Goal: Task Accomplishment & Management: Use online tool/utility

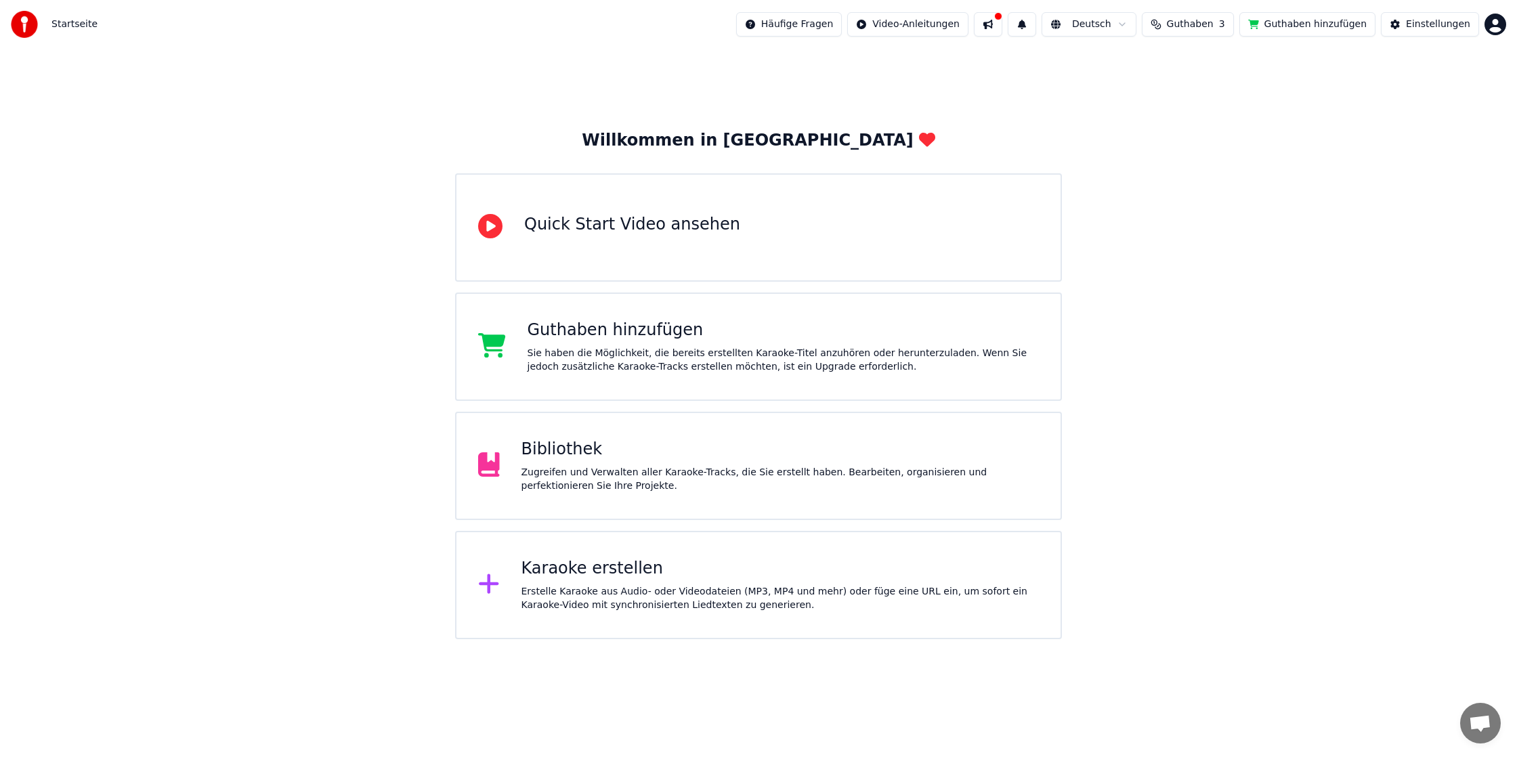
click at [571, 464] on div "Bibliothek Zugreifen und Verwalten aller Karaoke-Tracks, die Sie erstellt haben…" at bounding box center [780, 466] width 518 height 54
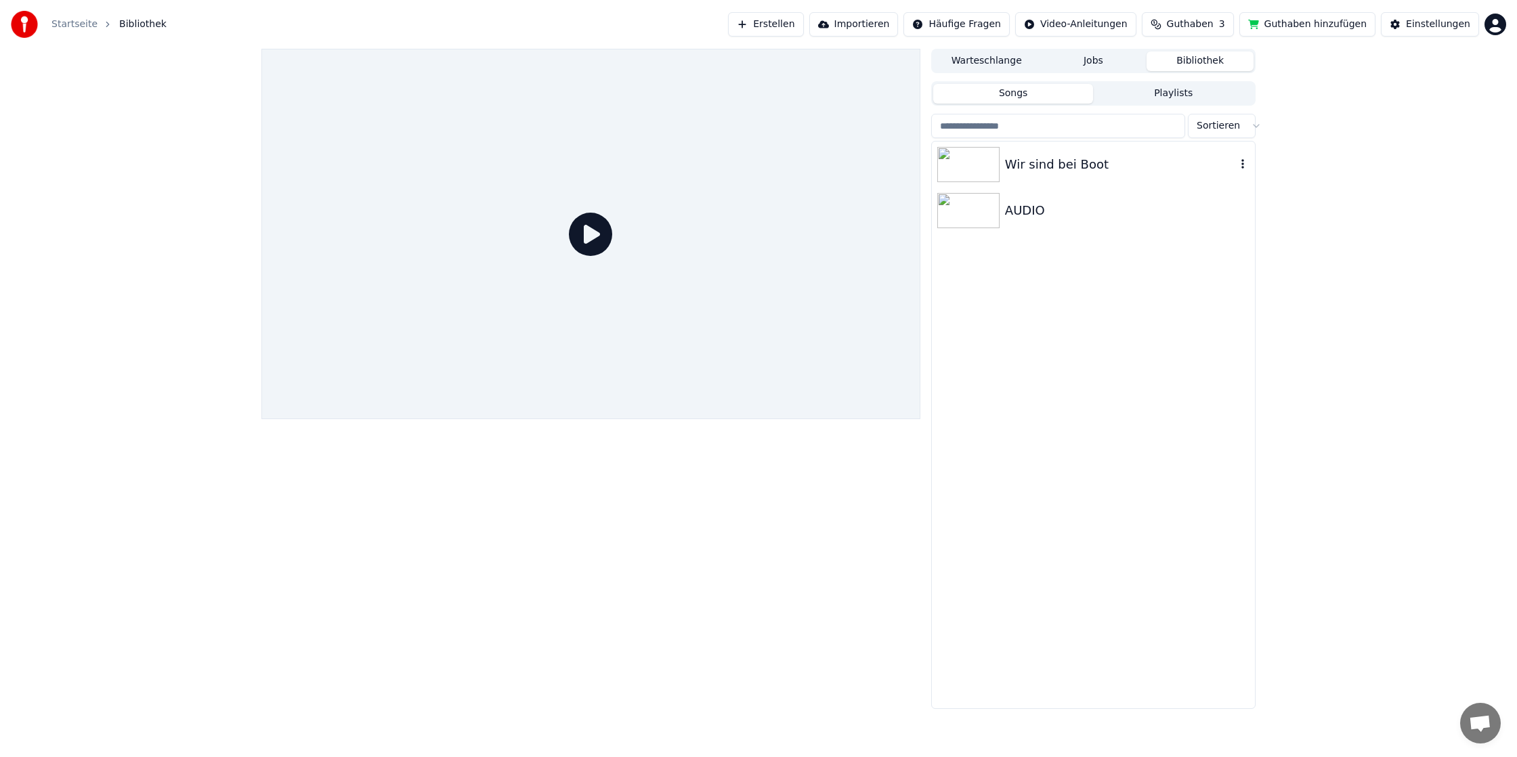
click at [1011, 167] on div "Wir sind bei Boot" at bounding box center [1120, 164] width 231 height 19
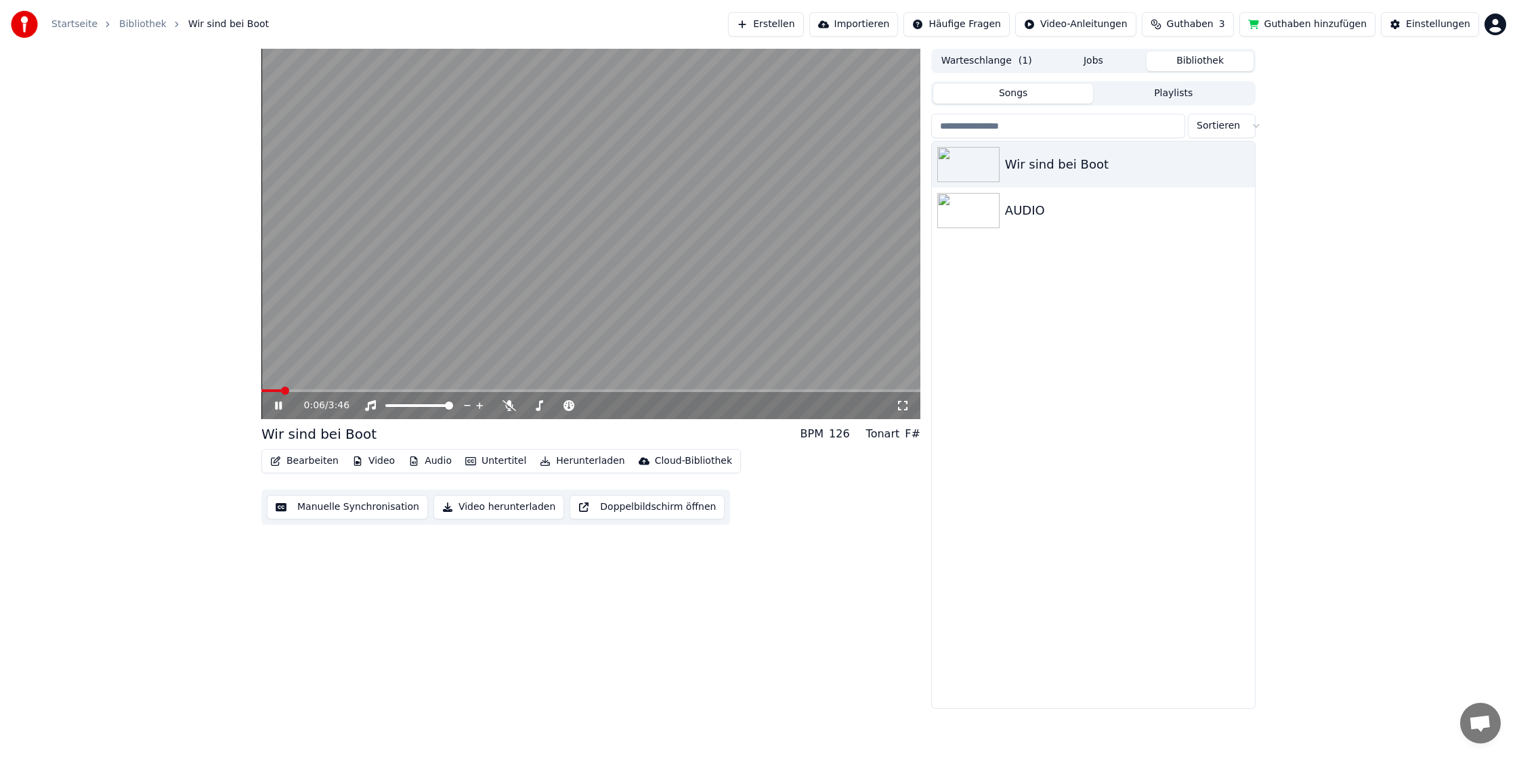
click at [274, 466] on icon "button" at bounding box center [275, 460] width 9 height 9
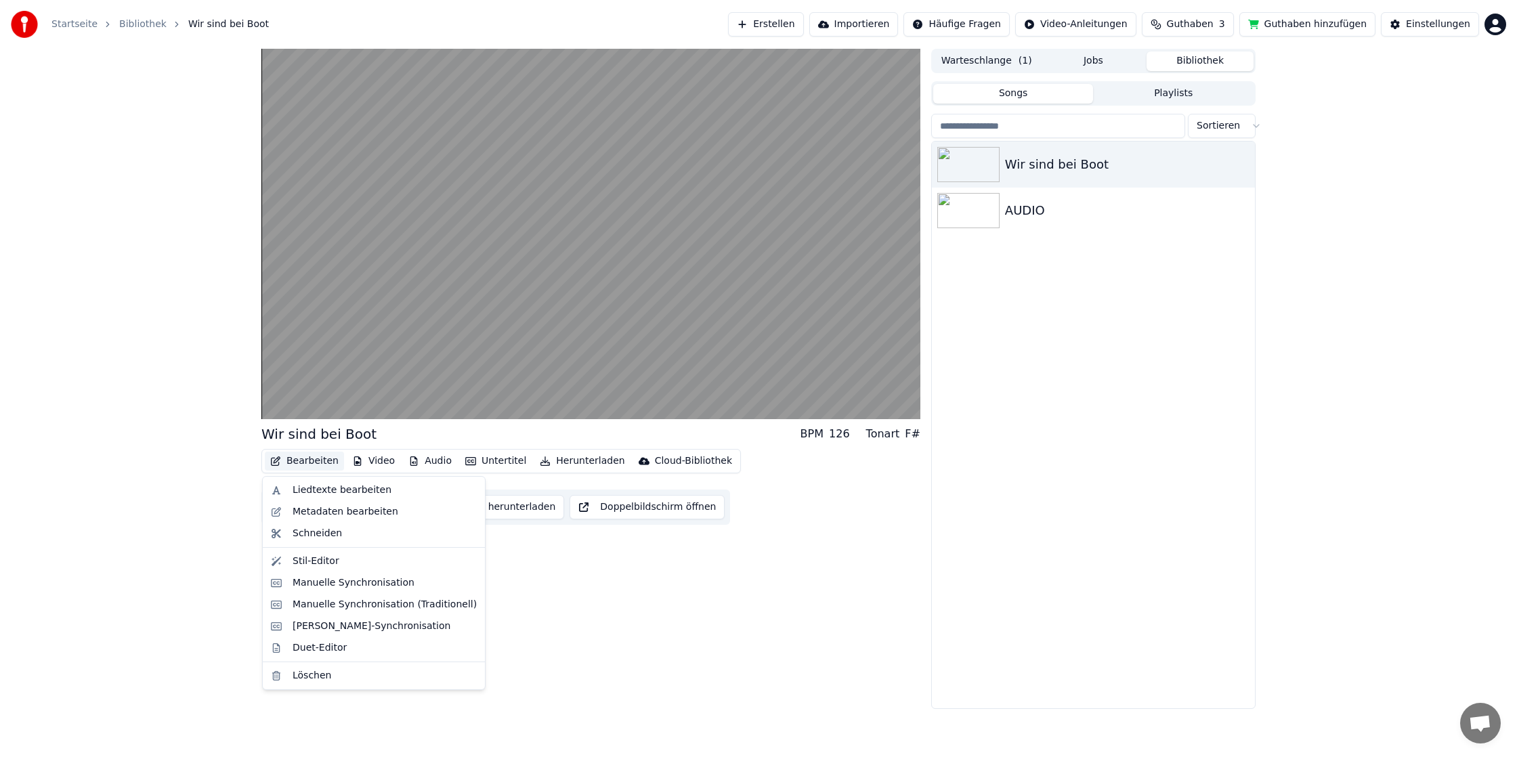
click at [594, 671] on div "Wir sind bei Boot BPM 126 Tonart F# Bearbeiten Video Audio Untertitel Herunterl…" at bounding box center [590, 379] width 659 height 660
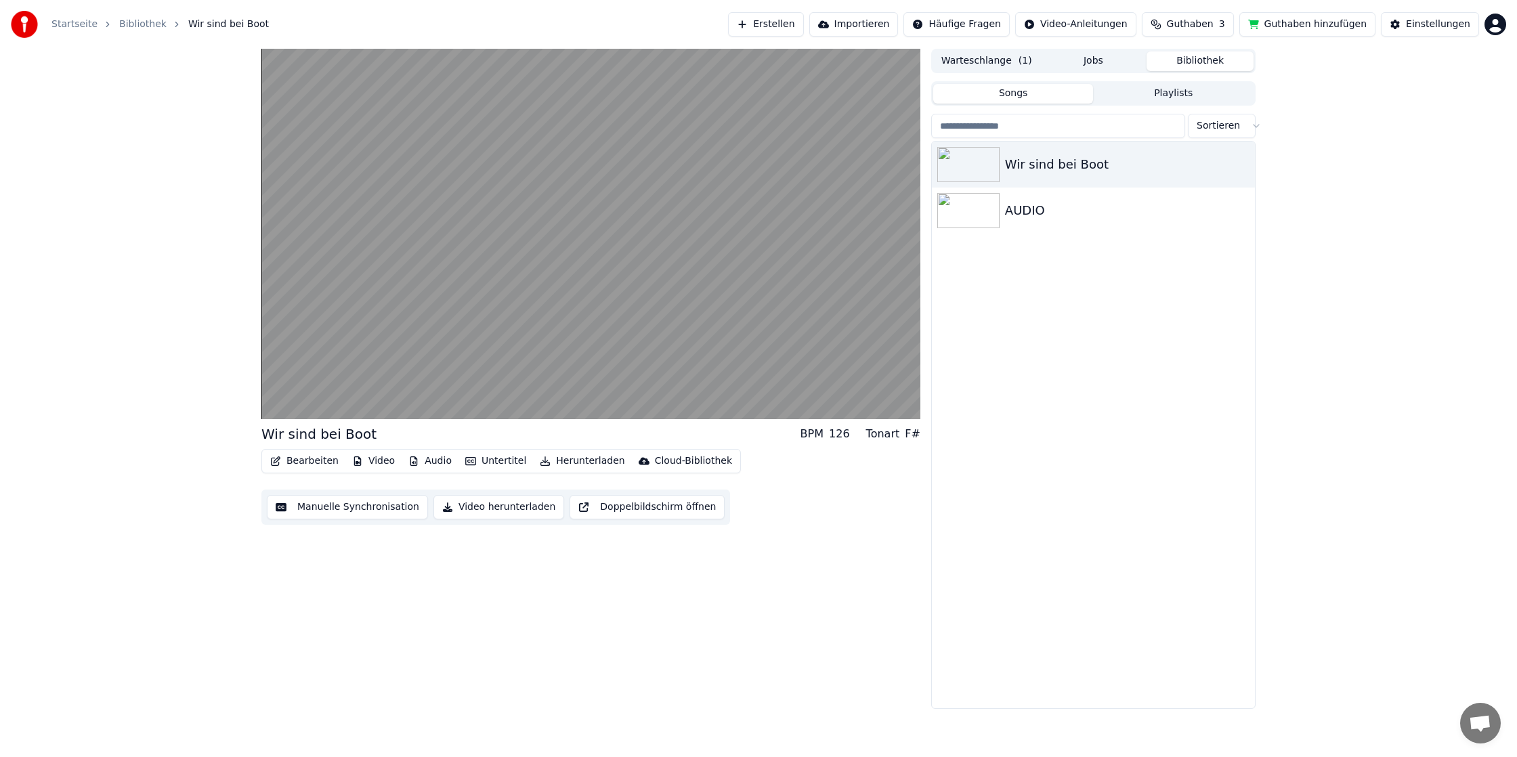
click at [324, 457] on button "Bearbeiten" at bounding box center [304, 461] width 79 height 19
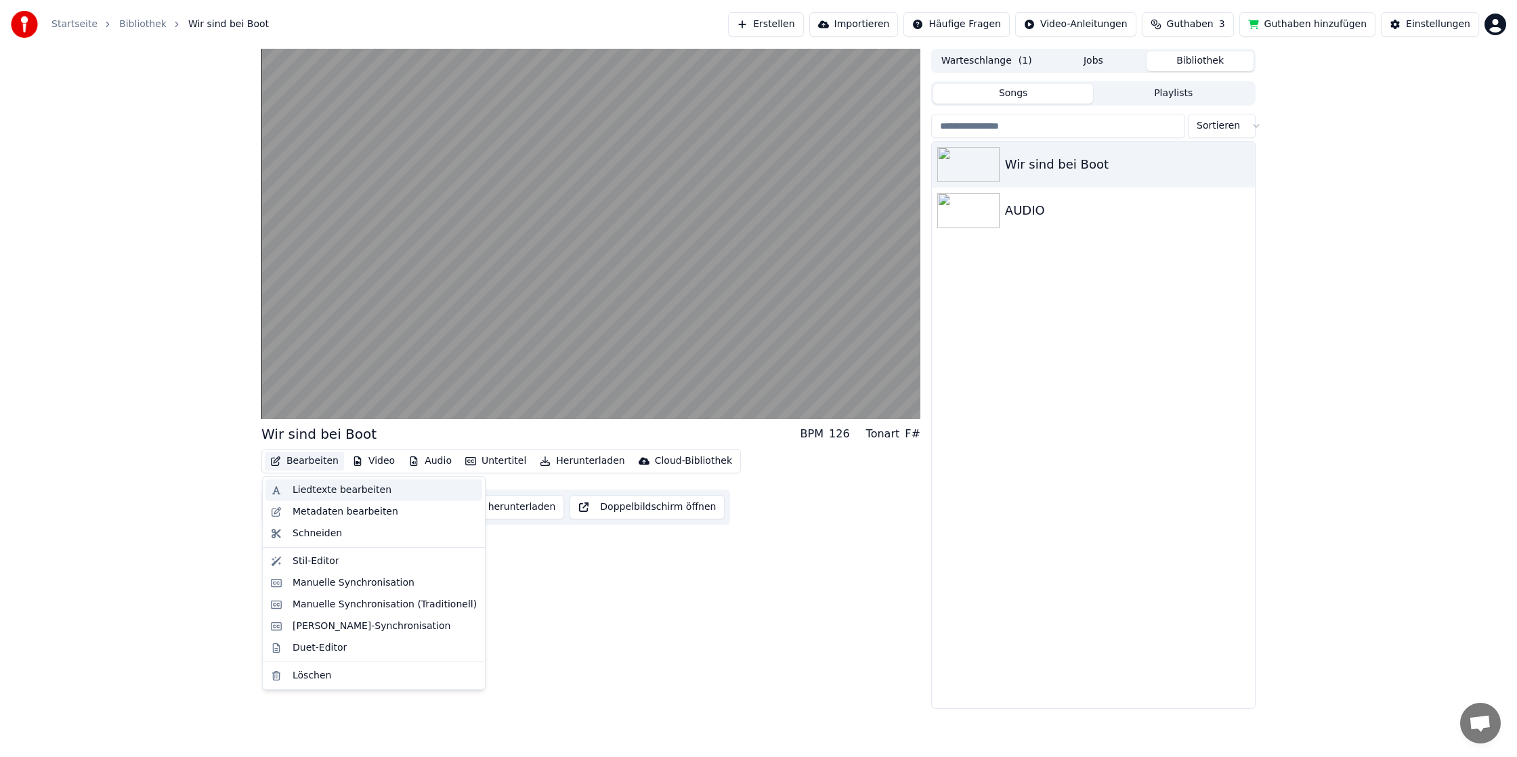
click at [343, 492] on div "Liedtexte bearbeiten" at bounding box center [342, 490] width 99 height 14
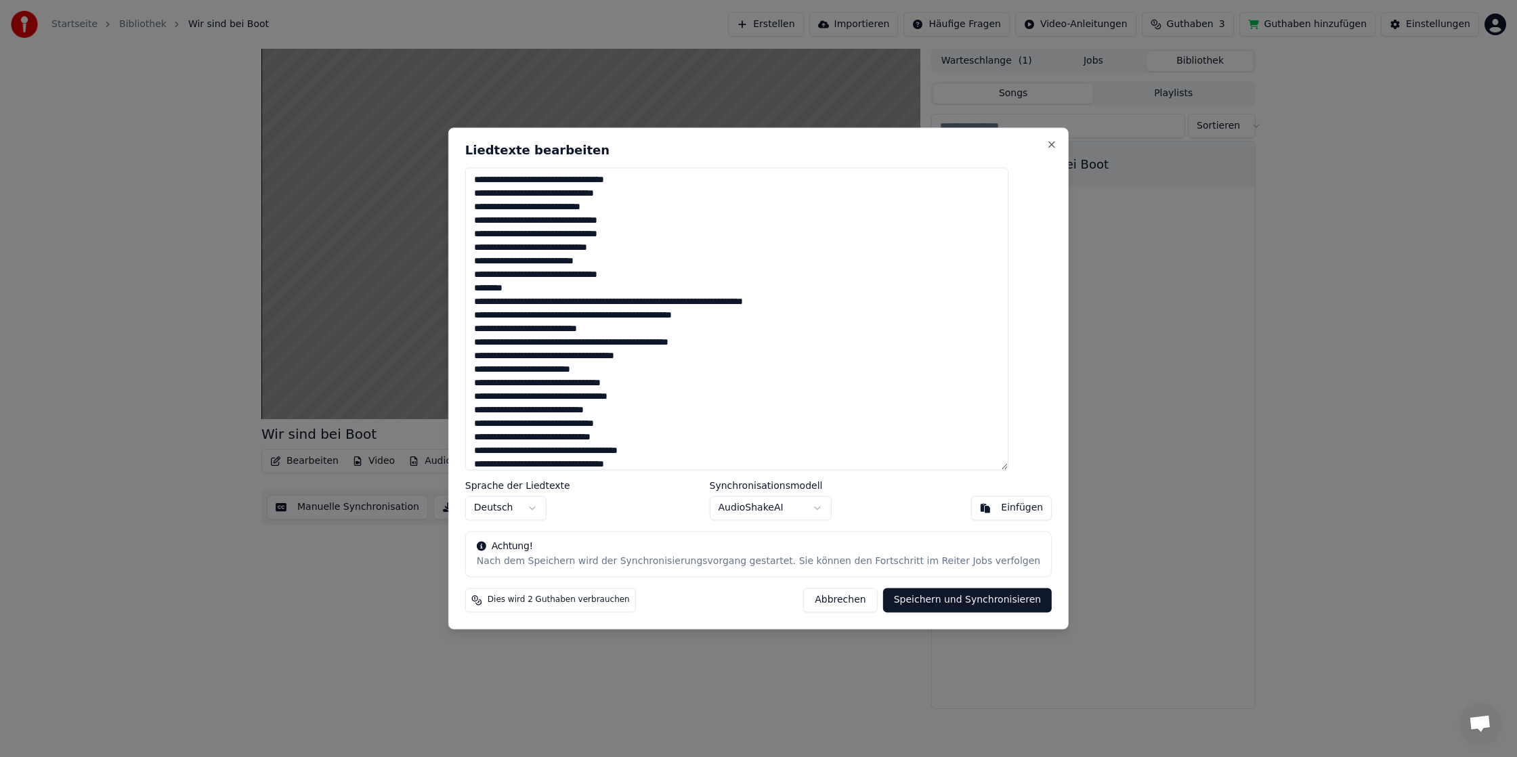
drag, startPoint x: 544, startPoint y: 288, endPoint x: 462, endPoint y: 283, distance: 82.1
click at [462, 283] on body "Startseite Bibliothek Wir sind bei Boot Erstellen Importieren Häufige Fragen Vi…" at bounding box center [758, 378] width 1517 height 757
click at [506, 290] on textarea at bounding box center [736, 318] width 543 height 303
drag, startPoint x: 557, startPoint y: 287, endPoint x: 494, endPoint y: 287, distance: 63.0
click at [494, 287] on textarea at bounding box center [736, 318] width 543 height 303
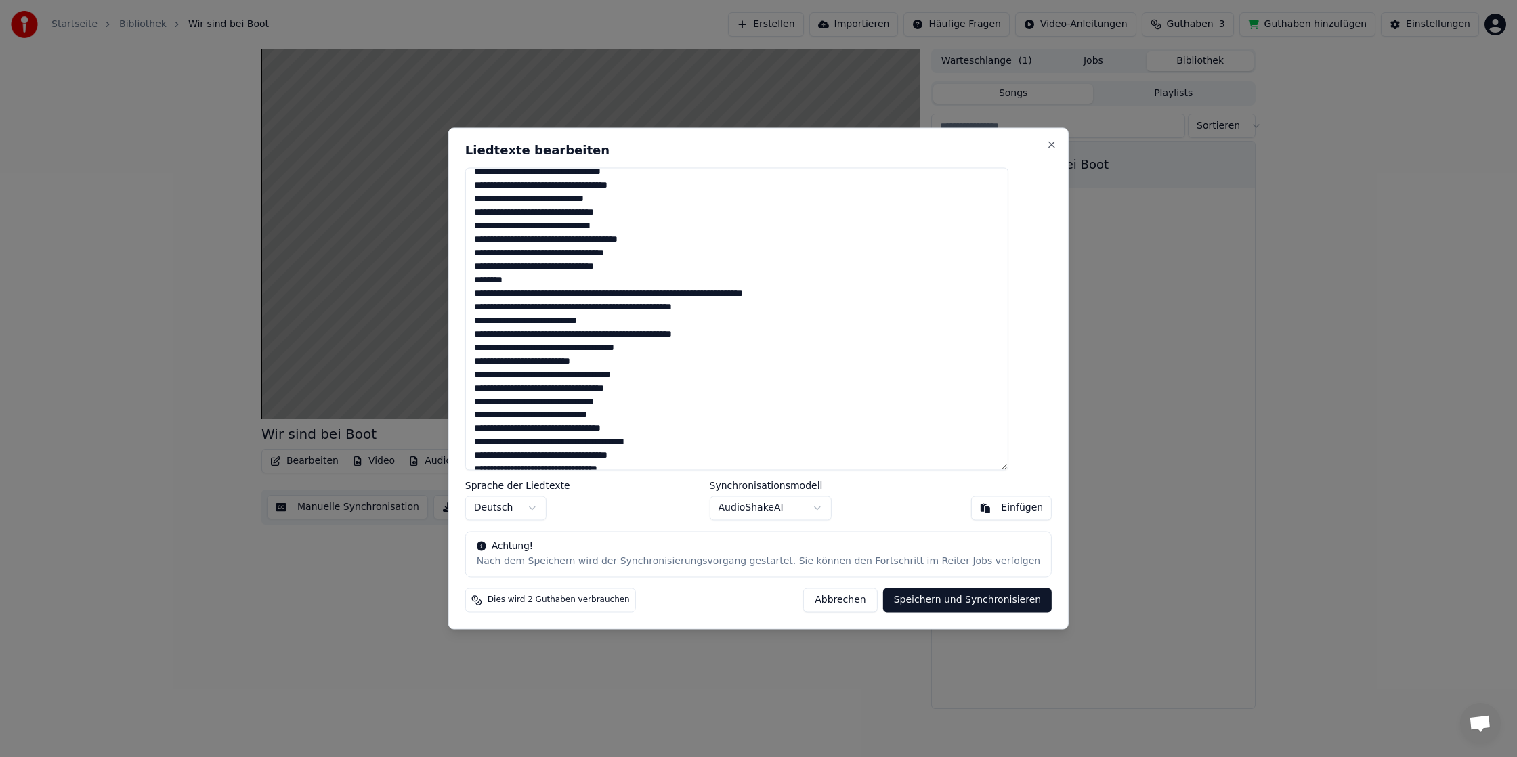
scroll to position [213, 0]
click at [539, 280] on textarea at bounding box center [736, 318] width 543 height 303
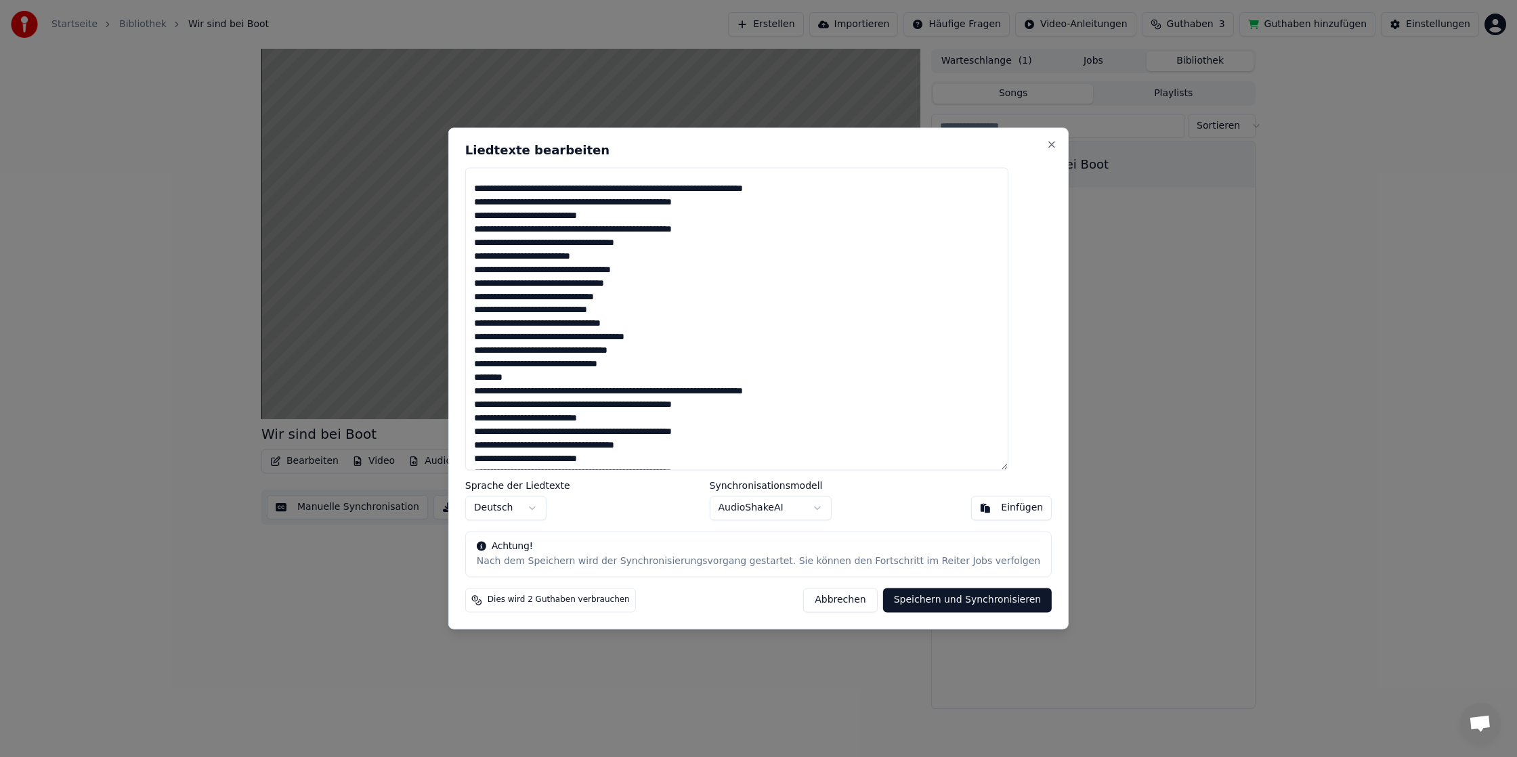
scroll to position [320, 0]
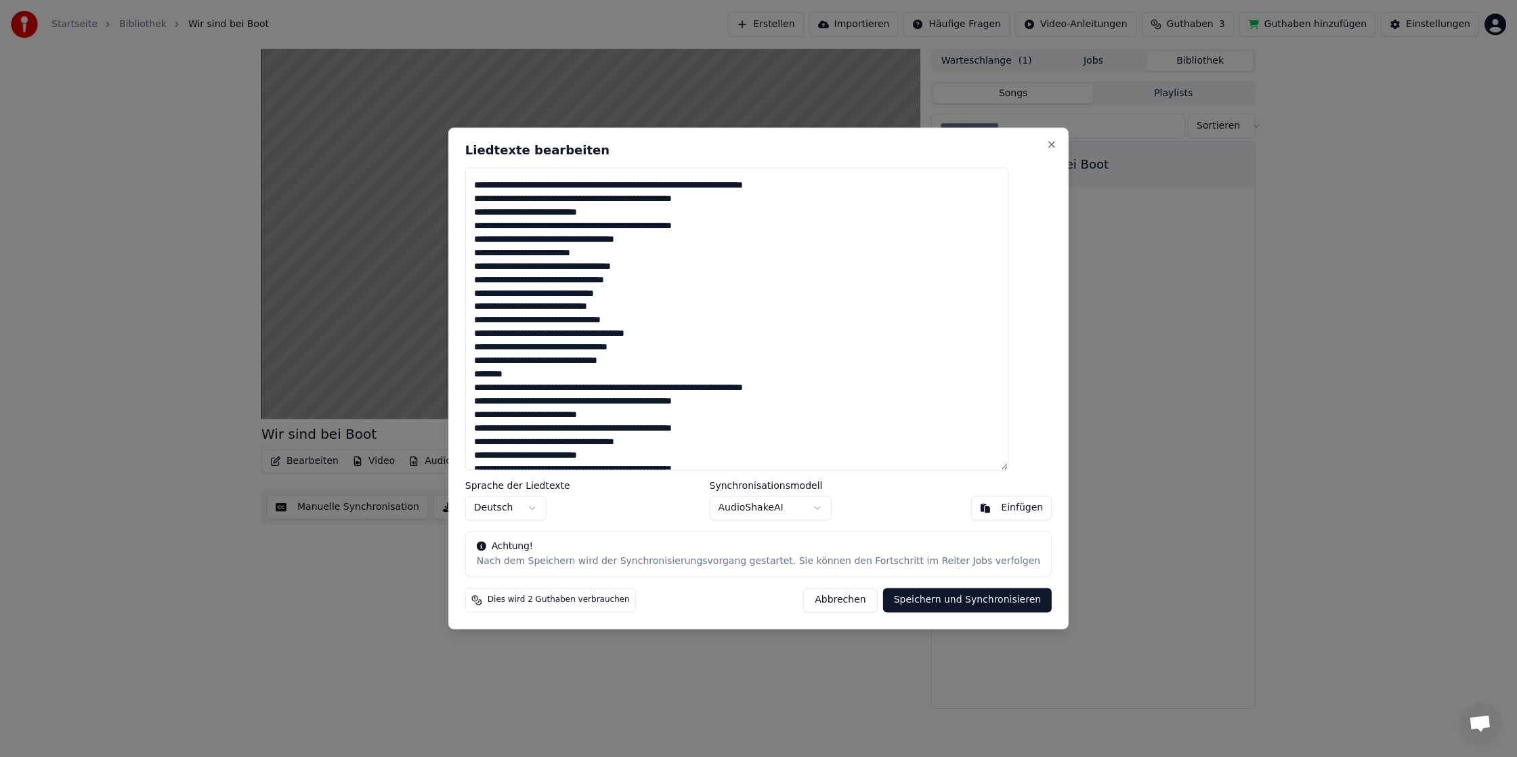
click at [542, 375] on textarea at bounding box center [736, 318] width 543 height 303
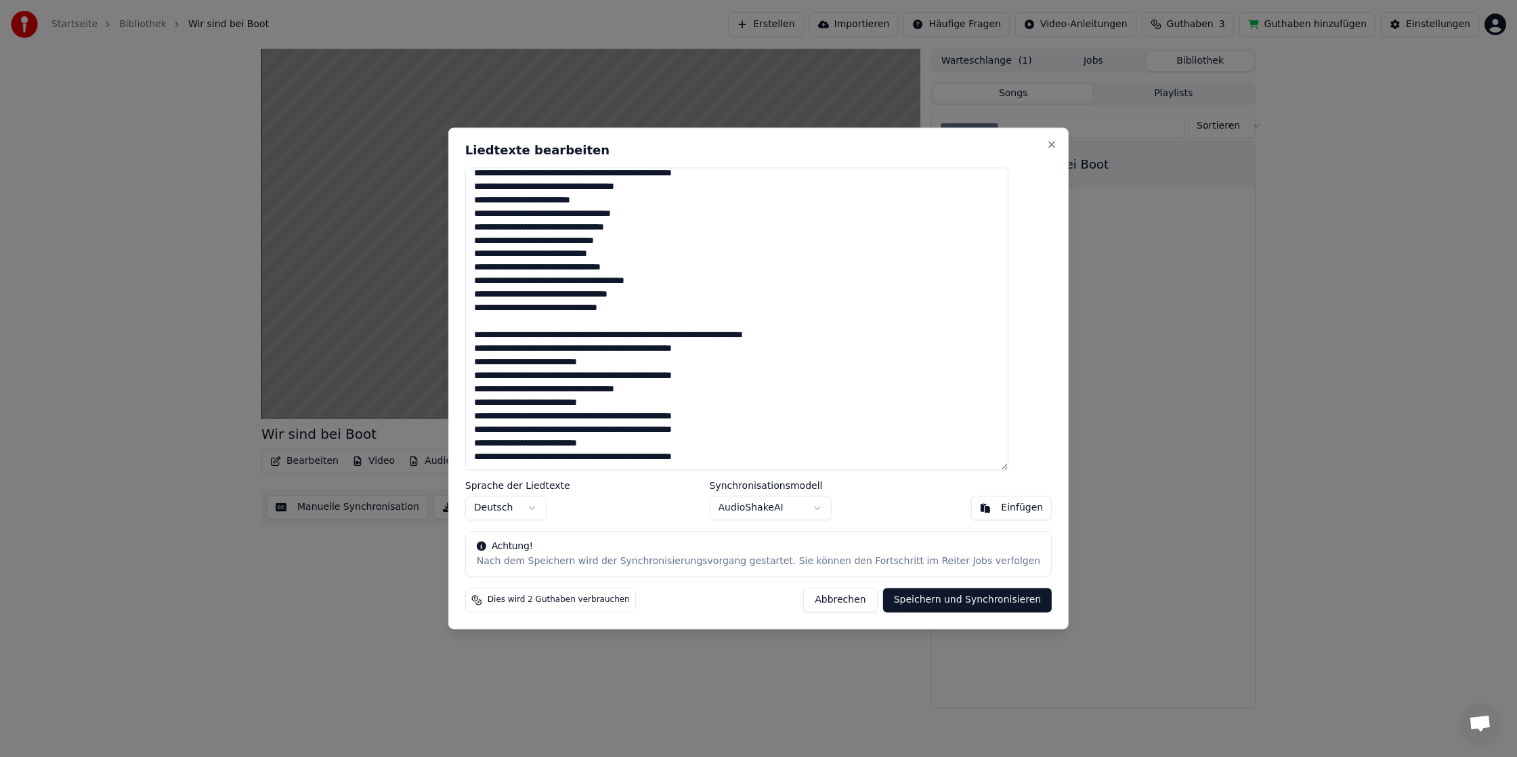
type textarea "**********"
click at [930, 605] on button "Speichern und Synchronisieren" at bounding box center [967, 600] width 169 height 24
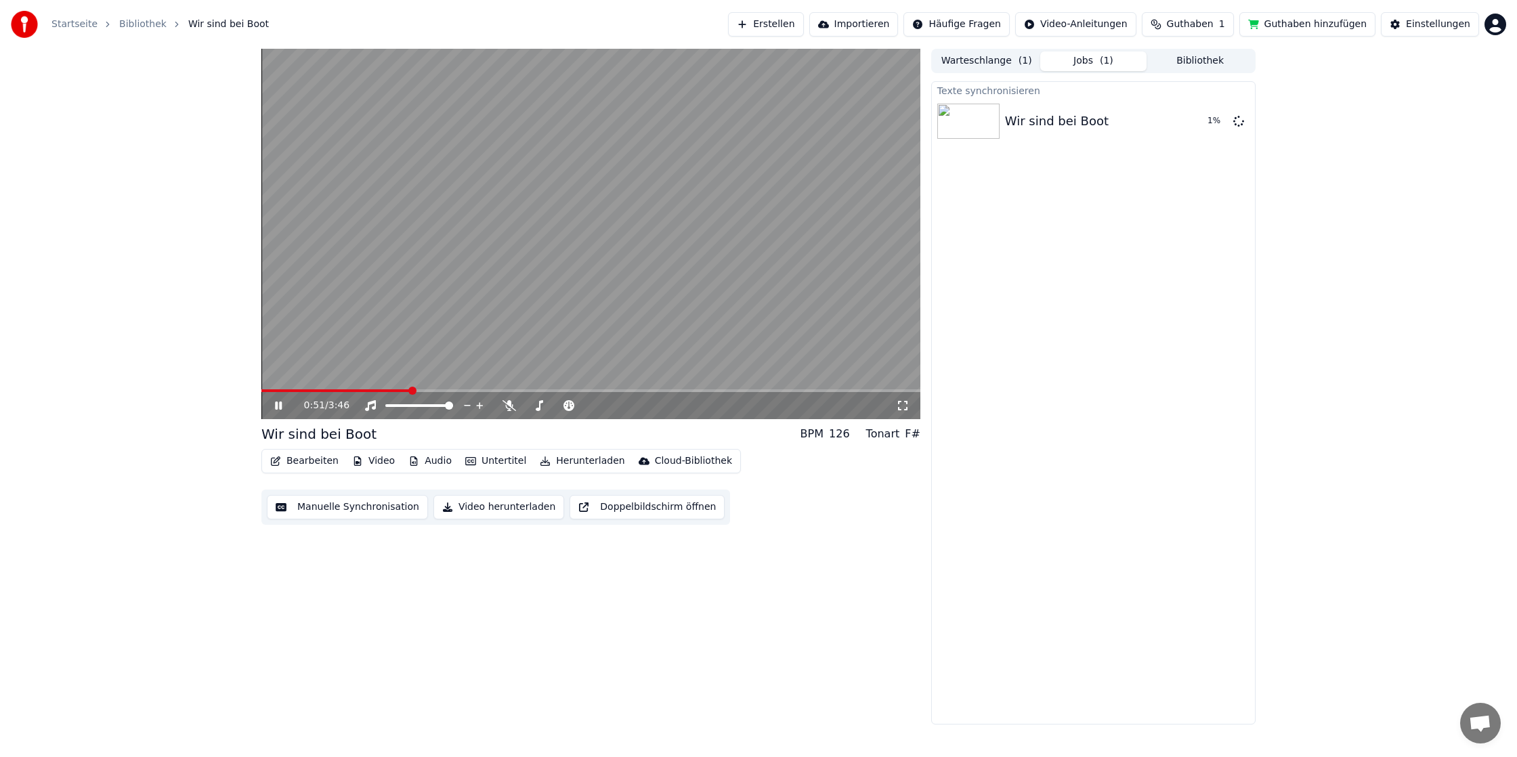
click at [268, 402] on div "0:51 / 3:46" at bounding box center [591, 406] width 648 height 14
click at [276, 403] on icon at bounding box center [278, 406] width 7 height 8
click at [261, 387] on span at bounding box center [265, 391] width 8 height 8
click at [280, 404] on icon at bounding box center [278, 405] width 8 height 9
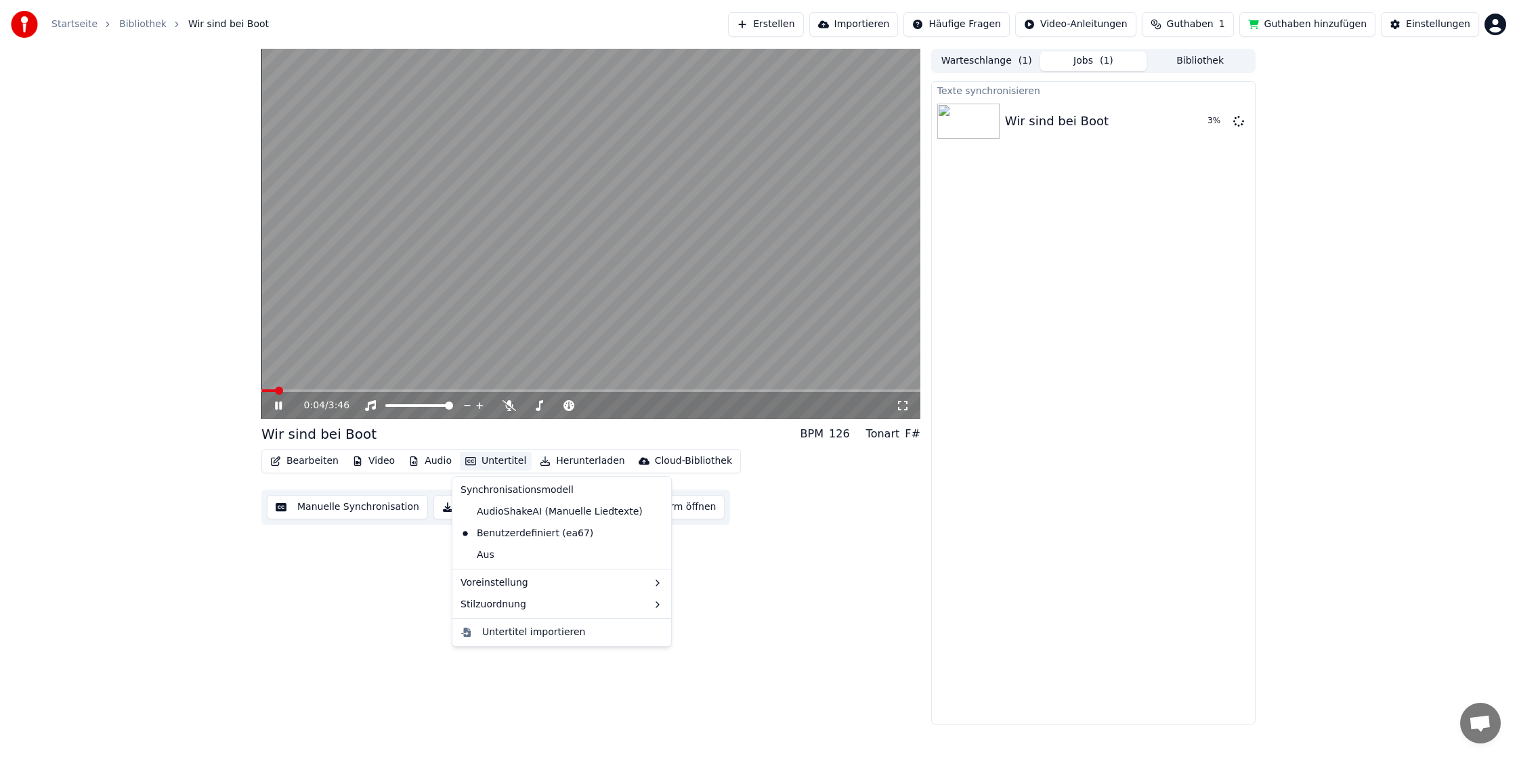
click at [492, 459] on button "Untertitel" at bounding box center [496, 461] width 72 height 19
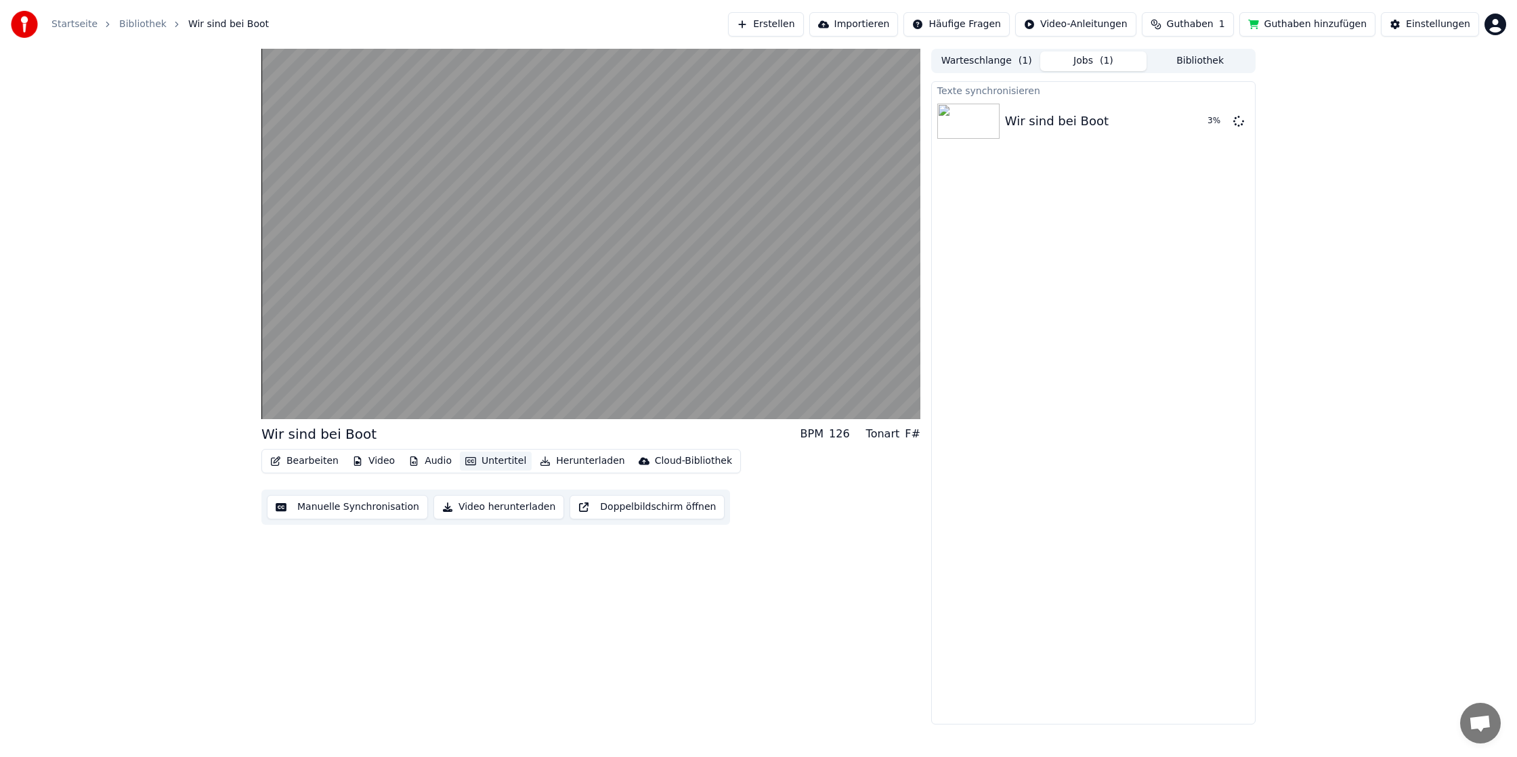
click at [492, 459] on button "Untertitel" at bounding box center [496, 461] width 72 height 19
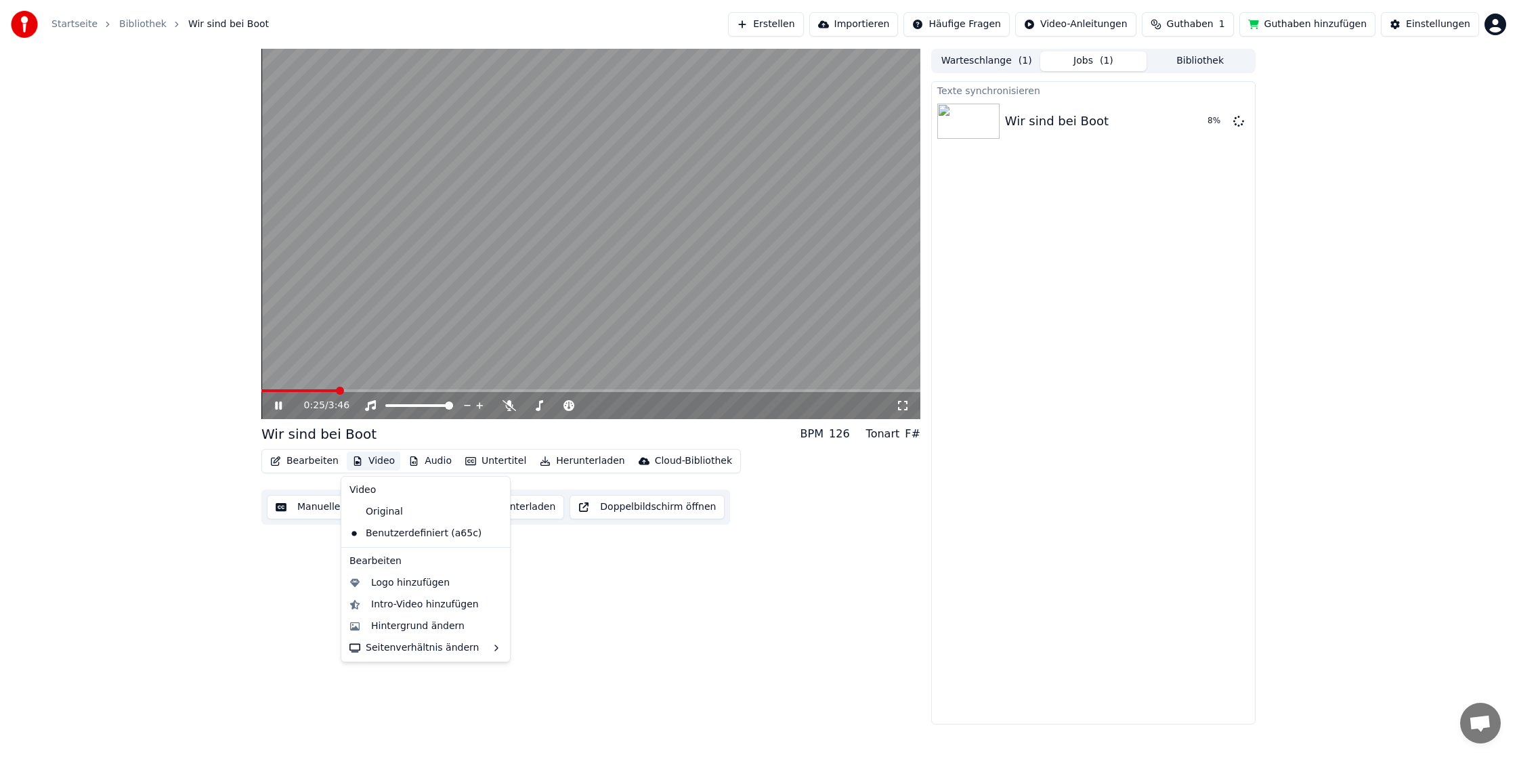
click at [364, 462] on button "Video" at bounding box center [373, 461] width 53 height 19
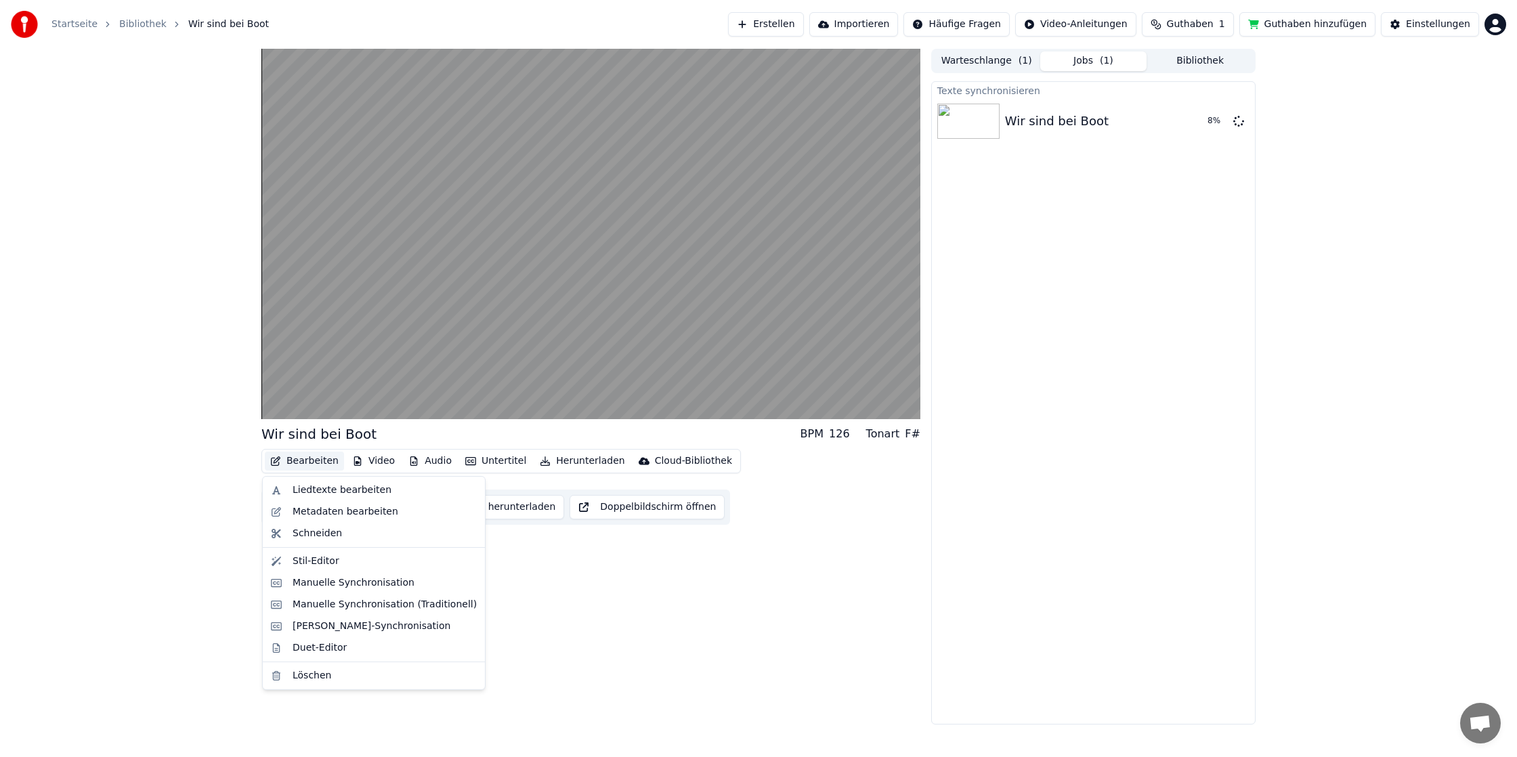
click at [278, 460] on icon "button" at bounding box center [275, 460] width 11 height 9
click at [283, 459] on button "Bearbeiten" at bounding box center [304, 461] width 79 height 19
click at [351, 561] on div "Stil-Editor" at bounding box center [385, 562] width 184 height 14
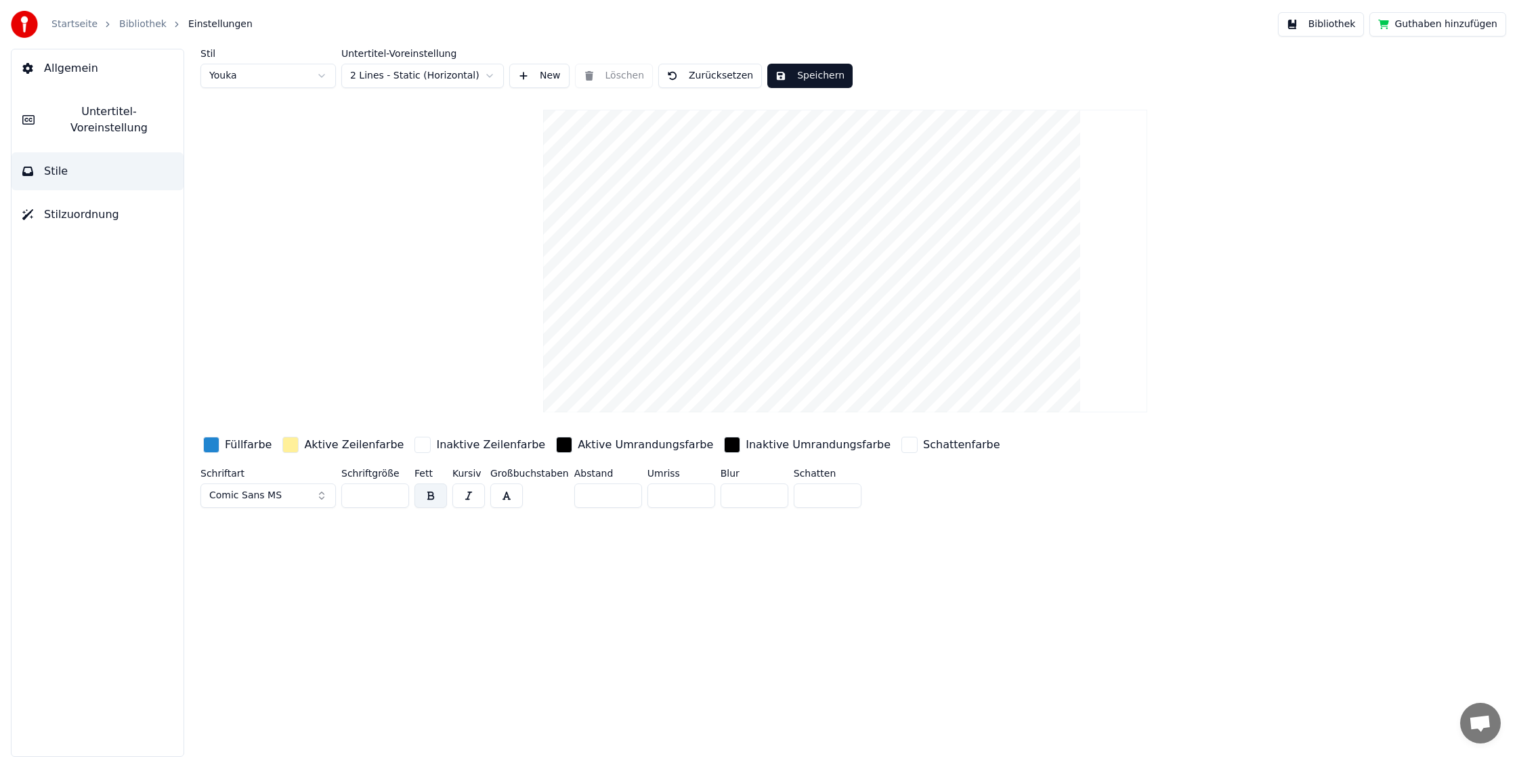
click at [216, 446] on div "button" at bounding box center [211, 445] width 16 height 16
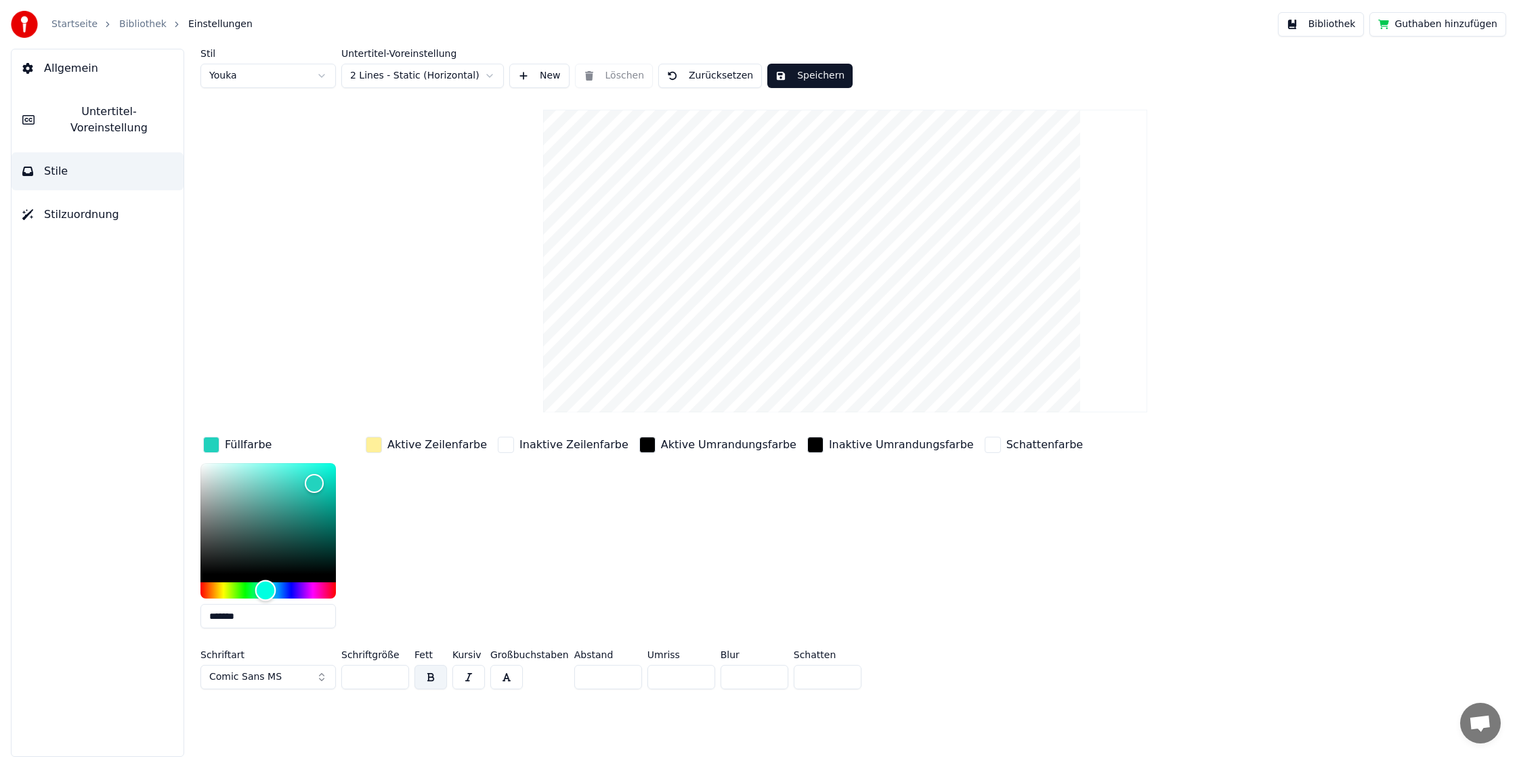
drag, startPoint x: 274, startPoint y: 592, endPoint x: 266, endPoint y: 591, distance: 8.2
click at [265, 591] on div "Hue" at bounding box center [265, 590] width 21 height 21
click at [271, 590] on div "Hue" at bounding box center [271, 590] width 21 height 21
type input "*******"
drag, startPoint x: 309, startPoint y: 480, endPoint x: 316, endPoint y: 475, distance: 8.3
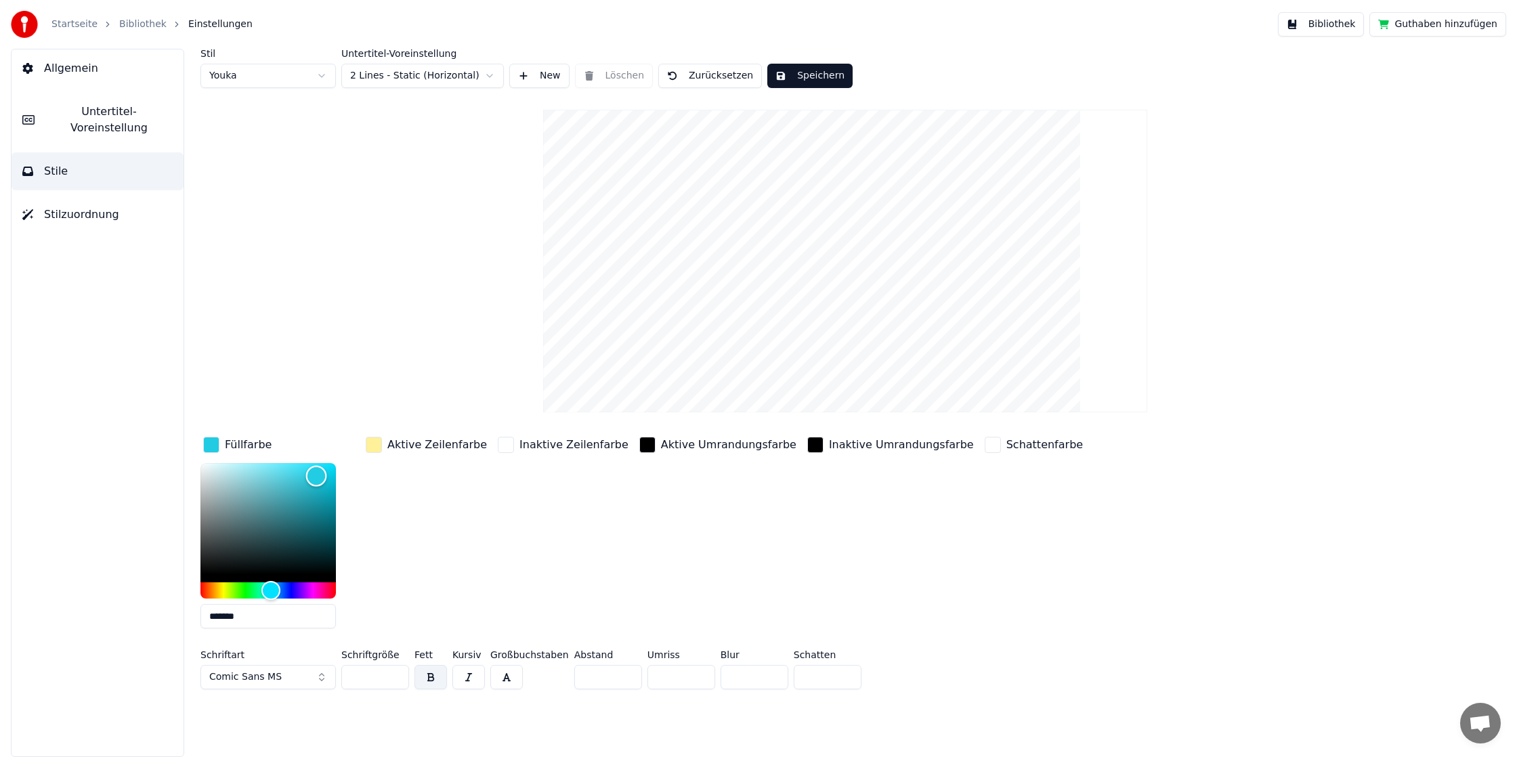
click at [316, 475] on div "Color" at bounding box center [316, 476] width 21 height 21
click at [386, 508] on div "Aktive Zeilenfarbe" at bounding box center [426, 536] width 127 height 205
click at [230, 285] on div "Stil Youka Untertitel-Voreinstellung 2 Lines - Static (Horizontal) New Löschen …" at bounding box center [844, 372] width 1289 height 646
click at [77, 207] on span "Stilzuordnung" at bounding box center [81, 215] width 75 height 16
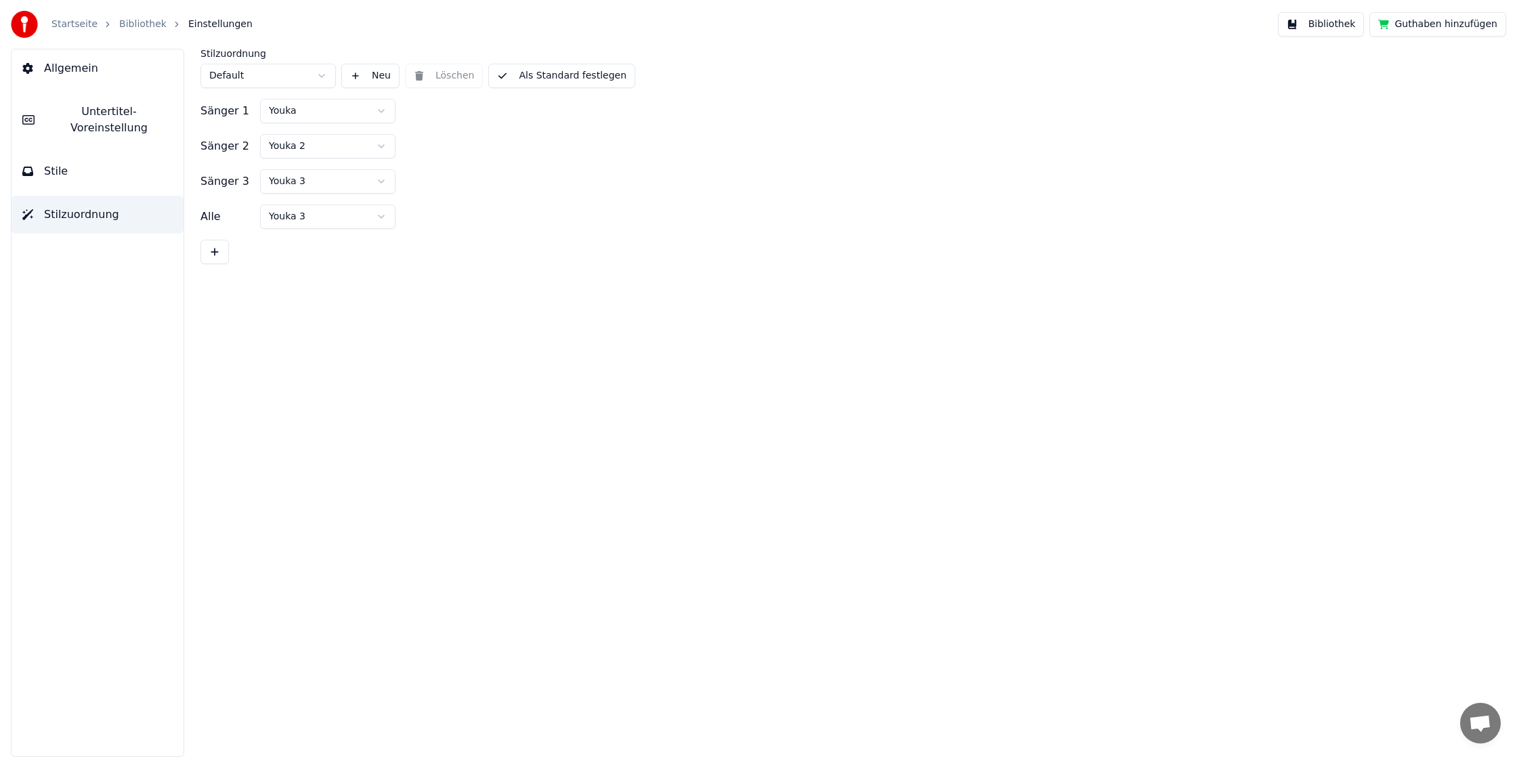
click at [108, 110] on span "Untertitel-Voreinstellung" at bounding box center [108, 120] width 127 height 33
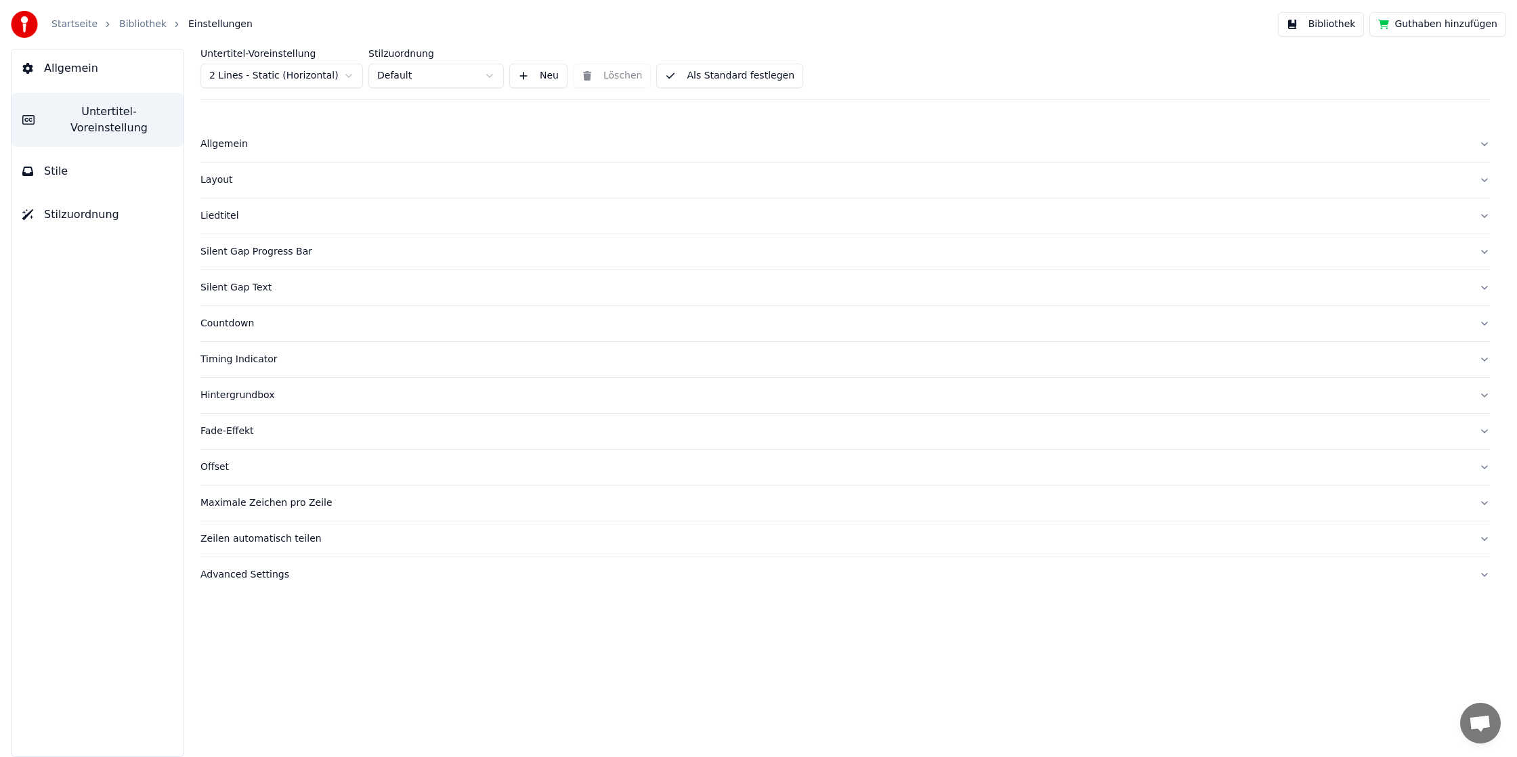
click at [107, 75] on button "Allgemein" at bounding box center [98, 68] width 172 height 38
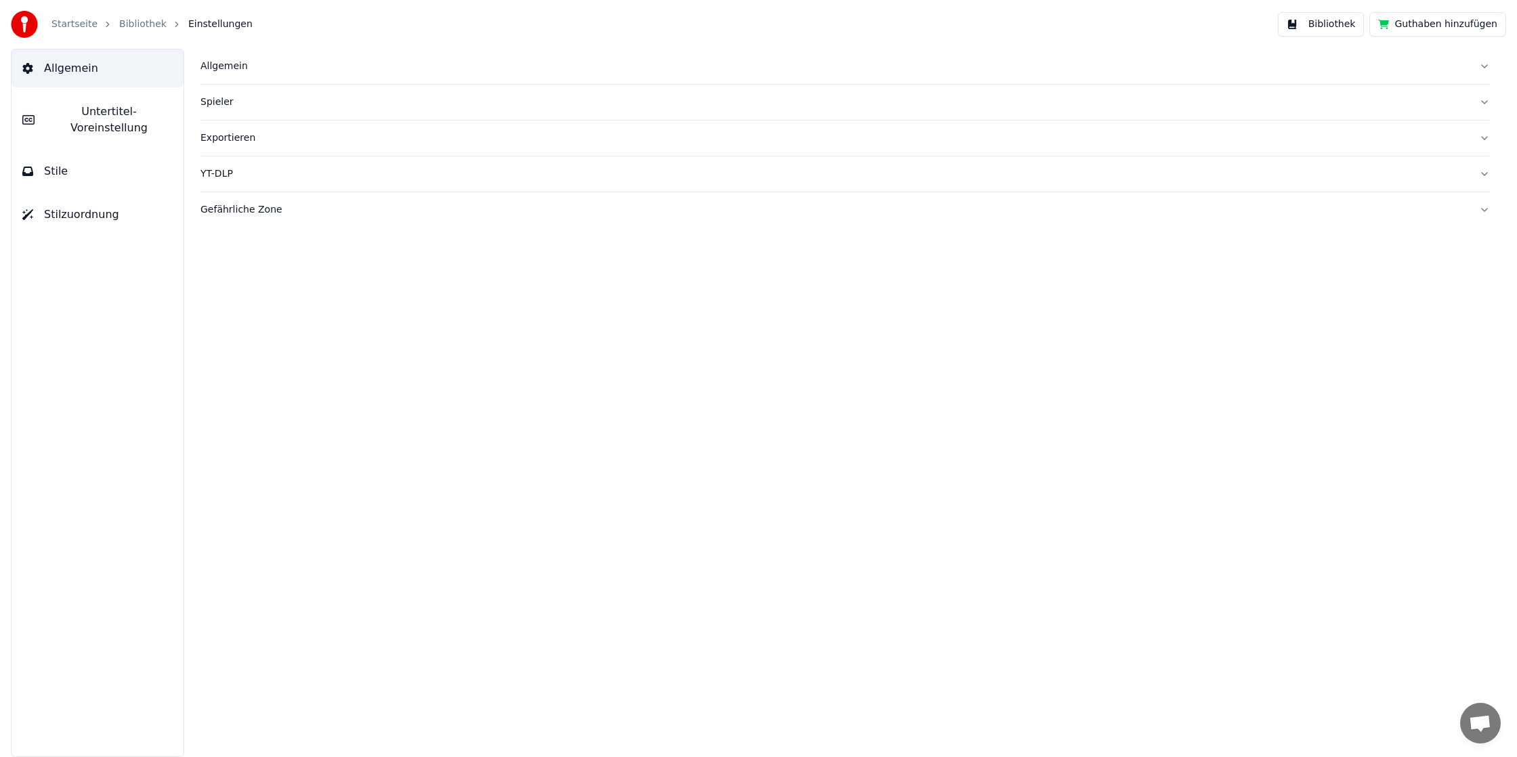
click at [107, 111] on span "Untertitel-Voreinstellung" at bounding box center [108, 120] width 127 height 33
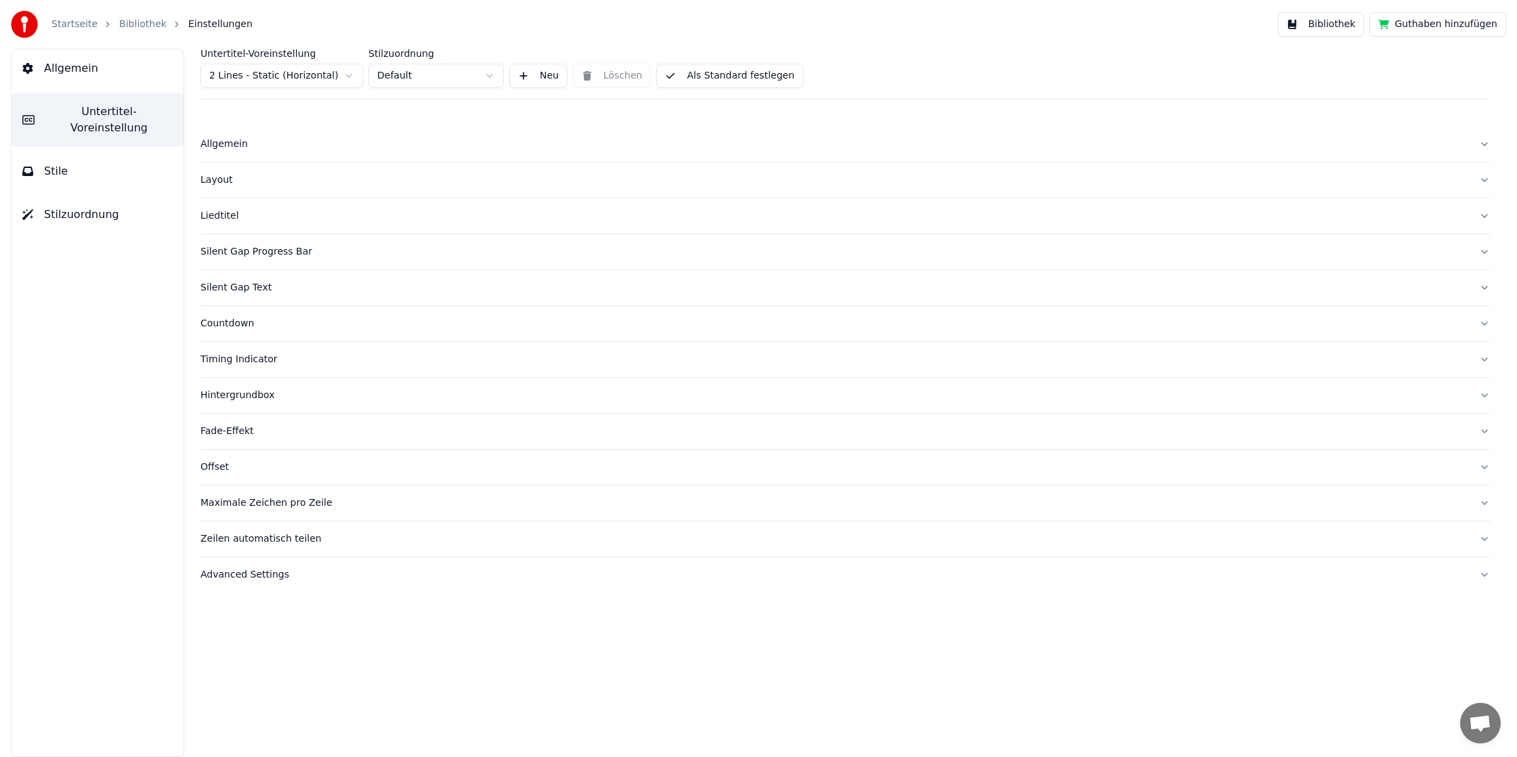
click at [111, 152] on button "Stile" at bounding box center [98, 171] width 172 height 38
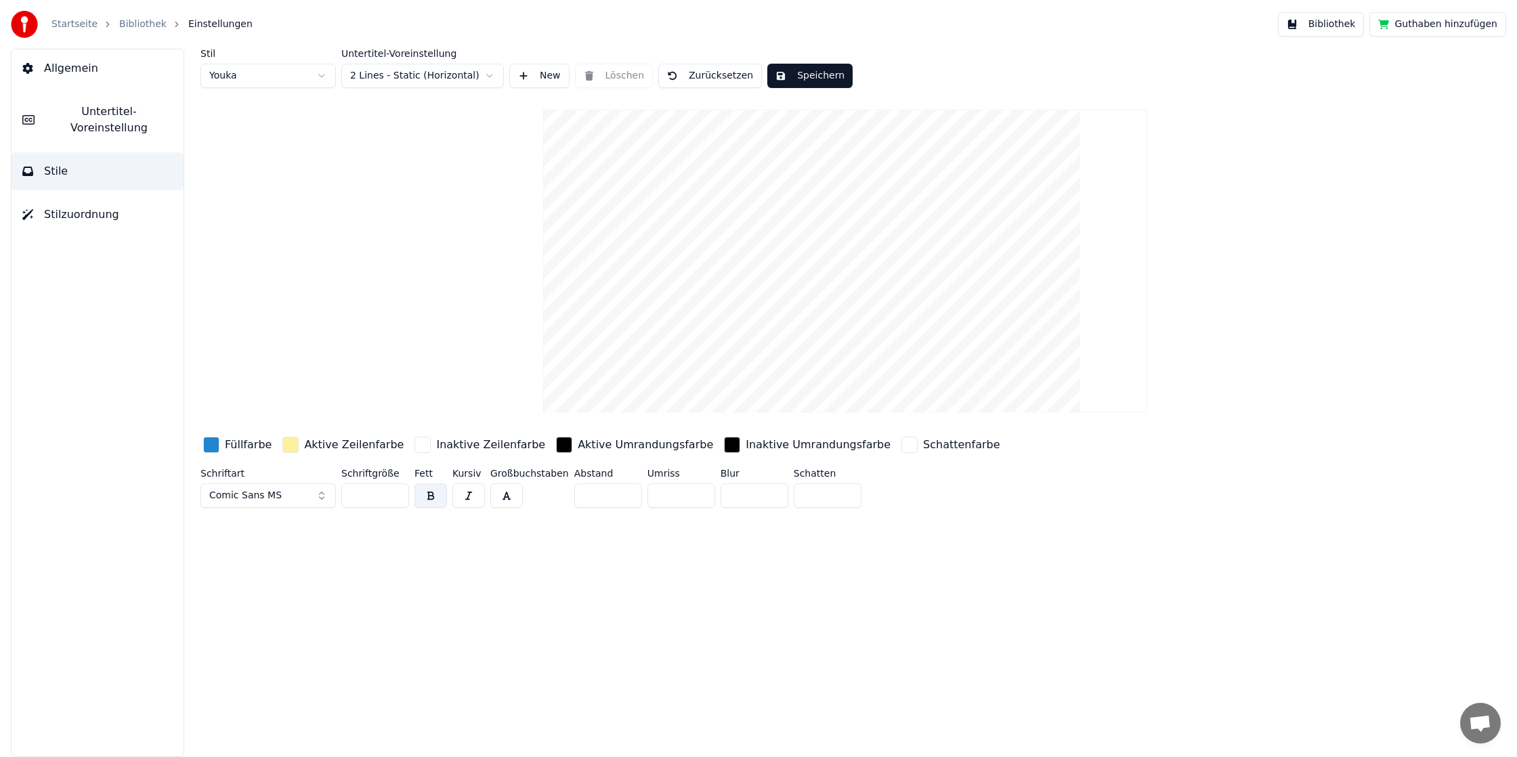
click at [102, 207] on span "Stilzuordnung" at bounding box center [81, 215] width 75 height 16
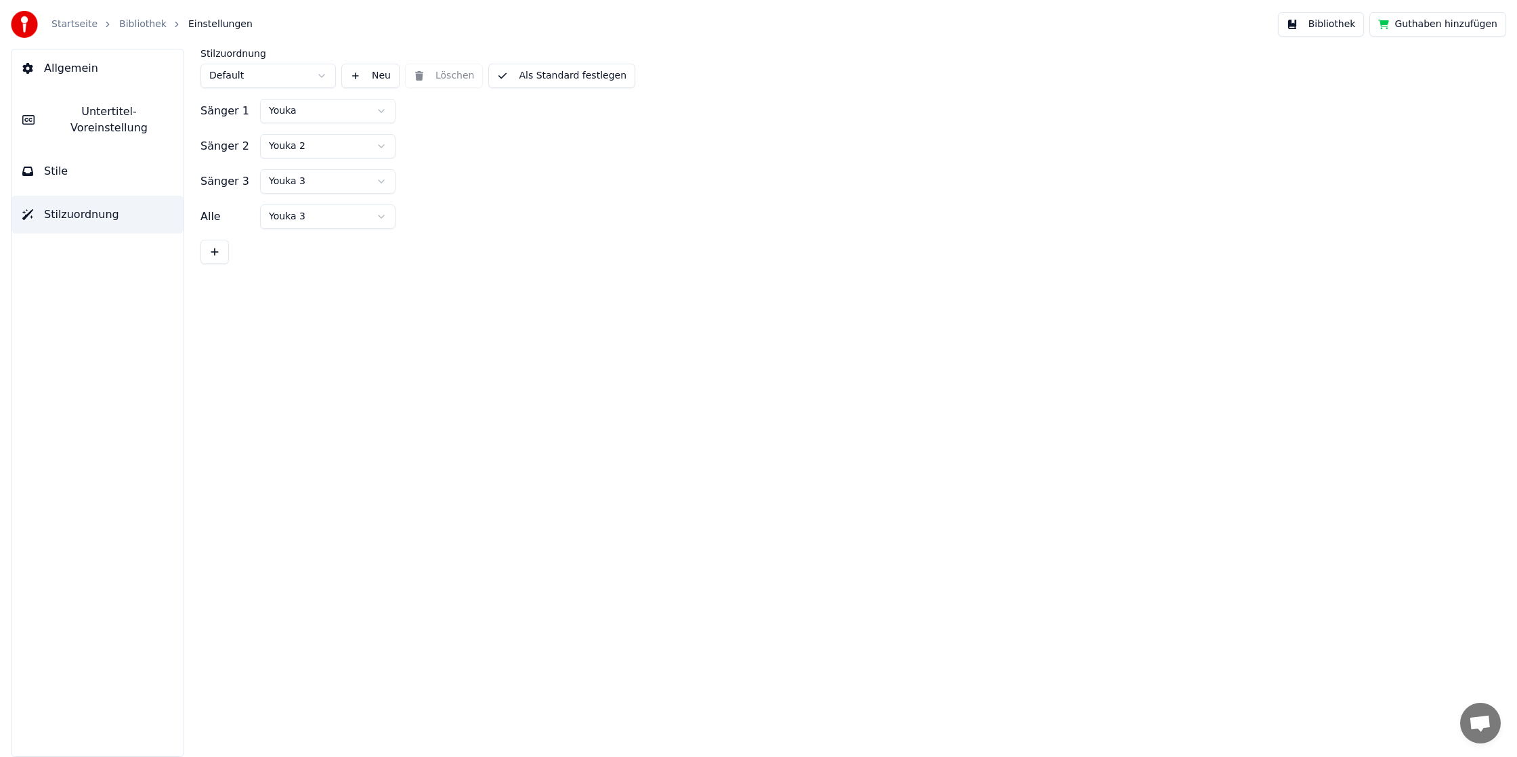
click at [91, 57] on button "Allgemein" at bounding box center [98, 68] width 172 height 38
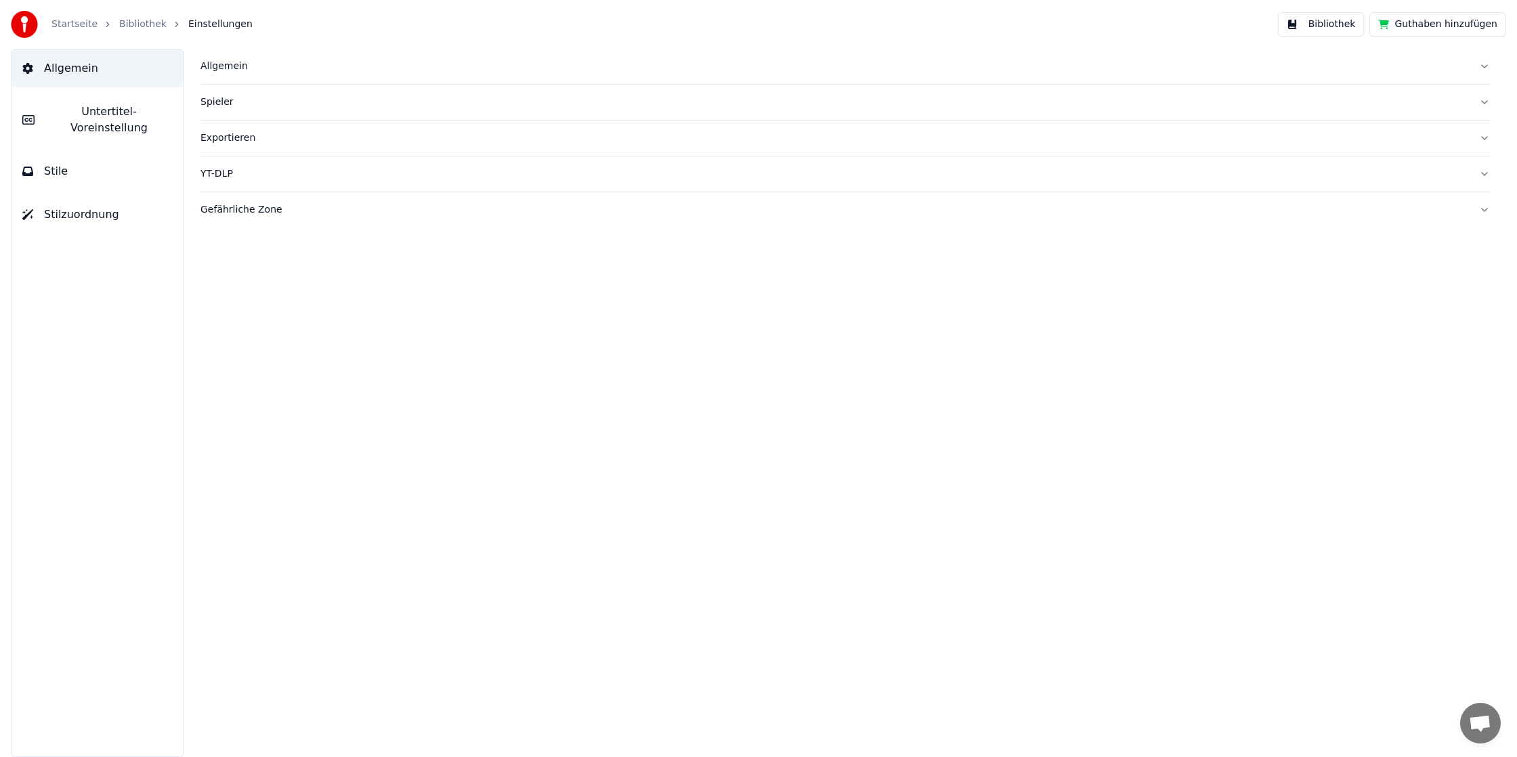
click at [131, 26] on link "Bibliothek" at bounding box center [142, 25] width 47 height 14
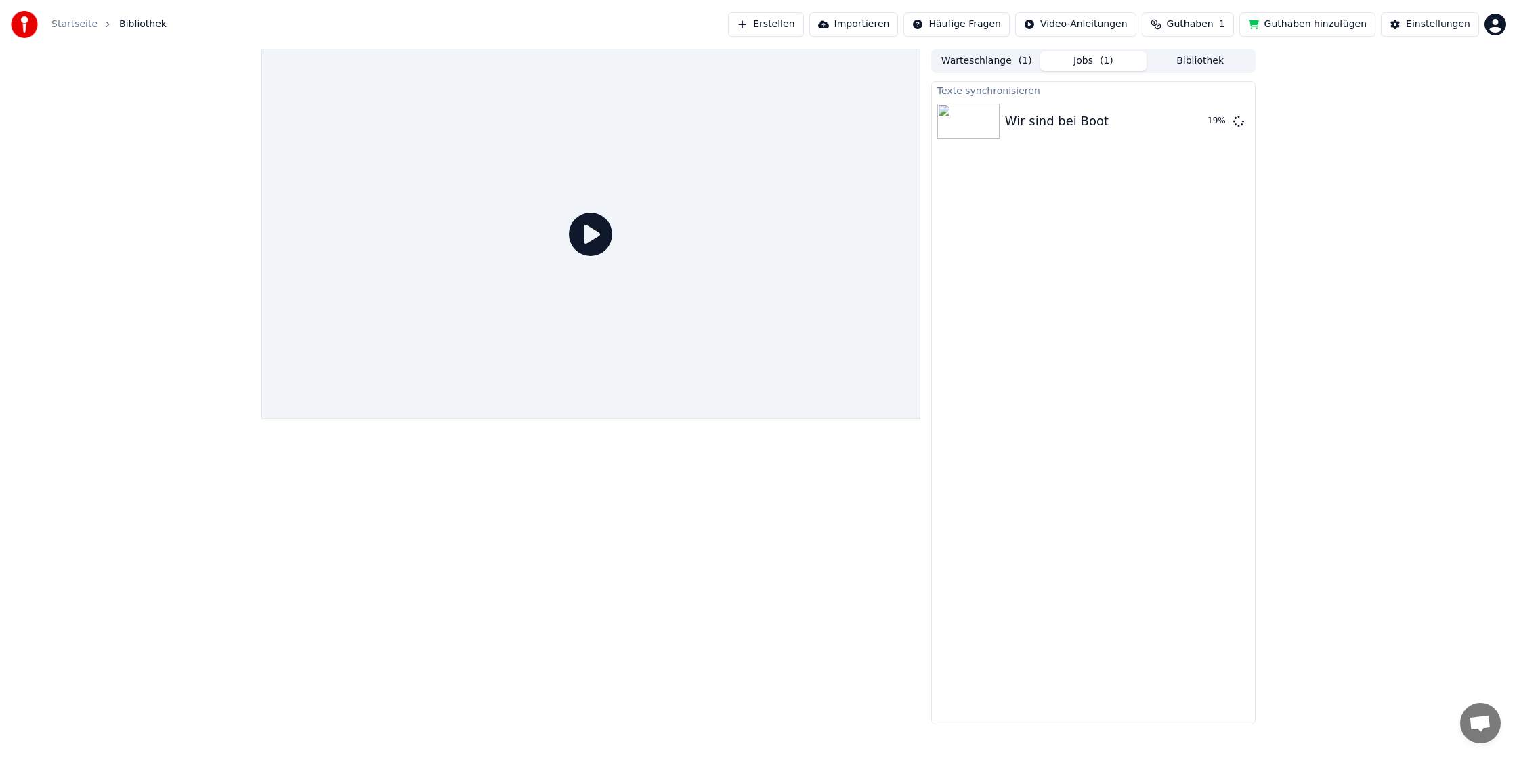
click at [594, 225] on icon at bounding box center [590, 234] width 43 height 43
click at [1180, 117] on button "Abspielen" at bounding box center [1193, 121] width 70 height 24
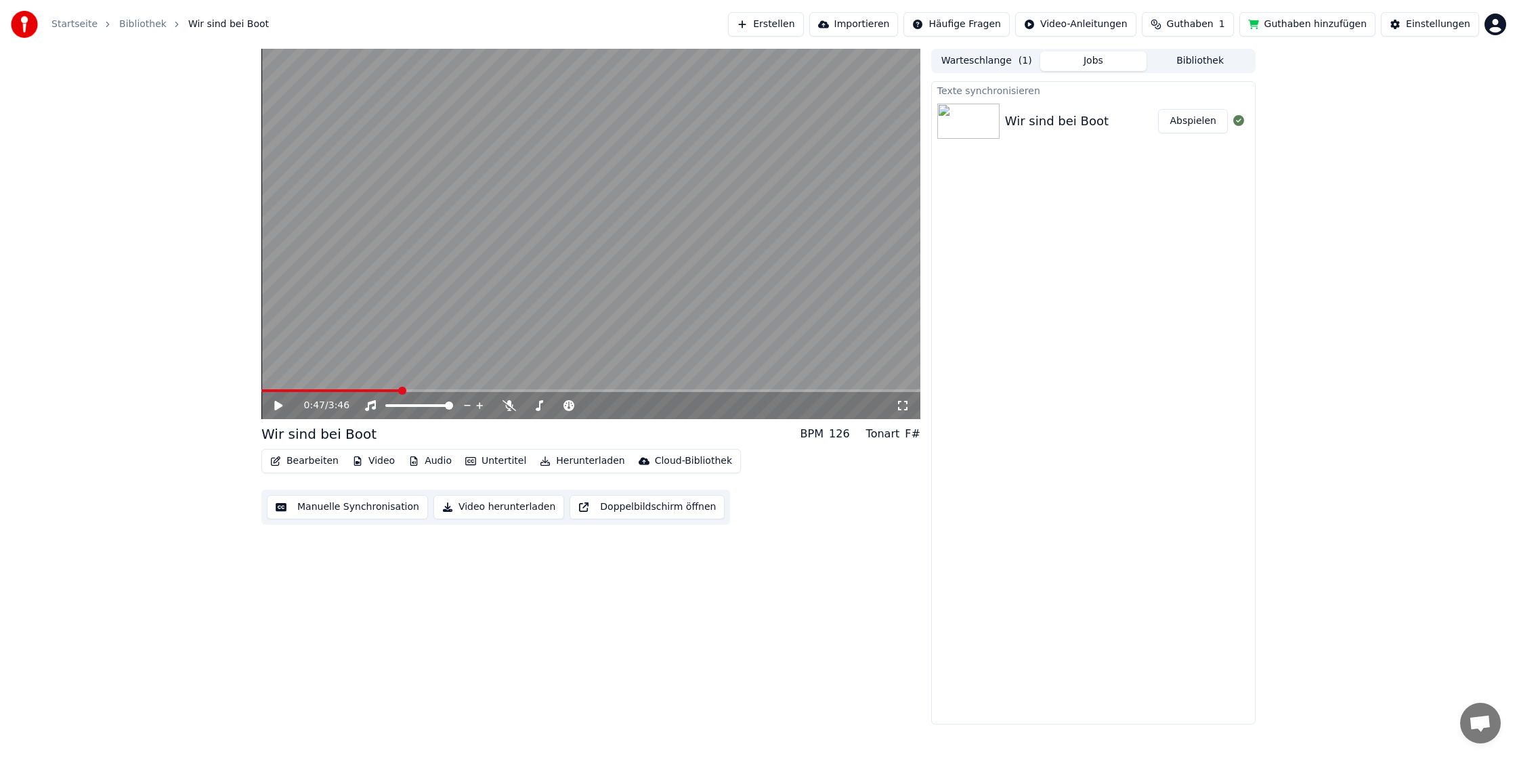
click at [1158, 109] on button "Abspielen" at bounding box center [1193, 121] width 70 height 24
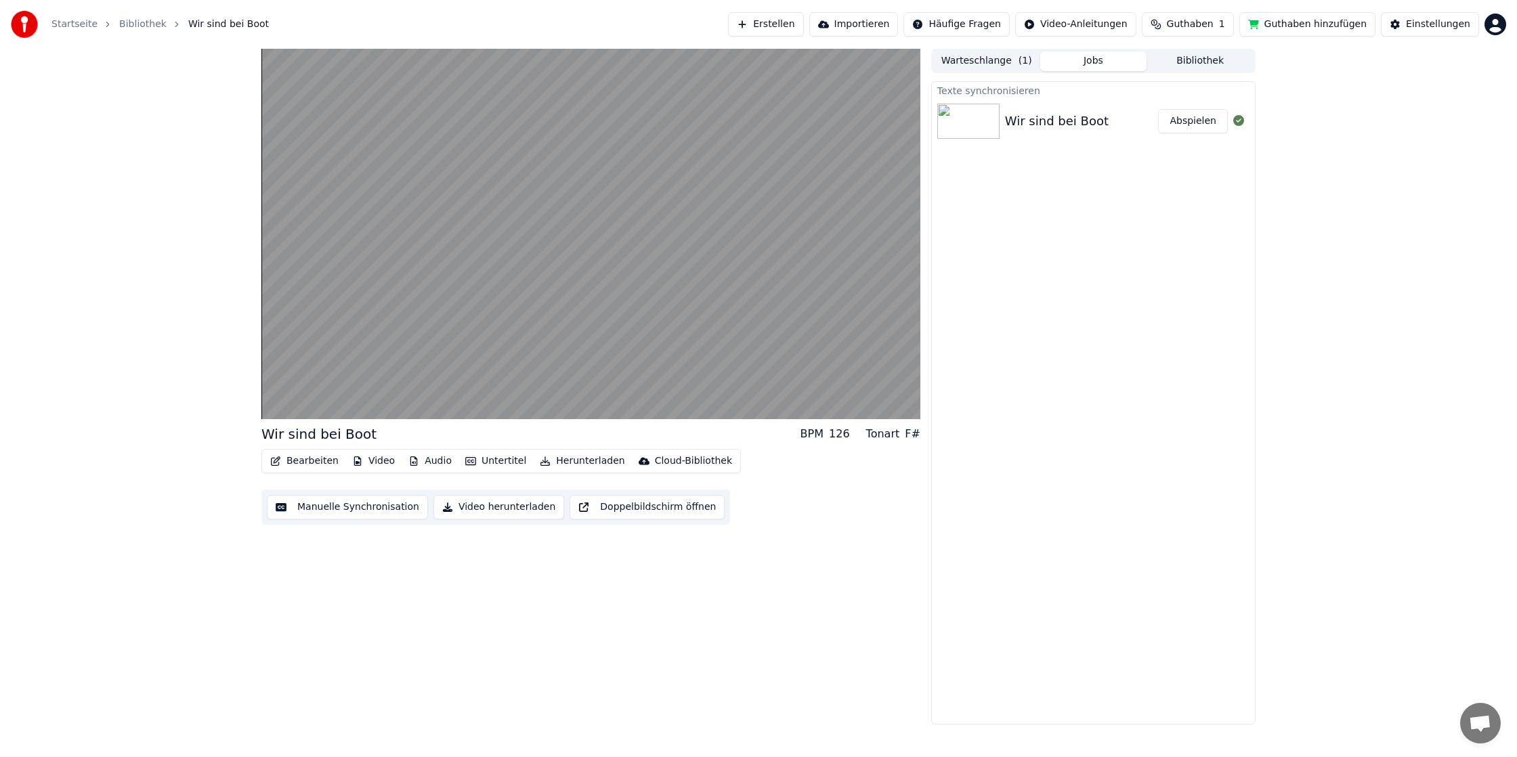
click at [310, 459] on button "Bearbeiten" at bounding box center [304, 461] width 79 height 19
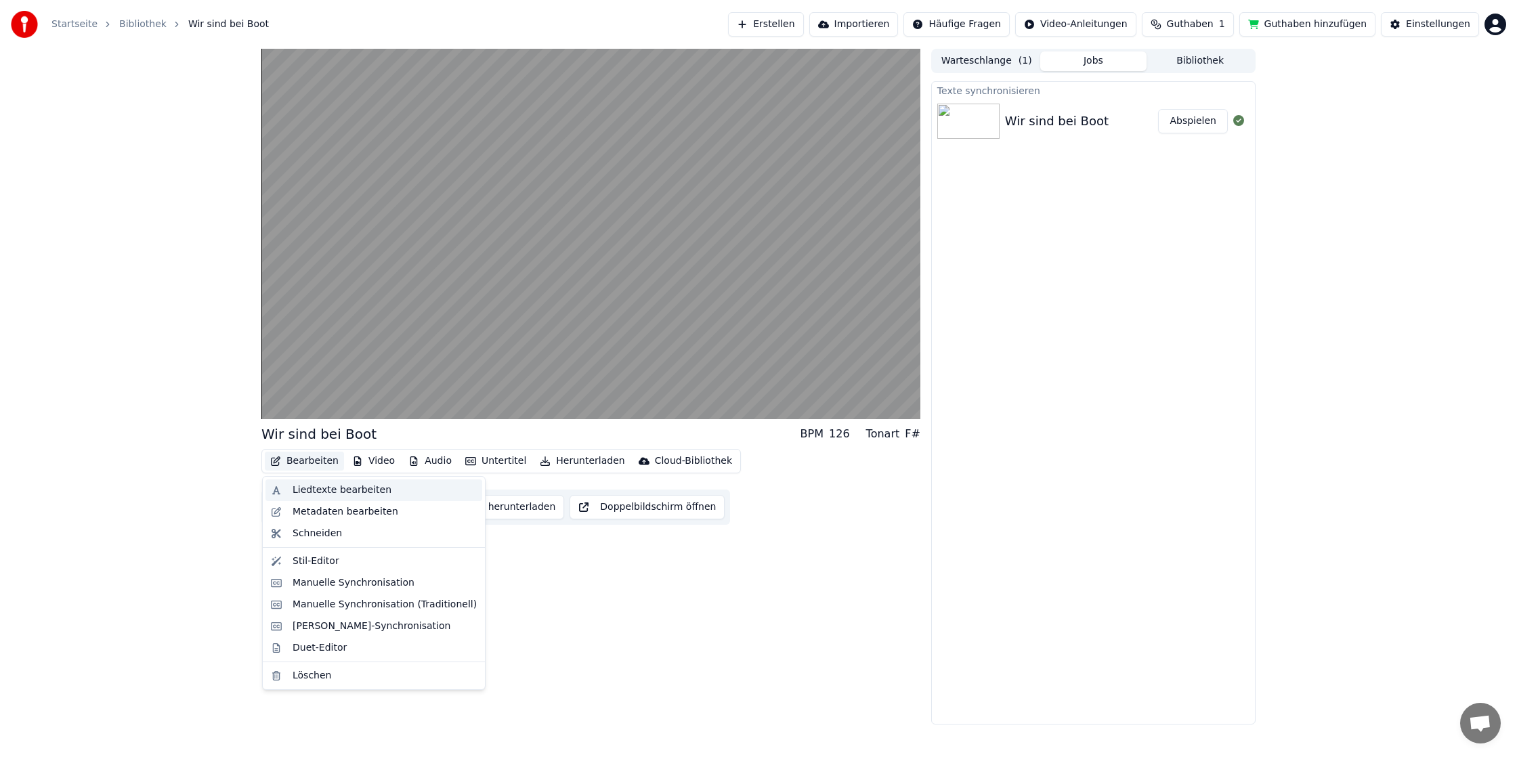
click at [320, 498] on div "Liedtexte bearbeiten" at bounding box center [373, 490] width 217 height 22
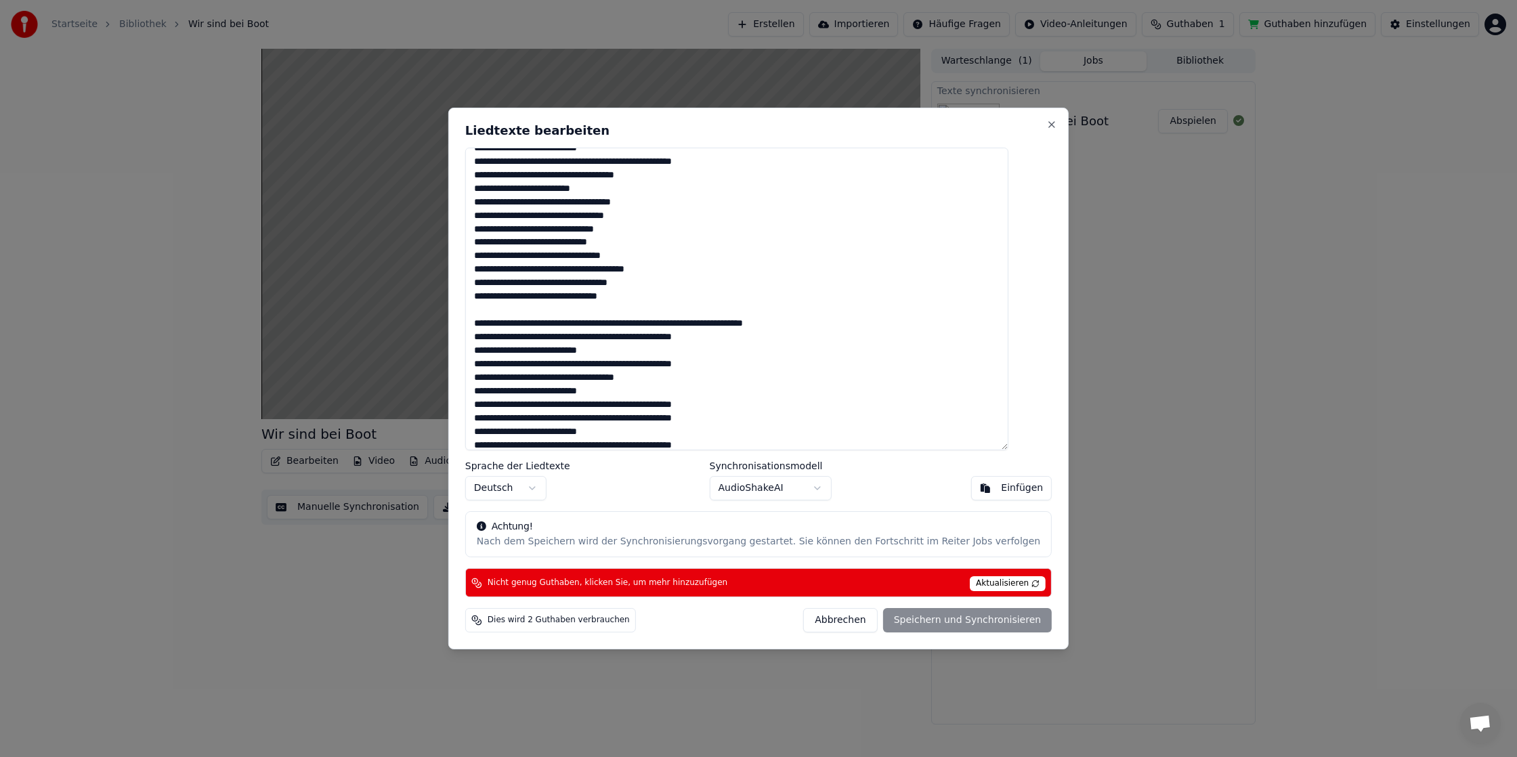
scroll to position [372, 0]
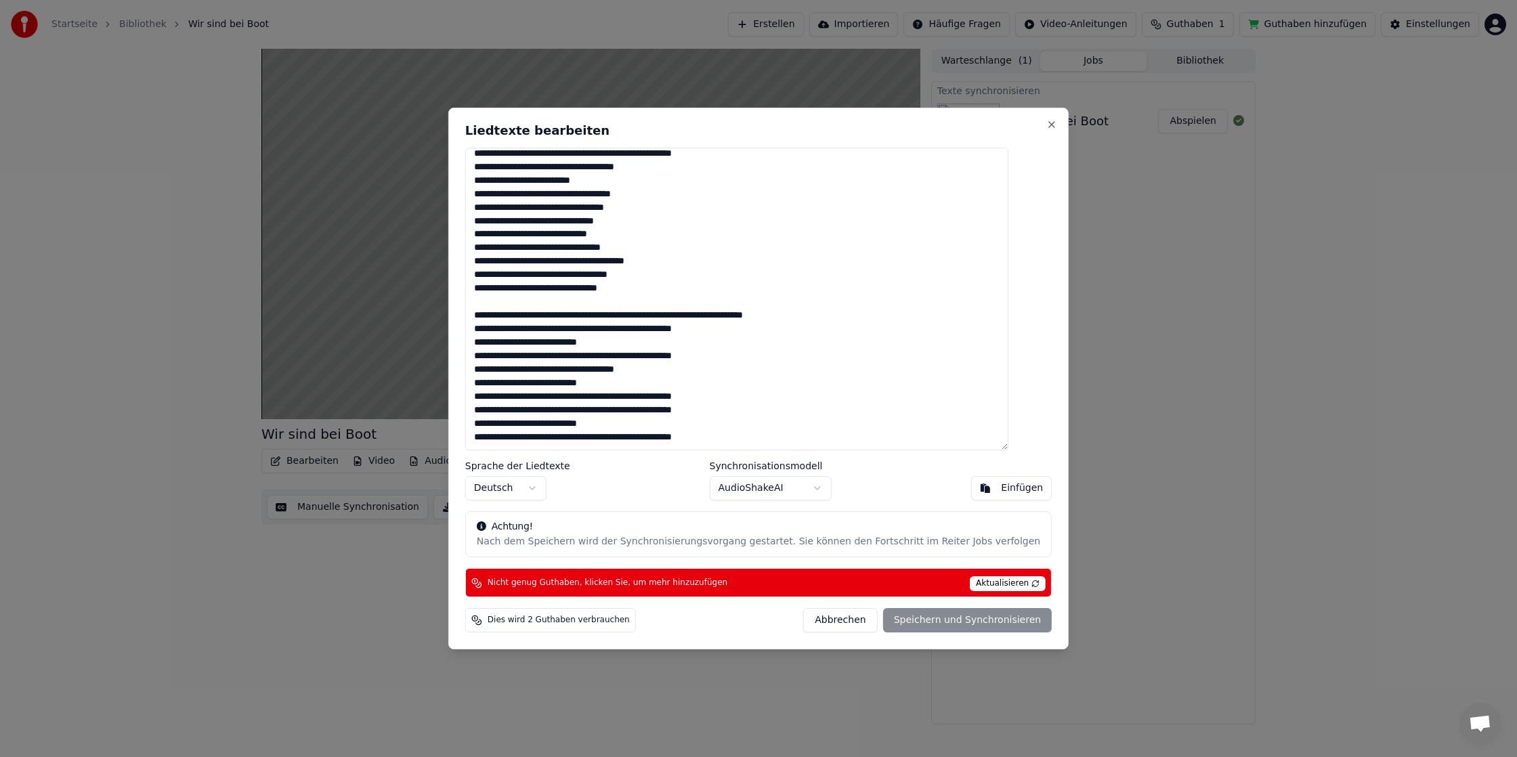
click at [991, 586] on span "Aktualisieren" at bounding box center [1008, 583] width 76 height 15
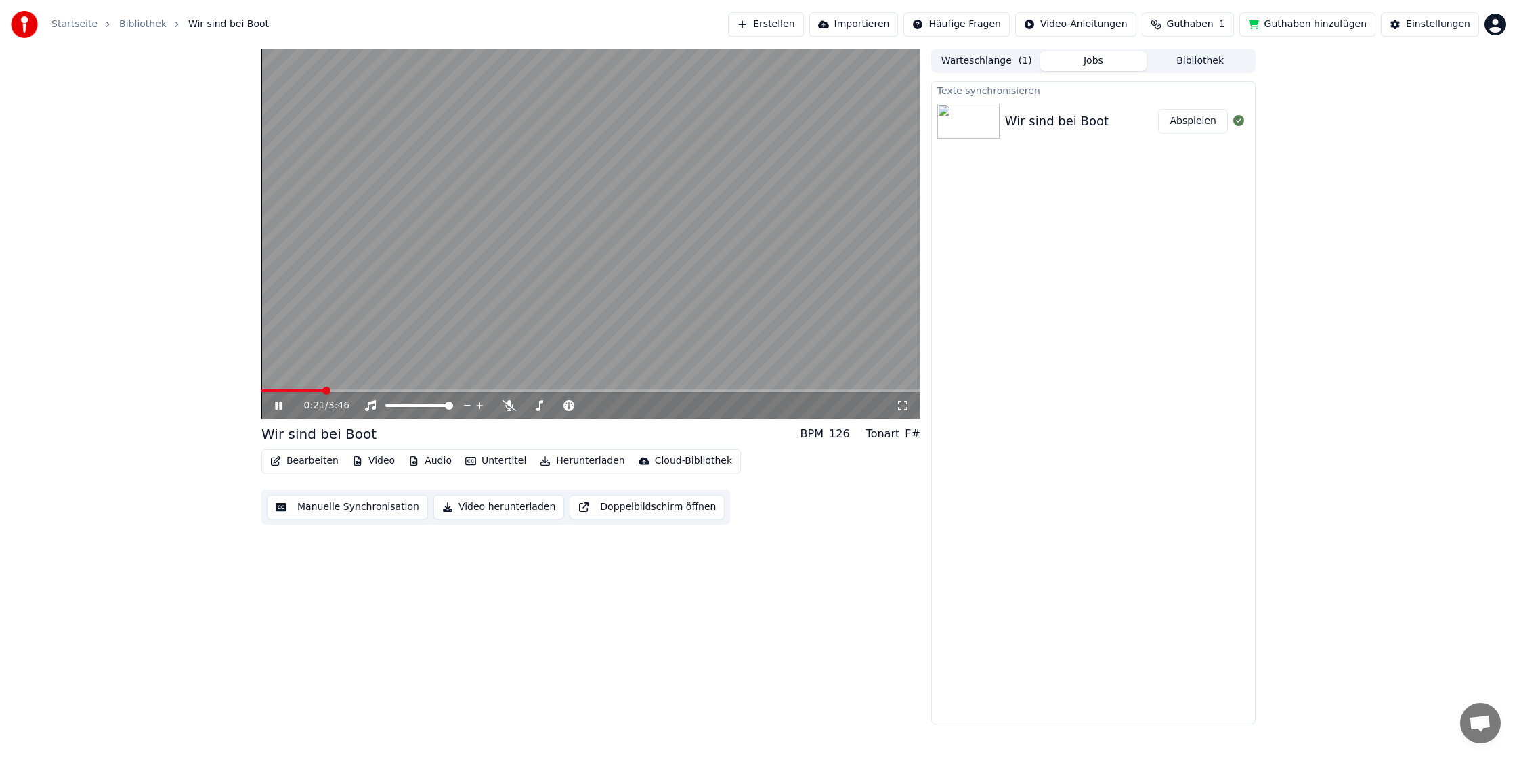
click at [273, 406] on icon at bounding box center [288, 405] width 32 height 11
click at [1326, 20] on button "Guthaben hinzufügen" at bounding box center [1307, 24] width 137 height 24
click at [1185, 20] on span "Guthaben" at bounding box center [1190, 25] width 47 height 14
click at [1221, 127] on button "Aktualisieren" at bounding box center [1199, 125] width 95 height 24
click at [1216, 147] on button "Aktualisieren" at bounding box center [1199, 149] width 95 height 24
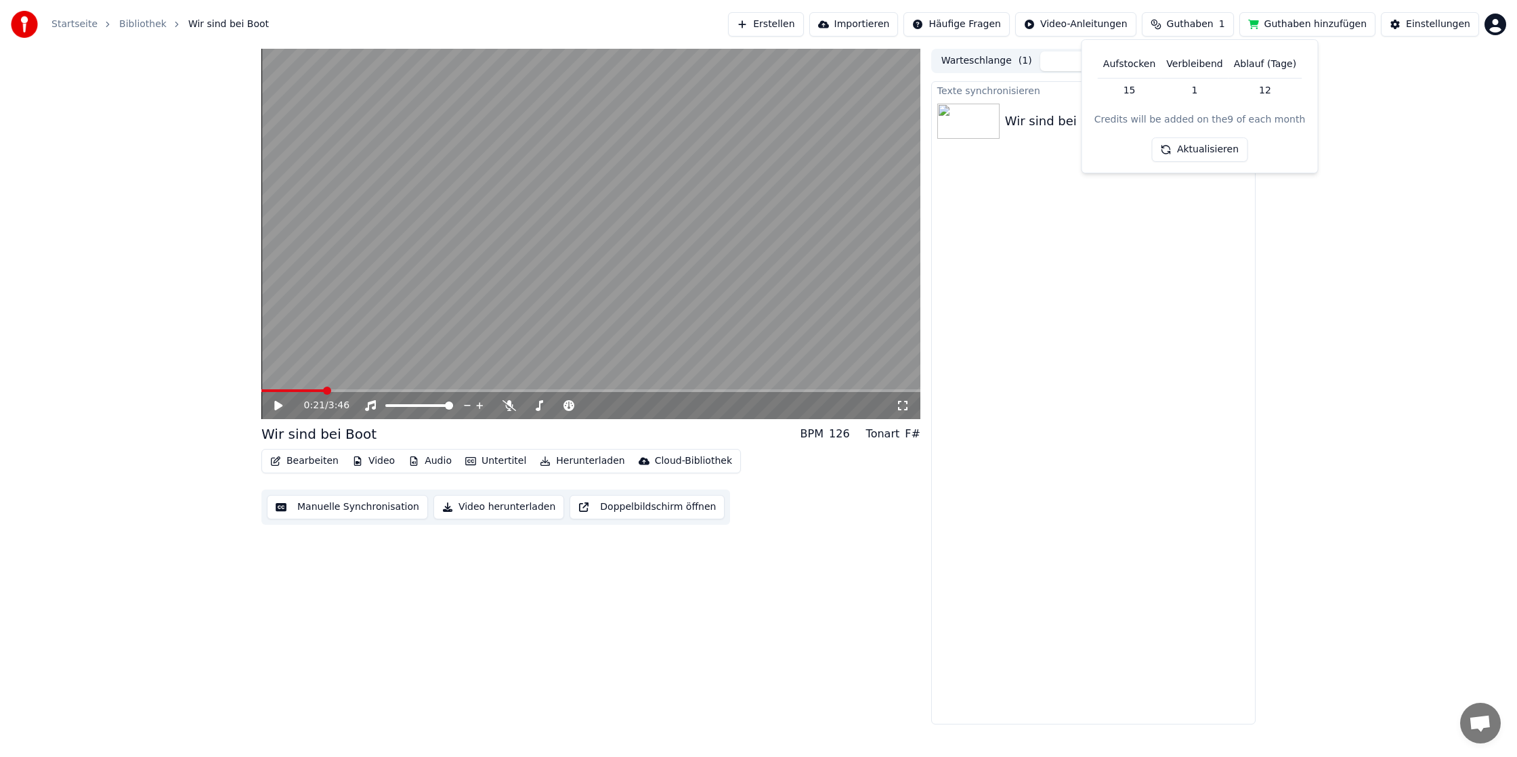
click at [1216, 147] on button "Aktualisieren" at bounding box center [1199, 149] width 95 height 24
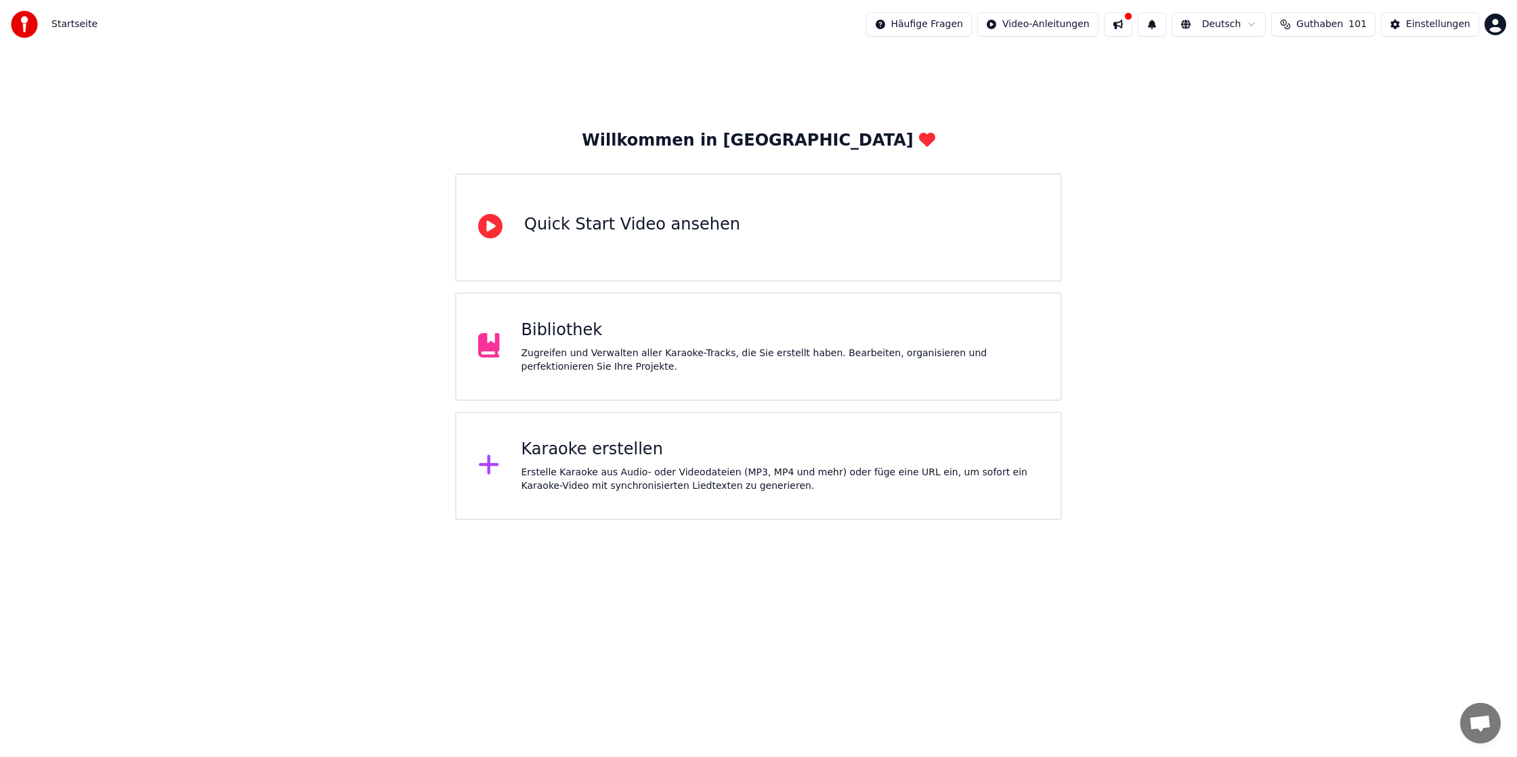
click at [741, 348] on div "Zugreifen und Verwalten aller Karaoke-Tracks, die Sie erstellt haben. Bearbeite…" at bounding box center [780, 360] width 518 height 27
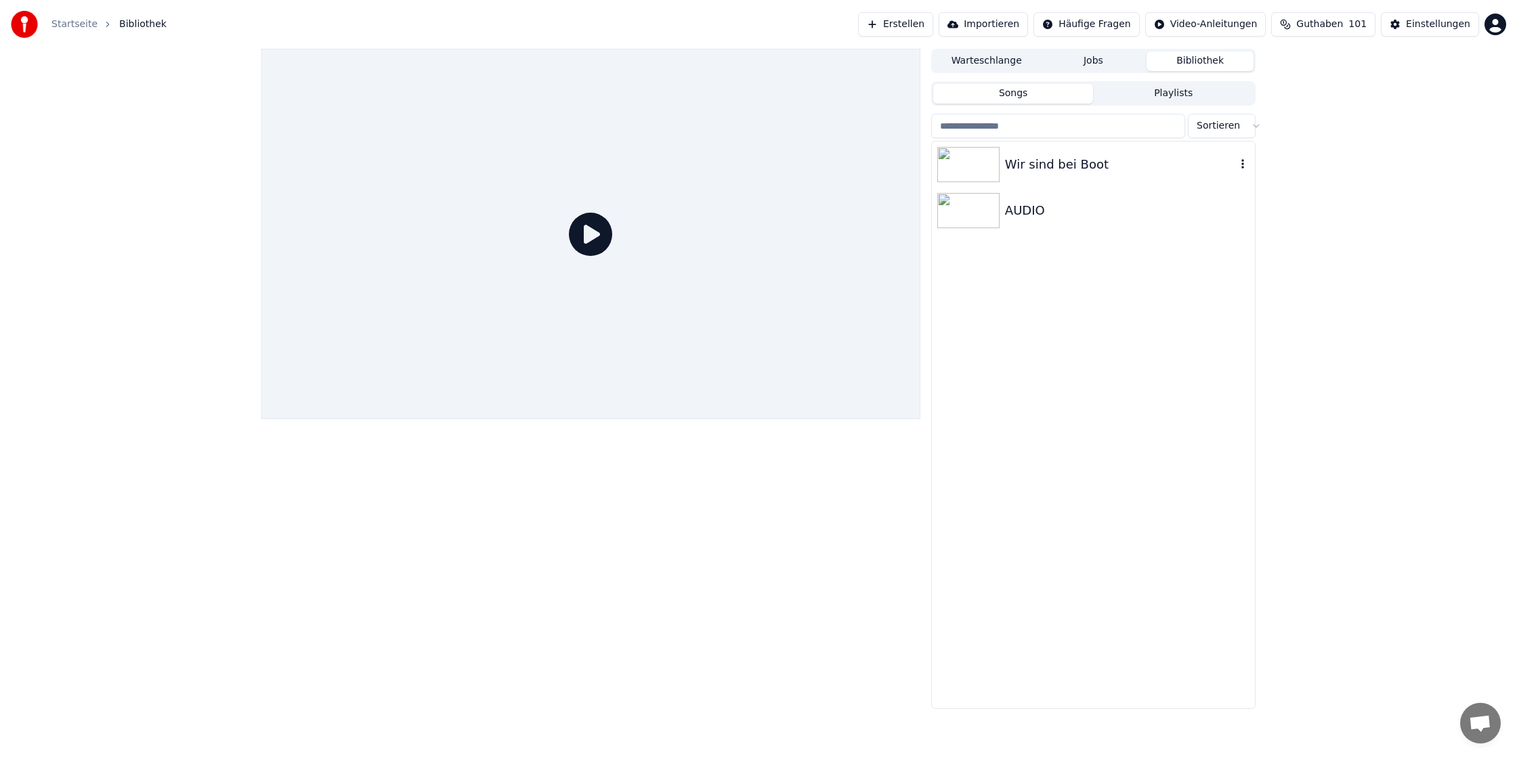
click at [1024, 172] on div "Wir sind bei Boot" at bounding box center [1120, 164] width 231 height 19
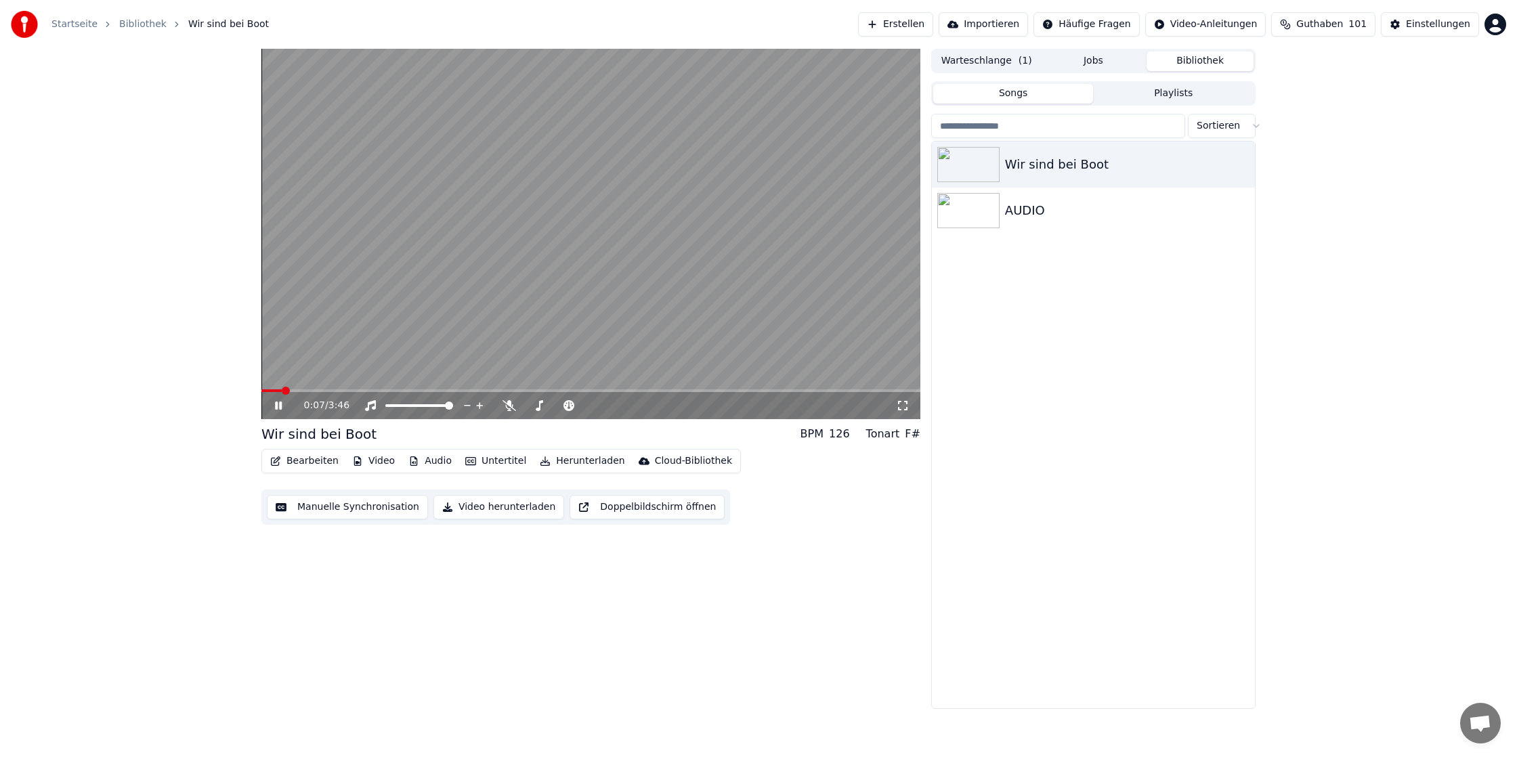
click at [1006, 65] on button "Warteschlange ( 1 )" at bounding box center [986, 61] width 107 height 20
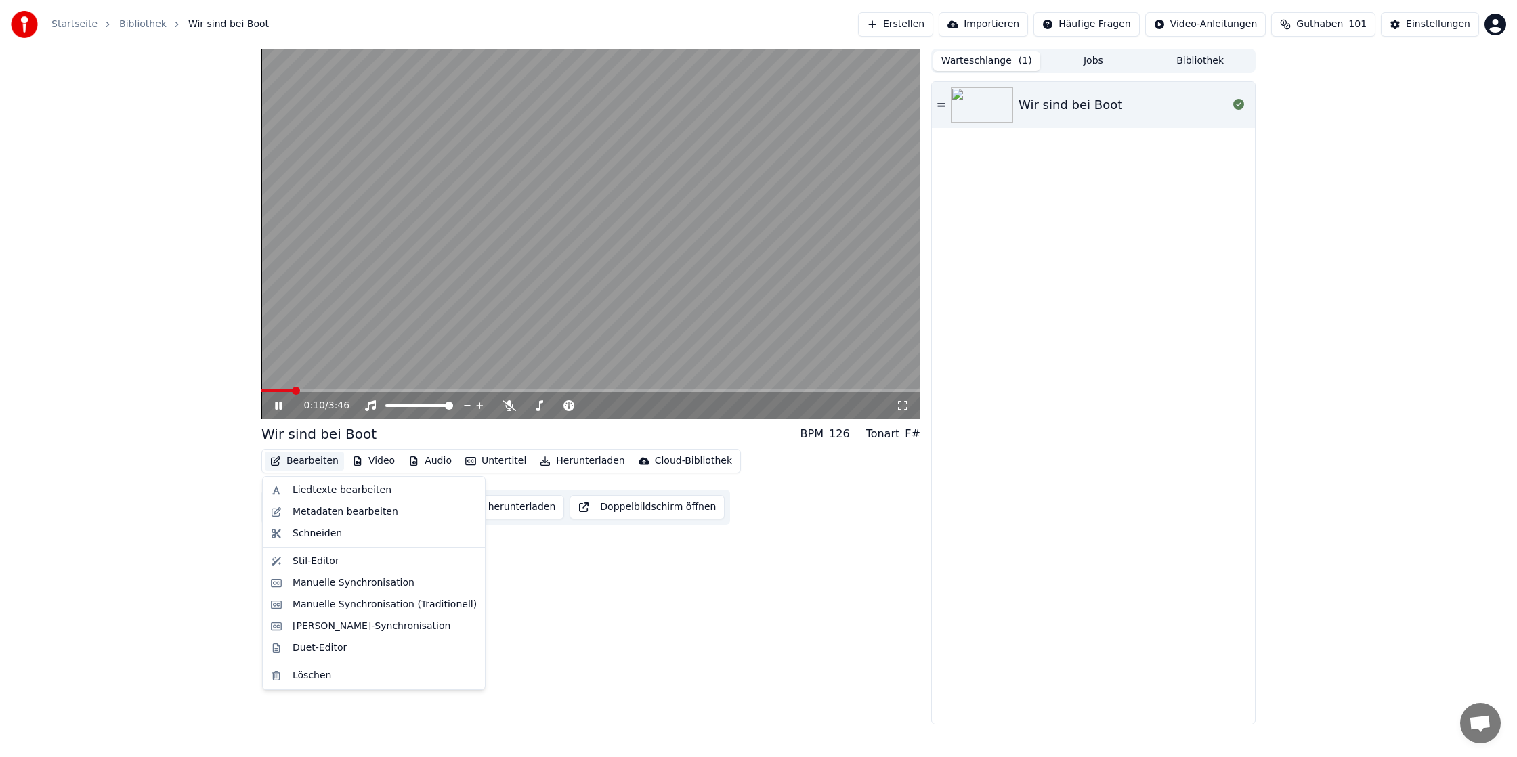
click at [305, 458] on button "Bearbeiten" at bounding box center [304, 461] width 79 height 19
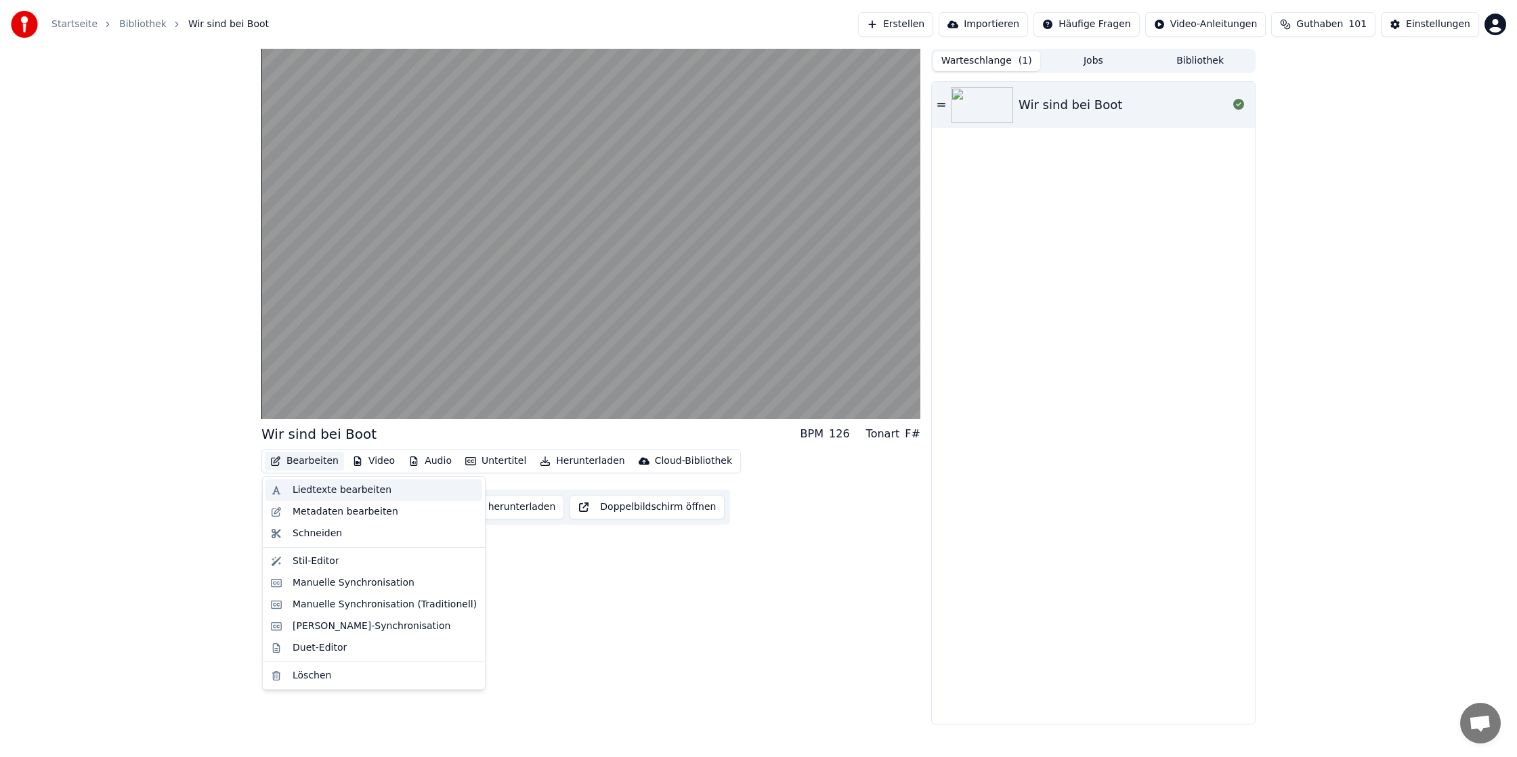
click at [372, 496] on div "Liedtexte bearbeiten" at bounding box center [342, 490] width 99 height 14
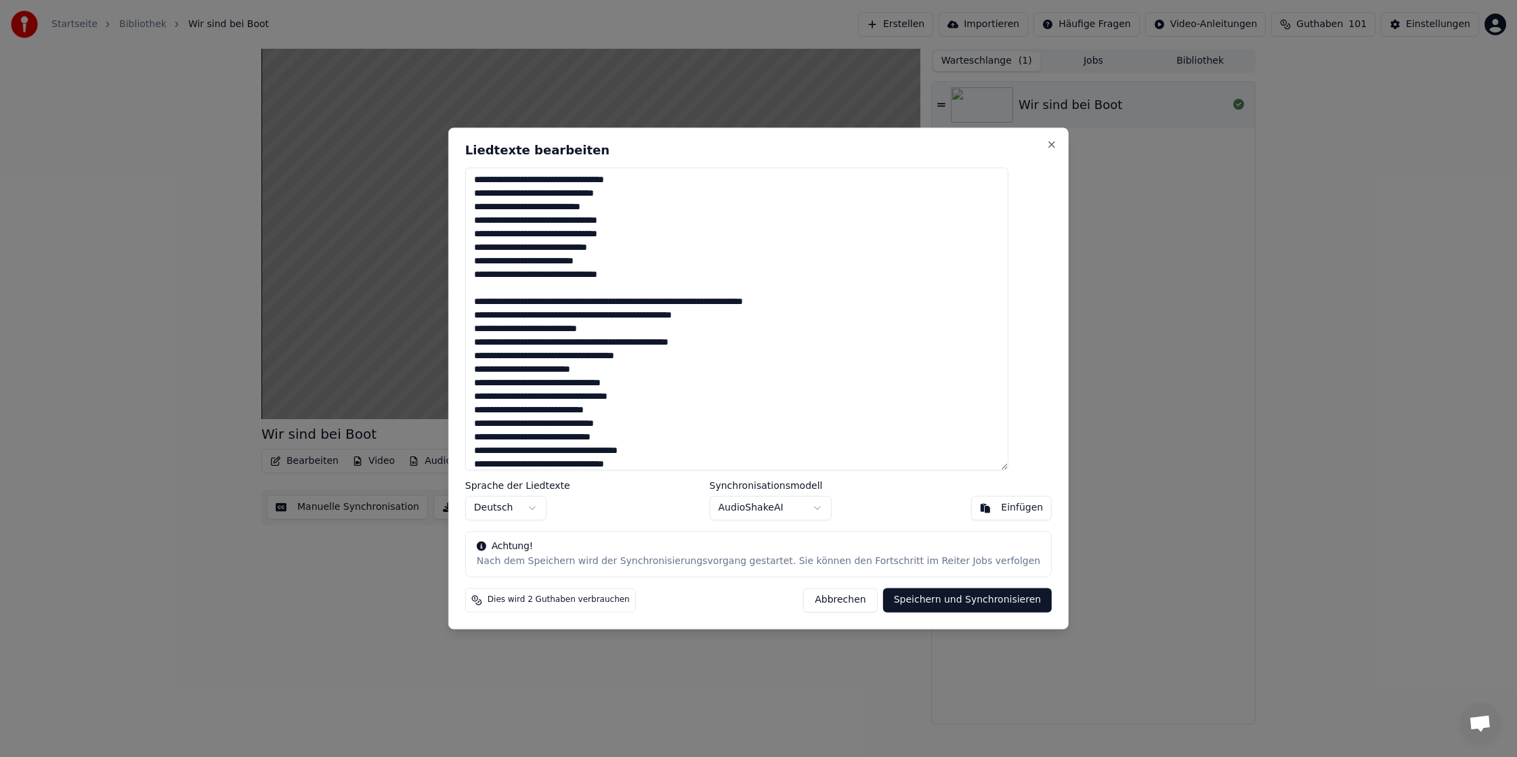
click at [958, 590] on button "Speichern und Synchronisieren" at bounding box center [967, 600] width 169 height 24
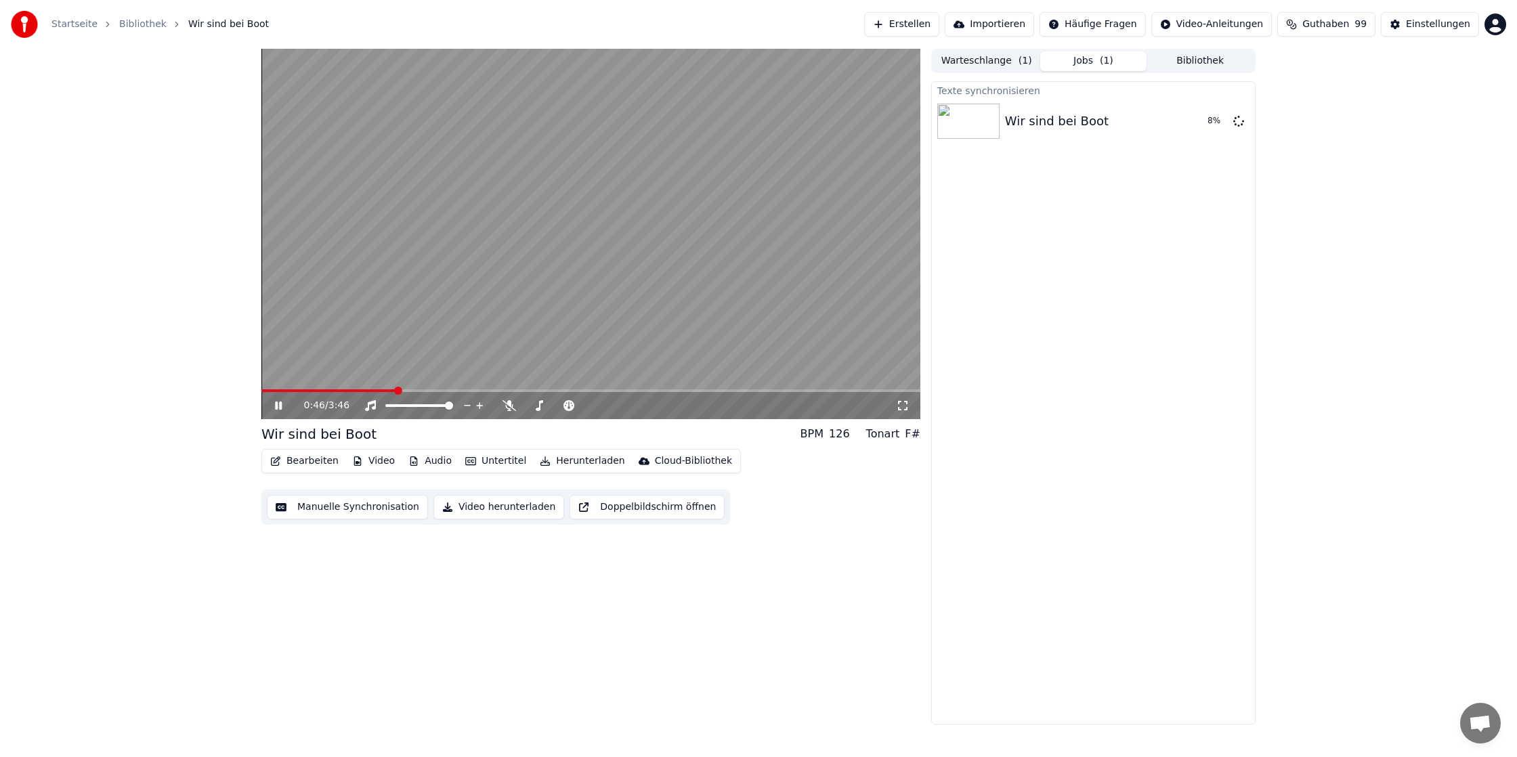
click at [394, 391] on span at bounding box center [398, 391] width 8 height 8
click at [360, 391] on span at bounding box center [364, 391] width 8 height 8
click at [305, 389] on span at bounding box center [590, 390] width 659 height 3
click at [322, 389] on span at bounding box center [318, 391] width 8 height 8
click at [312, 460] on button "Bearbeiten" at bounding box center [304, 461] width 79 height 19
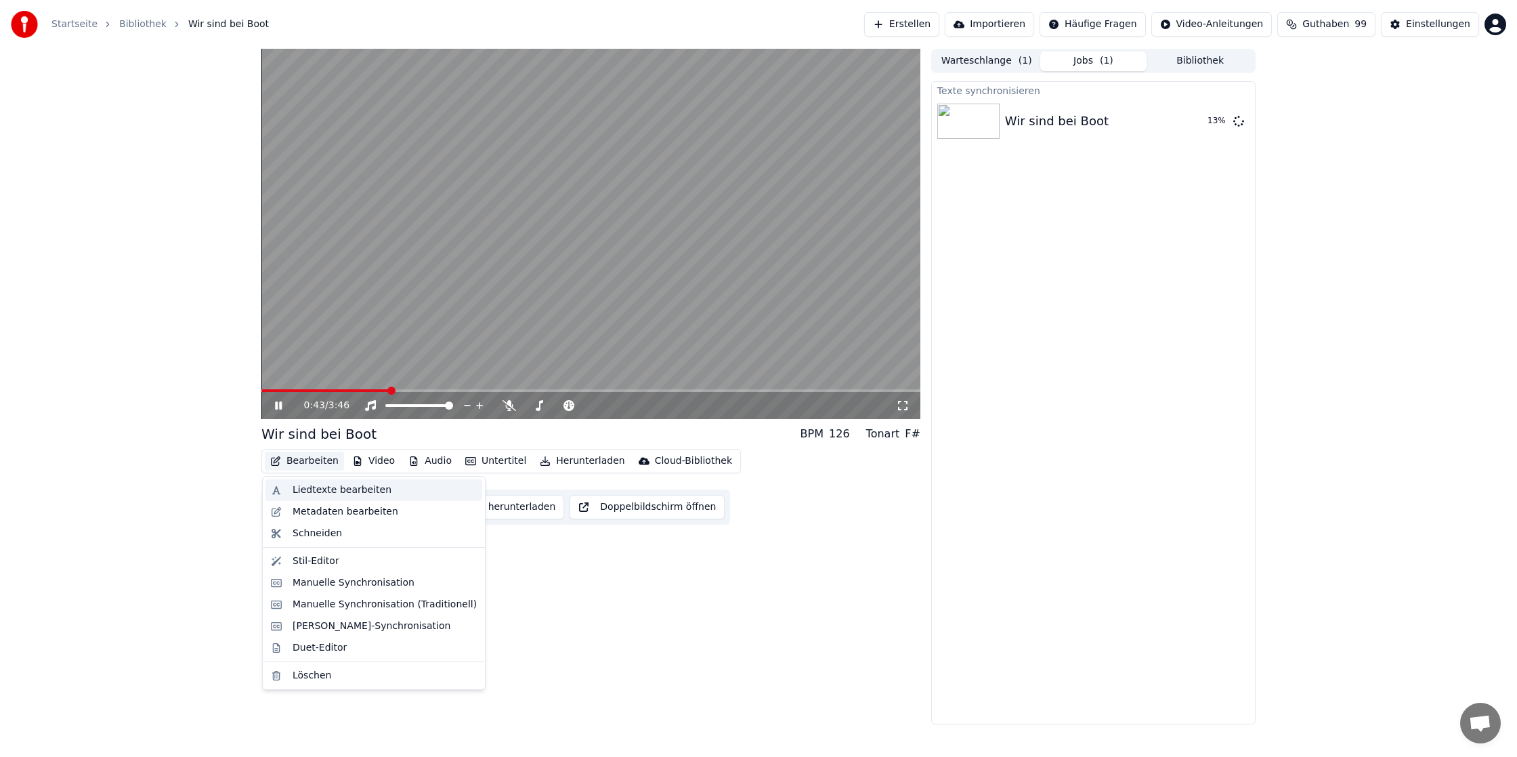
click at [317, 488] on div "Liedtexte bearbeiten" at bounding box center [342, 490] width 99 height 14
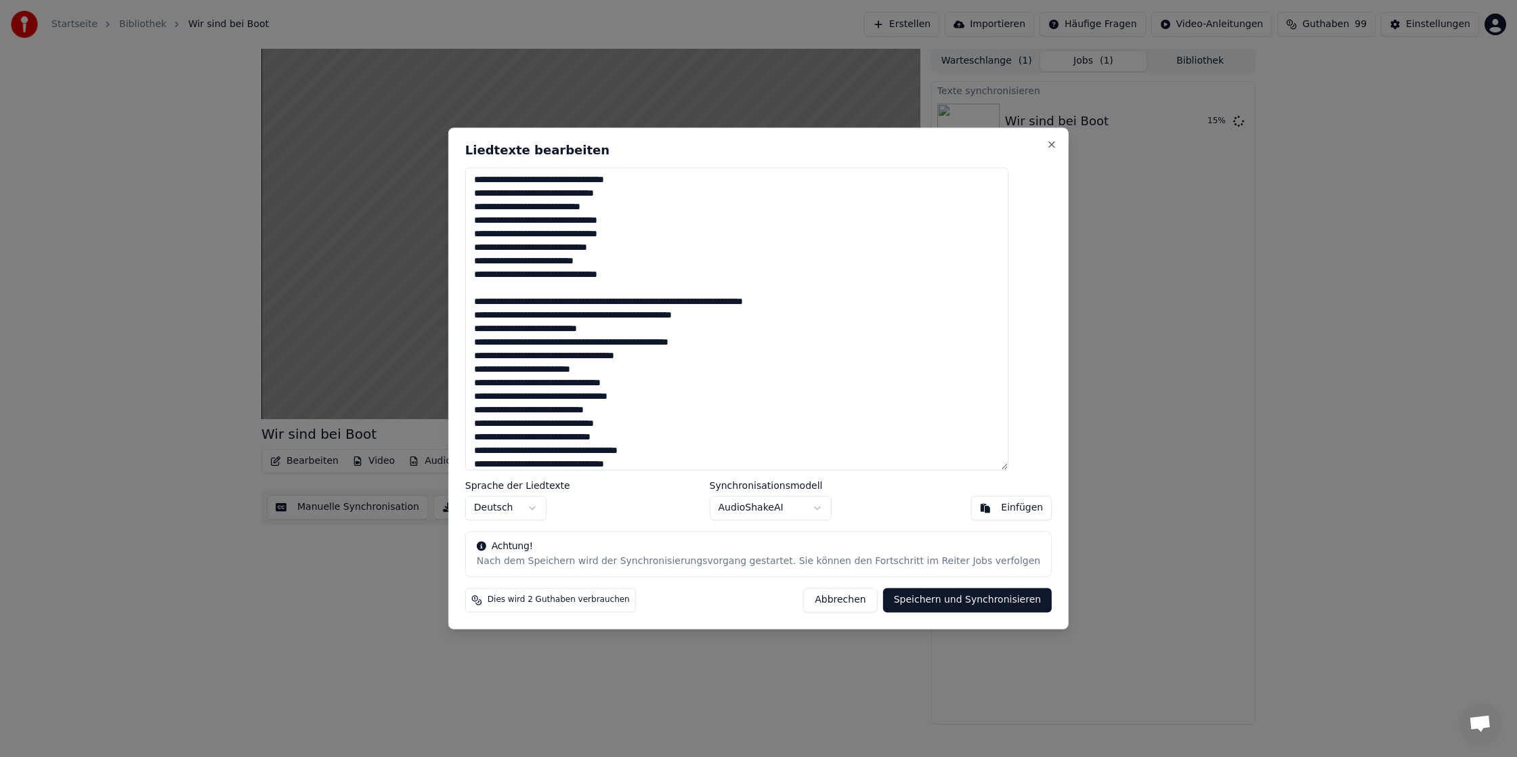
drag, startPoint x: 819, startPoint y: 597, endPoint x: 831, endPoint y: 571, distance: 28.5
click at [819, 597] on button "Abbrechen" at bounding box center [840, 600] width 74 height 24
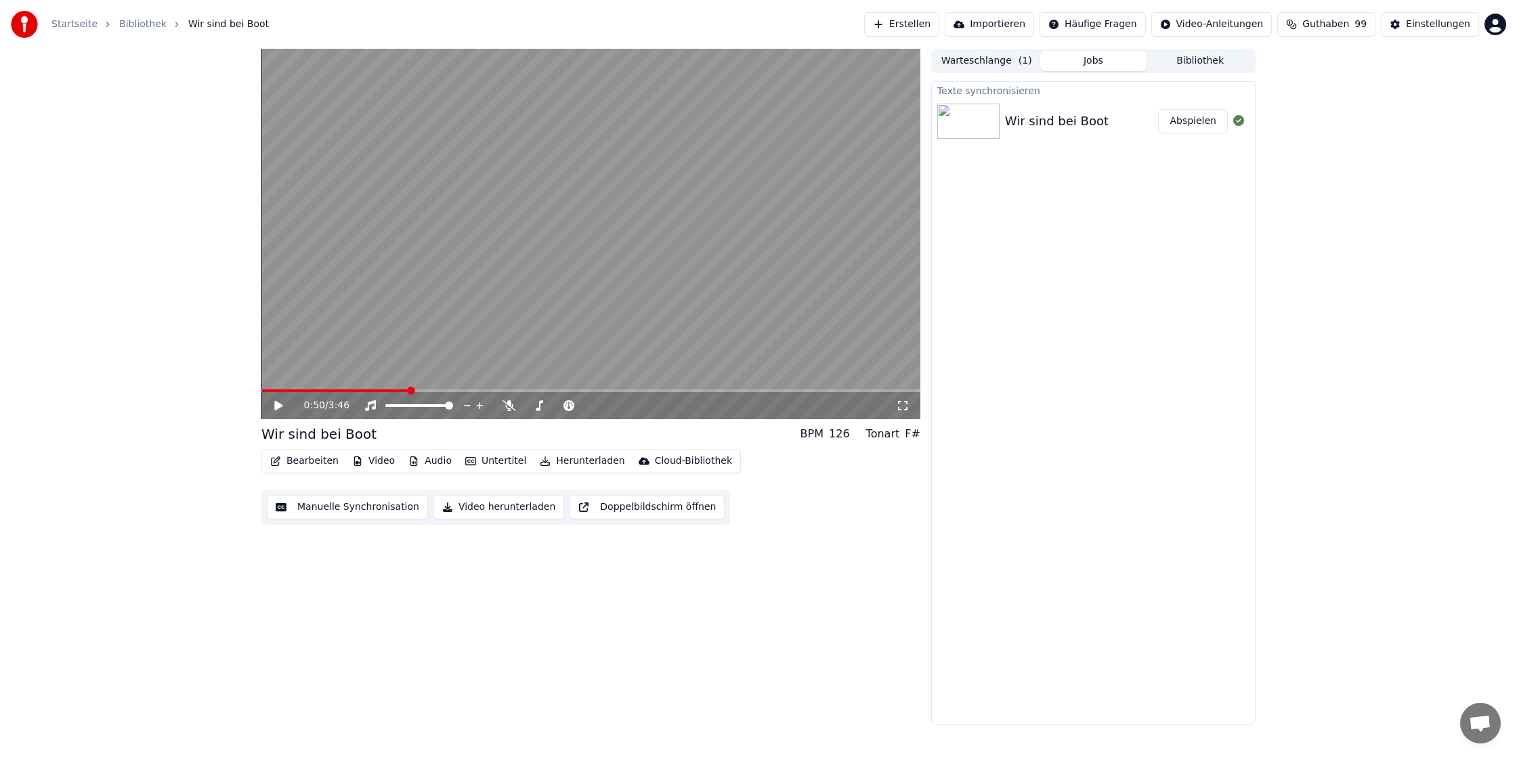
click at [1201, 123] on button "Abspielen" at bounding box center [1193, 121] width 70 height 24
click at [376, 391] on span at bounding box center [378, 391] width 8 height 8
click at [420, 456] on button "Audio" at bounding box center [430, 461] width 54 height 19
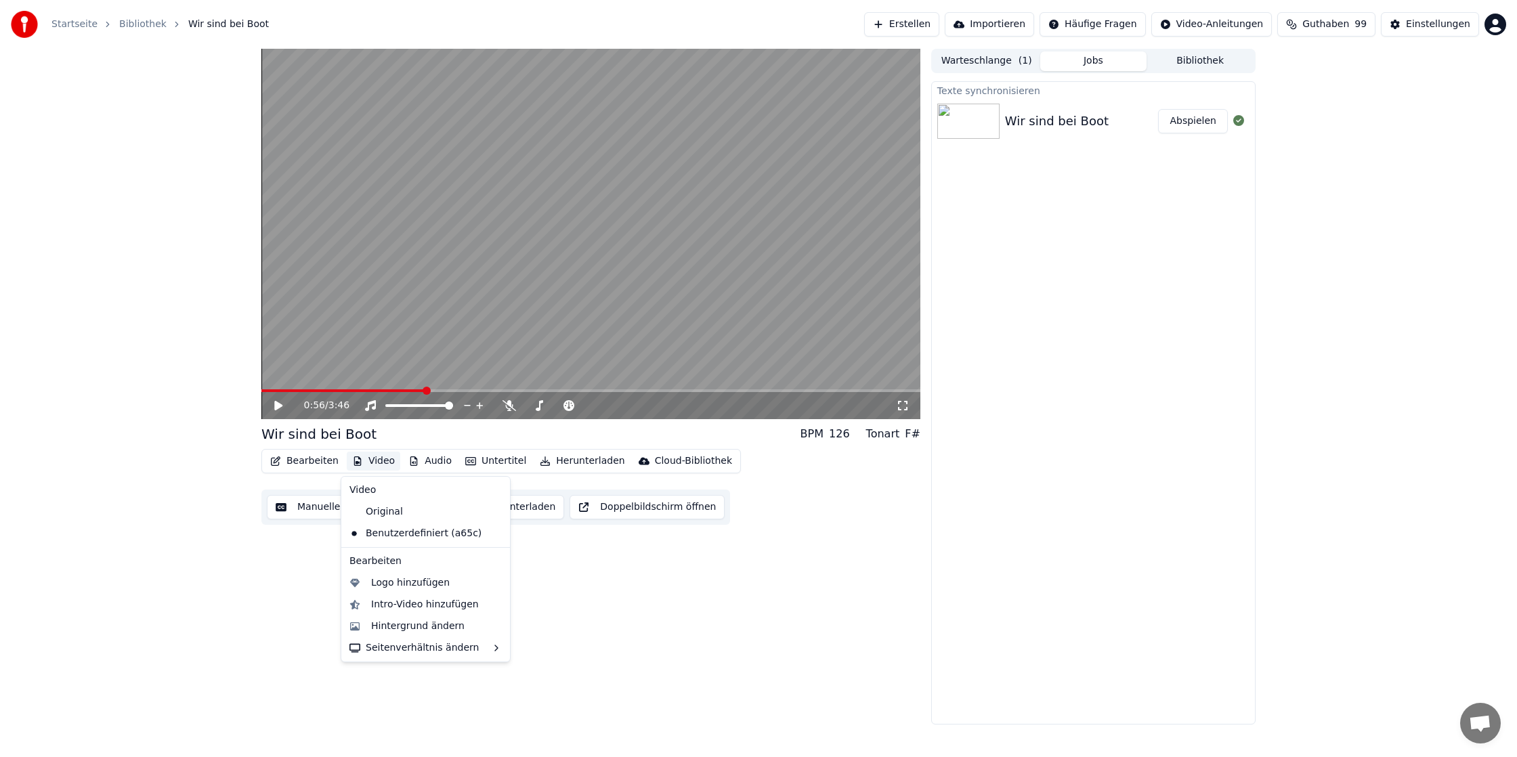
click at [384, 460] on button "Video" at bounding box center [373, 461] width 53 height 19
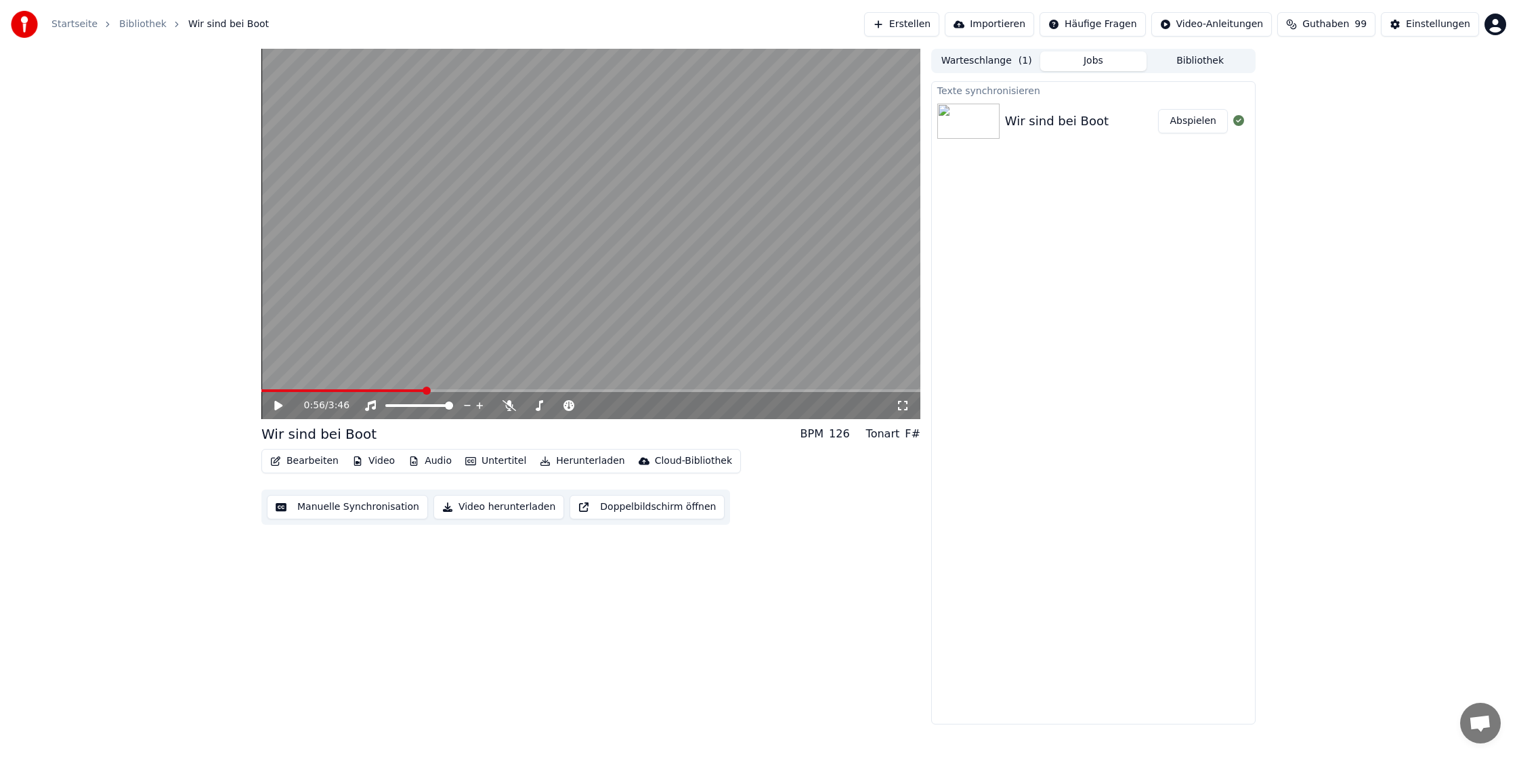
click at [384, 460] on button "Video" at bounding box center [373, 461] width 53 height 19
click at [317, 469] on button "Bearbeiten" at bounding box center [304, 461] width 79 height 19
click at [322, 462] on button "Bearbeiten" at bounding box center [304, 461] width 79 height 19
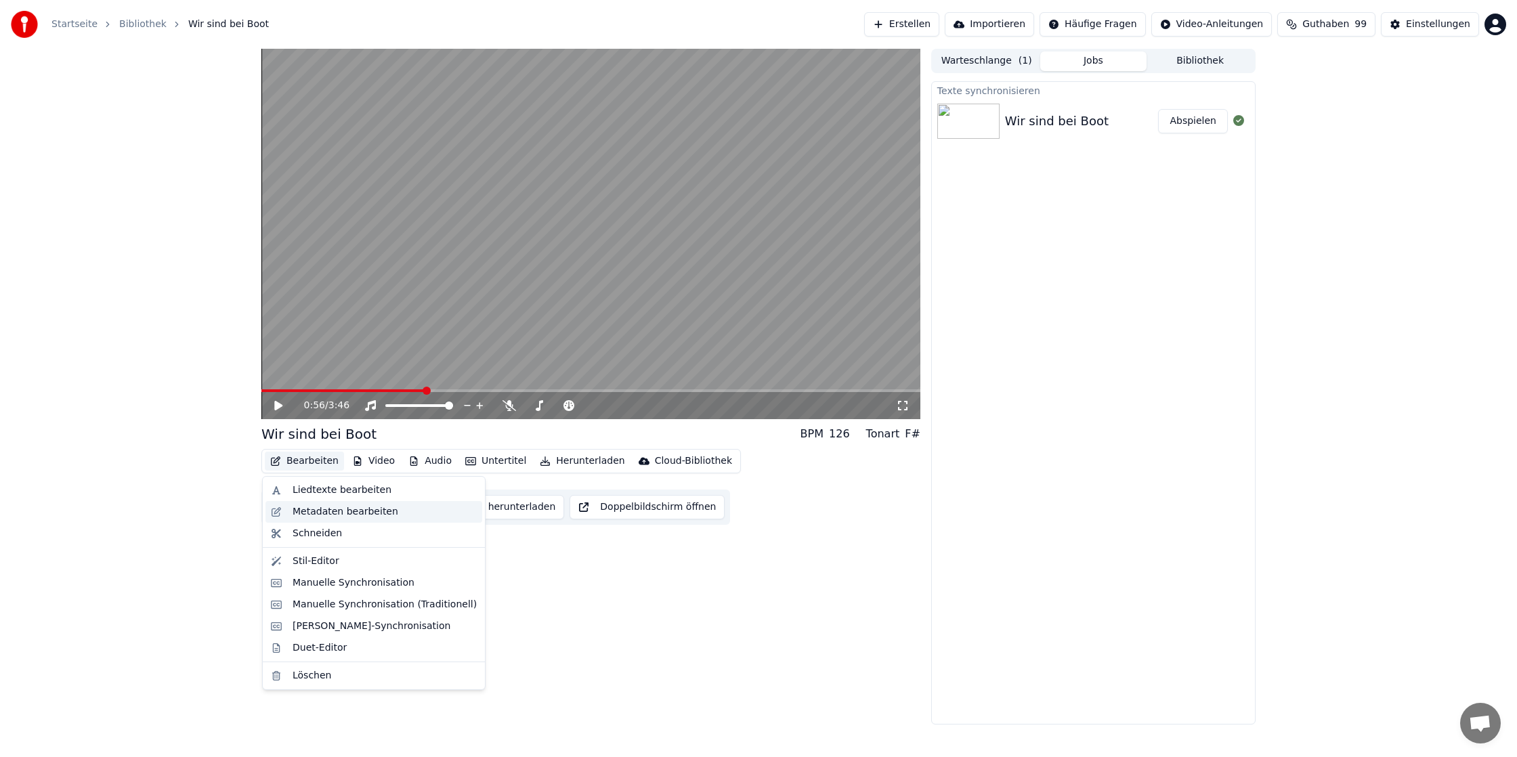
click at [345, 515] on div "Metadaten bearbeiten" at bounding box center [346, 512] width 106 height 14
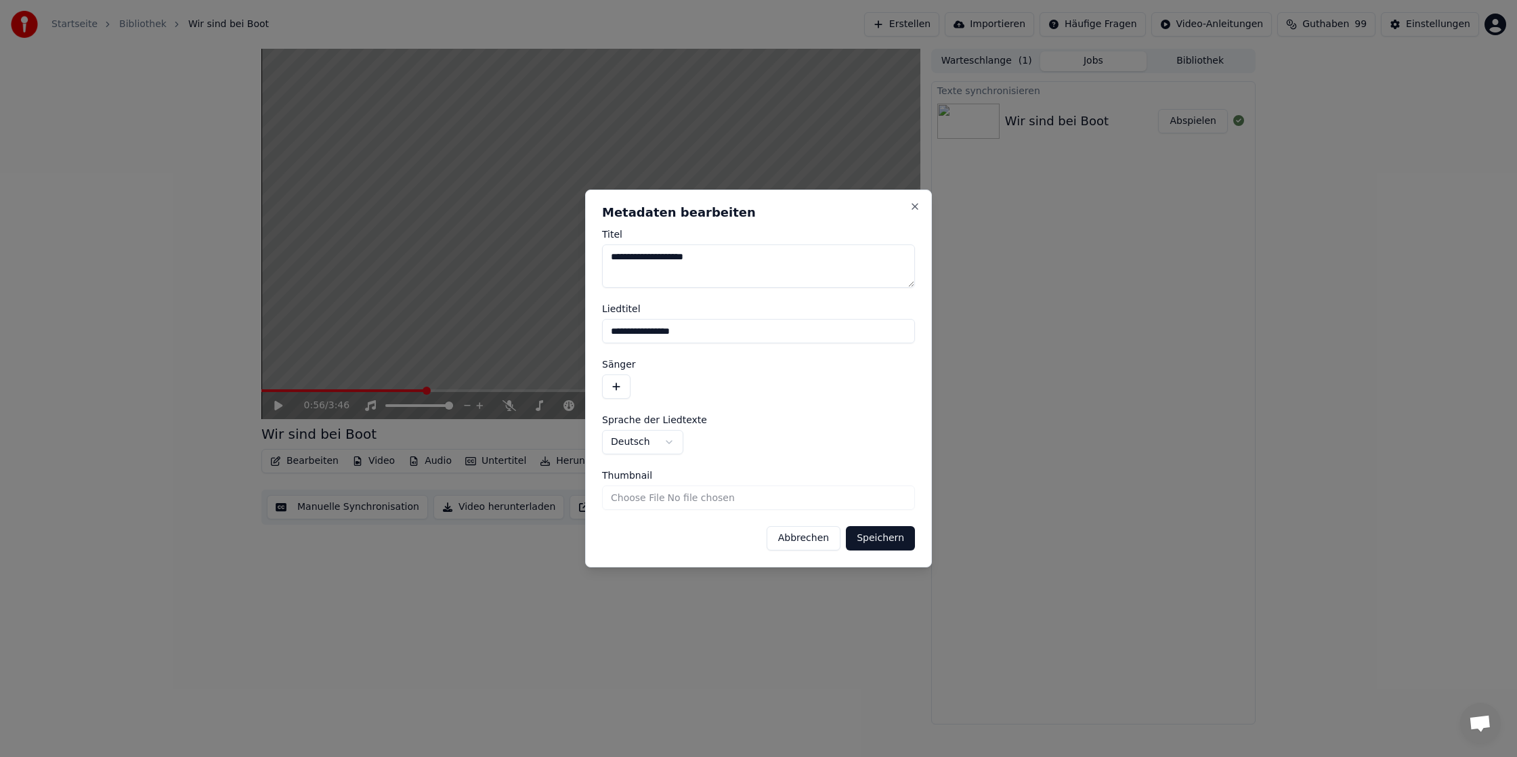
drag, startPoint x: 734, startPoint y: 260, endPoint x: 546, endPoint y: 253, distance: 188.4
click at [546, 253] on body "**********" at bounding box center [758, 378] width 1517 height 757
type textarea "*"
type textarea "**********"
click at [624, 392] on button "button" at bounding box center [616, 386] width 28 height 24
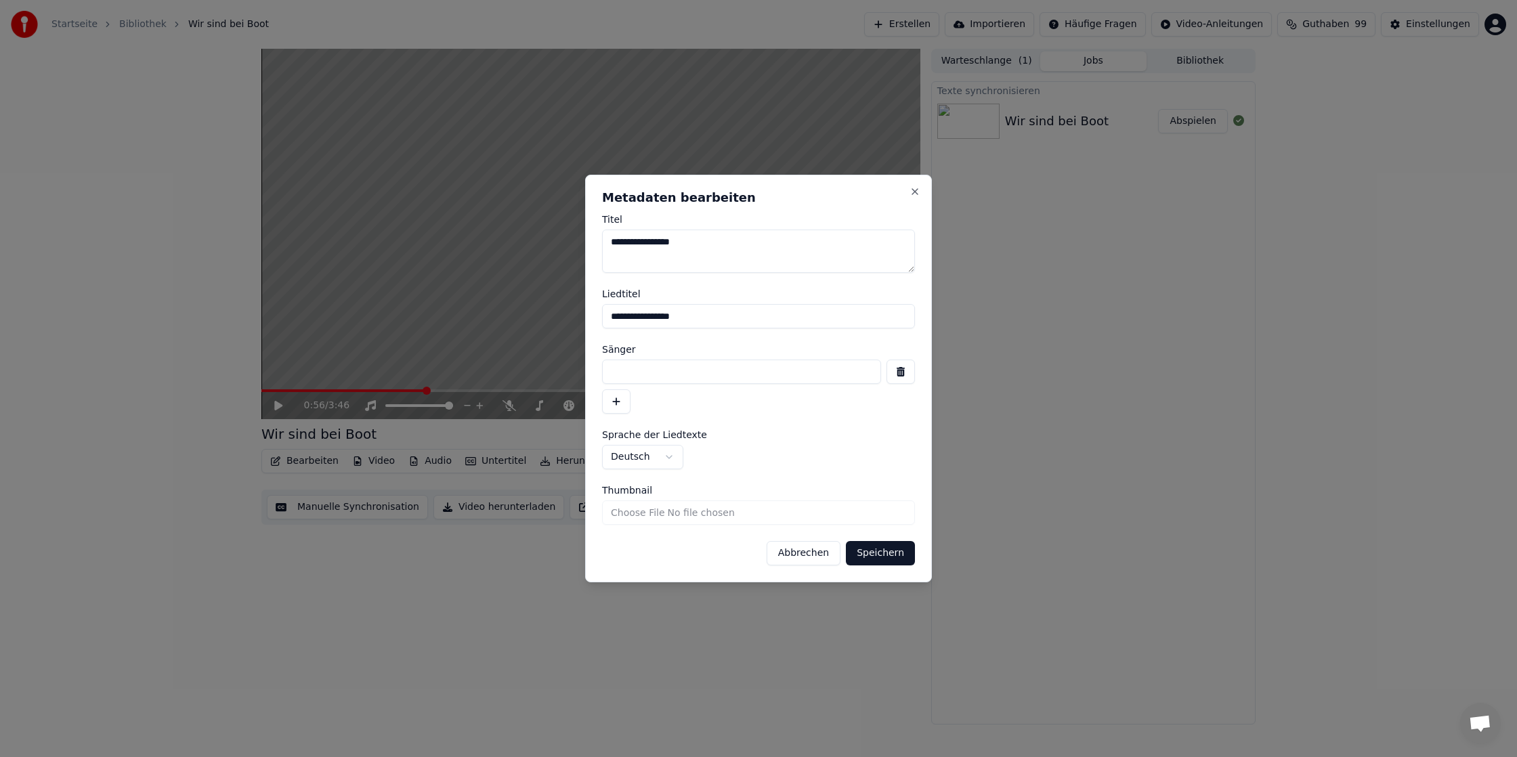
click at [638, 367] on input at bounding box center [741, 372] width 279 height 24
type input "**********"
click at [885, 557] on button "Speichern" at bounding box center [880, 553] width 69 height 24
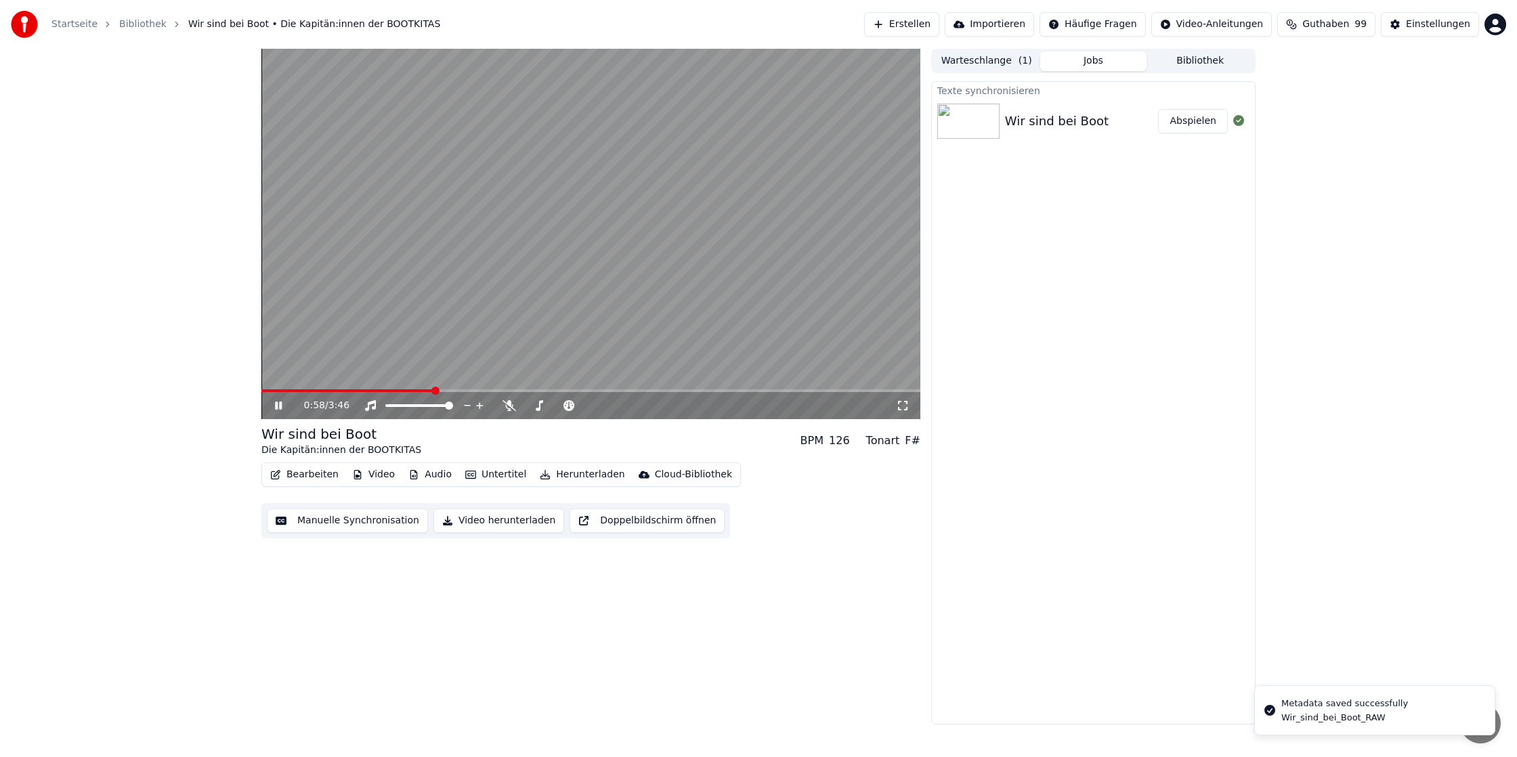
click at [304, 475] on button "Bearbeiten" at bounding box center [304, 474] width 79 height 19
click at [214, 377] on div "0:00 / 3:46 Wir sind bei Boot Die Kapitän:innen der BOOTKITAS BPM 126 Tonart F#…" at bounding box center [758, 387] width 1517 height 676
click at [279, 408] on icon at bounding box center [278, 406] width 7 height 8
click at [280, 408] on icon at bounding box center [288, 405] width 32 height 11
click at [228, 390] on div "0:00 / 3:46 Wir sind bei Boot Die Kapitän:innen der BOOTKITAS BPM 126 Tonart F#…" at bounding box center [758, 387] width 1517 height 676
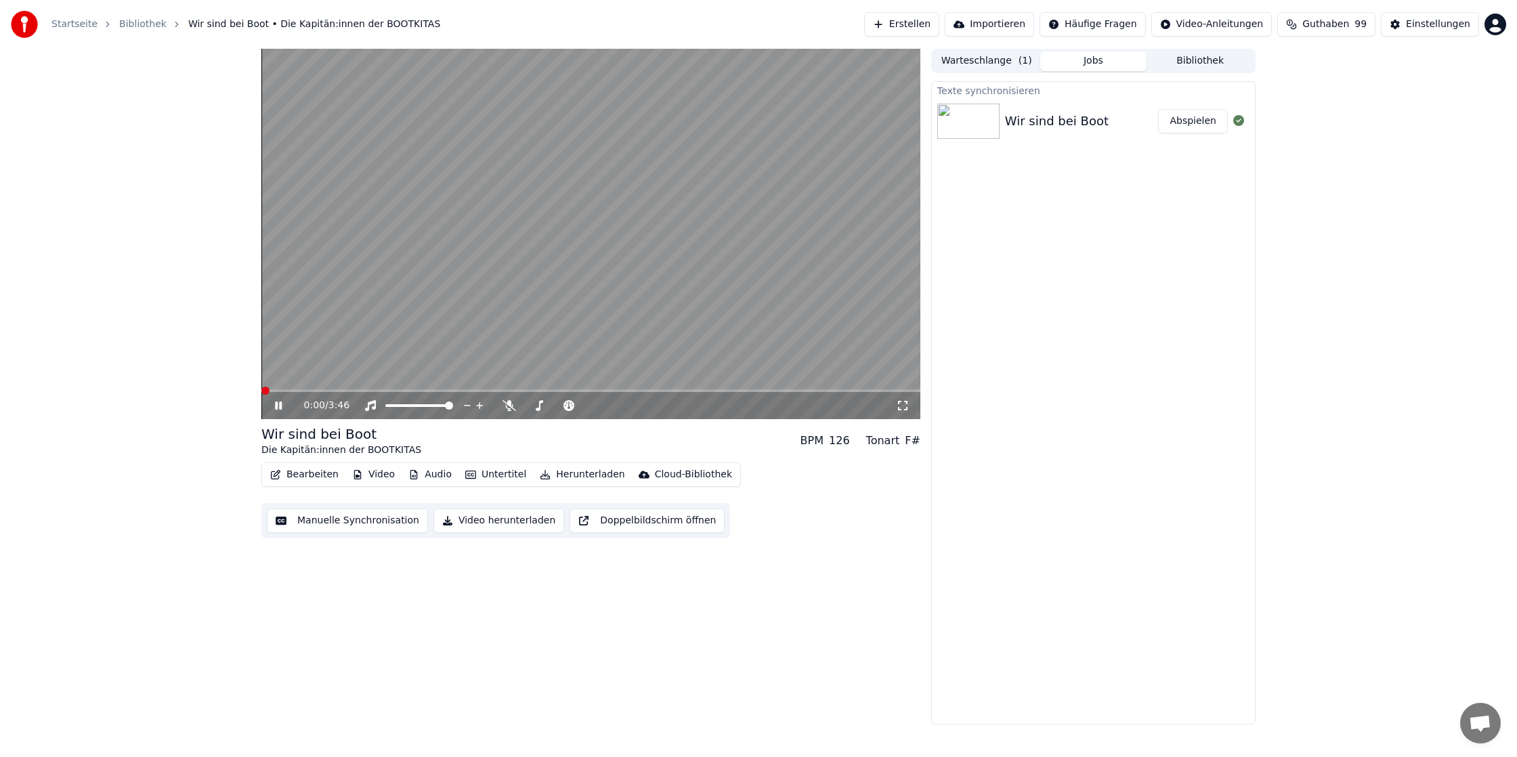
click at [277, 400] on icon at bounding box center [288, 405] width 32 height 11
click at [1191, 121] on button "Abspielen" at bounding box center [1193, 121] width 70 height 24
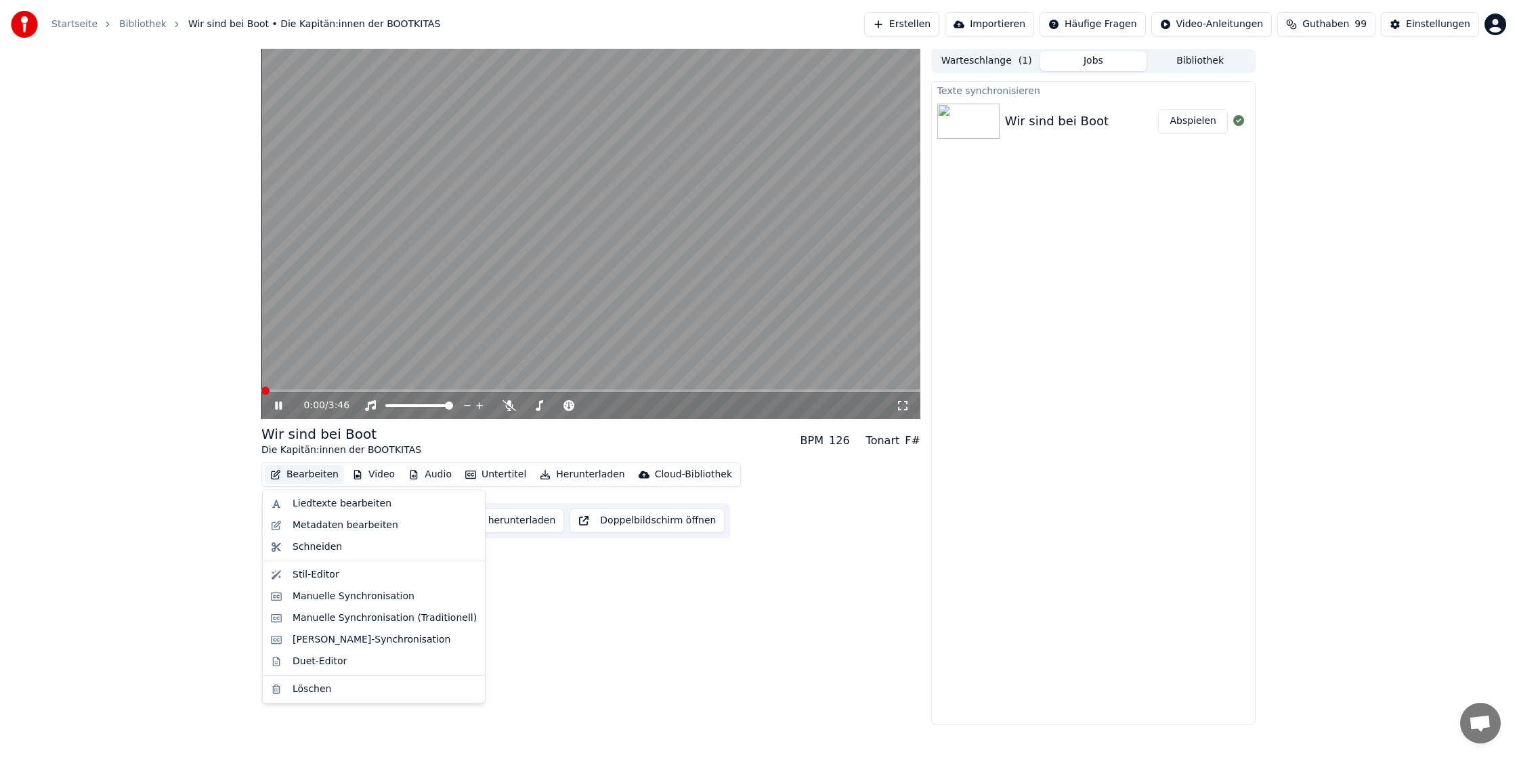
click at [320, 470] on button "Bearbeiten" at bounding box center [304, 474] width 79 height 19
click at [346, 525] on div "Metadaten bearbeiten" at bounding box center [346, 526] width 106 height 14
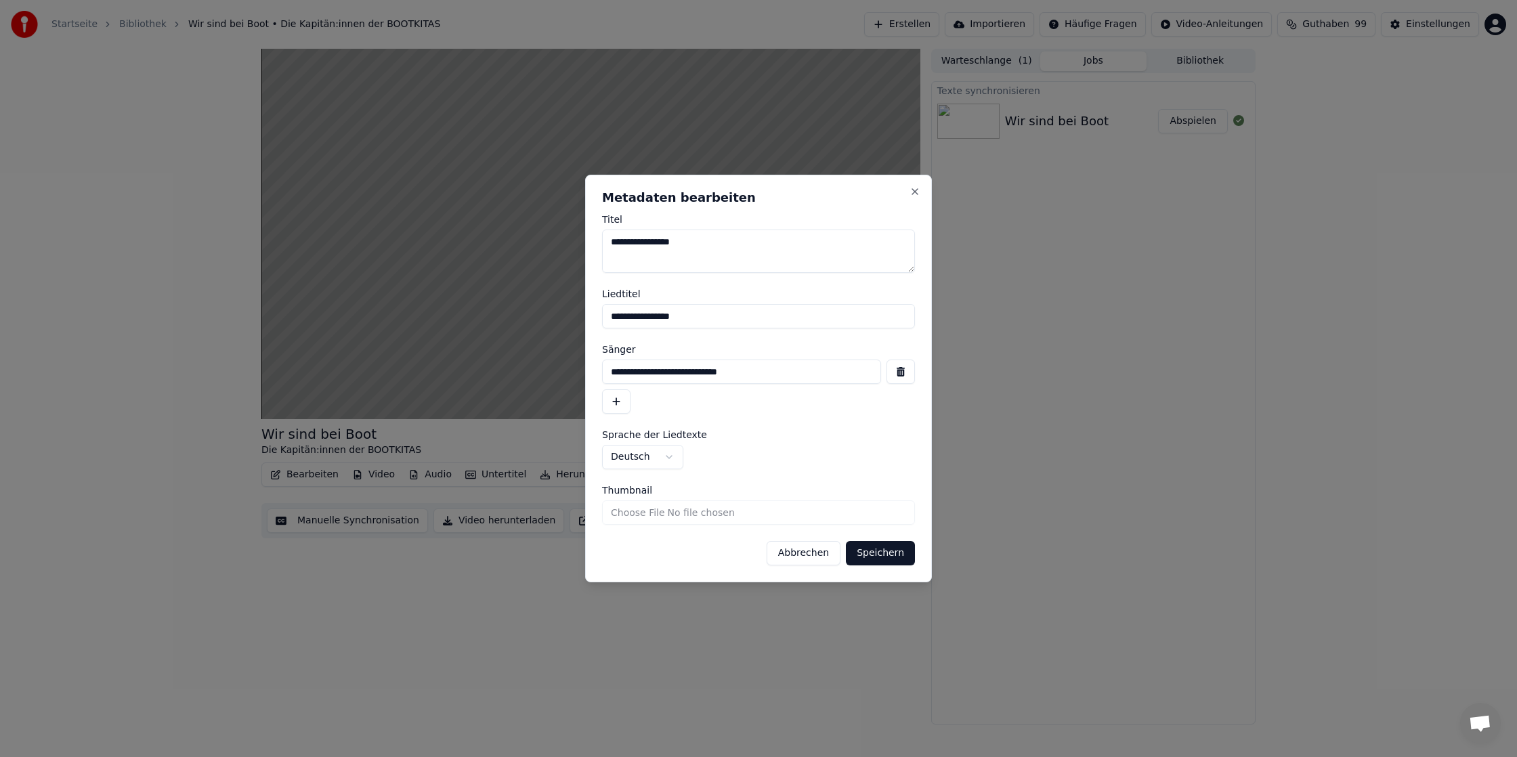
click at [827, 372] on input "**********" at bounding box center [741, 372] width 279 height 24
drag, startPoint x: 771, startPoint y: 373, endPoint x: 515, endPoint y: 370, distance: 256.6
click at [515, 370] on body "**********" at bounding box center [758, 378] width 1517 height 757
drag, startPoint x: 710, startPoint y: 311, endPoint x: 512, endPoint y: 307, distance: 197.7
click at [512, 307] on body "**********" at bounding box center [758, 378] width 1517 height 757
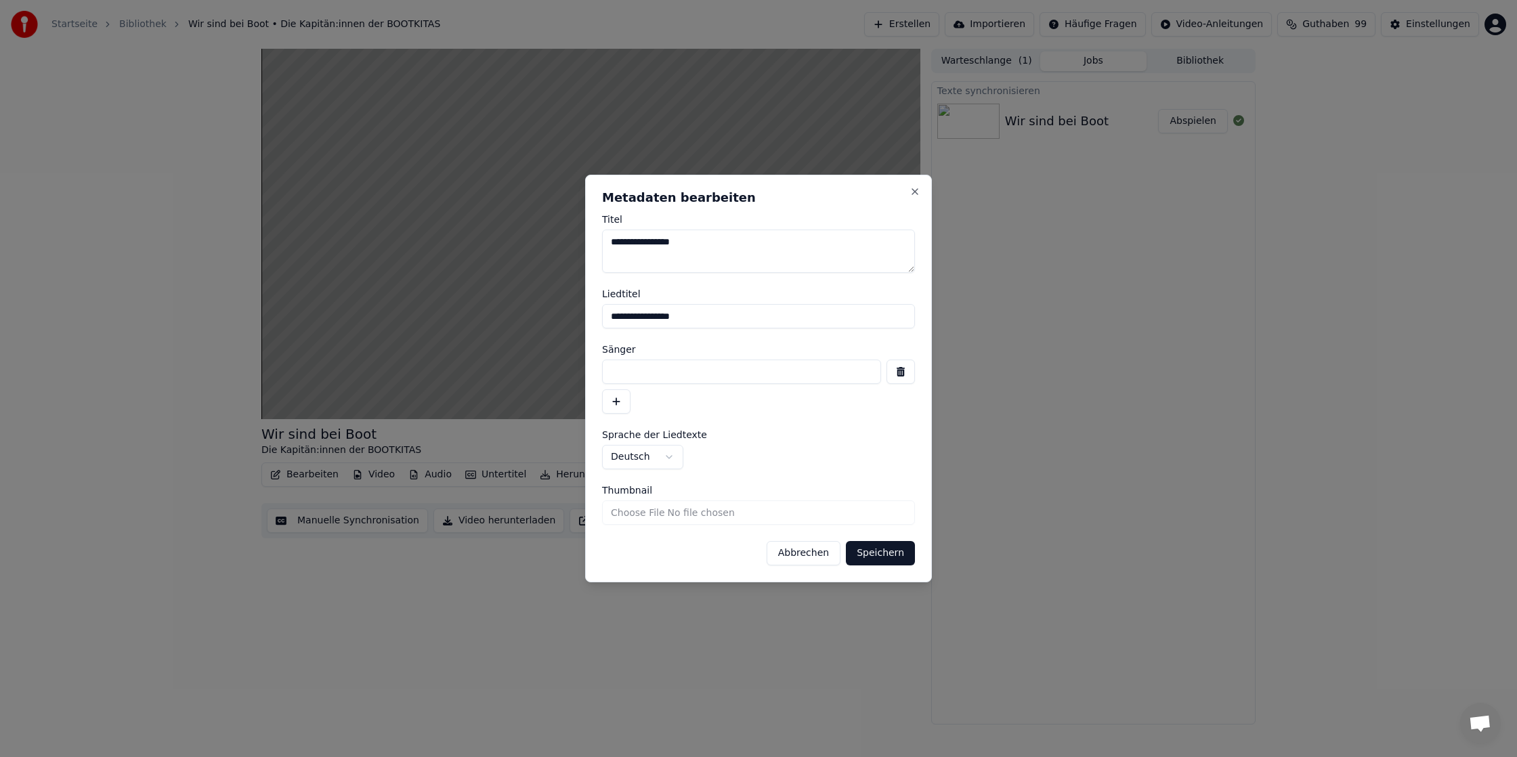
paste input "**********"
type input "**********"
click at [722, 368] on input at bounding box center [741, 372] width 279 height 24
type input "**********"
click at [892, 550] on button "Speichern" at bounding box center [880, 553] width 69 height 24
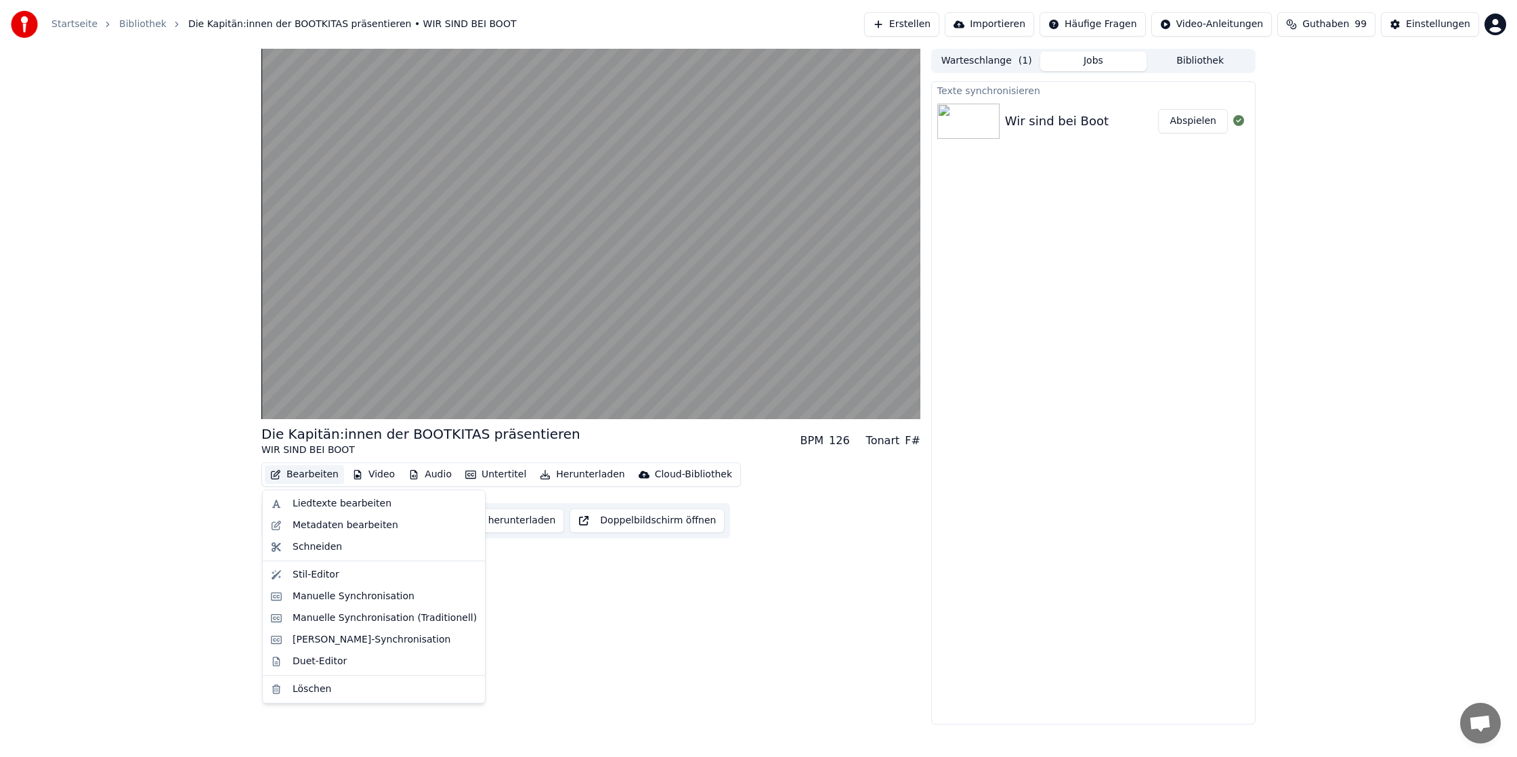
click at [295, 469] on button "Bearbeiten" at bounding box center [304, 474] width 79 height 19
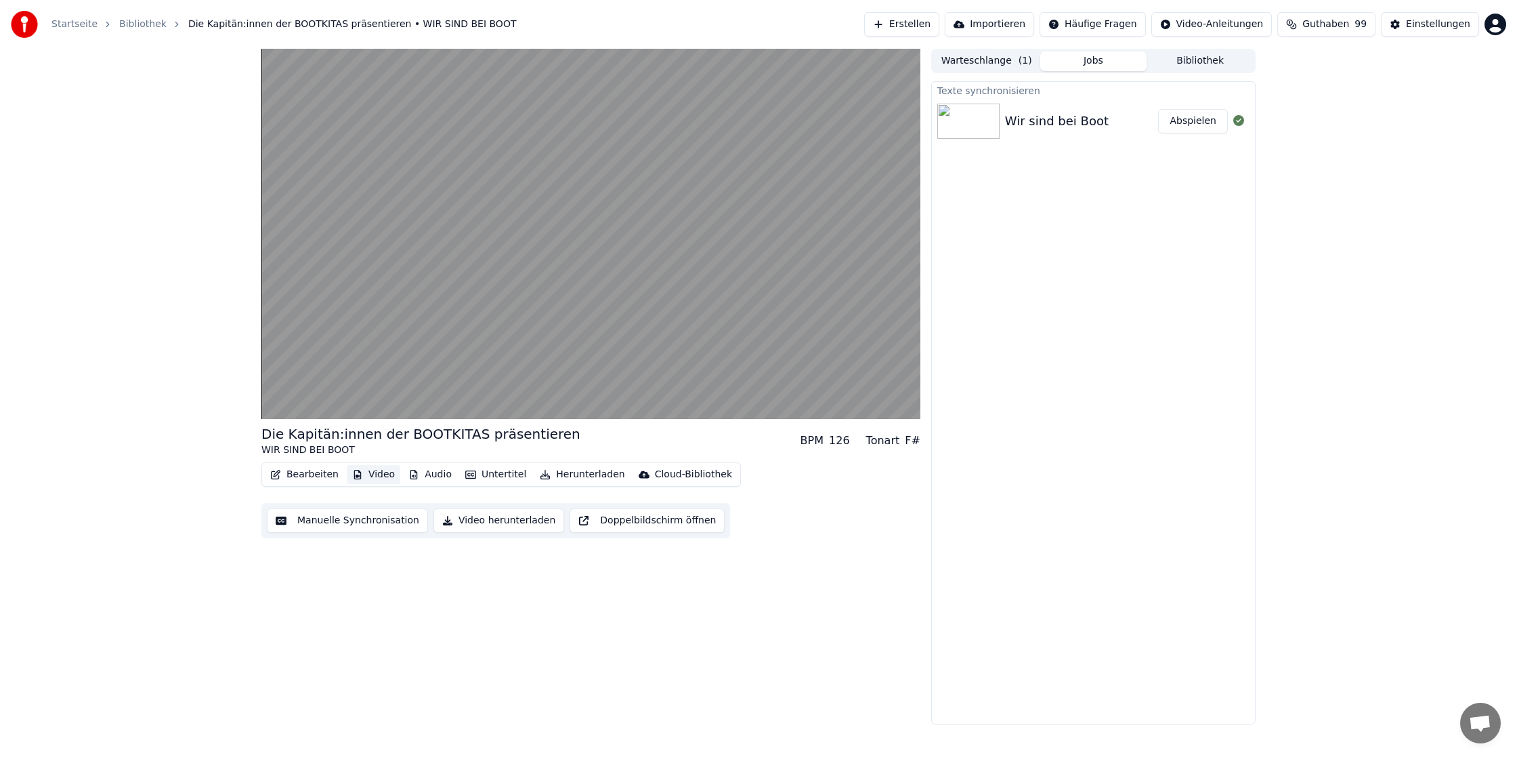
click at [393, 465] on button "Video" at bounding box center [373, 474] width 53 height 19
click at [388, 469] on button "Video" at bounding box center [373, 474] width 53 height 19
click at [427, 474] on button "Audio" at bounding box center [430, 474] width 54 height 19
click at [315, 473] on button "Bearbeiten" at bounding box center [304, 474] width 79 height 19
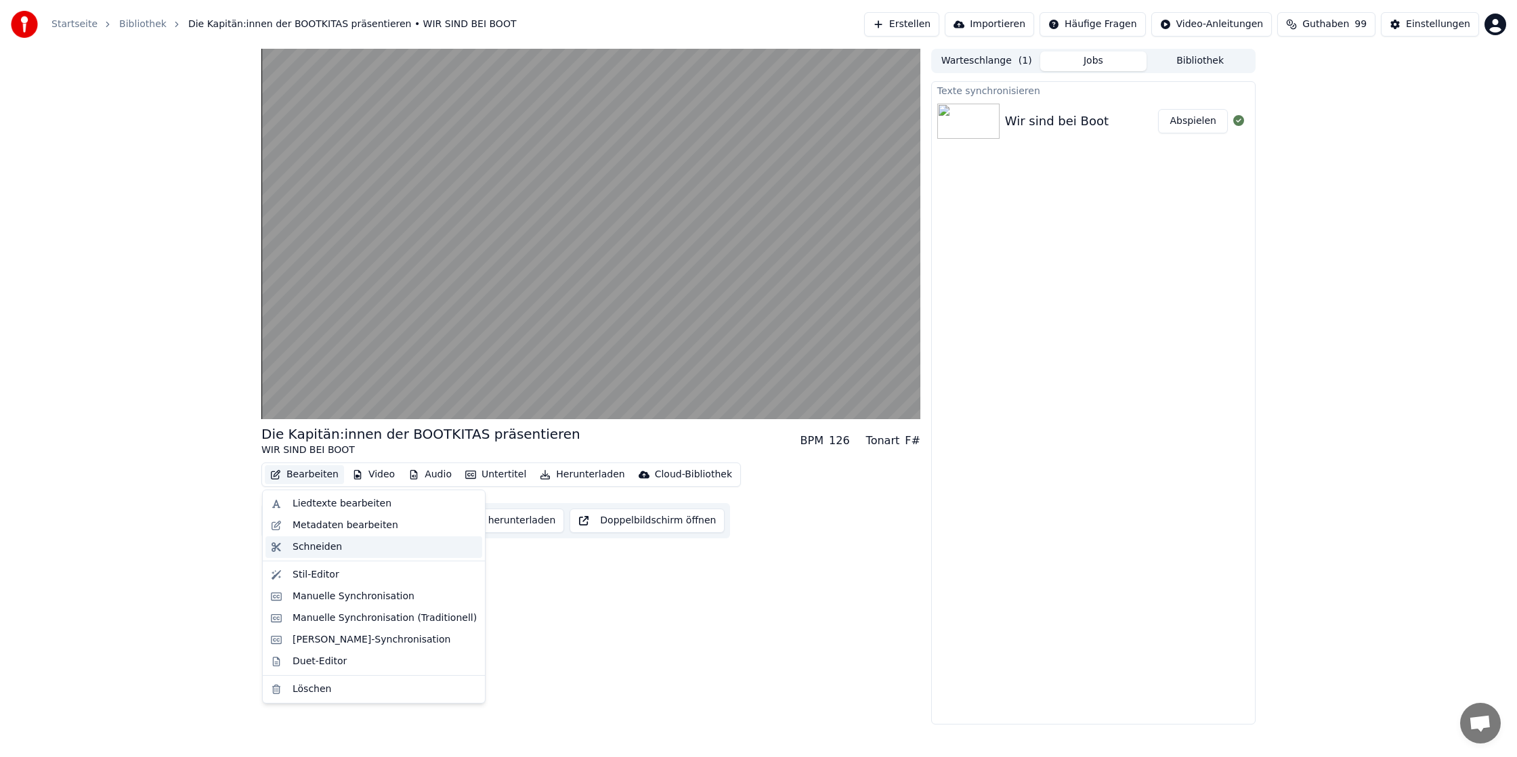
click at [345, 555] on div "Schneiden" at bounding box center [373, 547] width 217 height 22
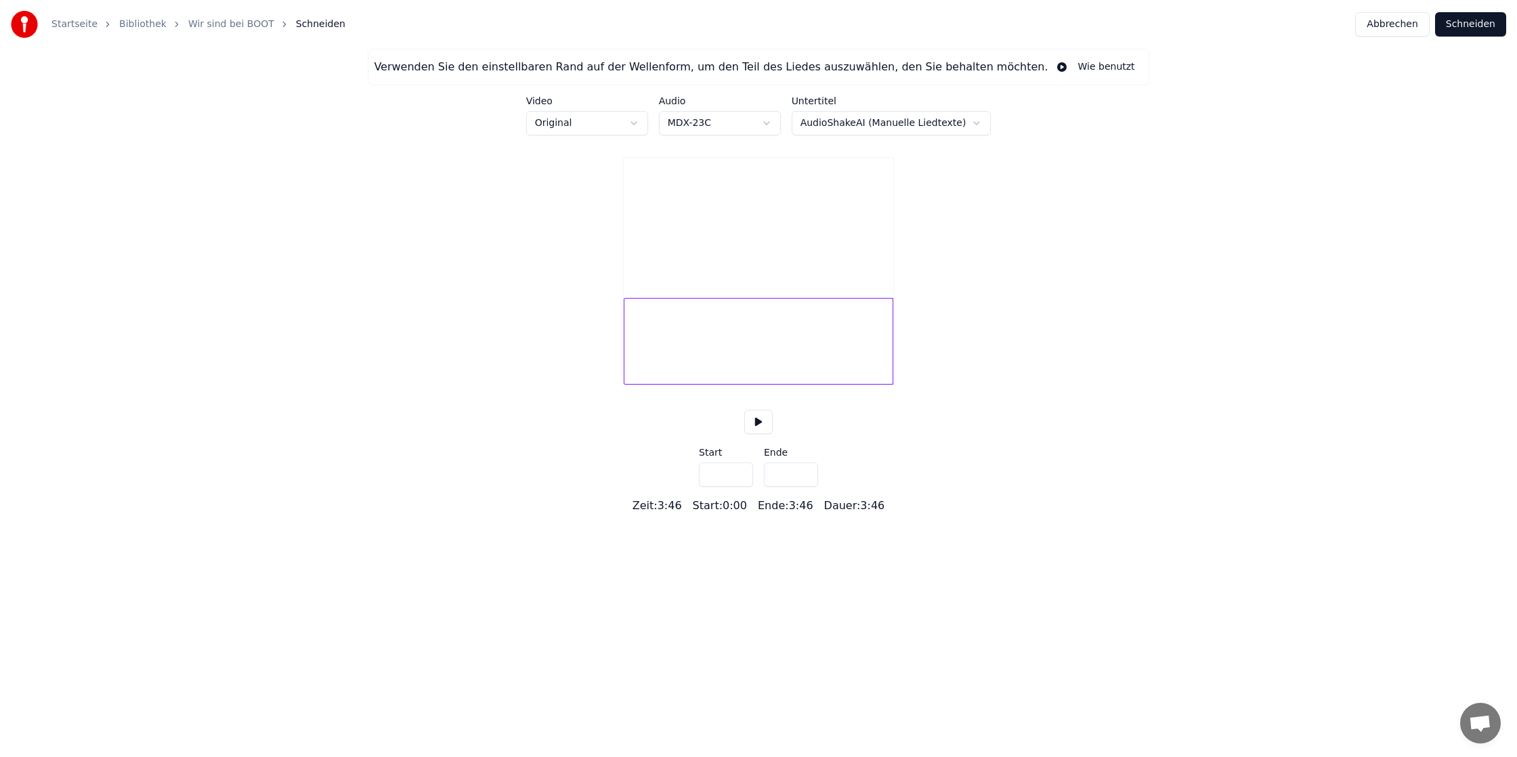
click at [206, 26] on link "Wir sind bei BOOT" at bounding box center [231, 25] width 86 height 14
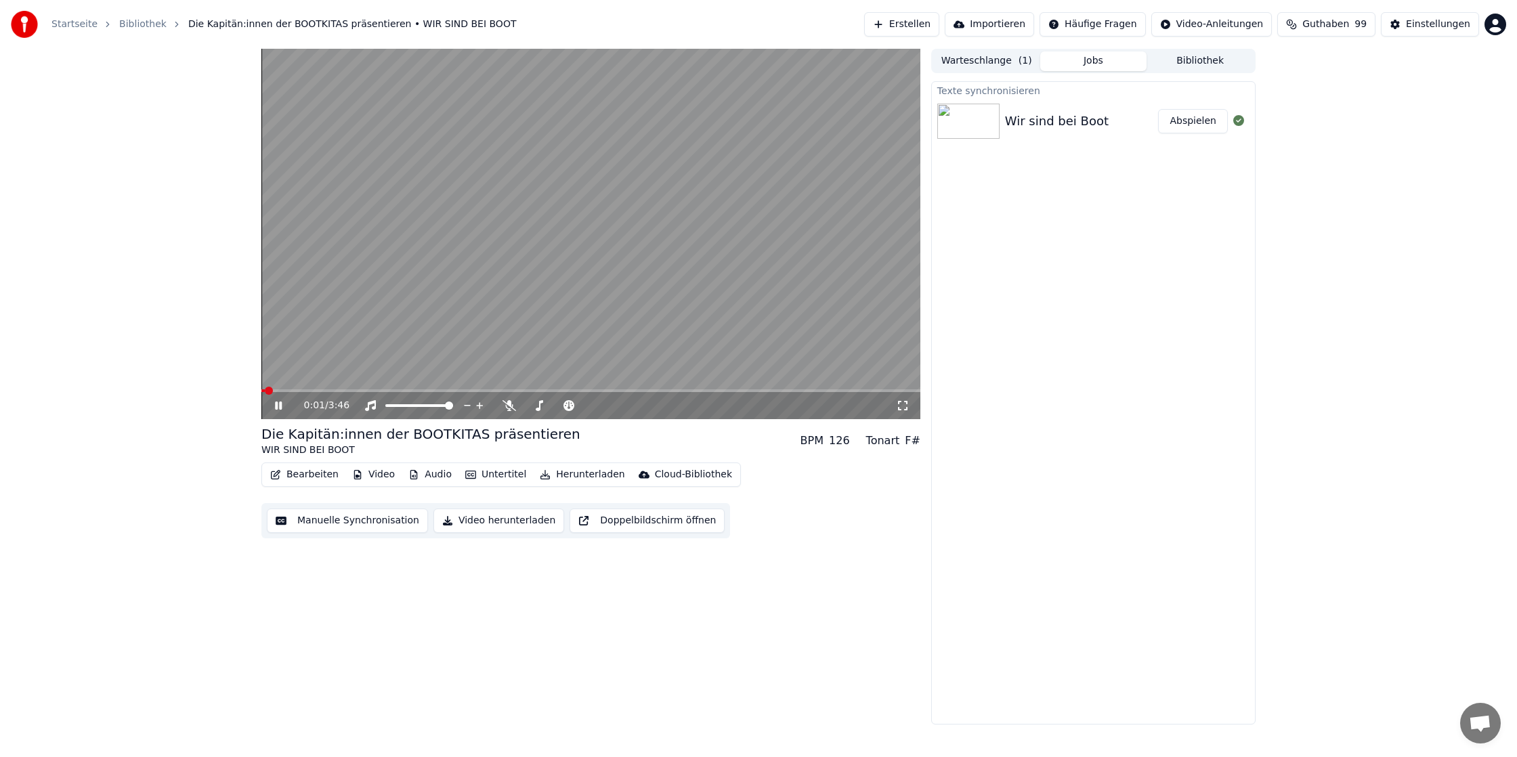
click at [331, 517] on button "Manuelle Synchronisation" at bounding box center [347, 521] width 161 height 24
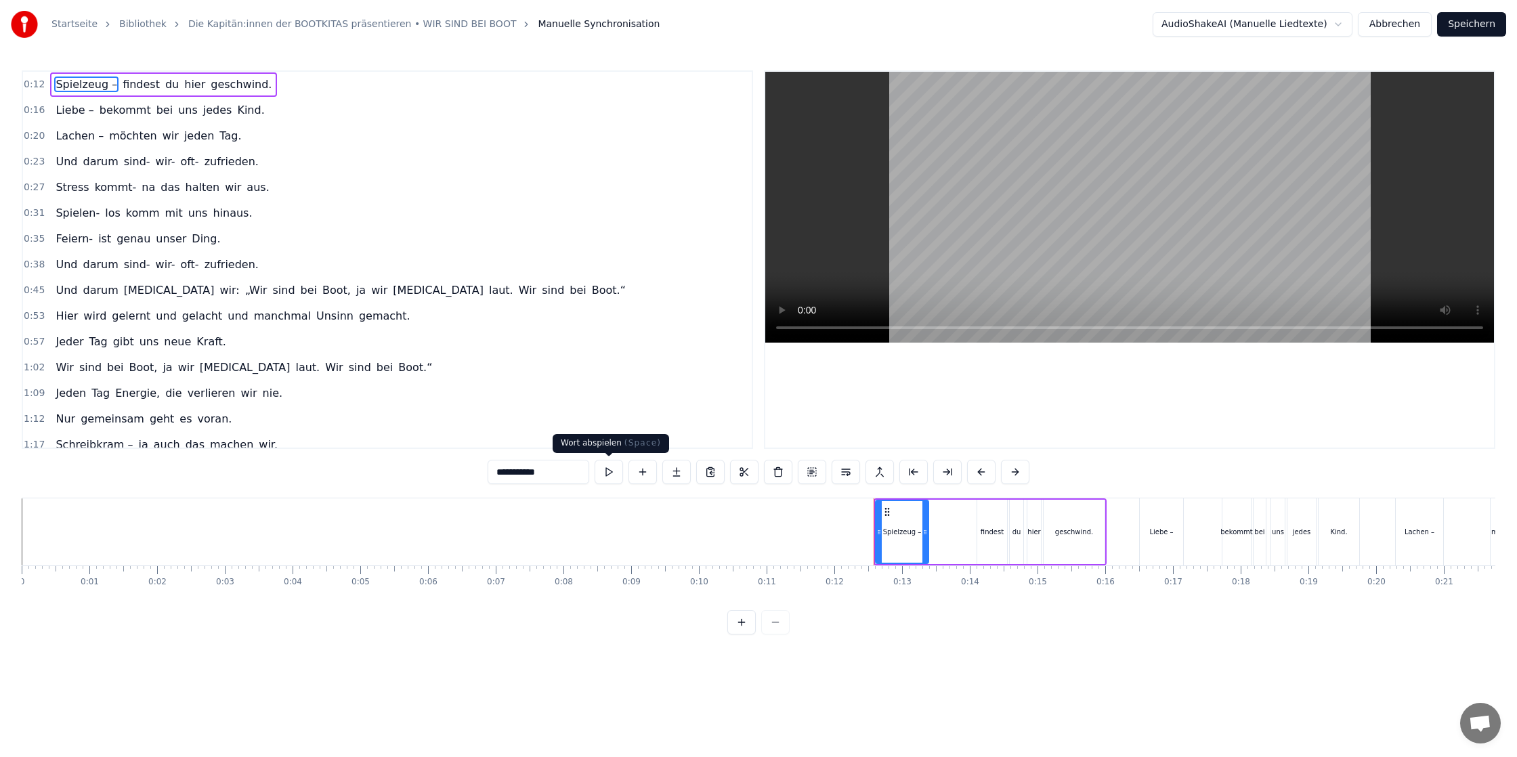
click at [605, 474] on button at bounding box center [609, 472] width 28 height 24
click at [616, 467] on button at bounding box center [609, 472] width 28 height 24
click at [32, 84] on span "0:12" at bounding box center [34, 85] width 21 height 14
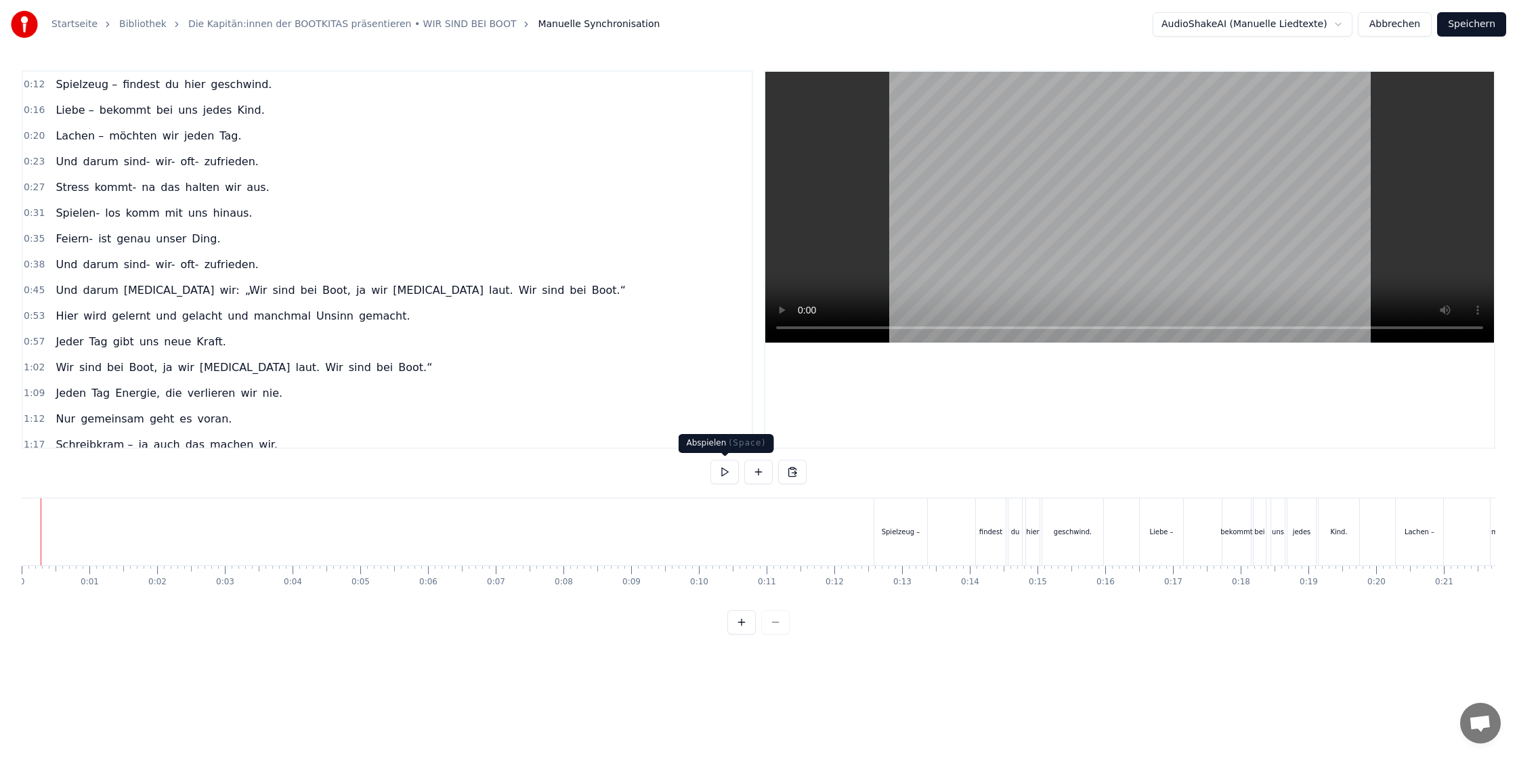
click at [727, 476] on button at bounding box center [724, 472] width 28 height 24
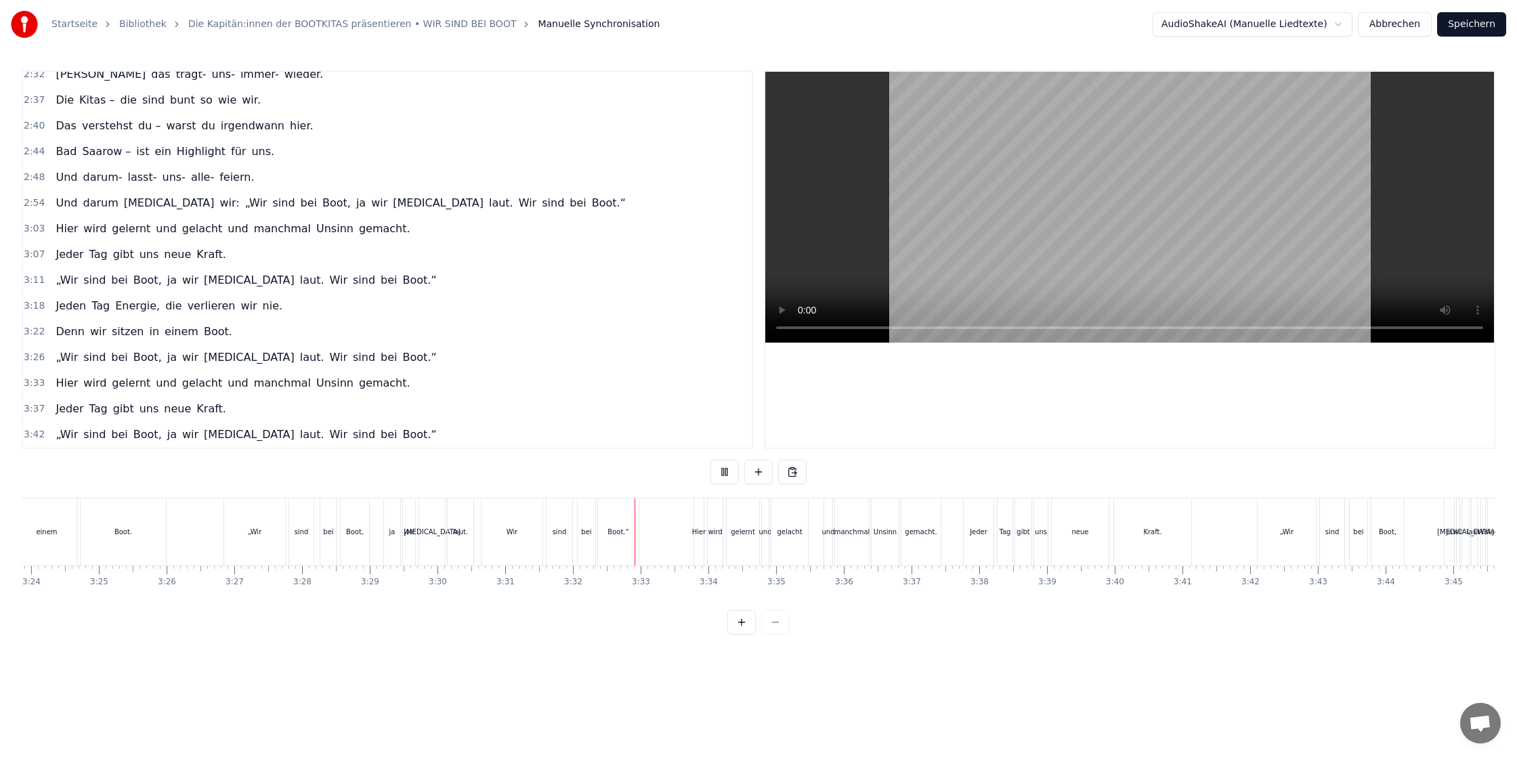
scroll to position [0, 13830]
click at [710, 460] on button at bounding box center [724, 472] width 28 height 24
click at [1421, 532] on div "ja" at bounding box center [1422, 532] width 6 height 10
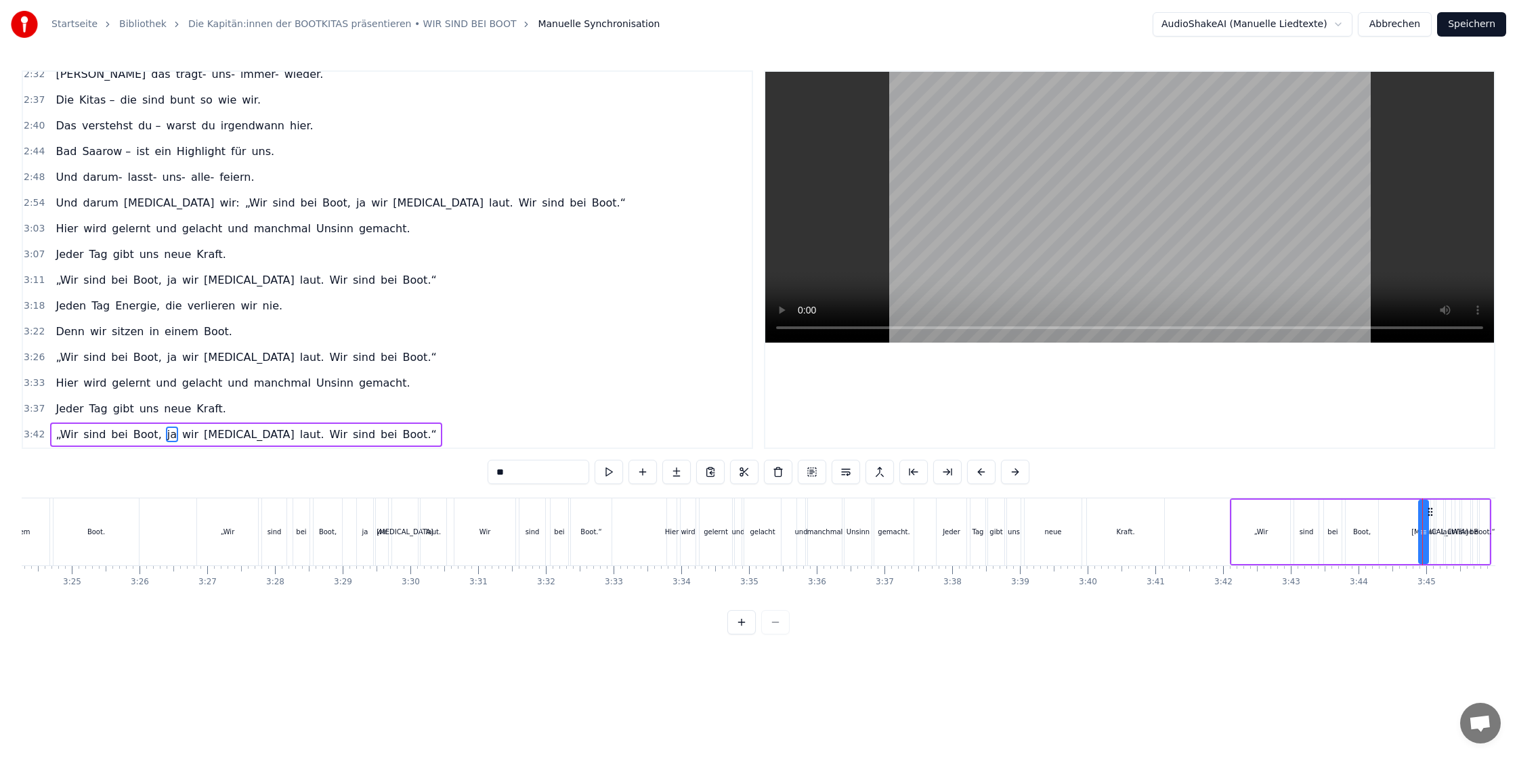
scroll to position [0, 13830]
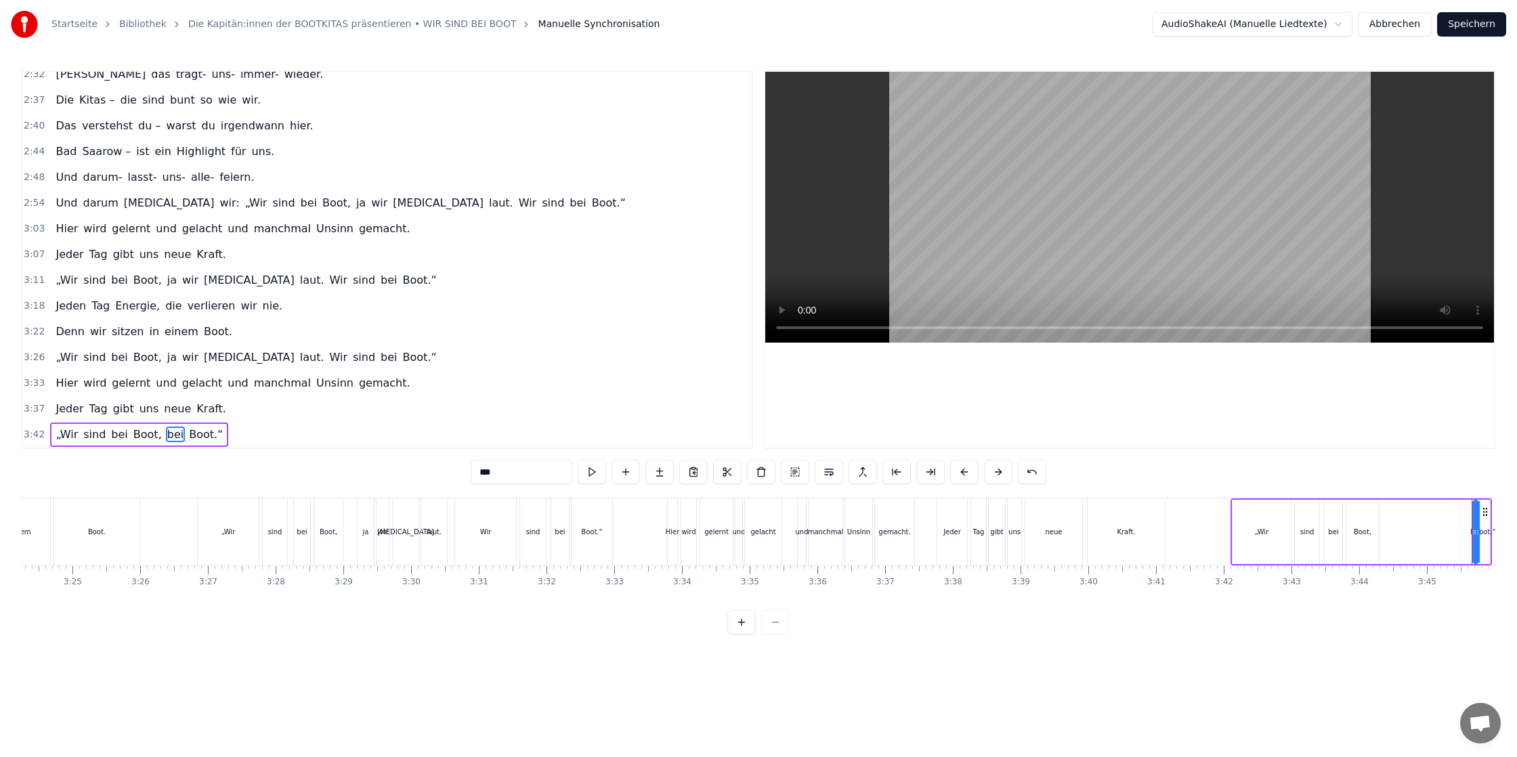
type input "******"
click at [1361, 529] on div "Boot," at bounding box center [1363, 532] width 18 height 10
click at [150, 433] on span "Boot," at bounding box center [147, 435] width 31 height 16
click at [155, 435] on div "„Wir sind bei Boot," at bounding box center [108, 435] width 116 height 24
click at [152, 435] on span "Boot," at bounding box center [147, 435] width 31 height 16
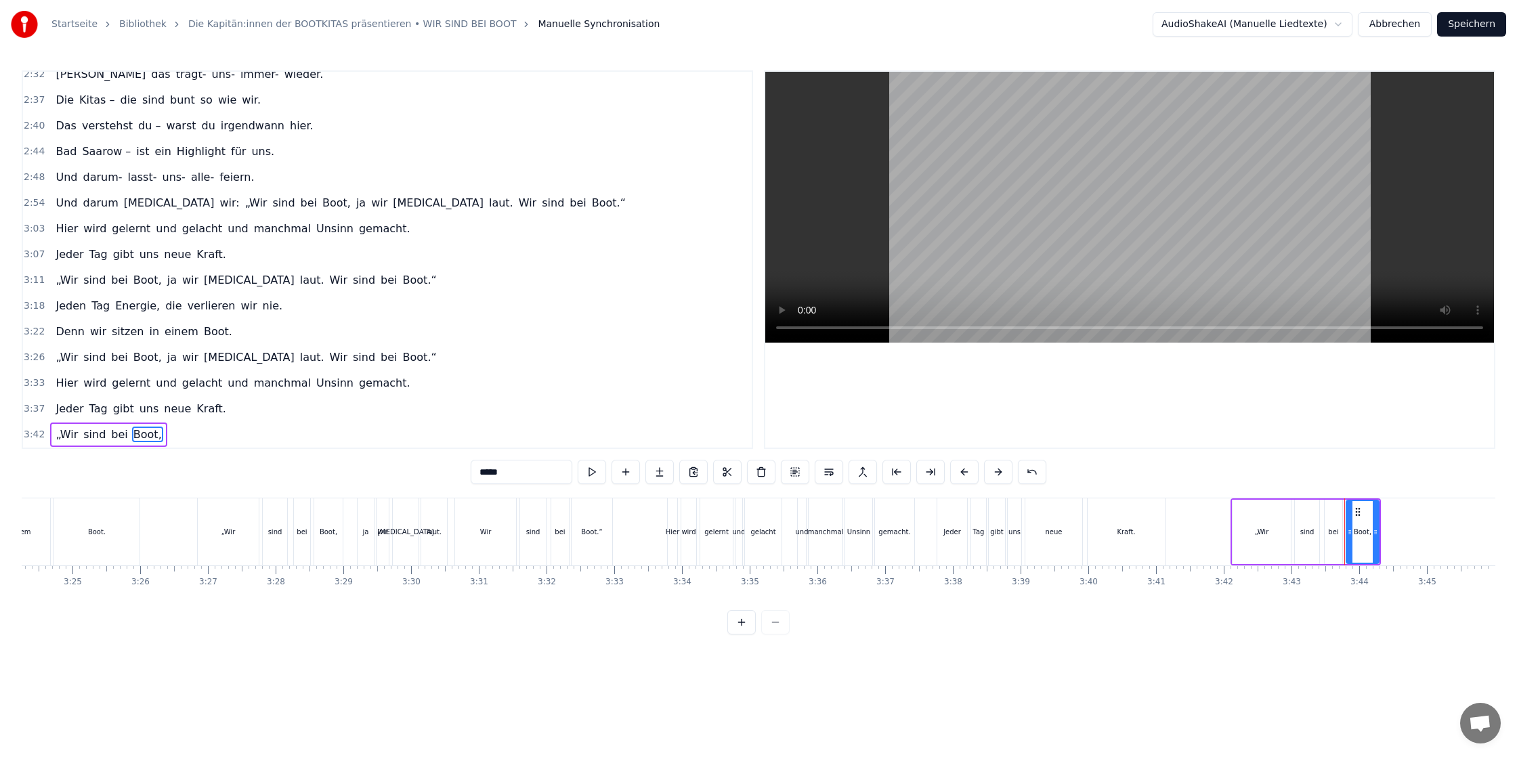
click at [152, 435] on span "Boot," at bounding box center [147, 435] width 31 height 16
click at [521, 476] on input "*****" at bounding box center [522, 472] width 102 height 24
click at [54, 439] on span "„Wir" at bounding box center [66, 435] width 25 height 16
drag, startPoint x: 483, startPoint y: 475, endPoint x: 510, endPoint y: 473, distance: 26.4
click at [485, 474] on input "****" at bounding box center [522, 472] width 102 height 24
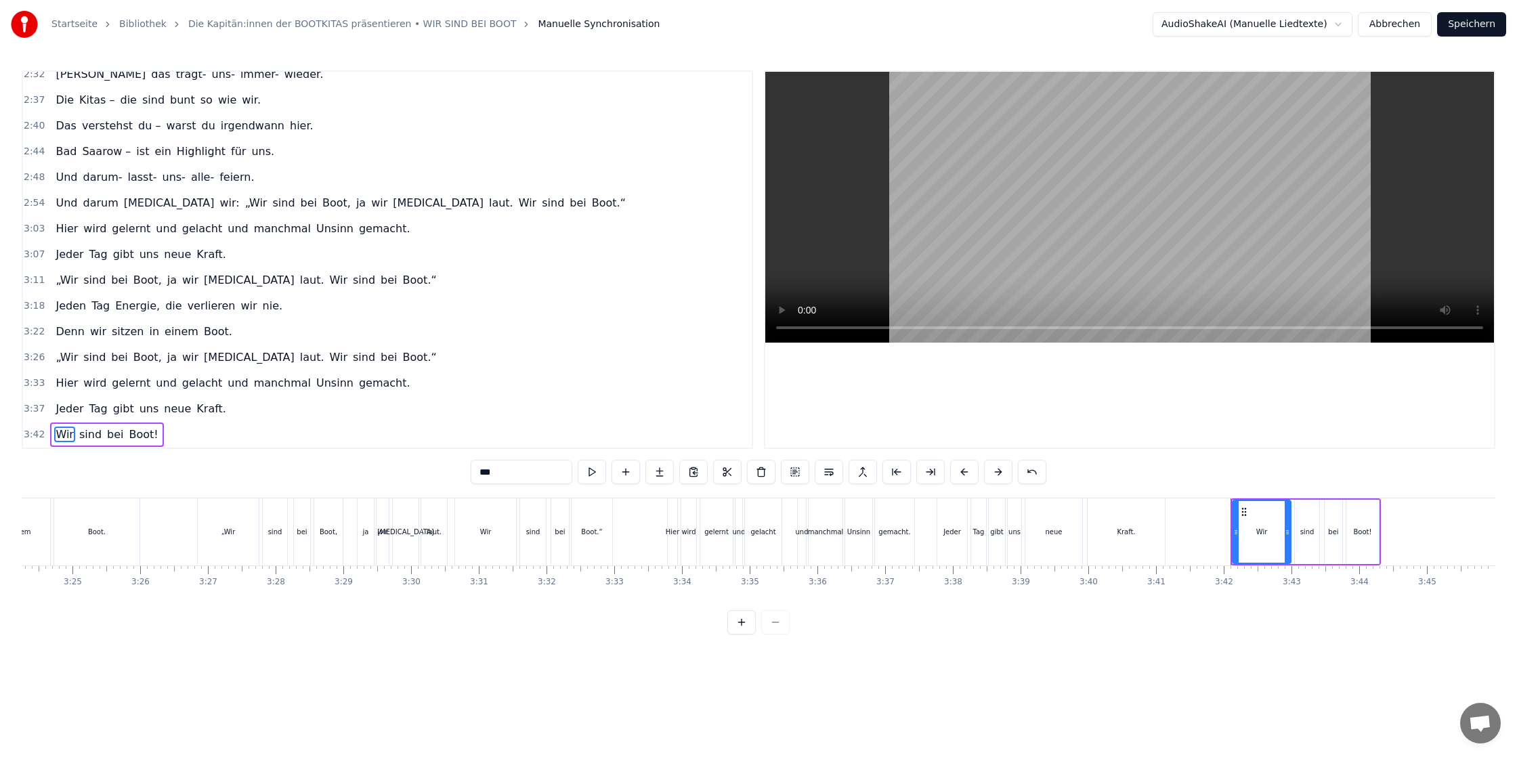
click at [62, 359] on span "„Wir" at bounding box center [66, 357] width 25 height 16
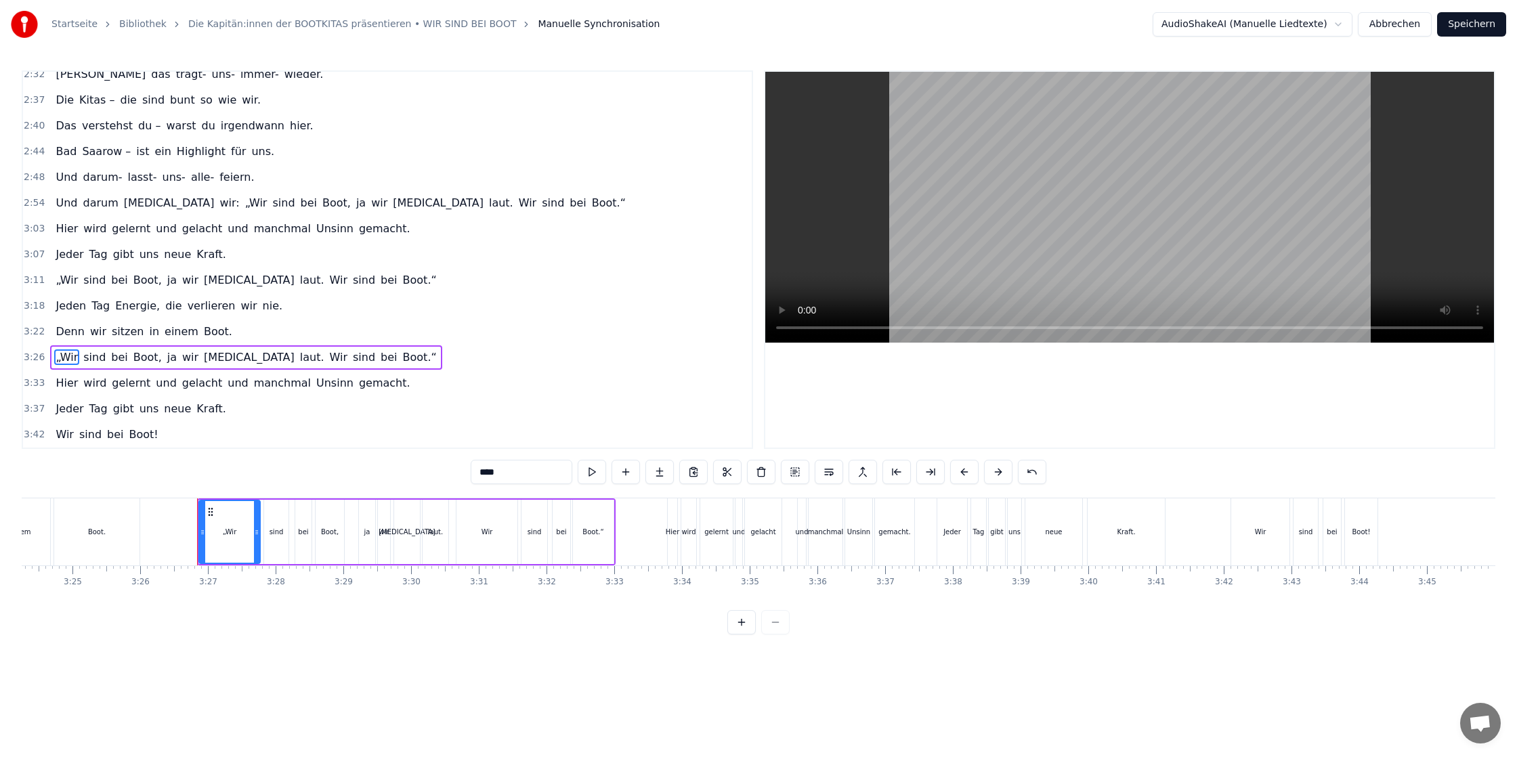
click at [481, 473] on input "****" at bounding box center [522, 472] width 102 height 24
click at [397, 359] on span "Boot.“" at bounding box center [415, 357] width 37 height 16
click at [513, 475] on input "******" at bounding box center [522, 472] width 102 height 24
click at [402, 280] on span "Boot.“" at bounding box center [420, 280] width 37 height 16
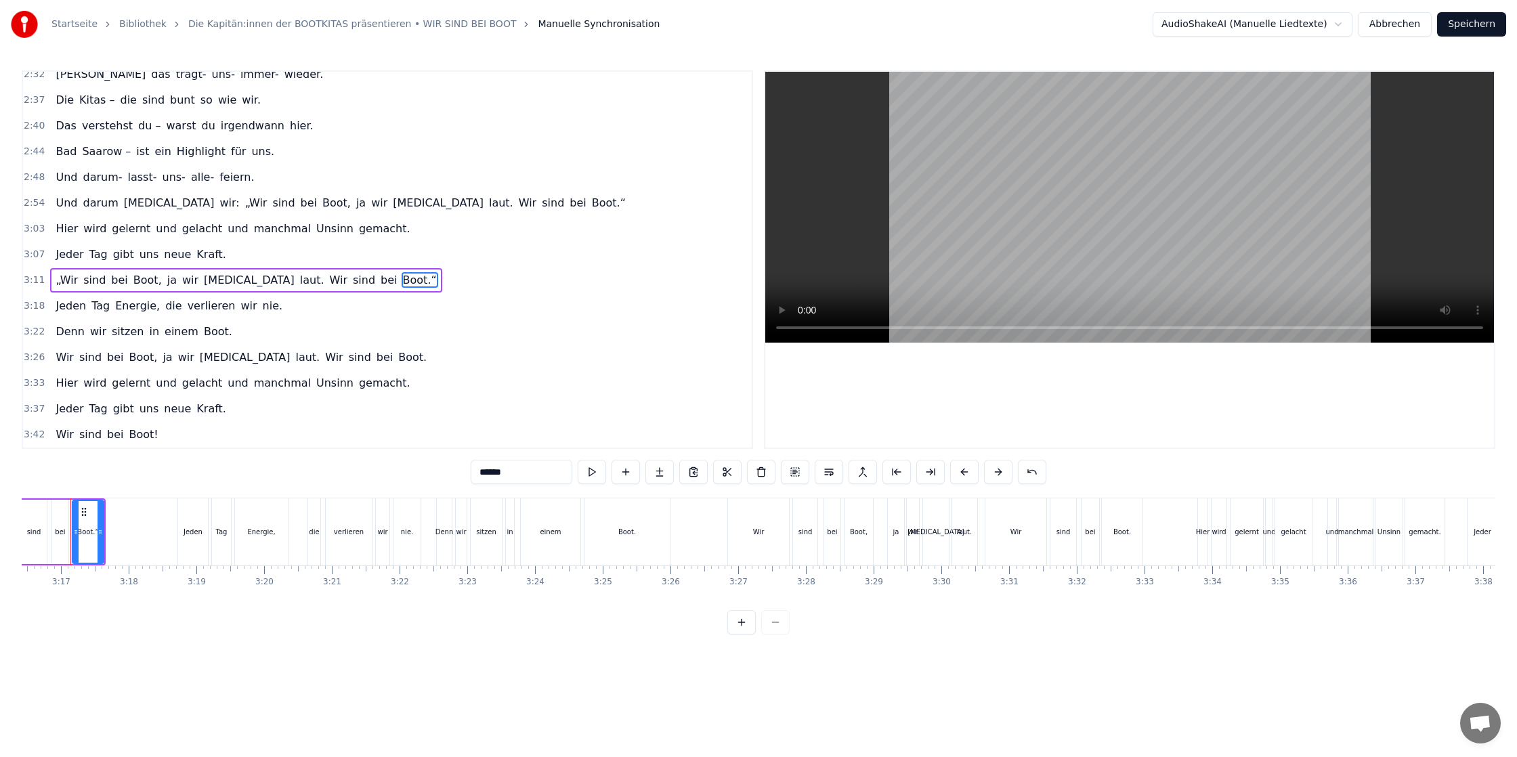
scroll to position [0, 13281]
click at [523, 467] on input "******" at bounding box center [522, 472] width 102 height 24
click at [65, 276] on span "„Wir" at bounding box center [66, 280] width 25 height 16
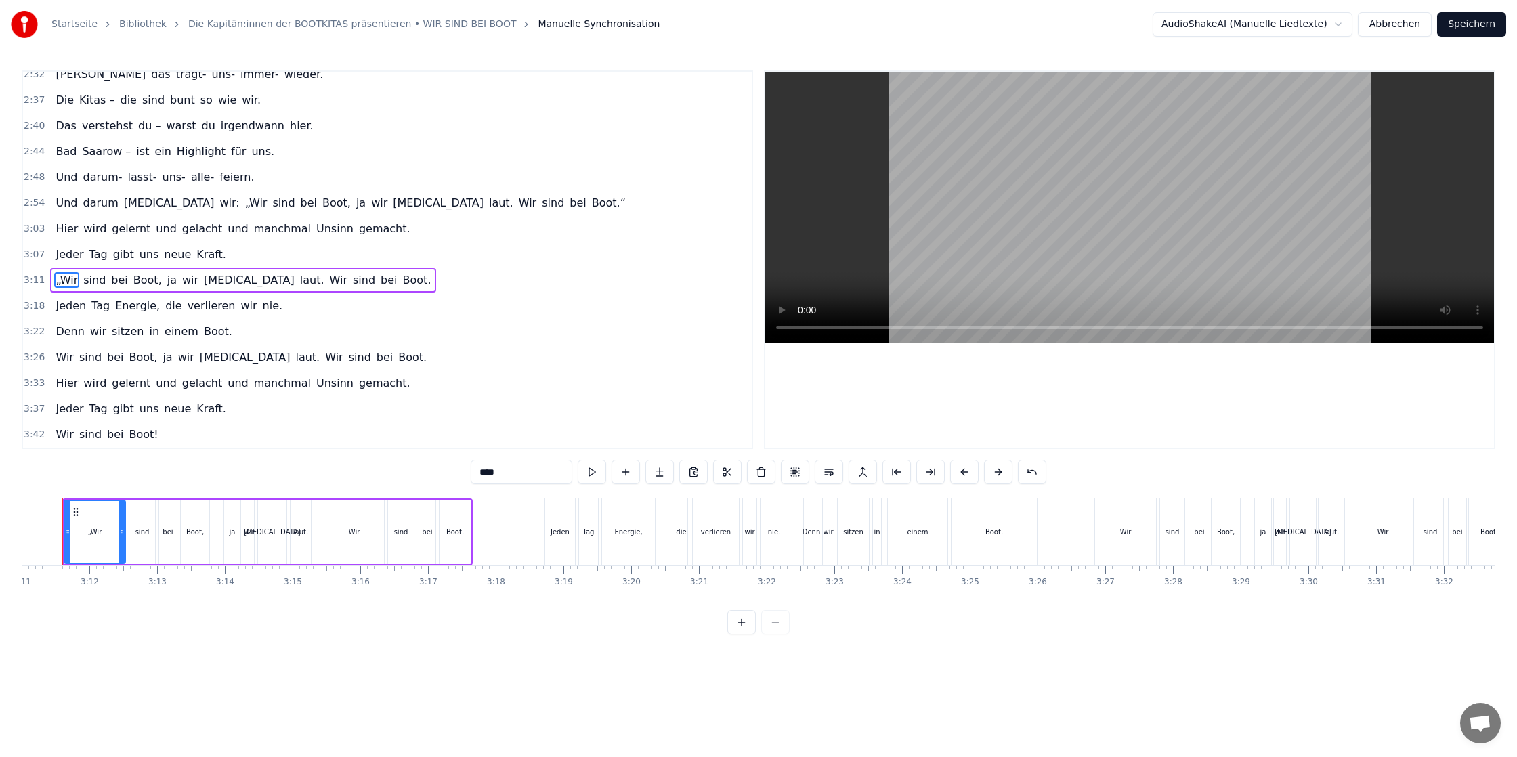
scroll to position [0, 12906]
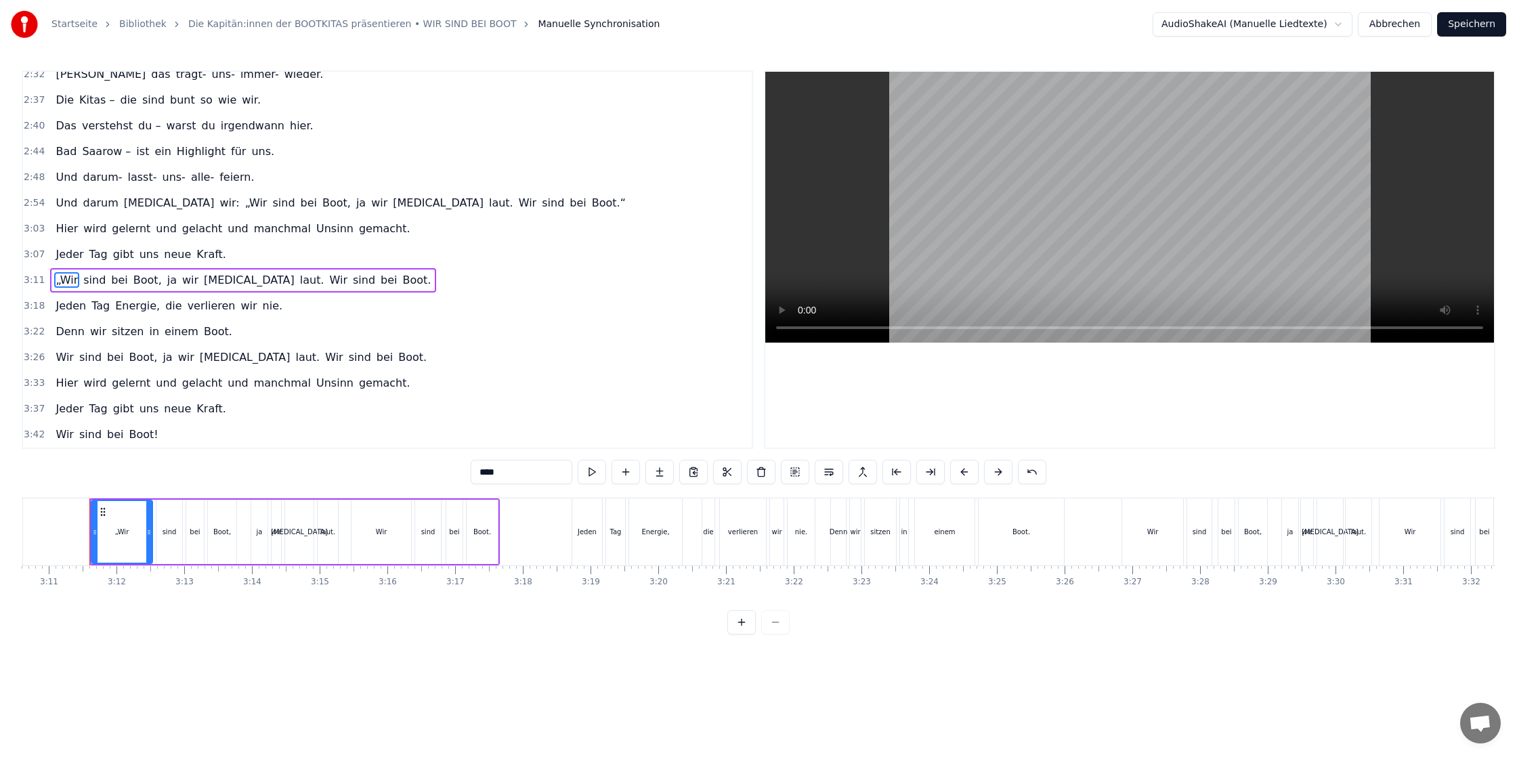
click at [483, 472] on input "****" at bounding box center [522, 472] width 102 height 24
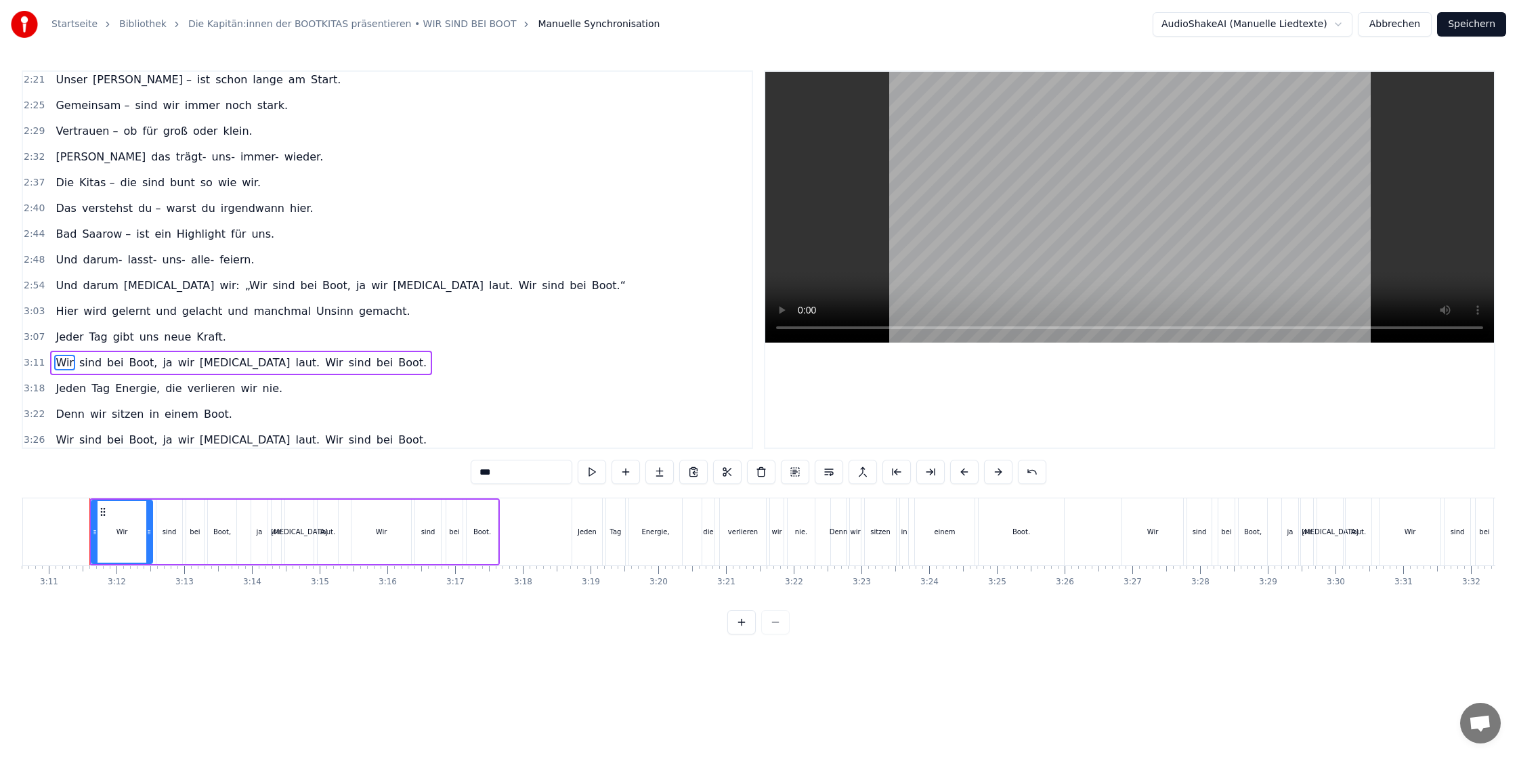
click at [590, 282] on span "Boot.“" at bounding box center [608, 286] width 37 height 16
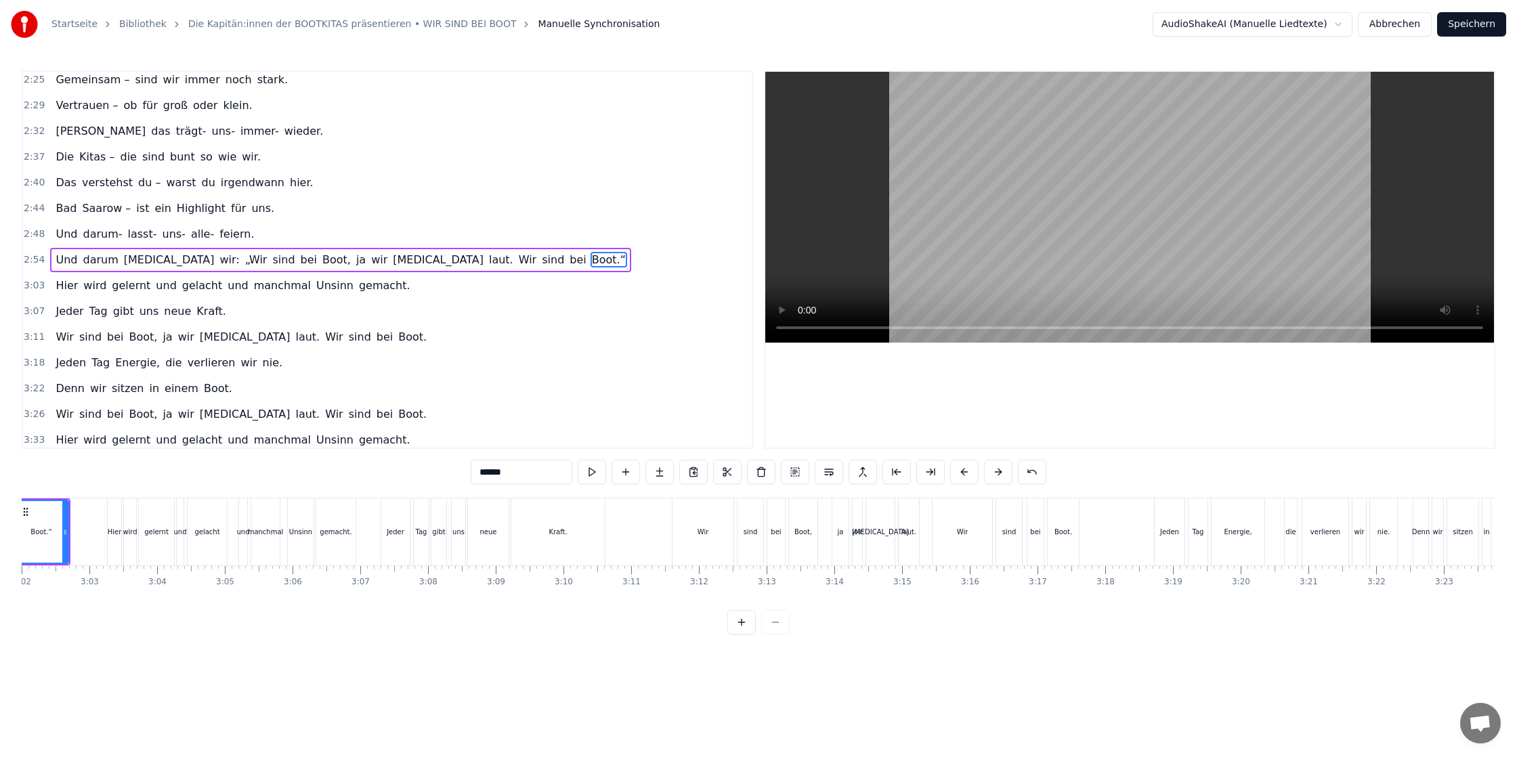
scroll to position [0, 12246]
click at [521, 469] on input "******" at bounding box center [522, 472] width 102 height 24
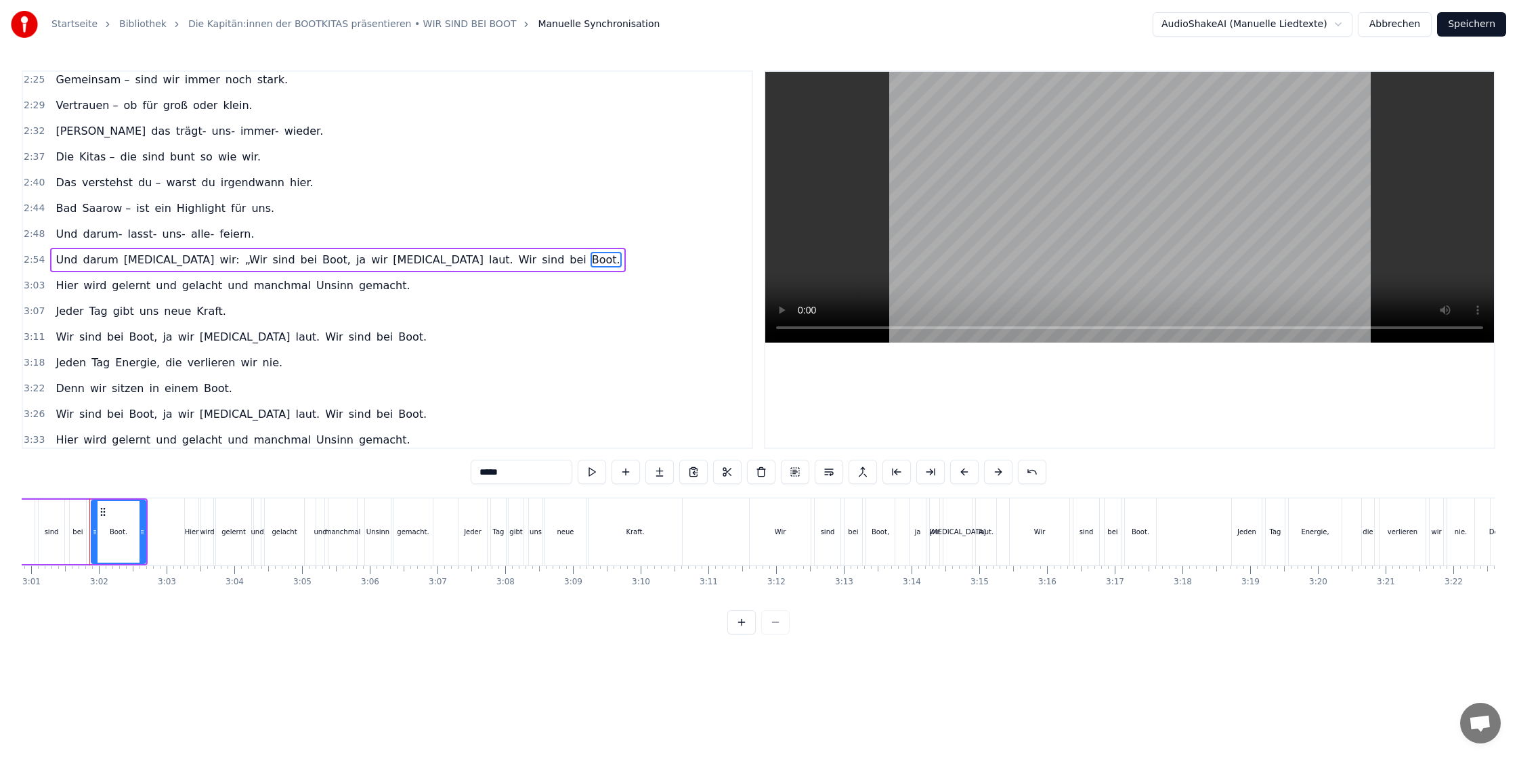
click at [244, 261] on span "„Wir" at bounding box center [256, 260] width 25 height 16
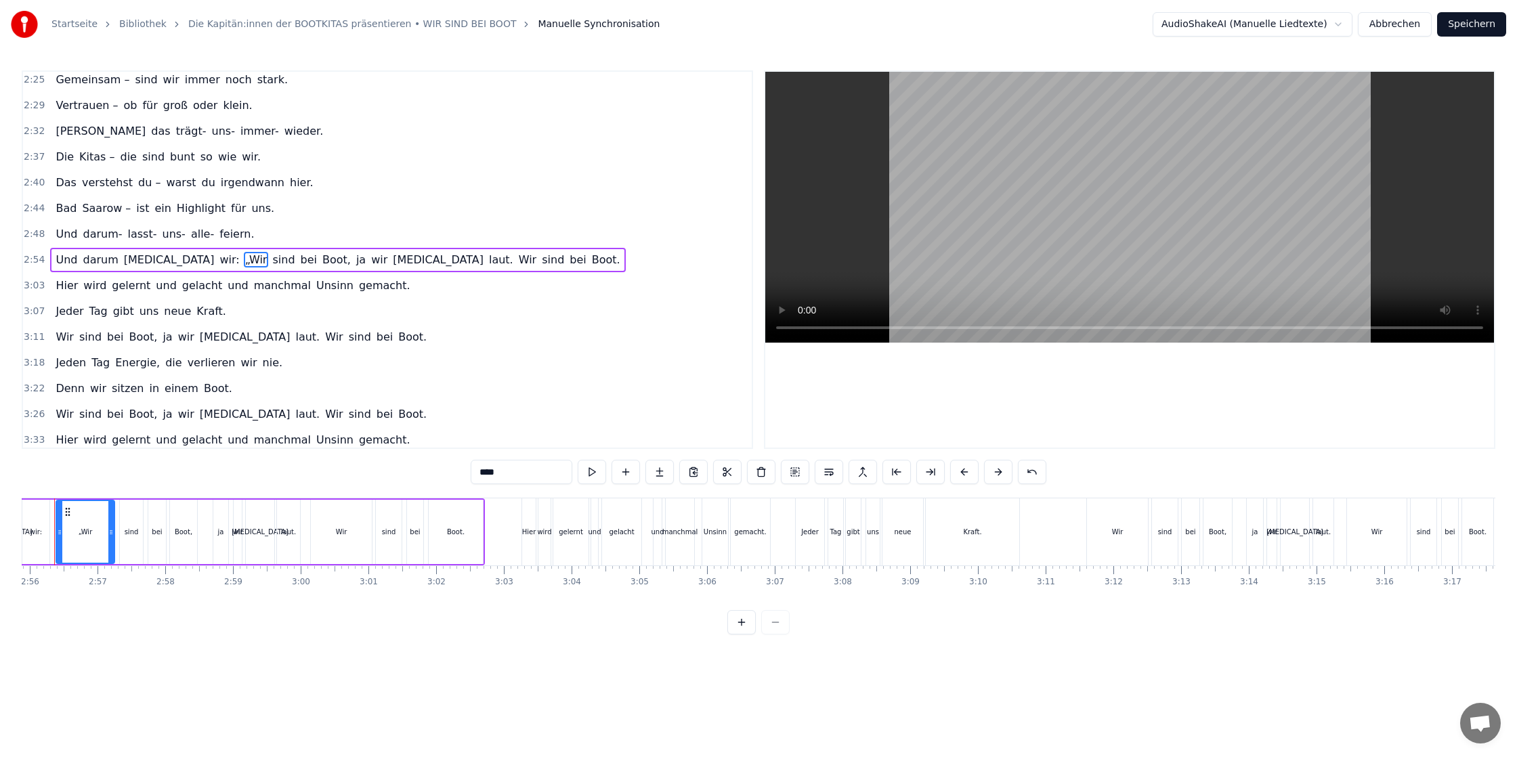
scroll to position [0, 11874]
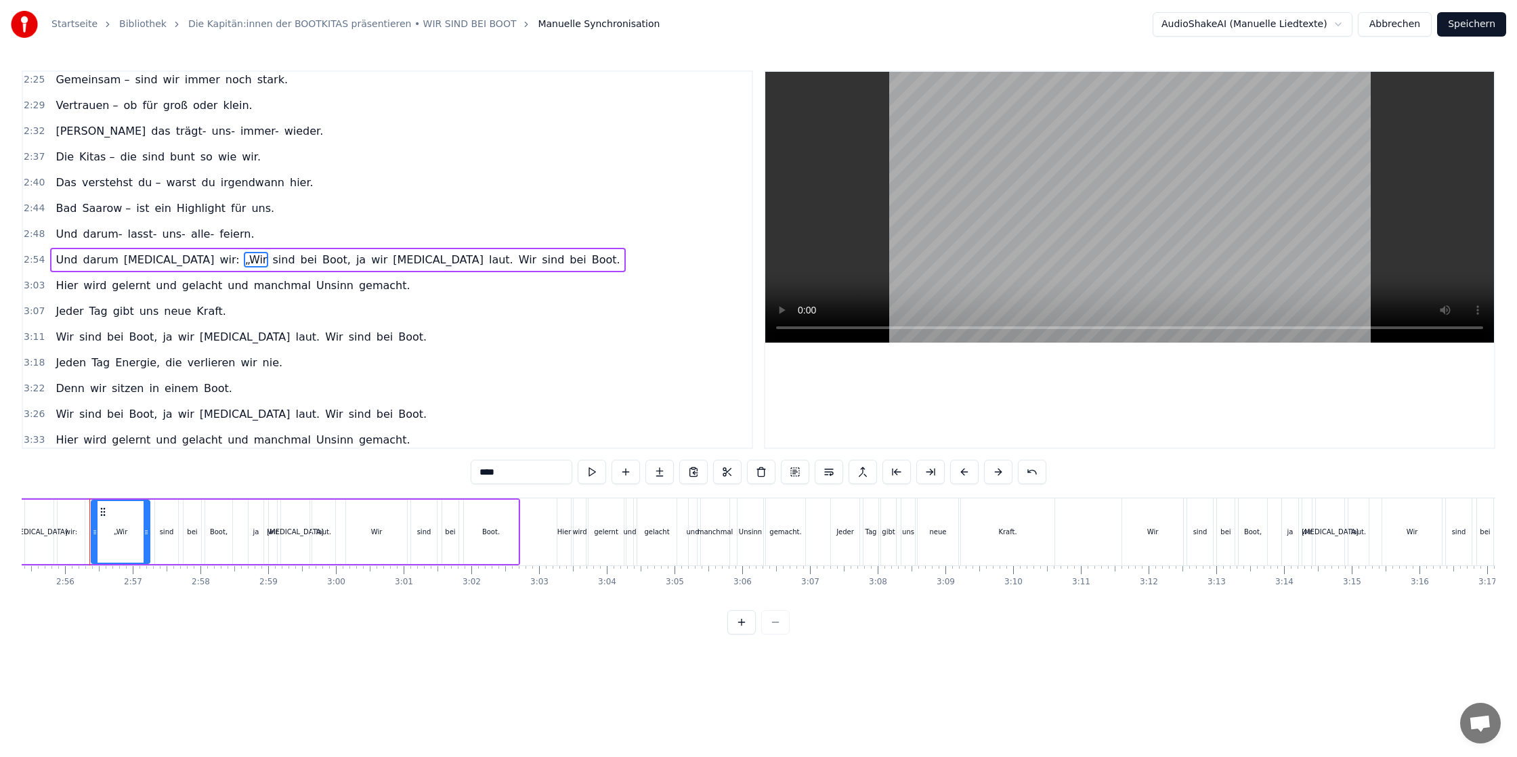
click at [481, 470] on input "****" at bounding box center [522, 472] width 102 height 24
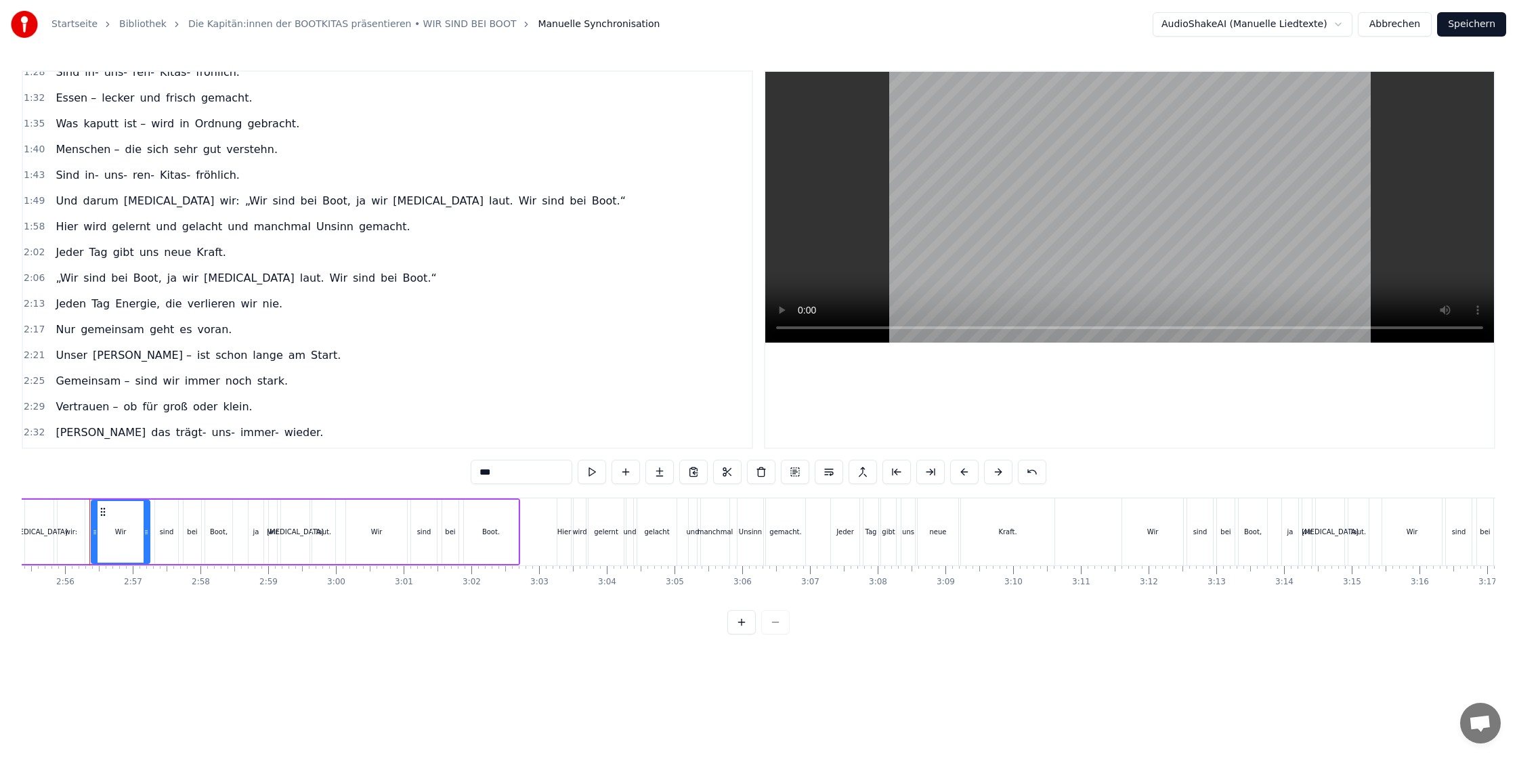
drag, startPoint x: 290, startPoint y: 281, endPoint x: 299, endPoint y: 280, distance: 9.6
click at [351, 281] on span "sind" at bounding box center [363, 278] width 25 height 16
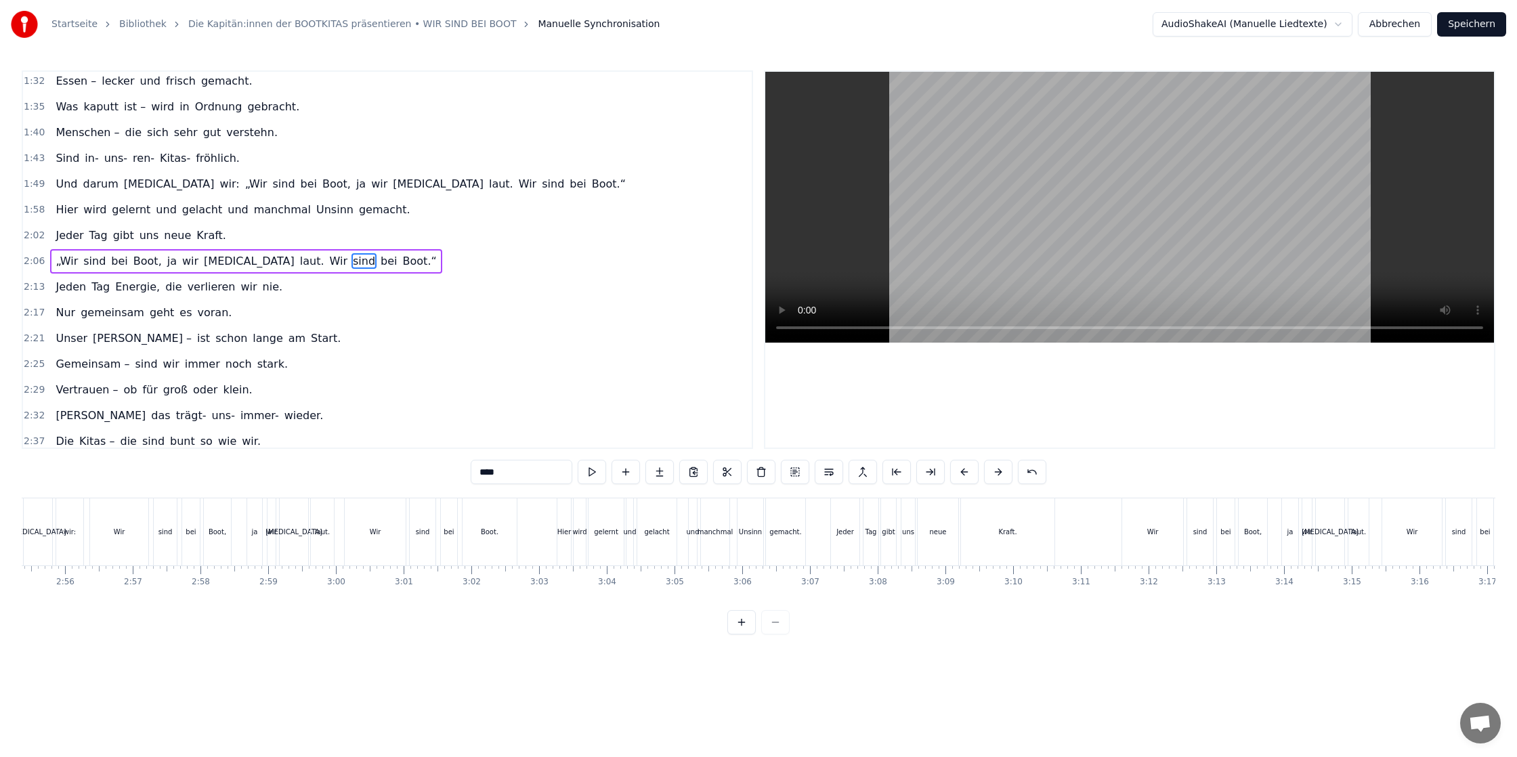
scroll to position [468, 0]
click at [402, 260] on span "Boot.“" at bounding box center [420, 260] width 37 height 16
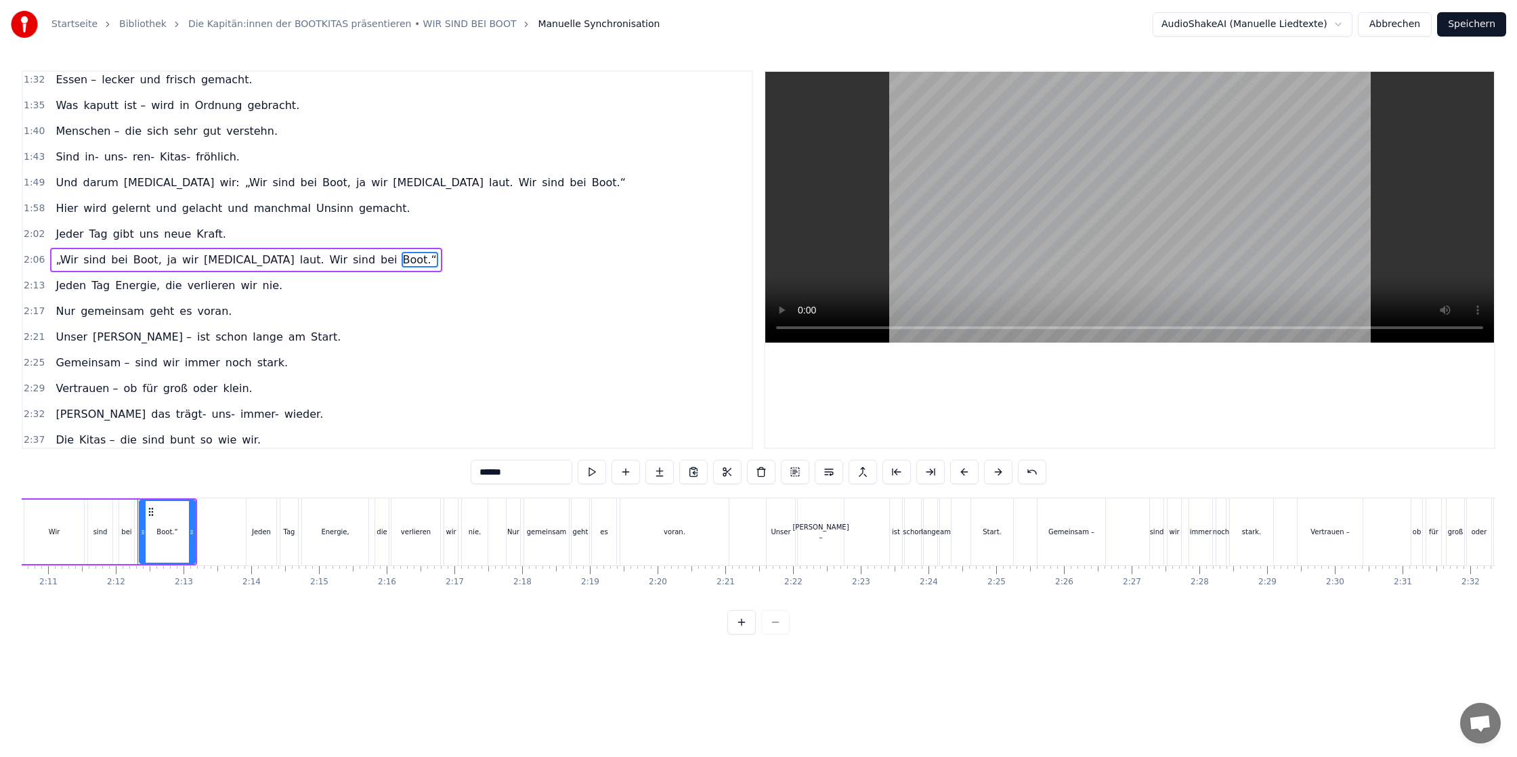
scroll to position [0, 8840]
click at [511, 477] on input "******" at bounding box center [522, 472] width 102 height 24
click at [66, 264] on span "„Wir" at bounding box center [66, 260] width 25 height 16
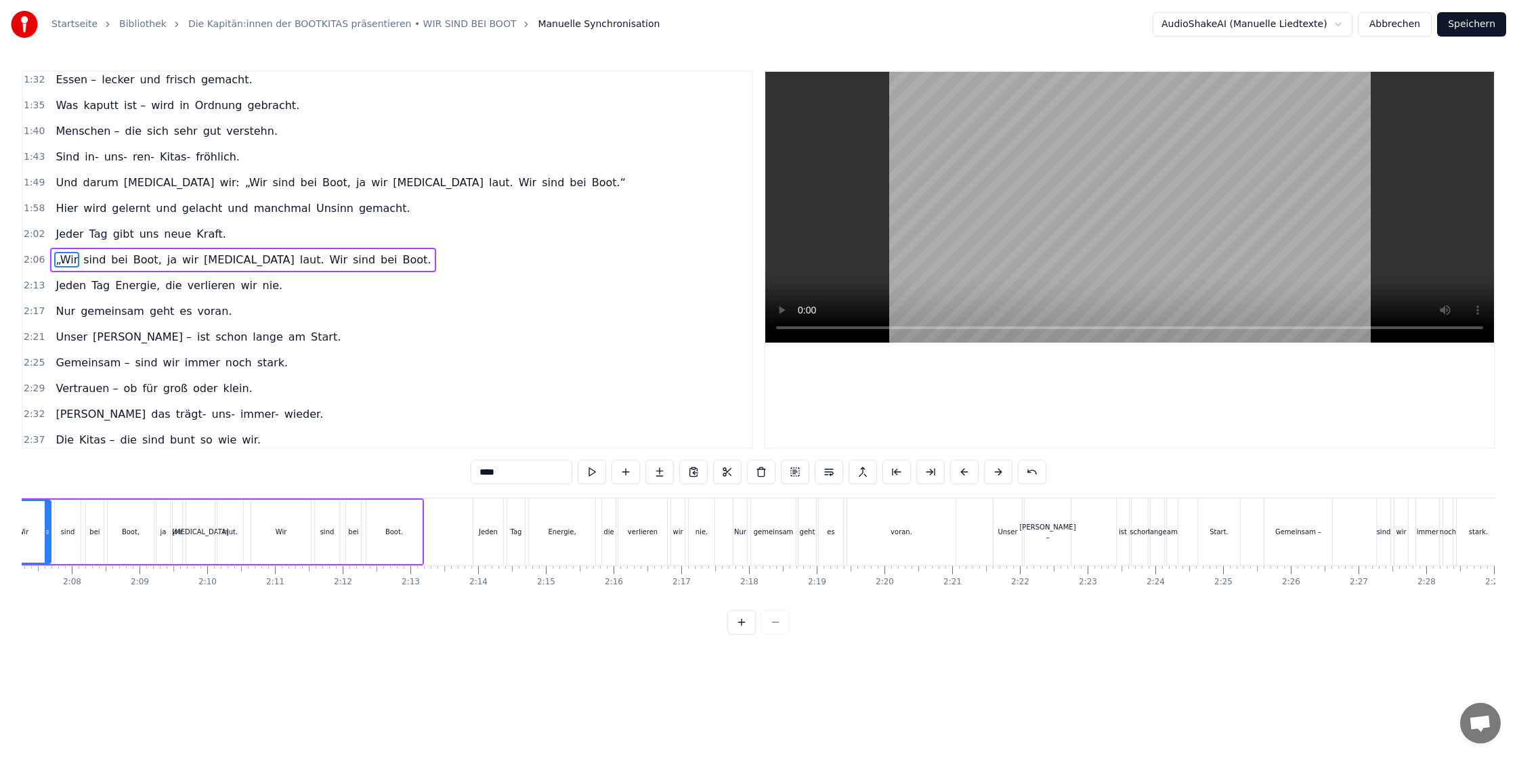
scroll to position [0, 8518]
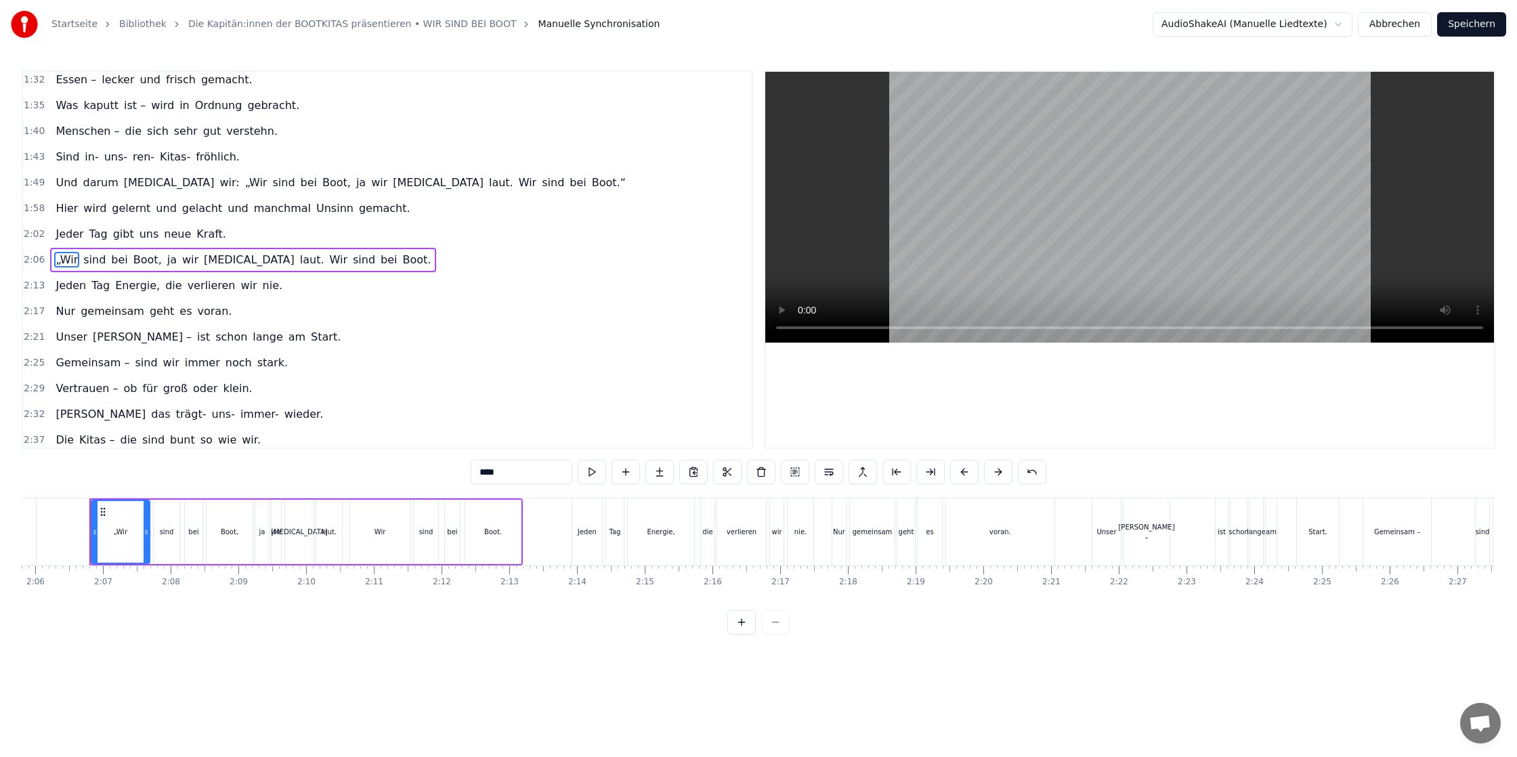
click at [486, 473] on input "****" at bounding box center [522, 472] width 102 height 24
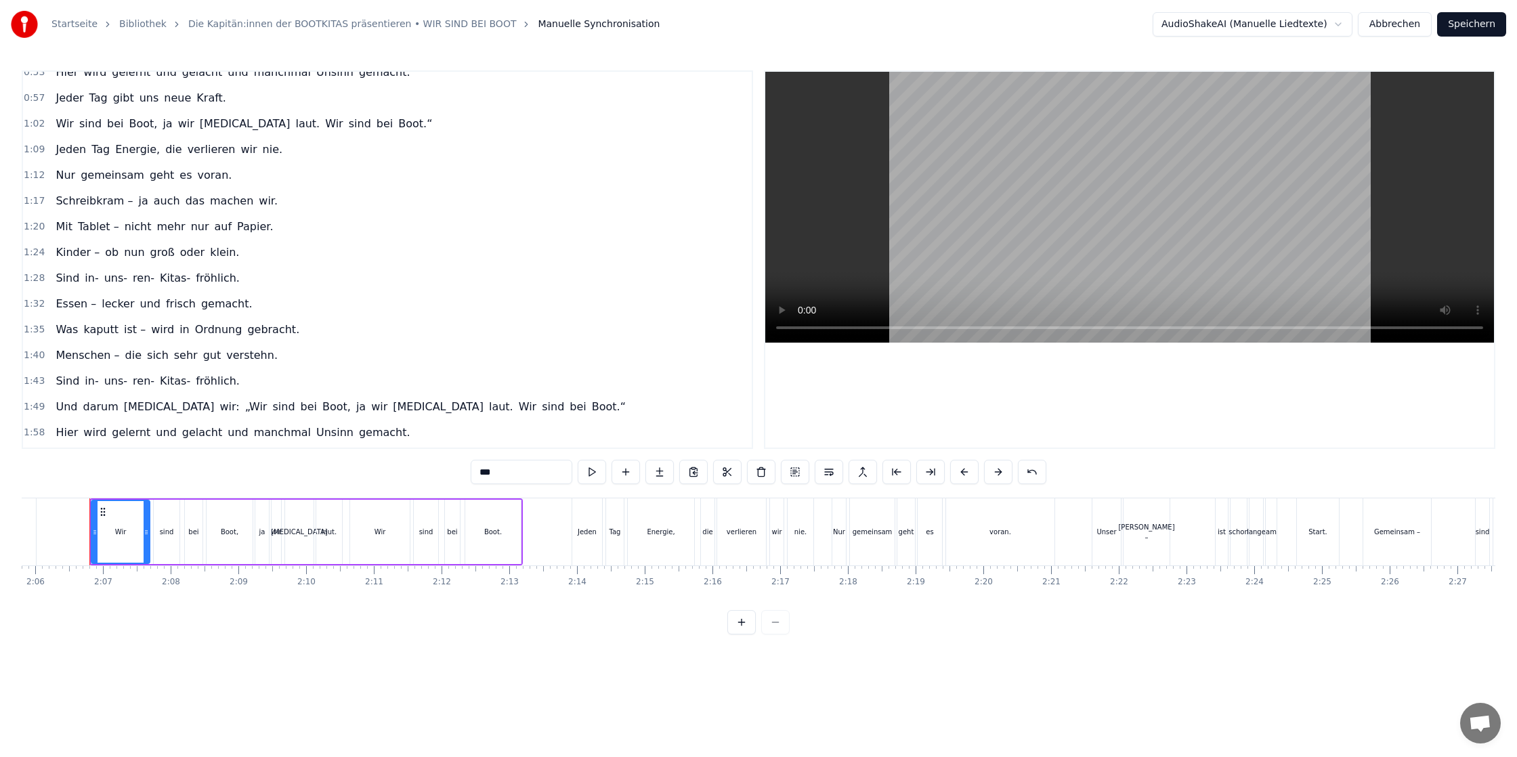
scroll to position [241, 0]
click at [590, 408] on span "Boot.“" at bounding box center [608, 410] width 37 height 16
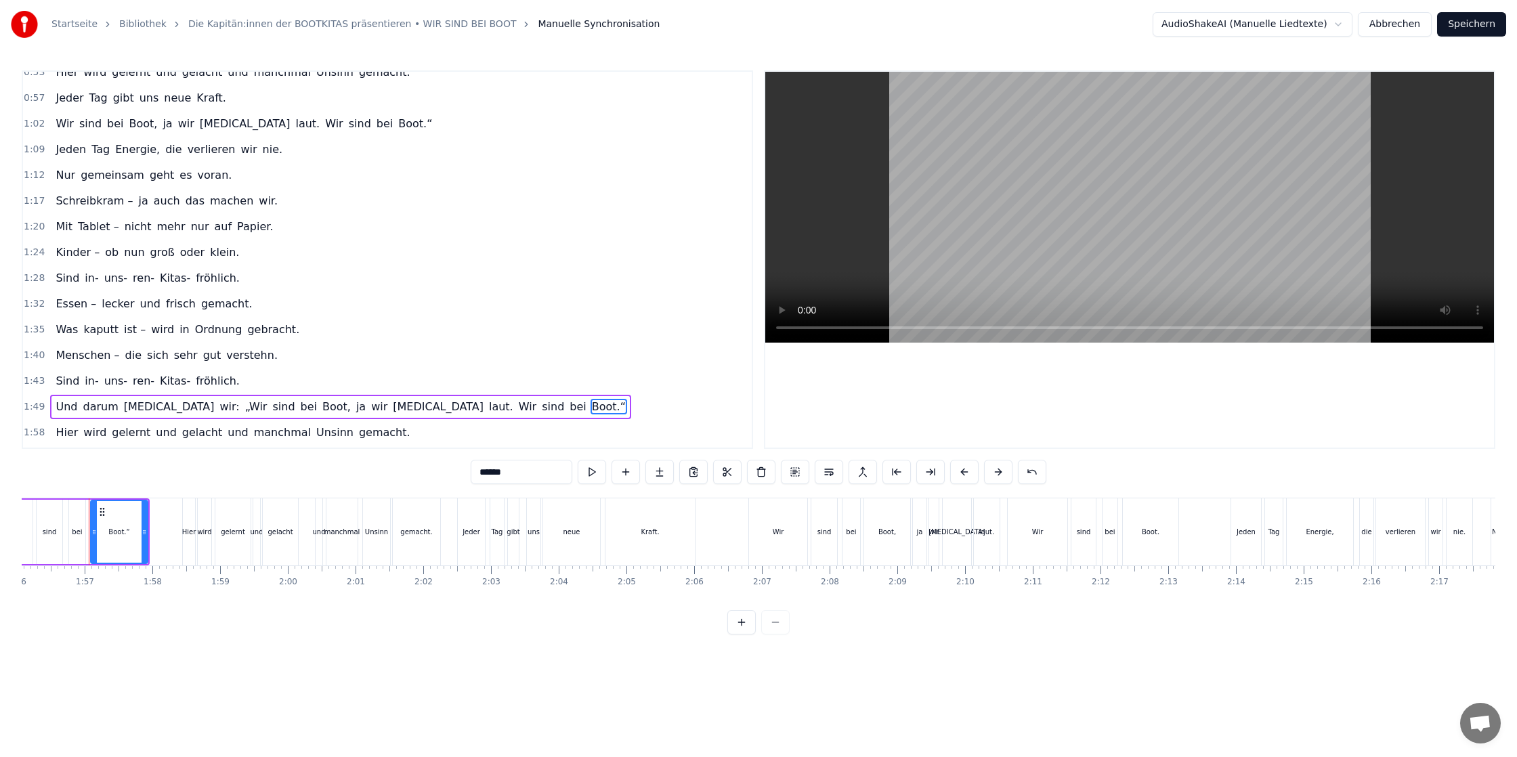
scroll to position [0, 7859]
click at [513, 472] on input "******" at bounding box center [522, 472] width 102 height 24
click at [244, 408] on span "„Wir" at bounding box center [256, 407] width 25 height 16
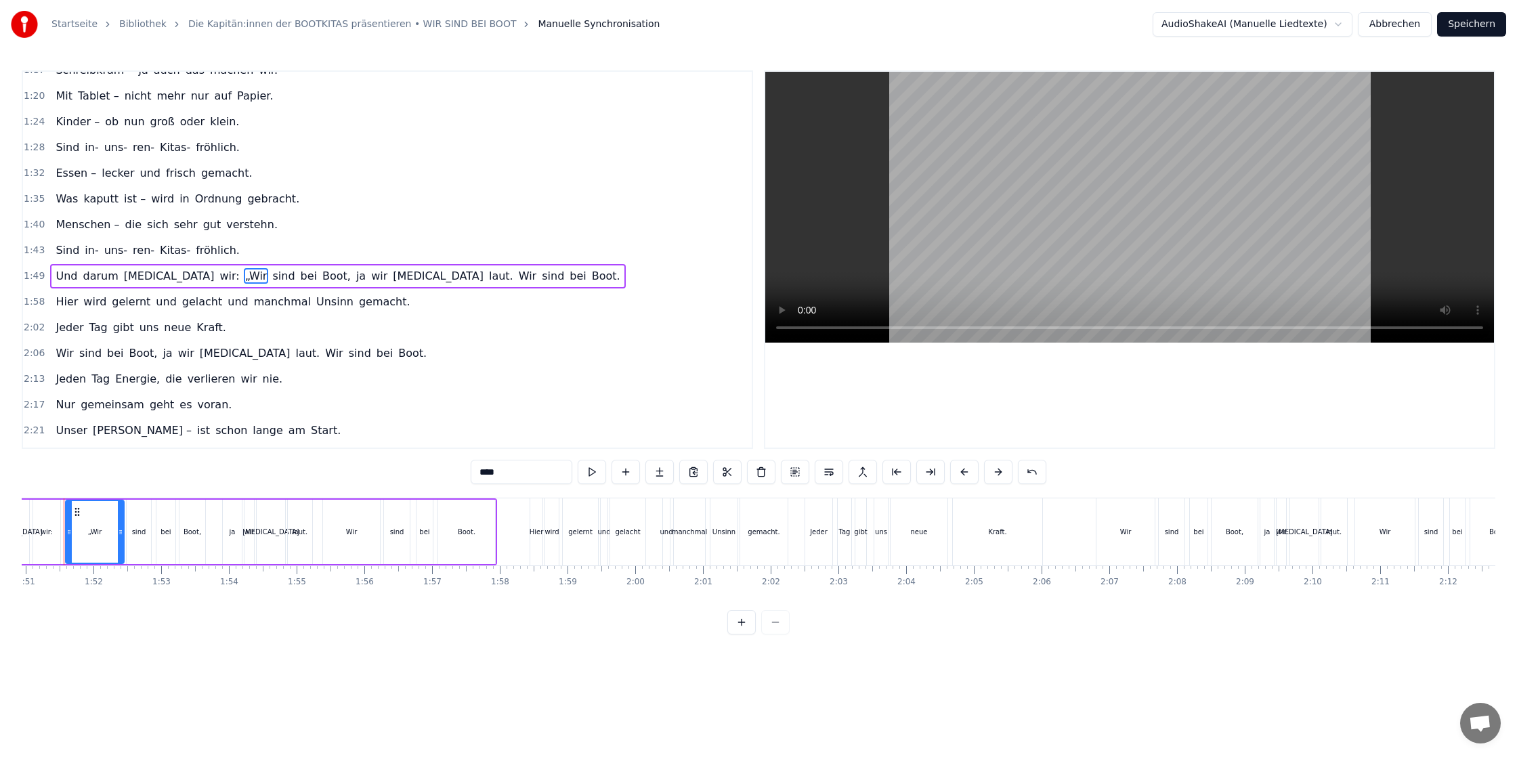
scroll to position [0, 7486]
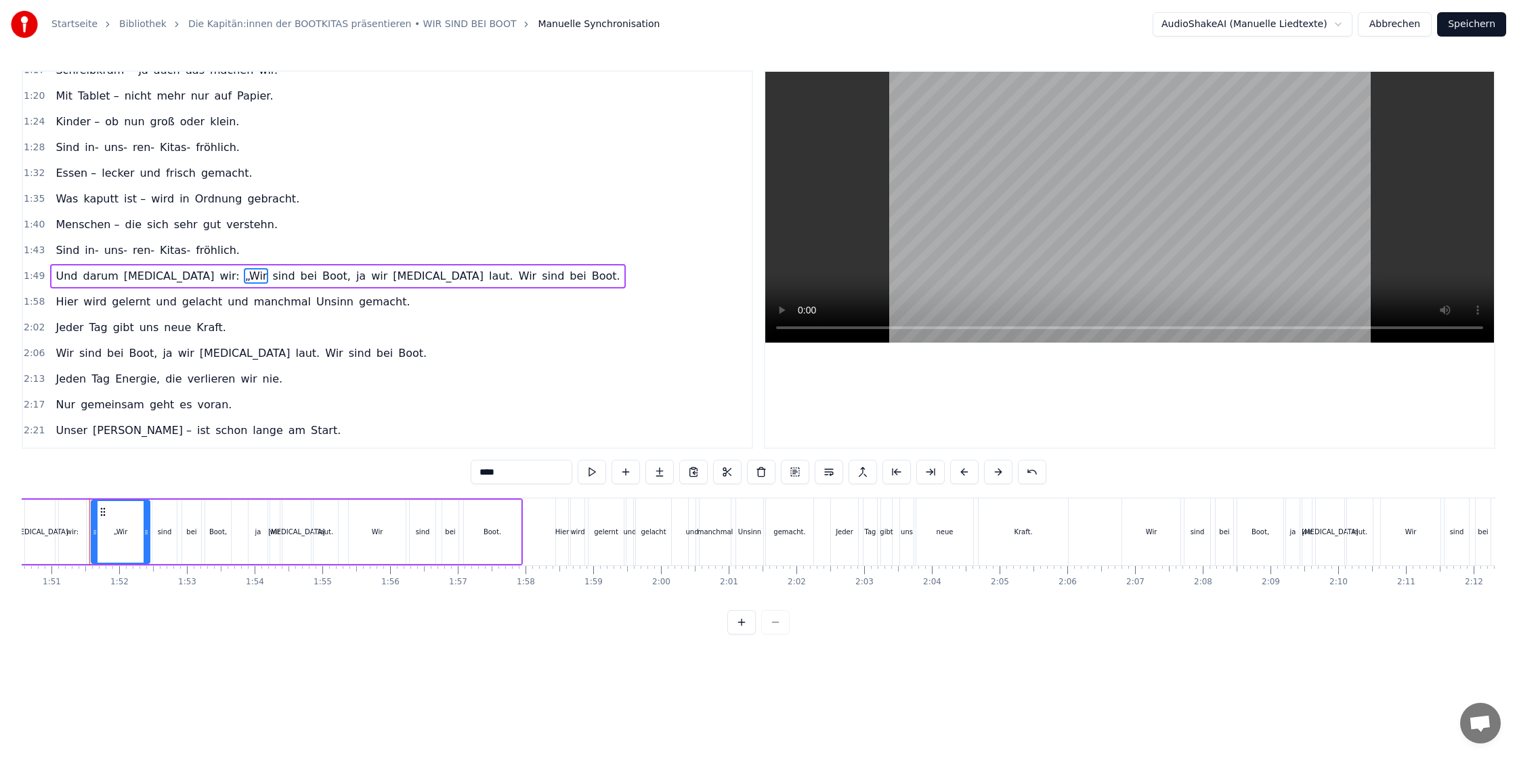
click at [482, 474] on input "****" at bounding box center [522, 472] width 102 height 24
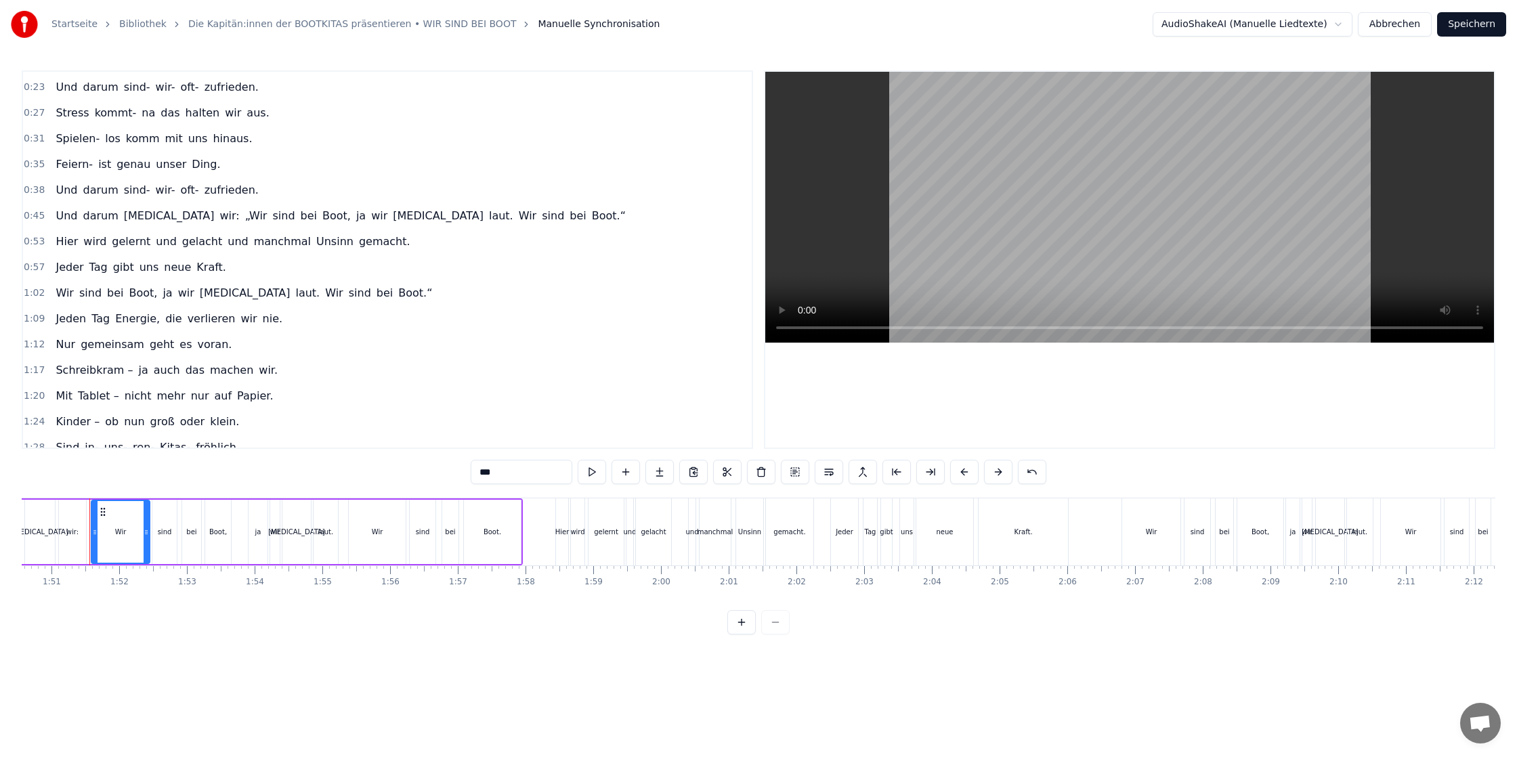
click at [397, 292] on span "Boot.“" at bounding box center [415, 293] width 37 height 16
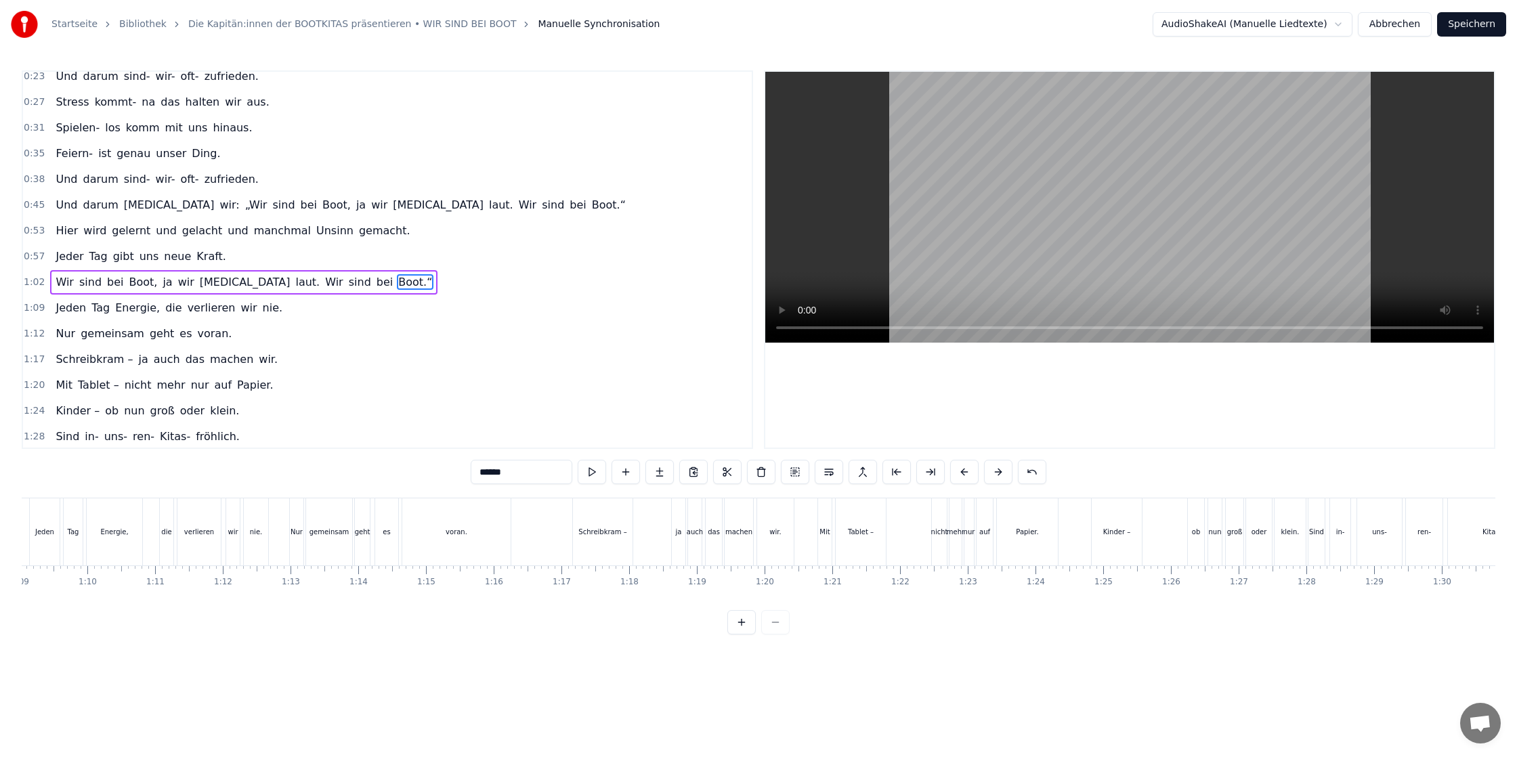
scroll to position [0, 4507]
click at [530, 477] on input "******" at bounding box center [522, 472] width 102 height 24
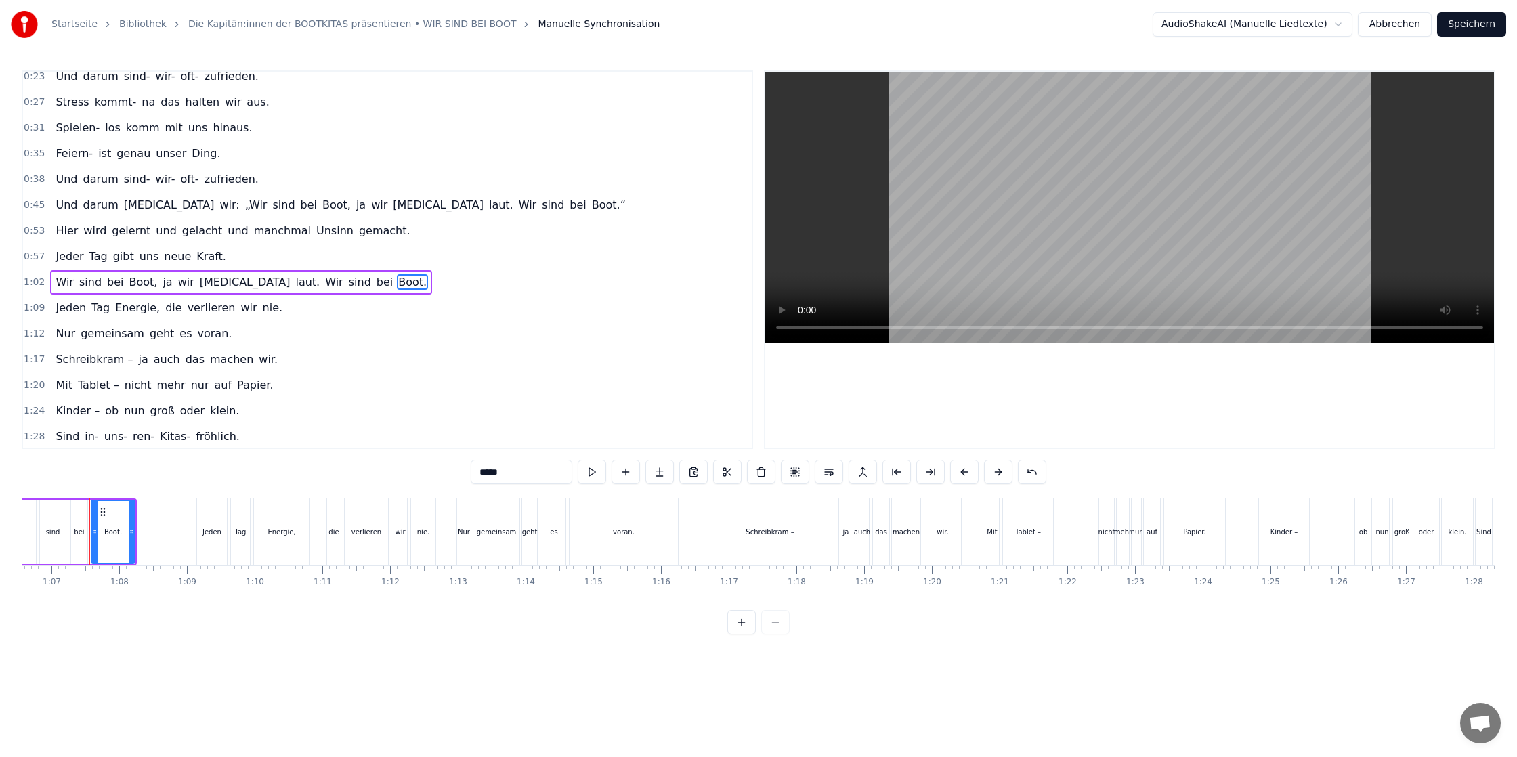
click at [244, 204] on span "„Wir" at bounding box center [256, 205] width 25 height 16
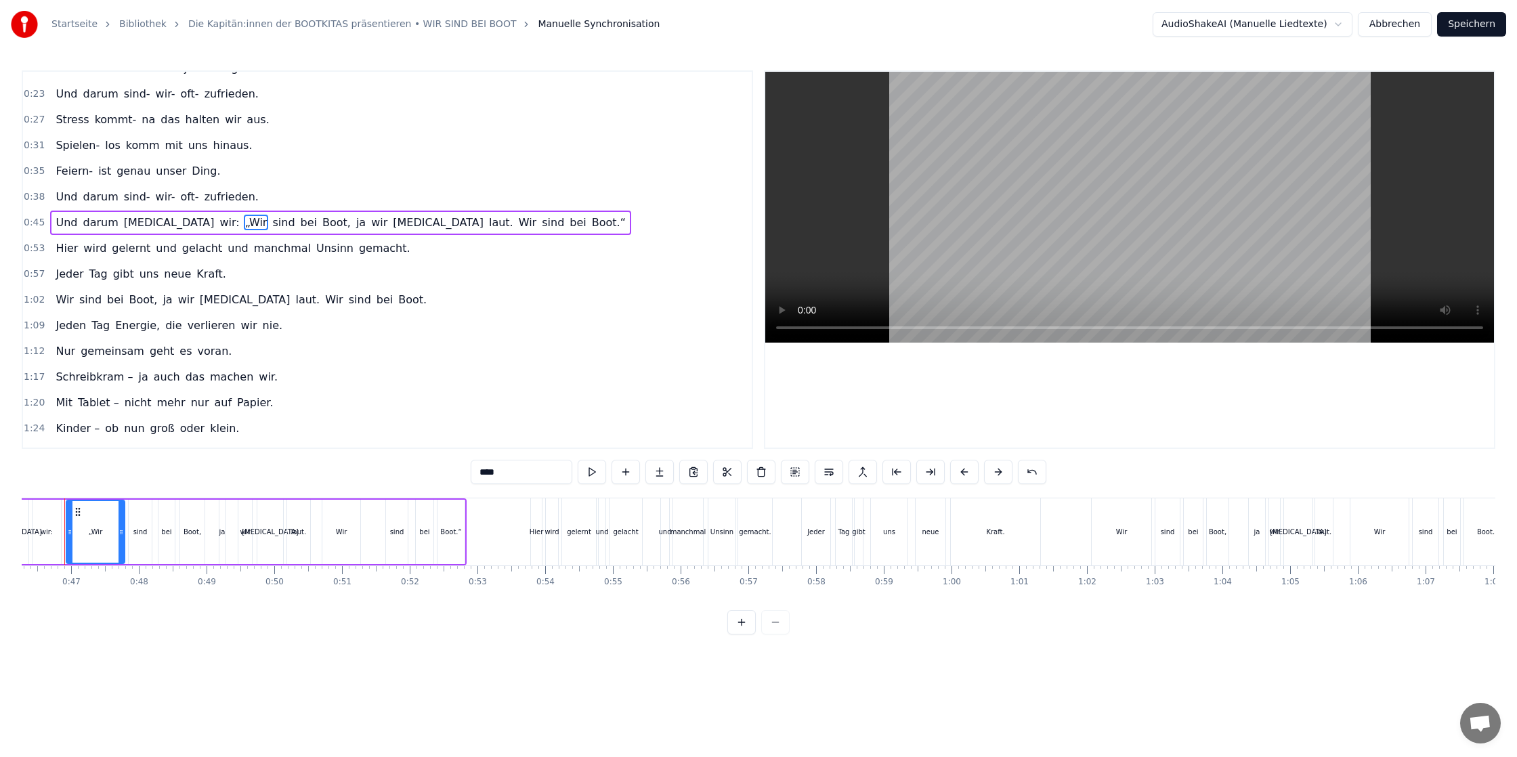
scroll to position [0, 3108]
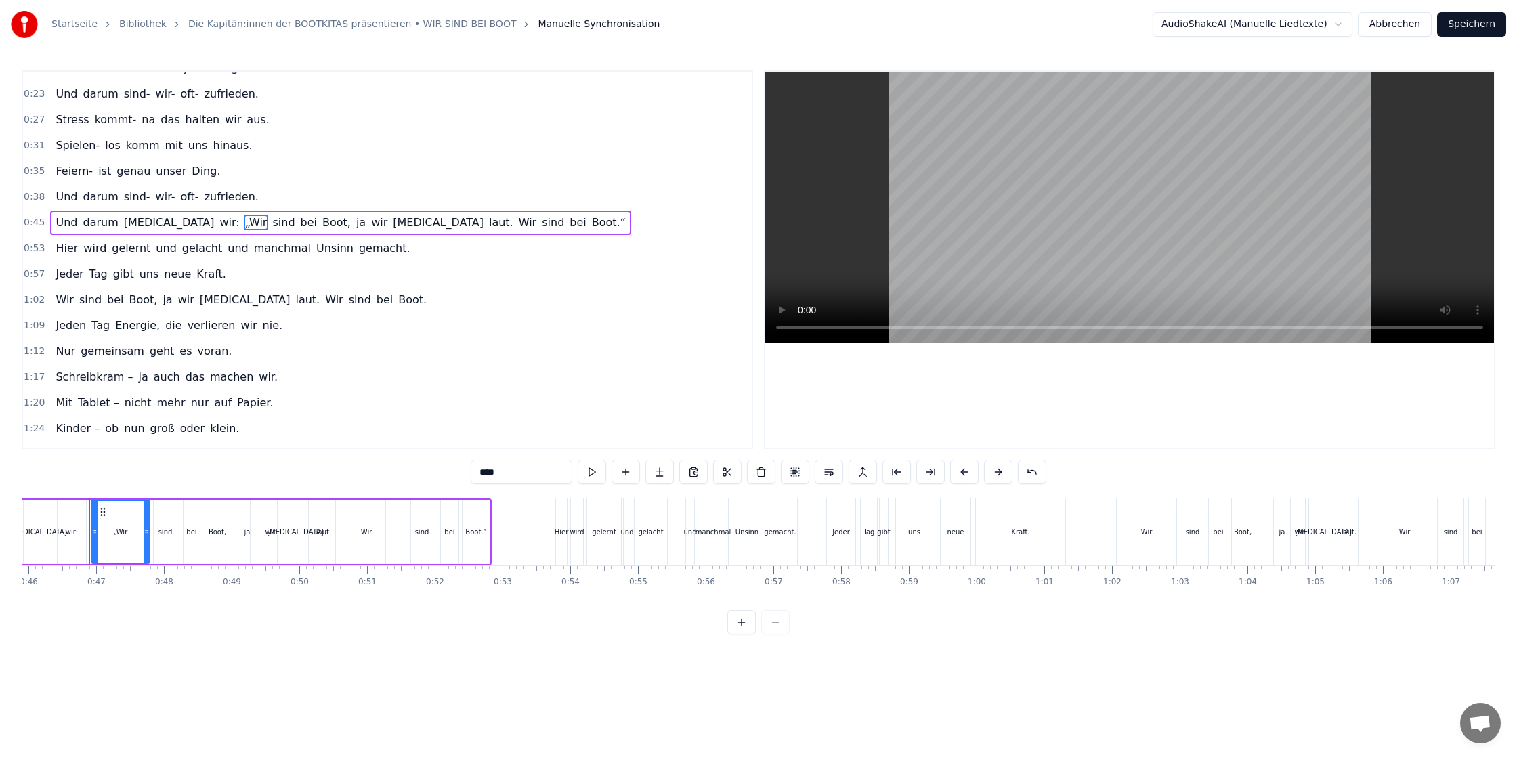
click at [481, 475] on input "****" at bounding box center [522, 472] width 102 height 24
click at [586, 218] on span "Boot.“" at bounding box center [604, 223] width 37 height 16
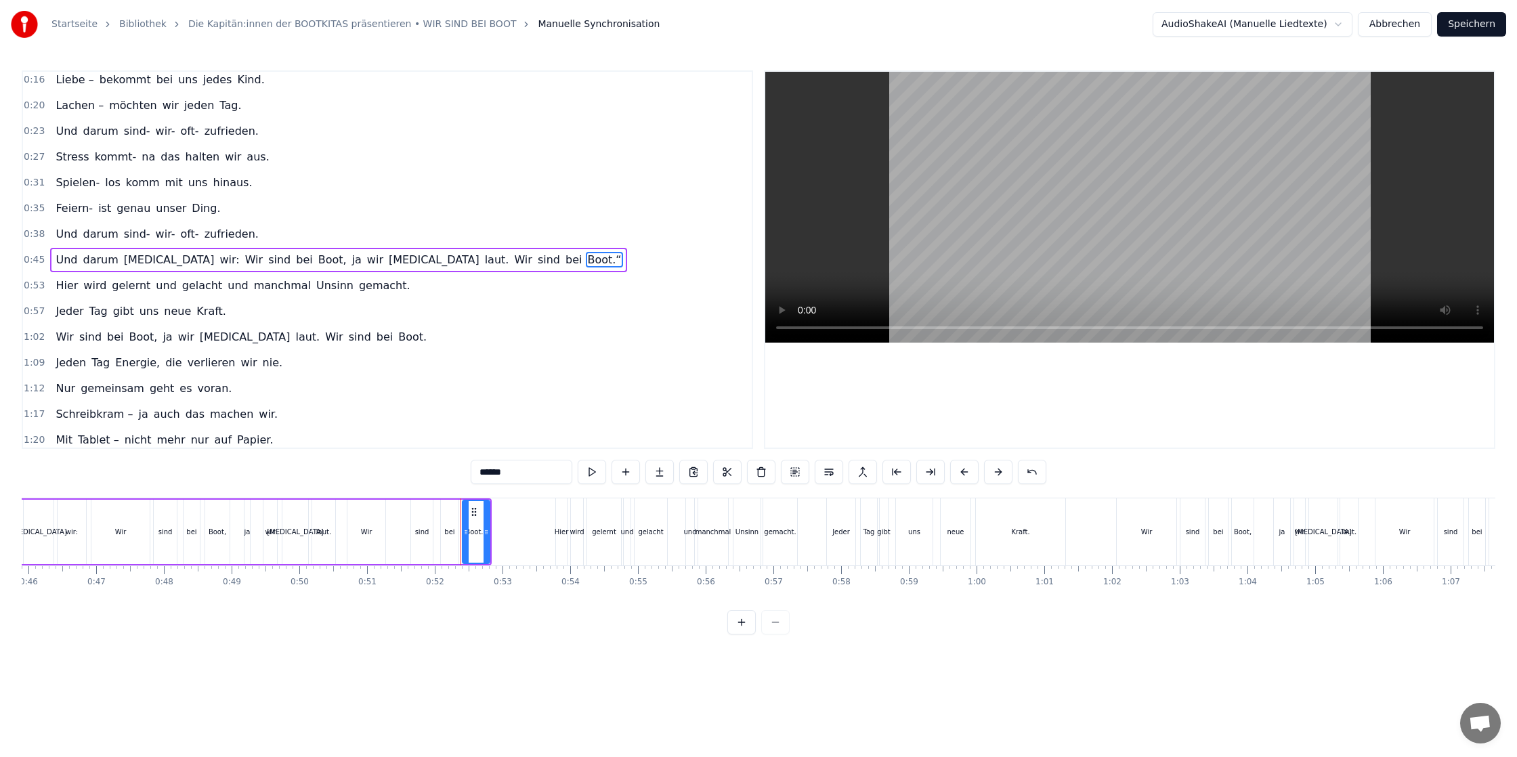
click at [525, 471] on input "******" at bounding box center [522, 472] width 102 height 24
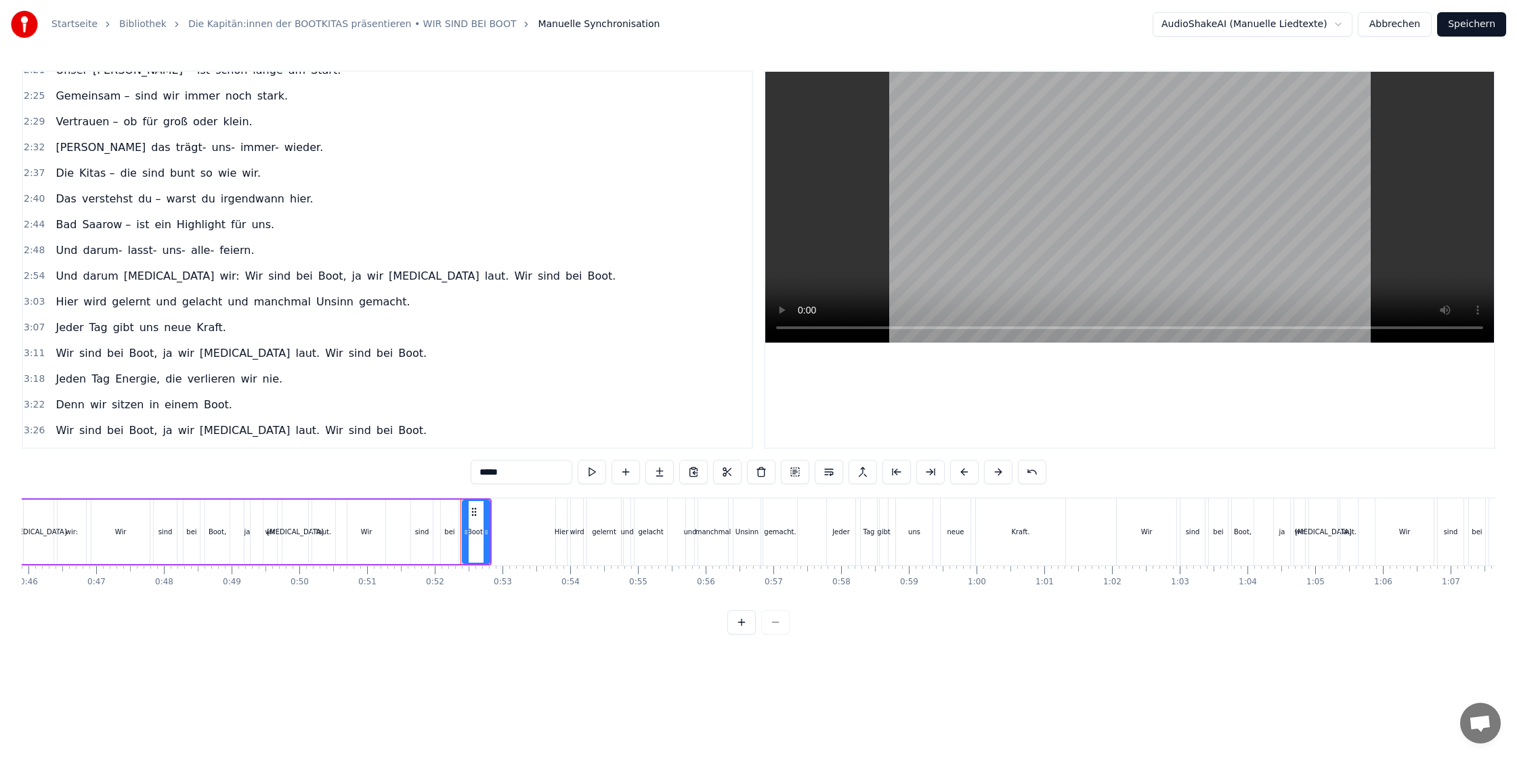
scroll to position [808, 0]
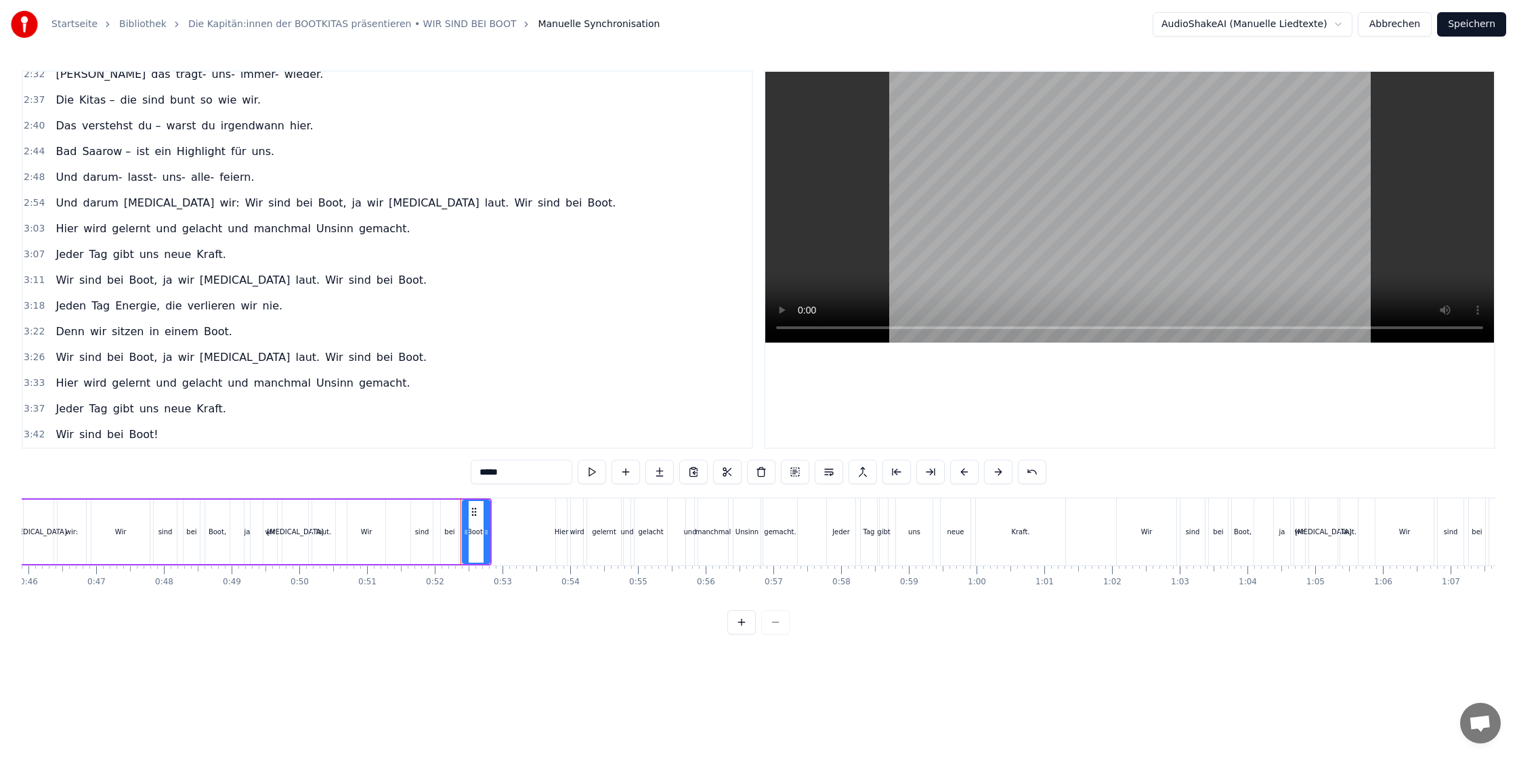
type input "*****"
click at [423, 25] on link "Die Kapitän:innen der BOOTKITAS präsentieren • WIR SIND BEI BOOT" at bounding box center [352, 25] width 328 height 14
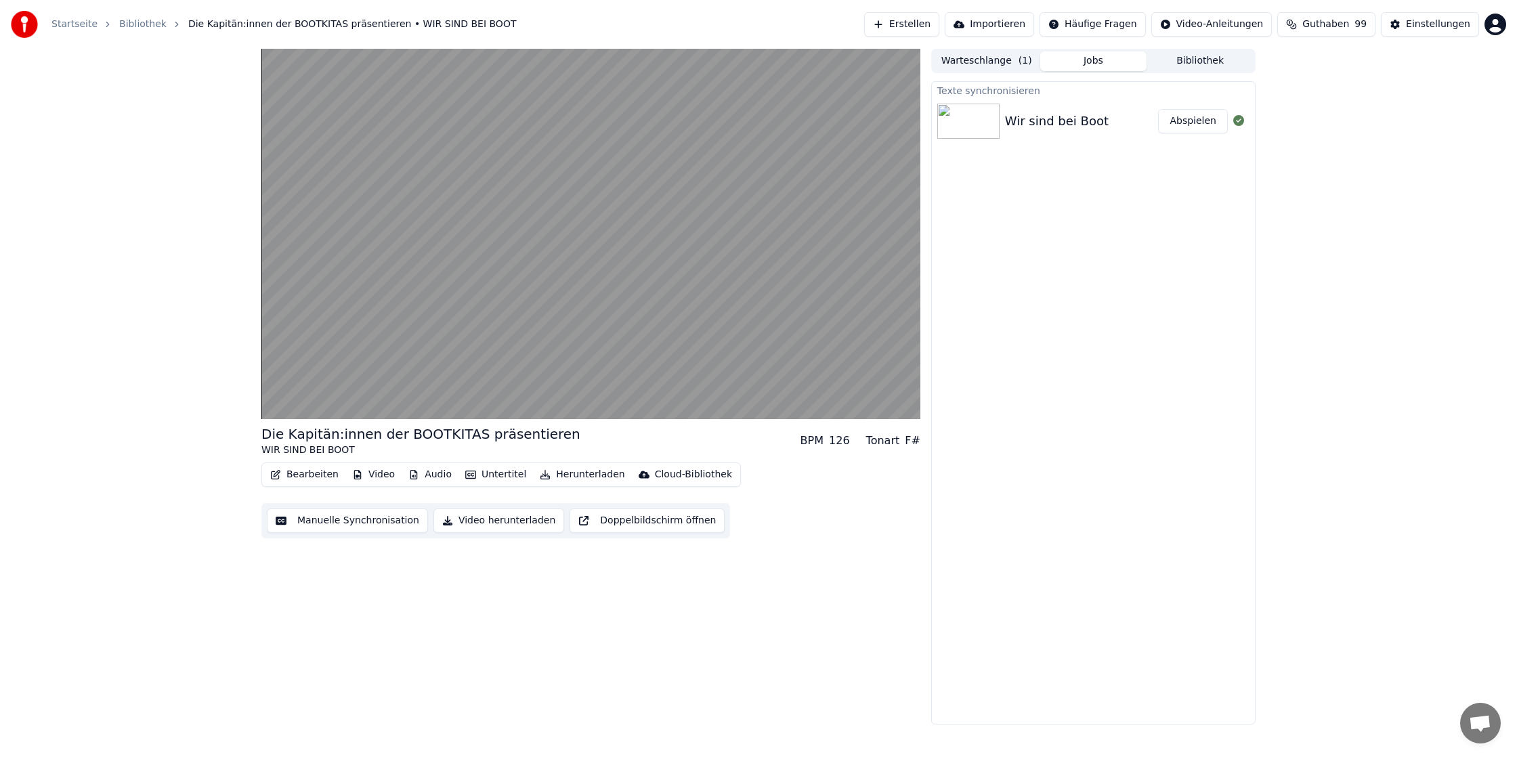
click at [318, 473] on button "Bearbeiten" at bounding box center [304, 474] width 79 height 19
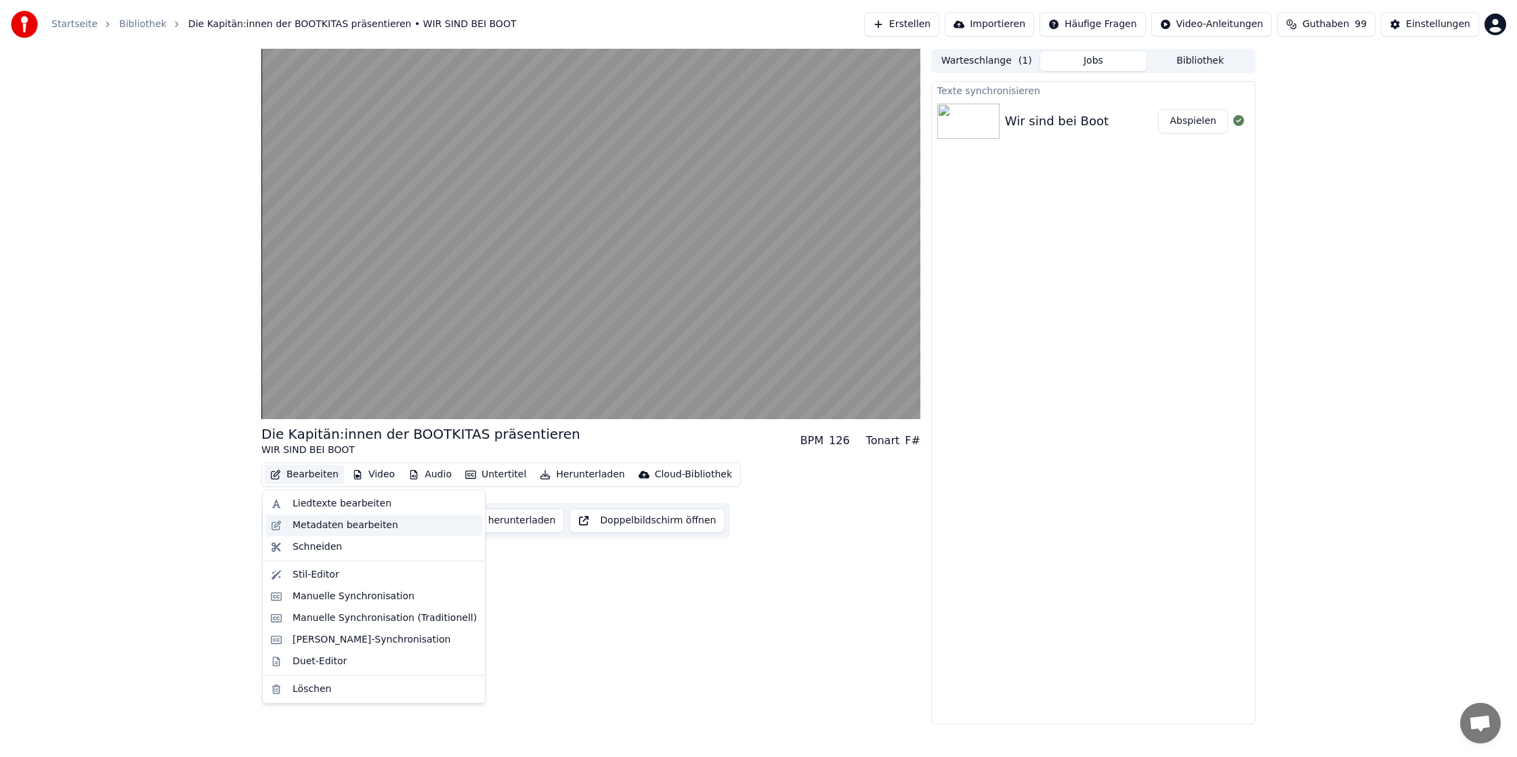
click at [366, 530] on div "Metadaten bearbeiten" at bounding box center [346, 526] width 106 height 14
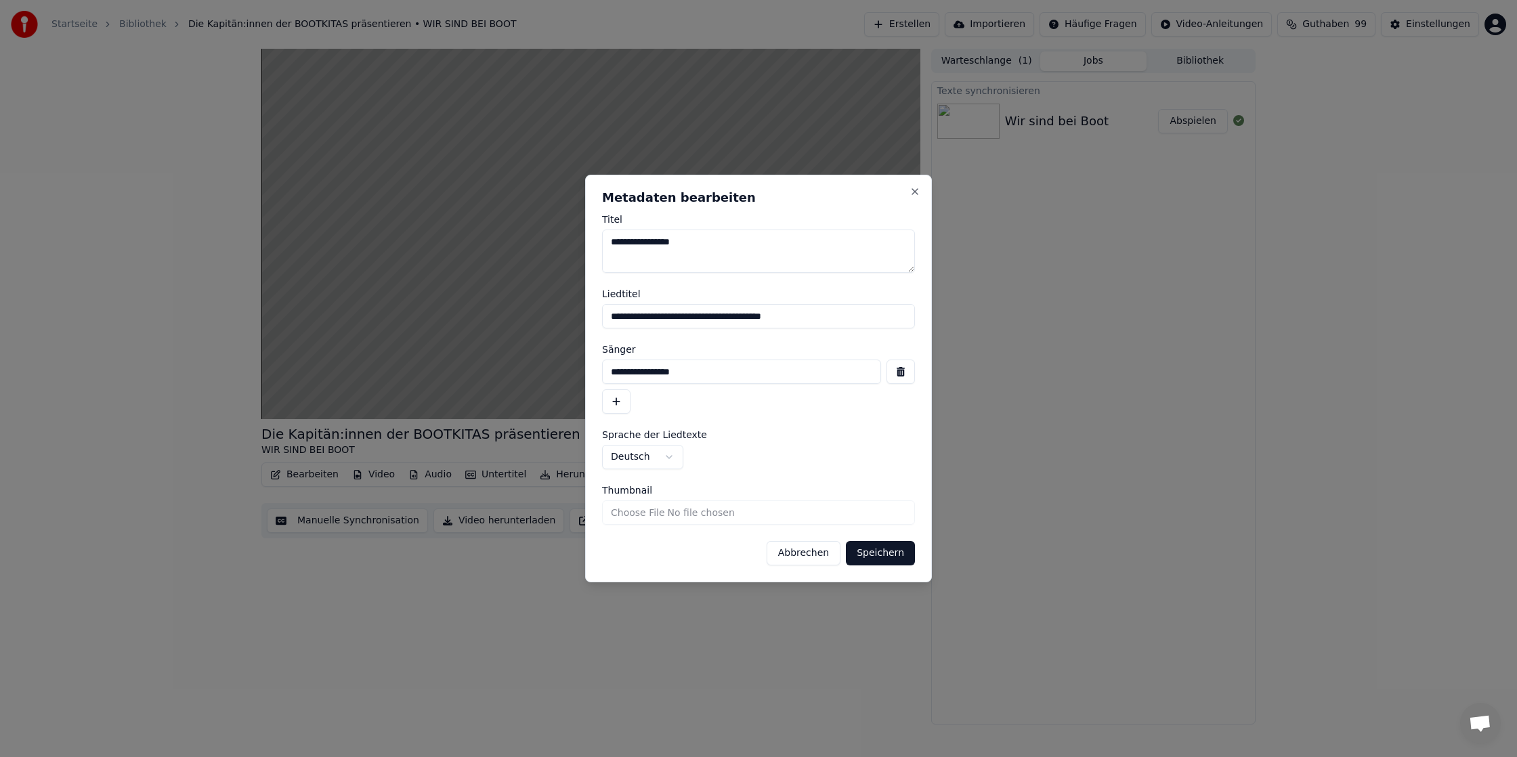
drag, startPoint x: 830, startPoint y: 311, endPoint x: 364, endPoint y: 295, distance: 466.8
click at [364, 295] on body "**********" at bounding box center [758, 378] width 1517 height 757
drag, startPoint x: 715, startPoint y: 370, endPoint x: 534, endPoint y: 362, distance: 181.0
click at [534, 362] on body "**********" at bounding box center [758, 378] width 1517 height 757
click at [892, 558] on button "Speichern" at bounding box center [880, 553] width 69 height 24
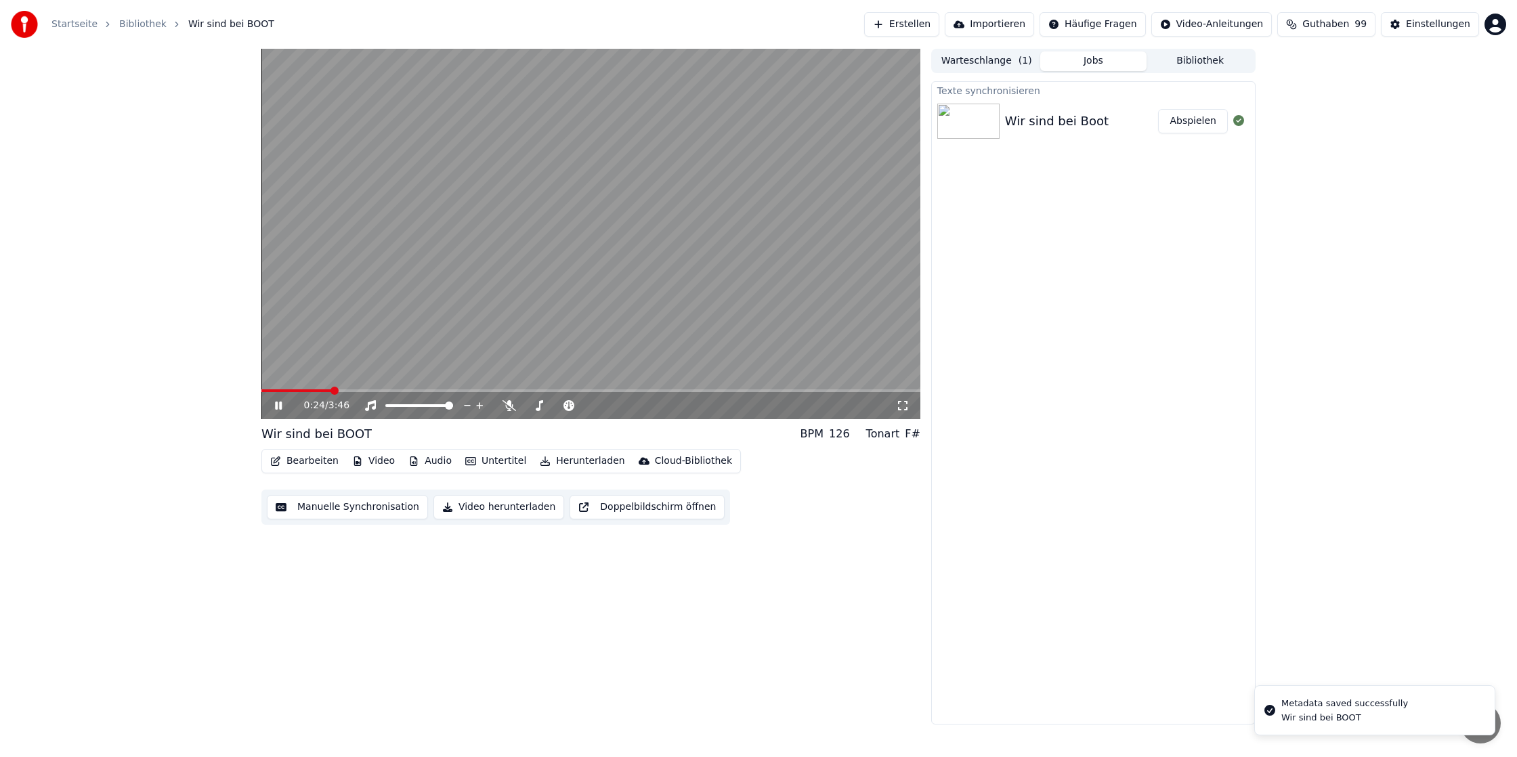
click at [578, 460] on button "Herunterladen" at bounding box center [581, 461] width 95 height 19
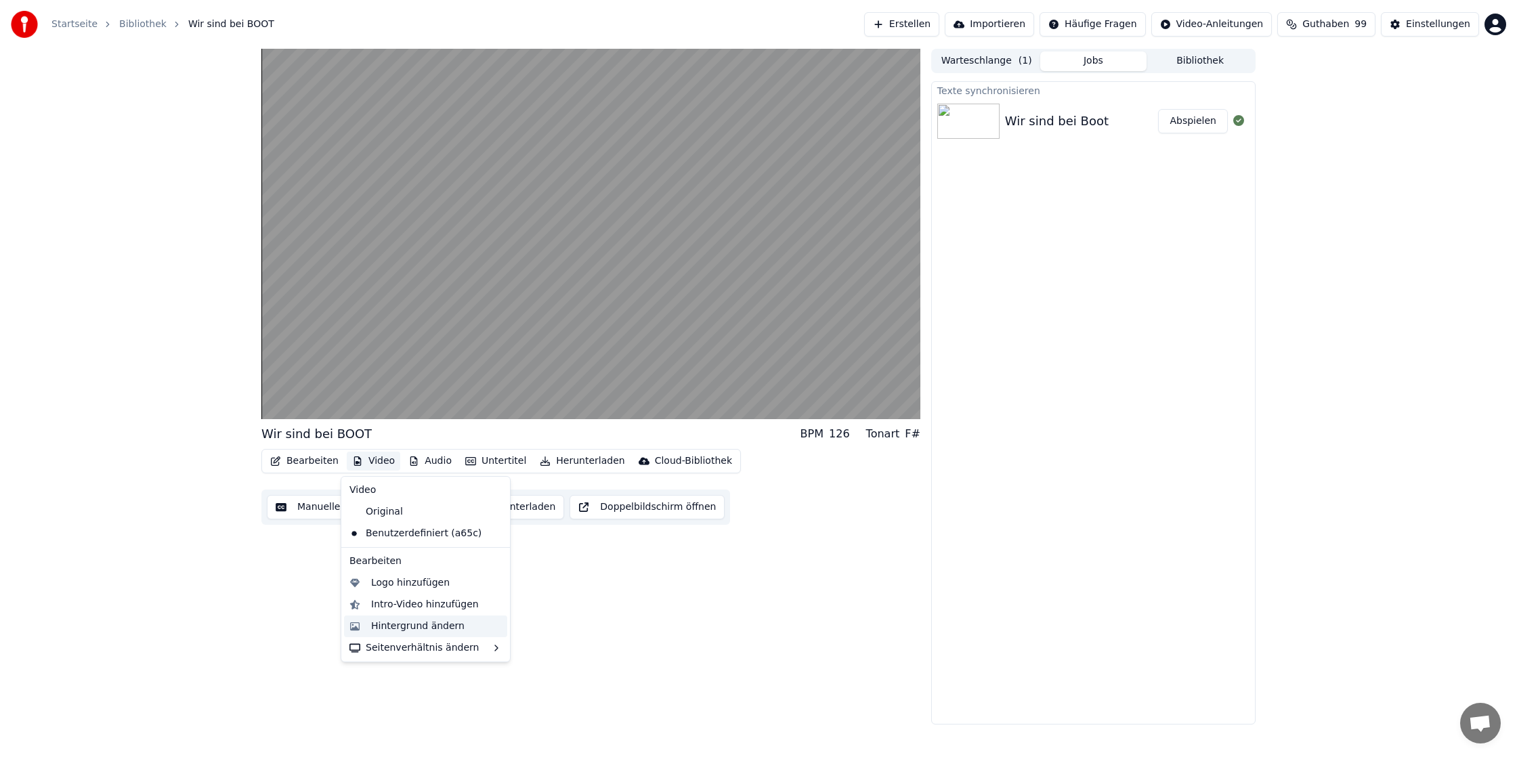
click at [399, 624] on div "Hintergrund ändern" at bounding box center [417, 627] width 93 height 14
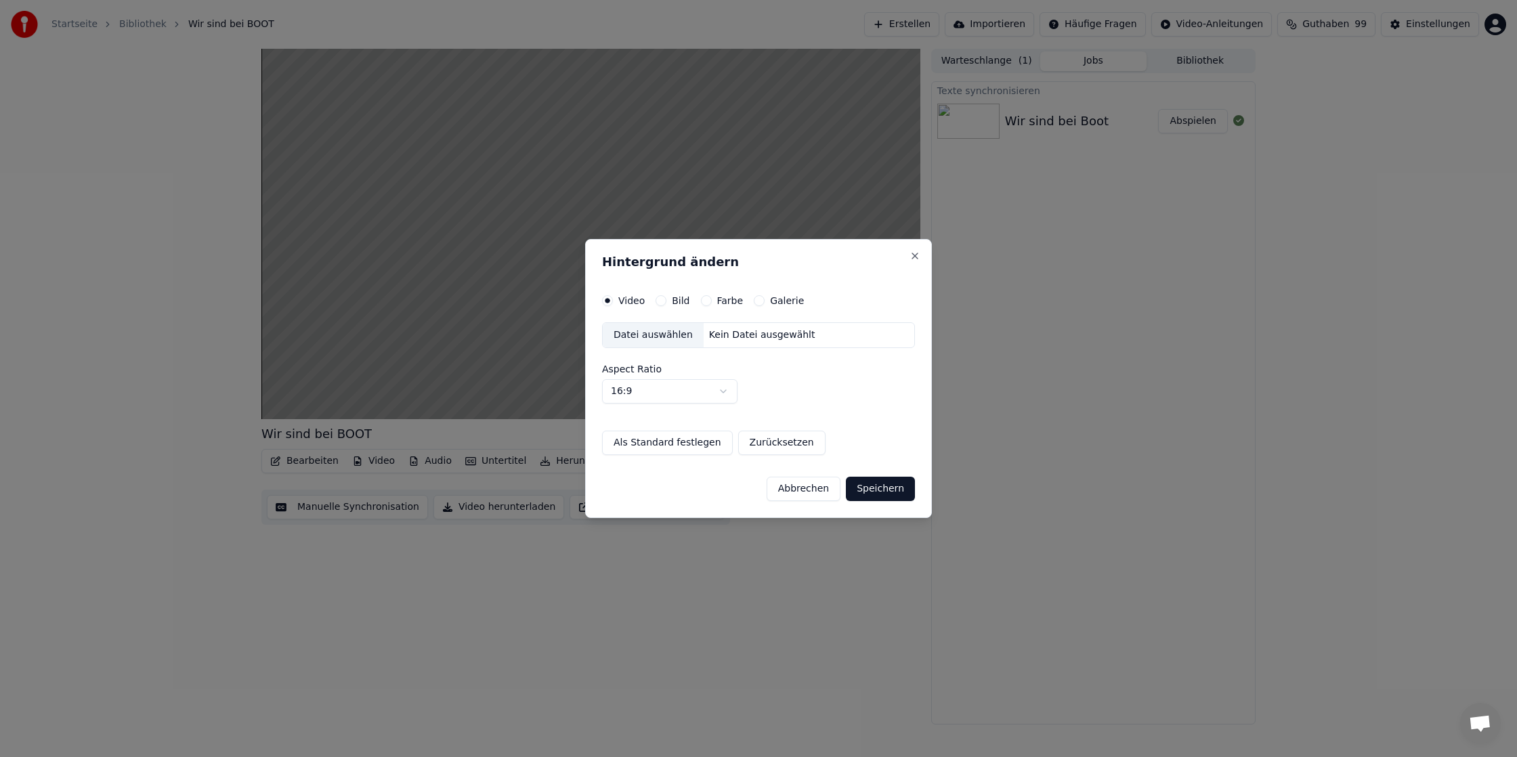
click at [666, 301] on div "Bild" at bounding box center [672, 300] width 34 height 11
click at [660, 299] on button "Bild" at bounding box center [660, 300] width 11 height 11
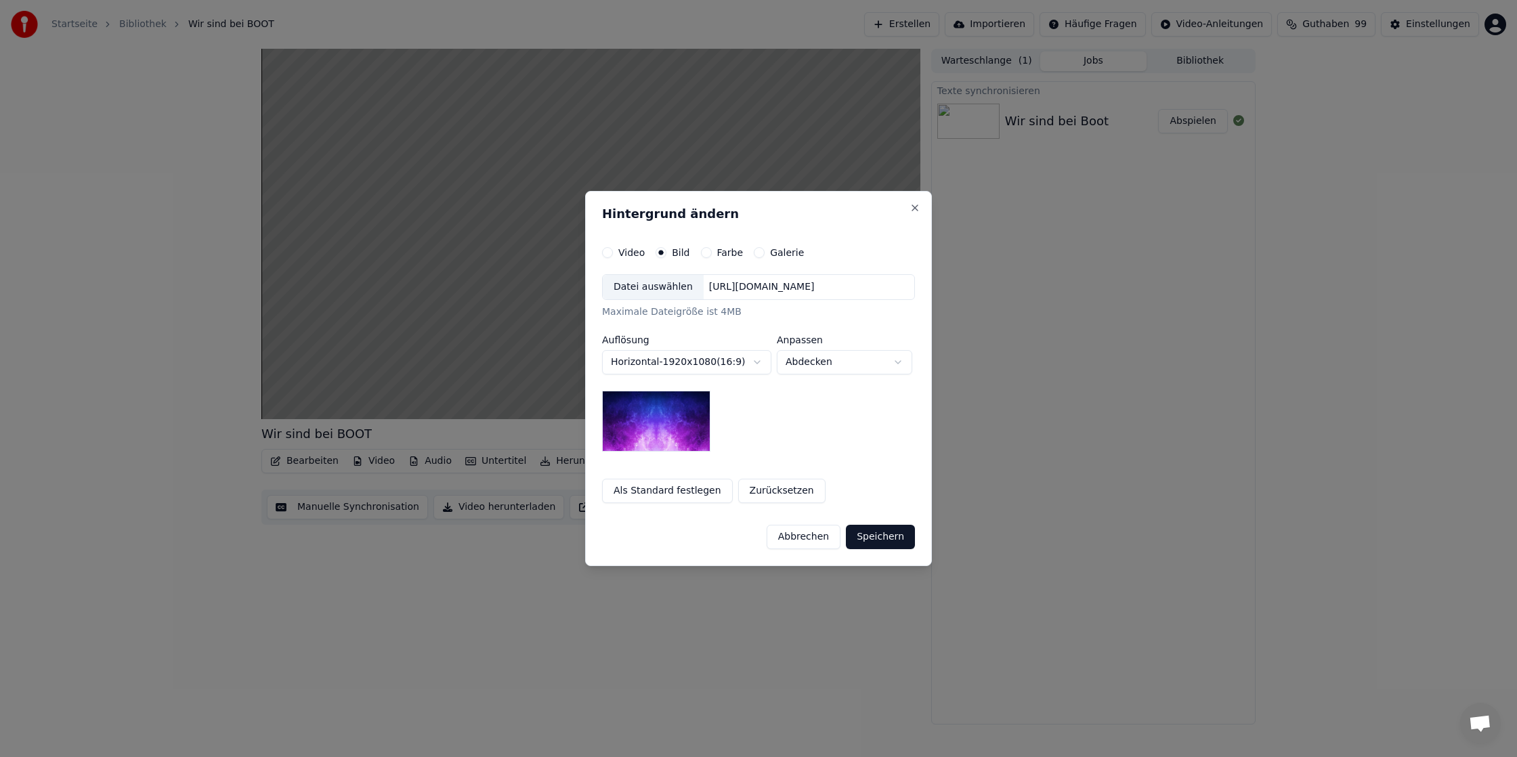
click at [754, 288] on div "[URL][DOMAIN_NAME]" at bounding box center [762, 287] width 116 height 14
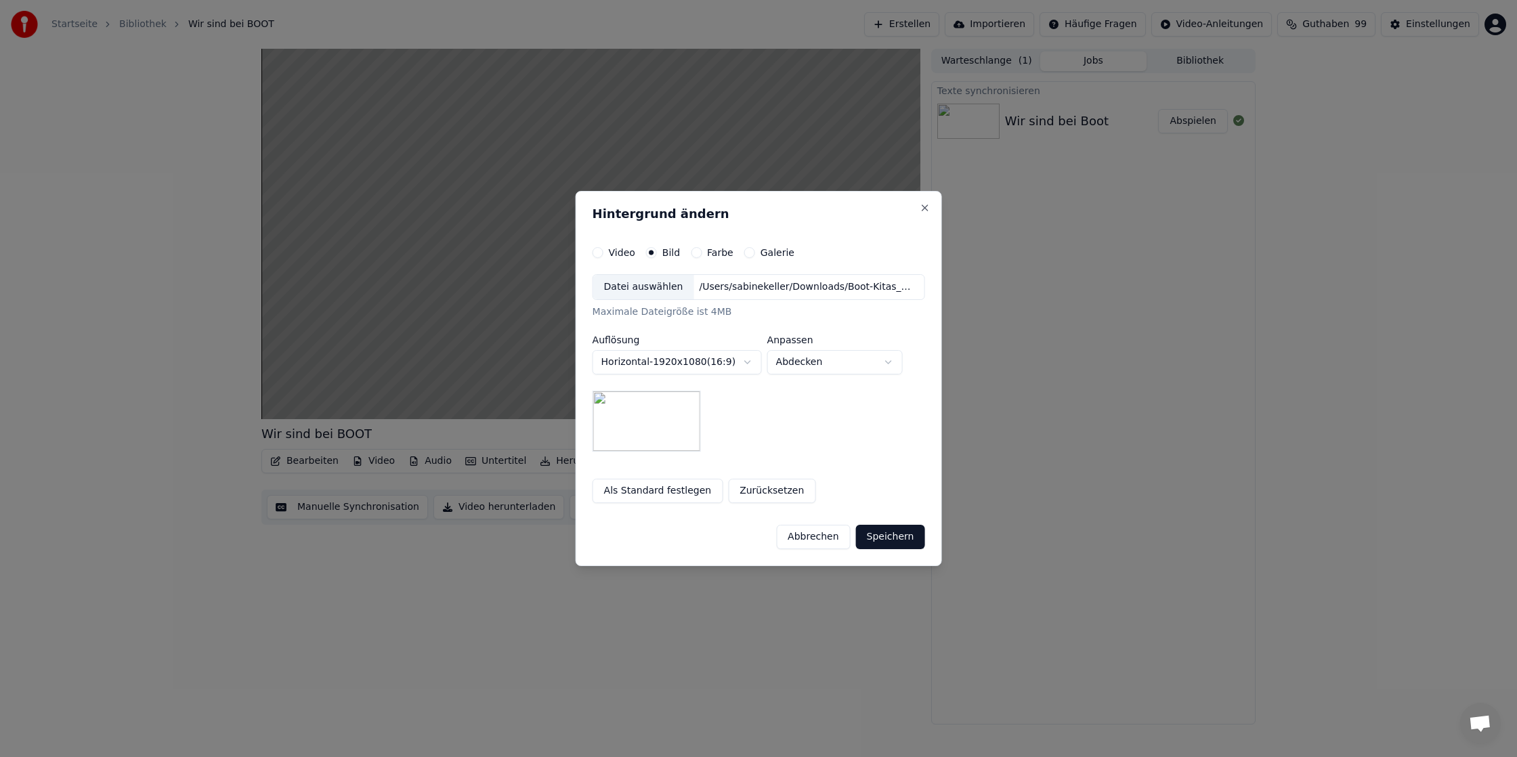
drag, startPoint x: 666, startPoint y: 421, endPoint x: 680, endPoint y: 418, distance: 15.3
click at [666, 421] on img at bounding box center [646, 421] width 108 height 61
click at [844, 364] on body "**********" at bounding box center [758, 378] width 1517 height 757
click at [845, 354] on body "**********" at bounding box center [758, 378] width 1517 height 757
click at [835, 365] on body "**********" at bounding box center [758, 378] width 1517 height 757
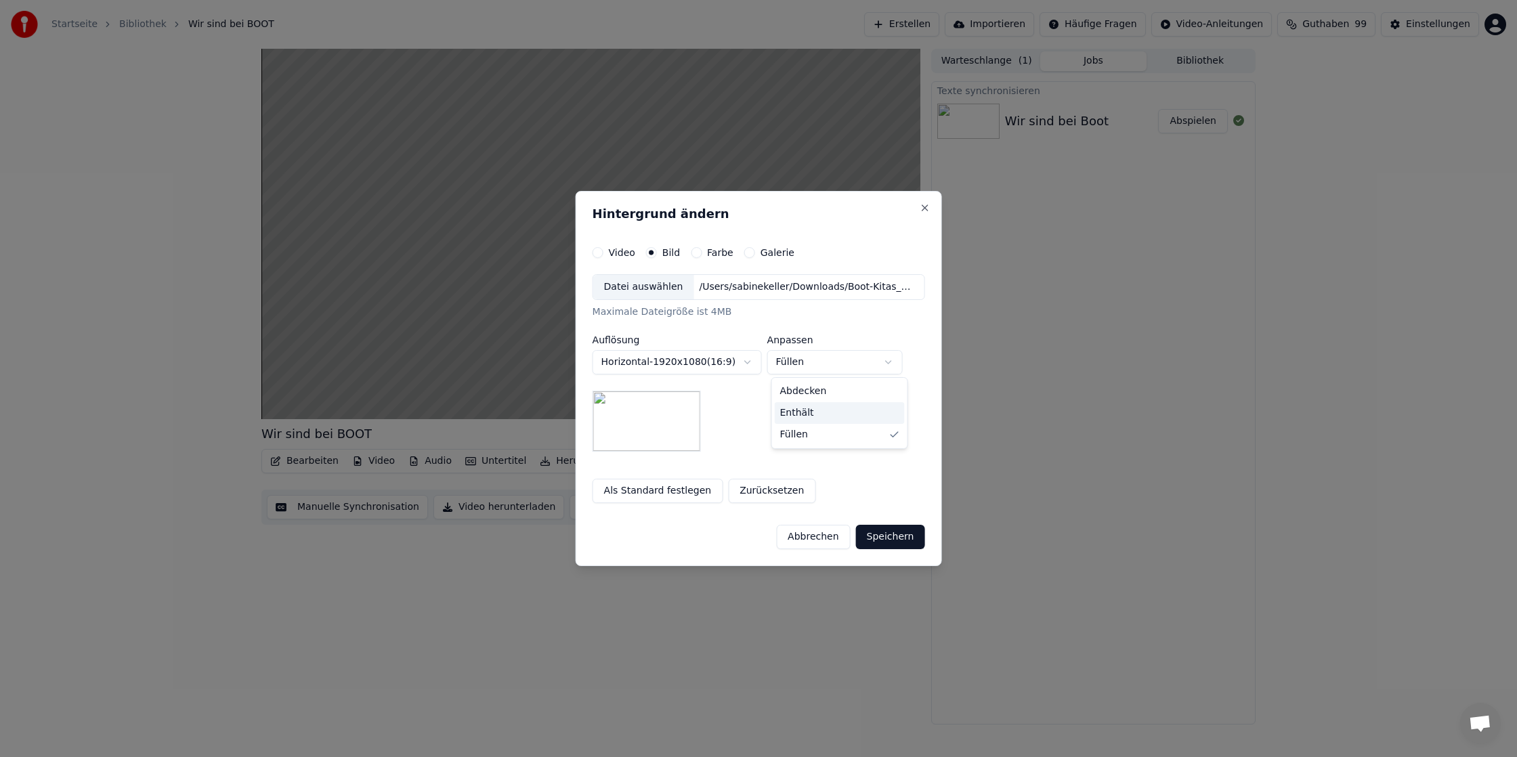
select select "*******"
click at [895, 530] on button "Speichern" at bounding box center [890, 537] width 69 height 24
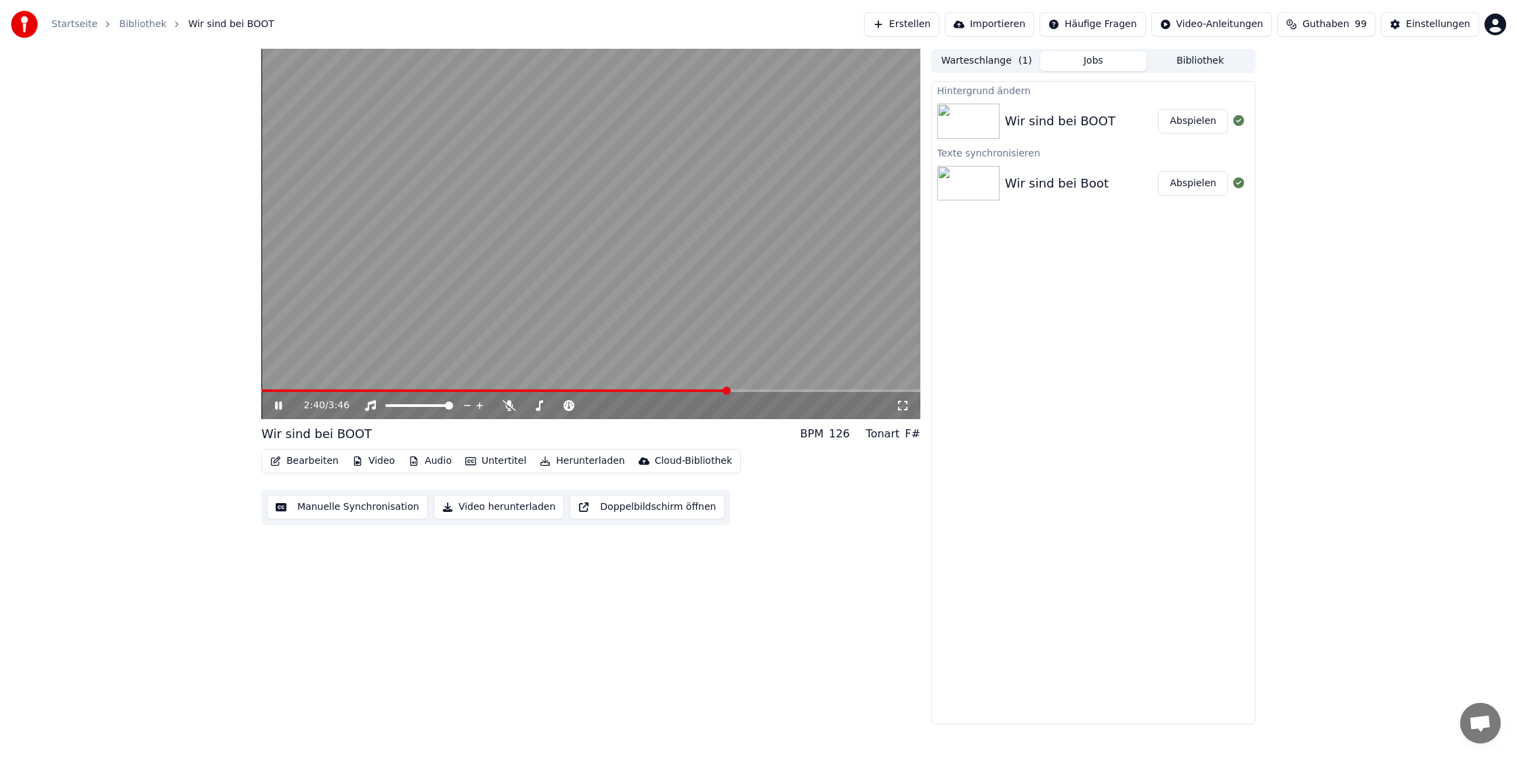
click at [1173, 121] on button "Abspielen" at bounding box center [1193, 121] width 70 height 24
click at [385, 458] on button "Video" at bounding box center [373, 461] width 53 height 19
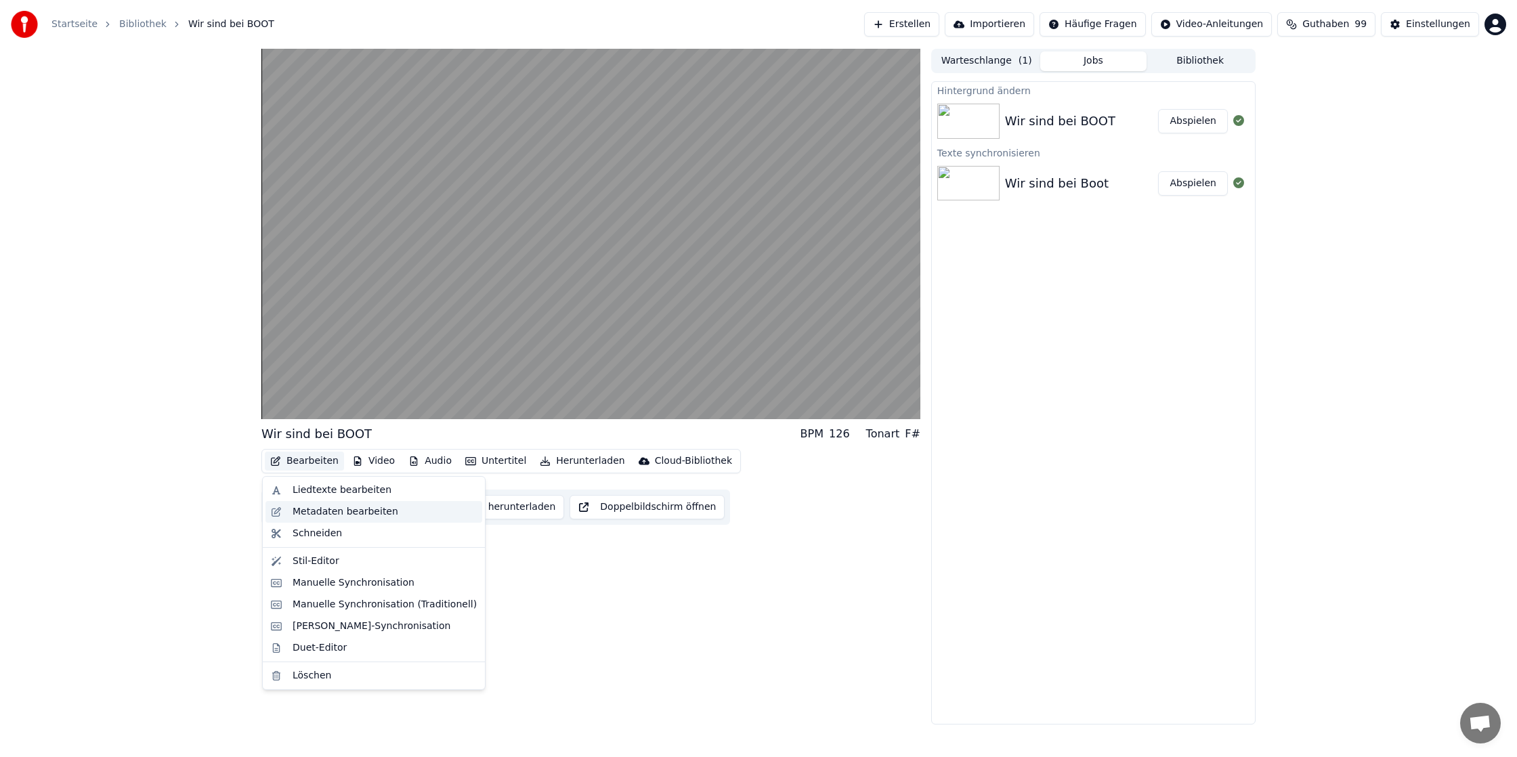
click at [323, 518] on div "Metadaten bearbeiten" at bounding box center [346, 512] width 106 height 14
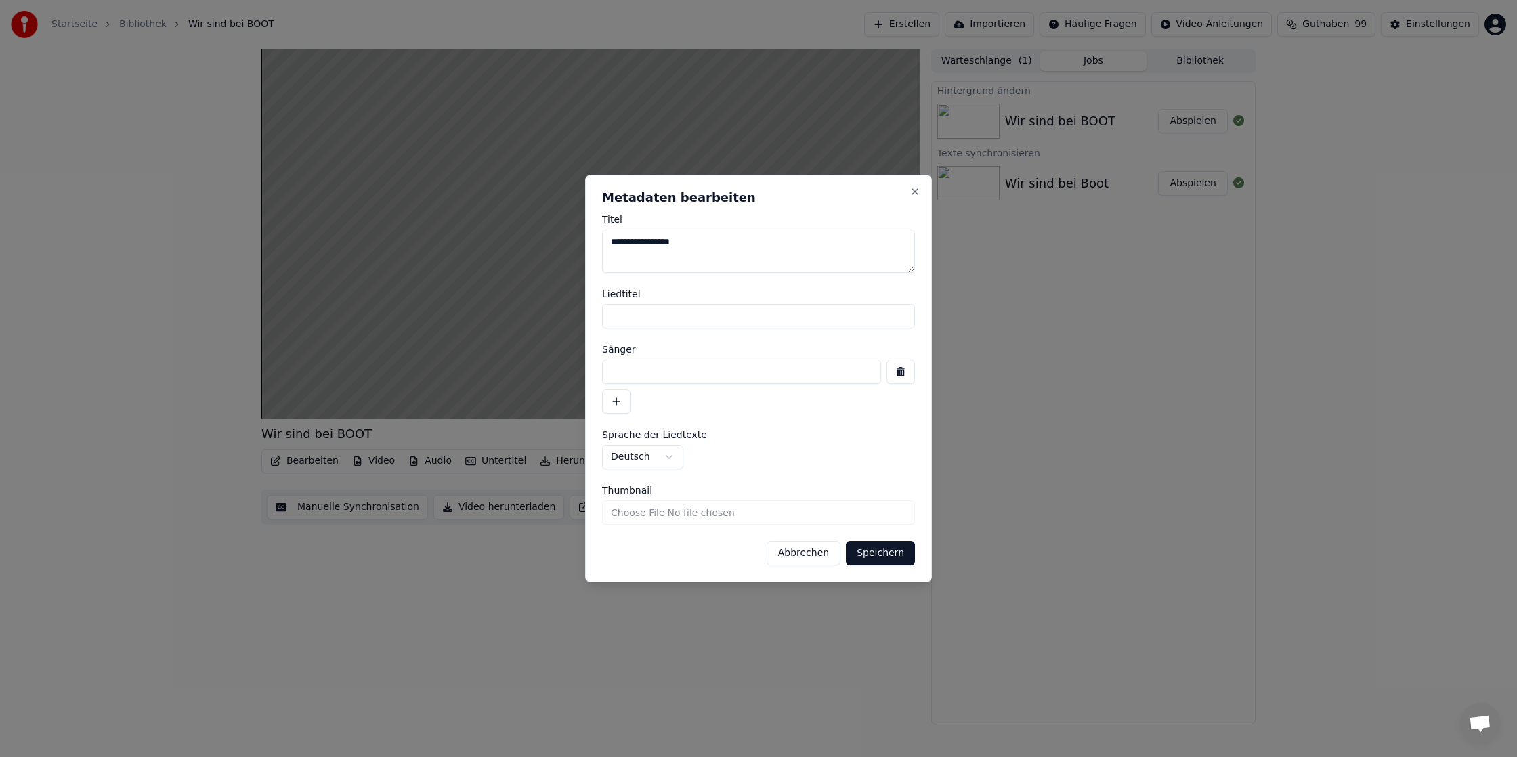
drag, startPoint x: 776, startPoint y: 255, endPoint x: 490, endPoint y: 232, distance: 286.7
click at [490, 232] on body "**********" at bounding box center [758, 378] width 1517 height 757
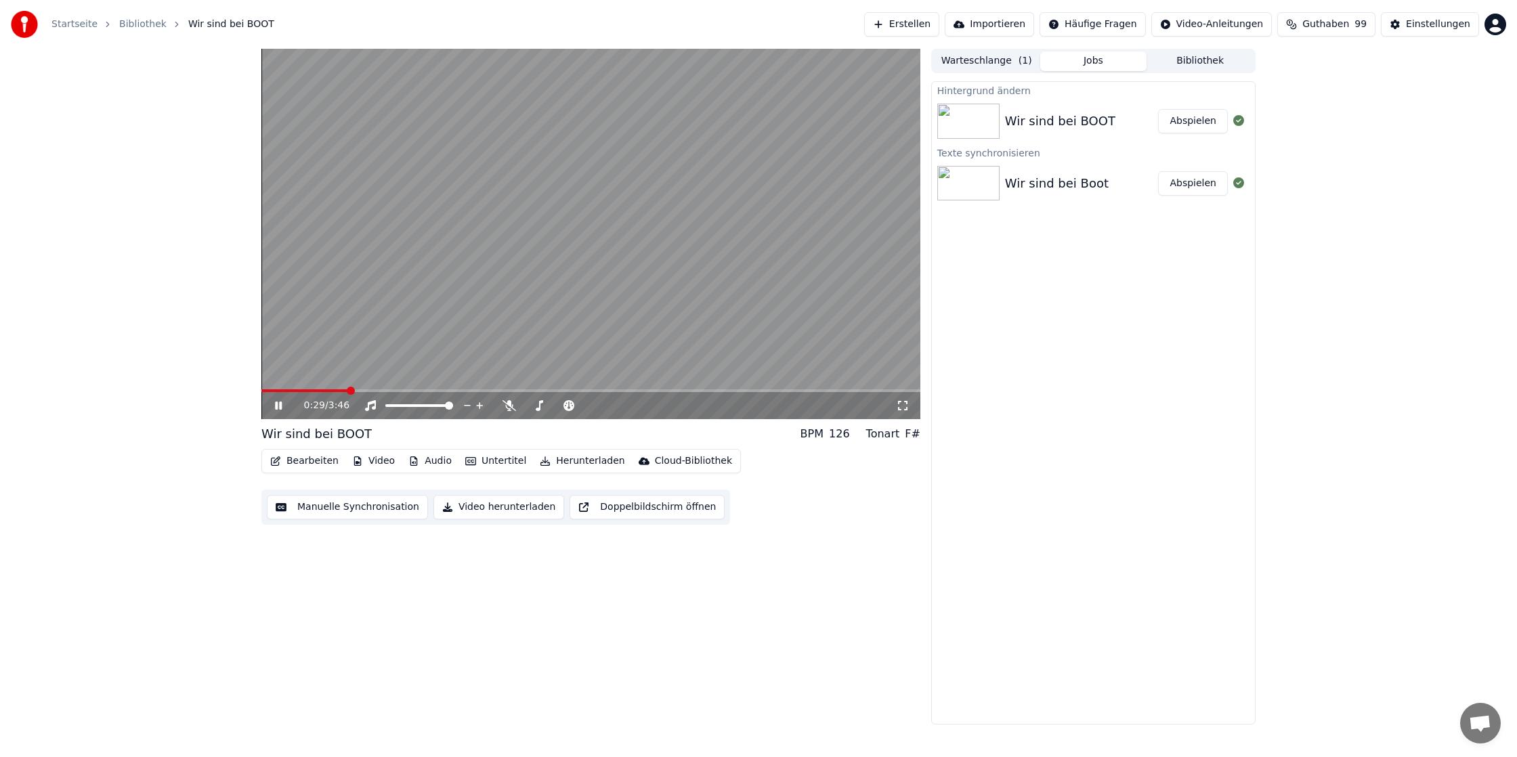
click at [276, 406] on icon at bounding box center [278, 406] width 7 height 8
click at [1206, 123] on button "Abspielen" at bounding box center [1193, 121] width 70 height 24
drag, startPoint x: 284, startPoint y: 481, endPoint x: 290, endPoint y: 471, distance: 12.2
click at [284, 481] on div "Bearbeiten Video Audio Untertitel Herunterladen Cloud-Bibliothek Manuelle Synch…" at bounding box center [590, 487] width 659 height 76
click at [292, 470] on button "Bearbeiten" at bounding box center [304, 461] width 79 height 19
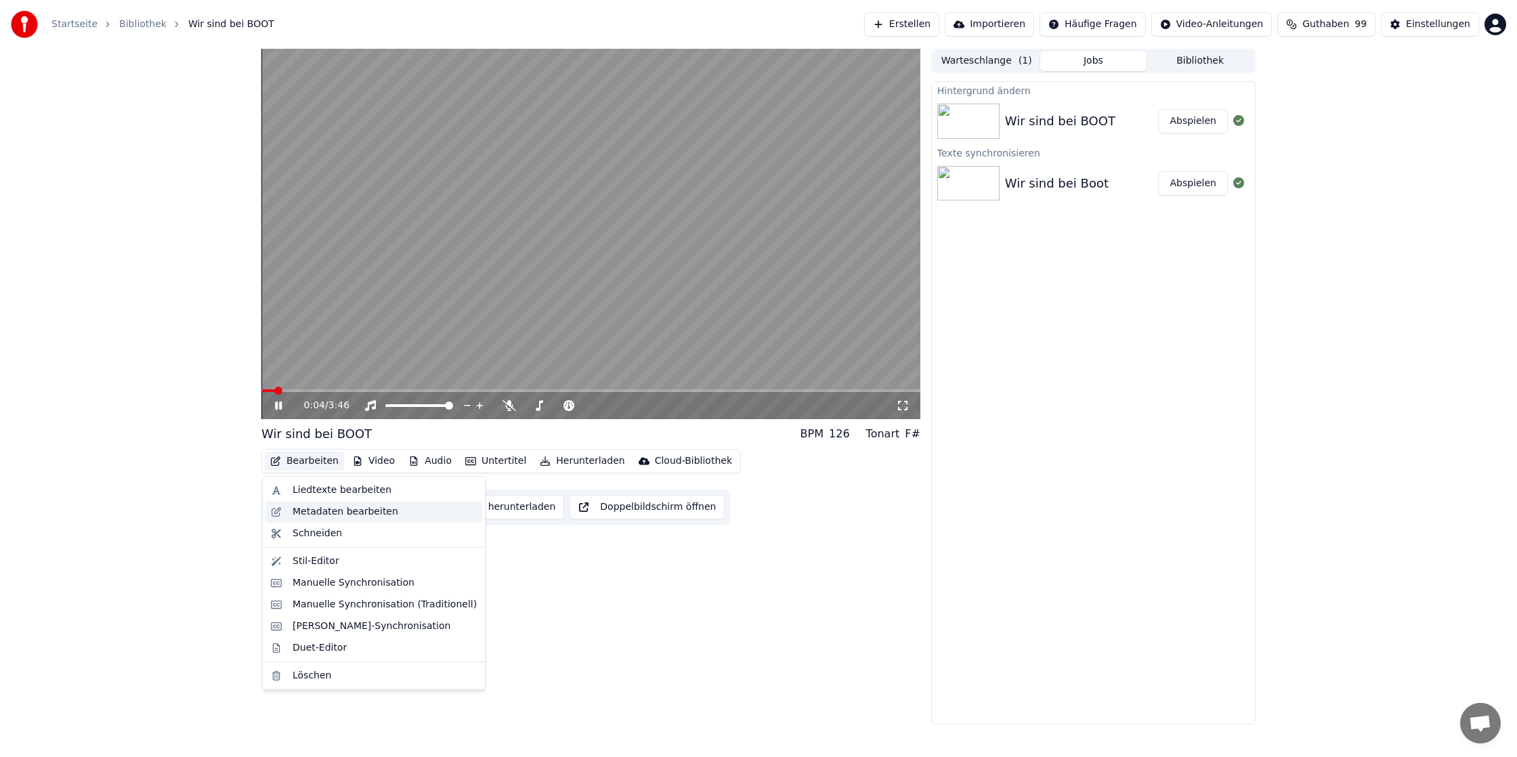
click at [309, 514] on div "Metadaten bearbeiten" at bounding box center [346, 512] width 106 height 14
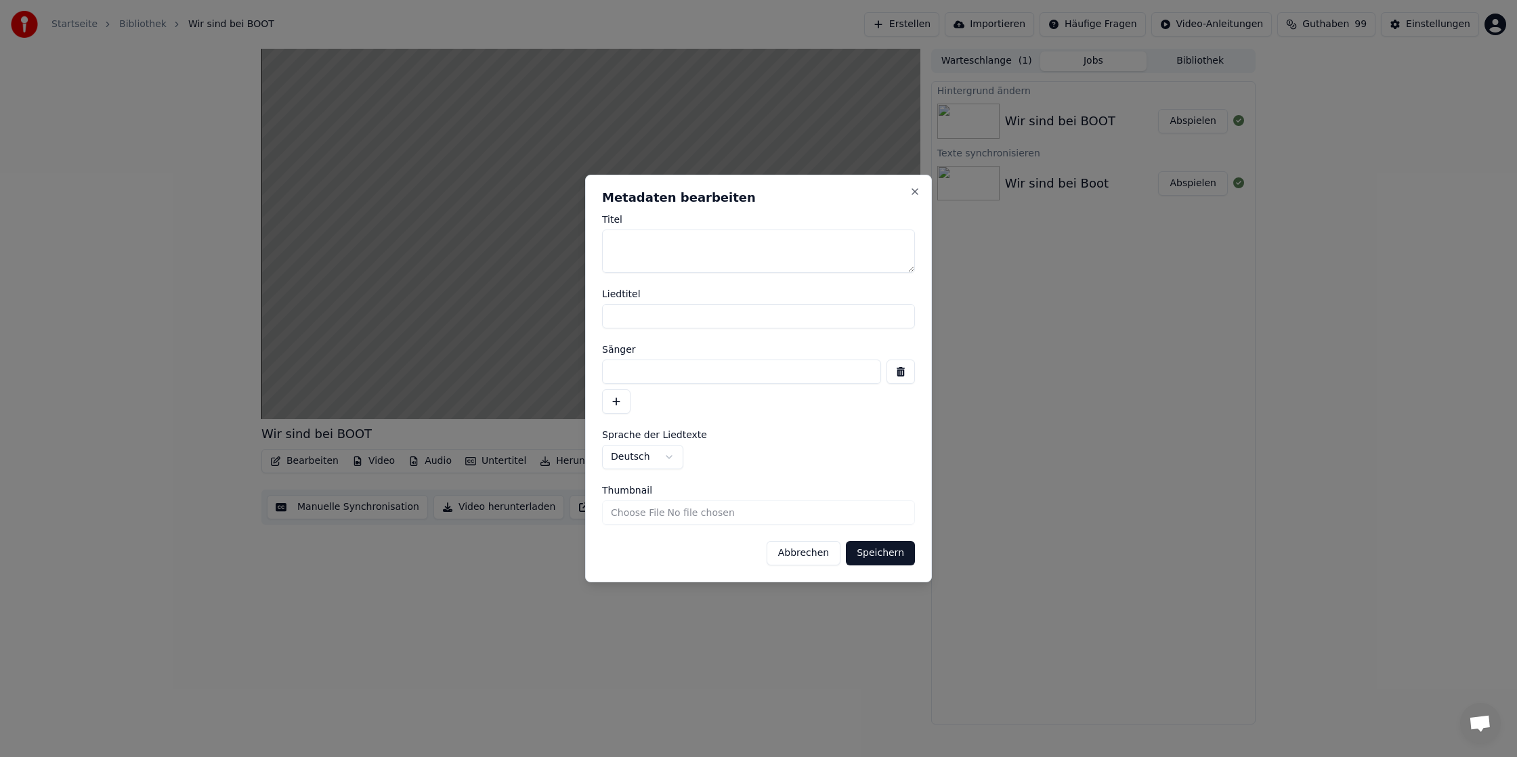
click at [871, 555] on button "Speichern" at bounding box center [880, 553] width 69 height 24
type textarea "*"
type textarea "**********"
click at [896, 550] on button "Speichern" at bounding box center [880, 553] width 69 height 24
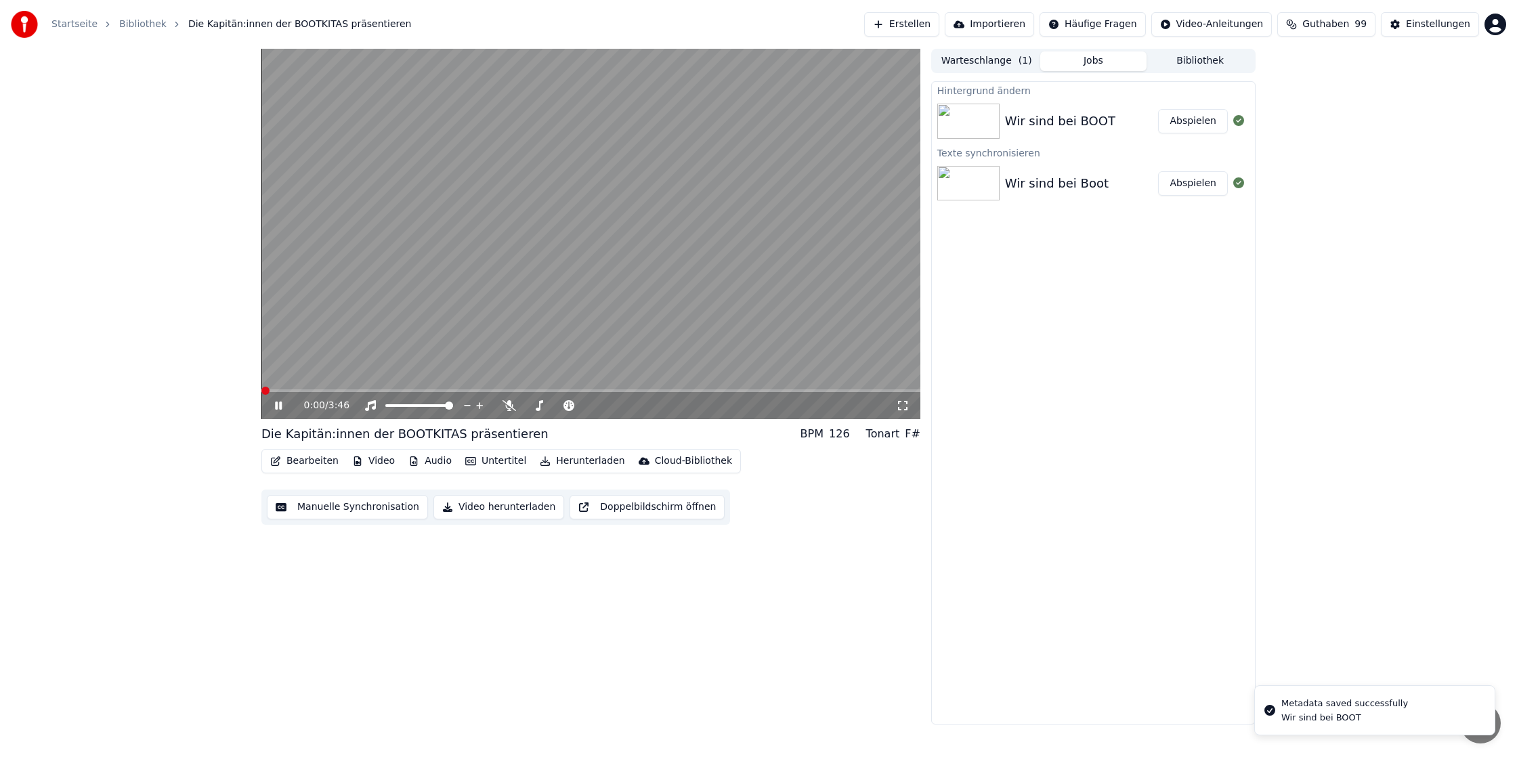
click at [261, 395] on span at bounding box center [265, 391] width 8 height 8
drag, startPoint x: 278, startPoint y: 407, endPoint x: 296, endPoint y: 413, distance: 19.3
click at [278, 407] on icon at bounding box center [288, 405] width 32 height 11
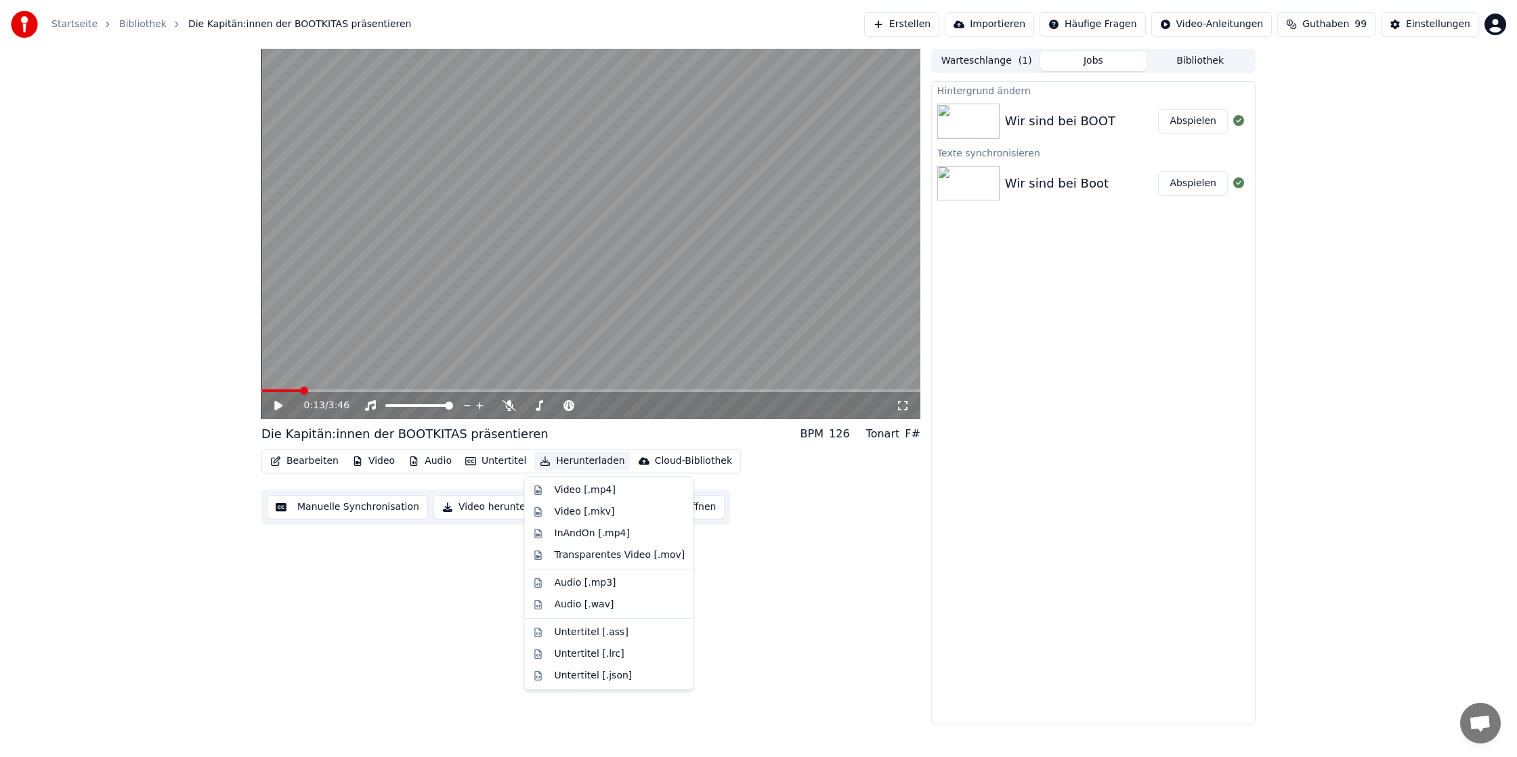
click at [586, 456] on button "Herunterladen" at bounding box center [581, 461] width 95 height 19
click at [609, 485] on div "Video [.mp4]" at bounding box center [585, 490] width 61 height 14
click at [553, 462] on button "Herunterladen" at bounding box center [581, 461] width 95 height 19
click at [582, 548] on div "Transparentes Video [.mov]" at bounding box center [608, 555] width 163 height 22
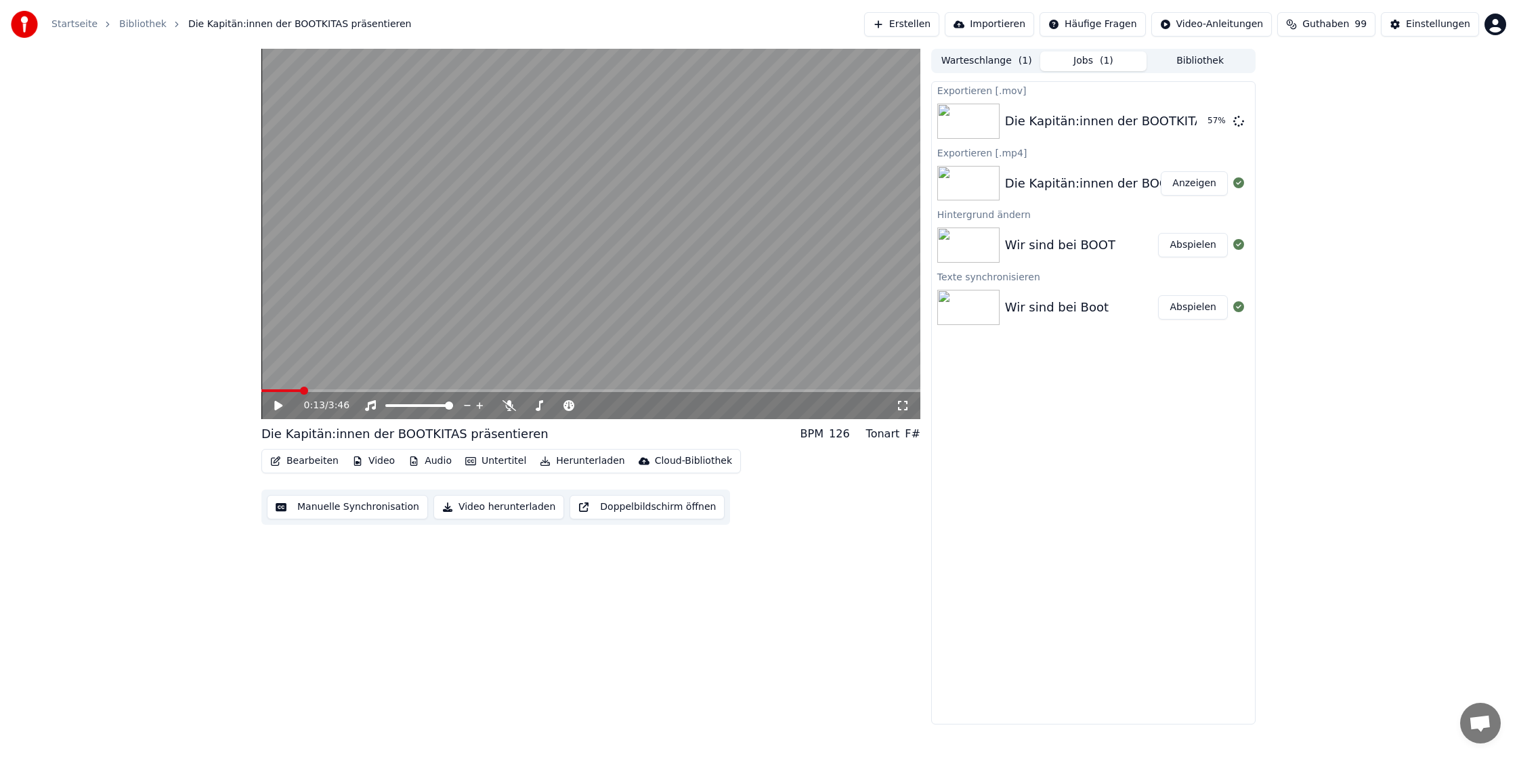
click at [1196, 189] on button "Anzeigen" at bounding box center [1194, 183] width 67 height 24
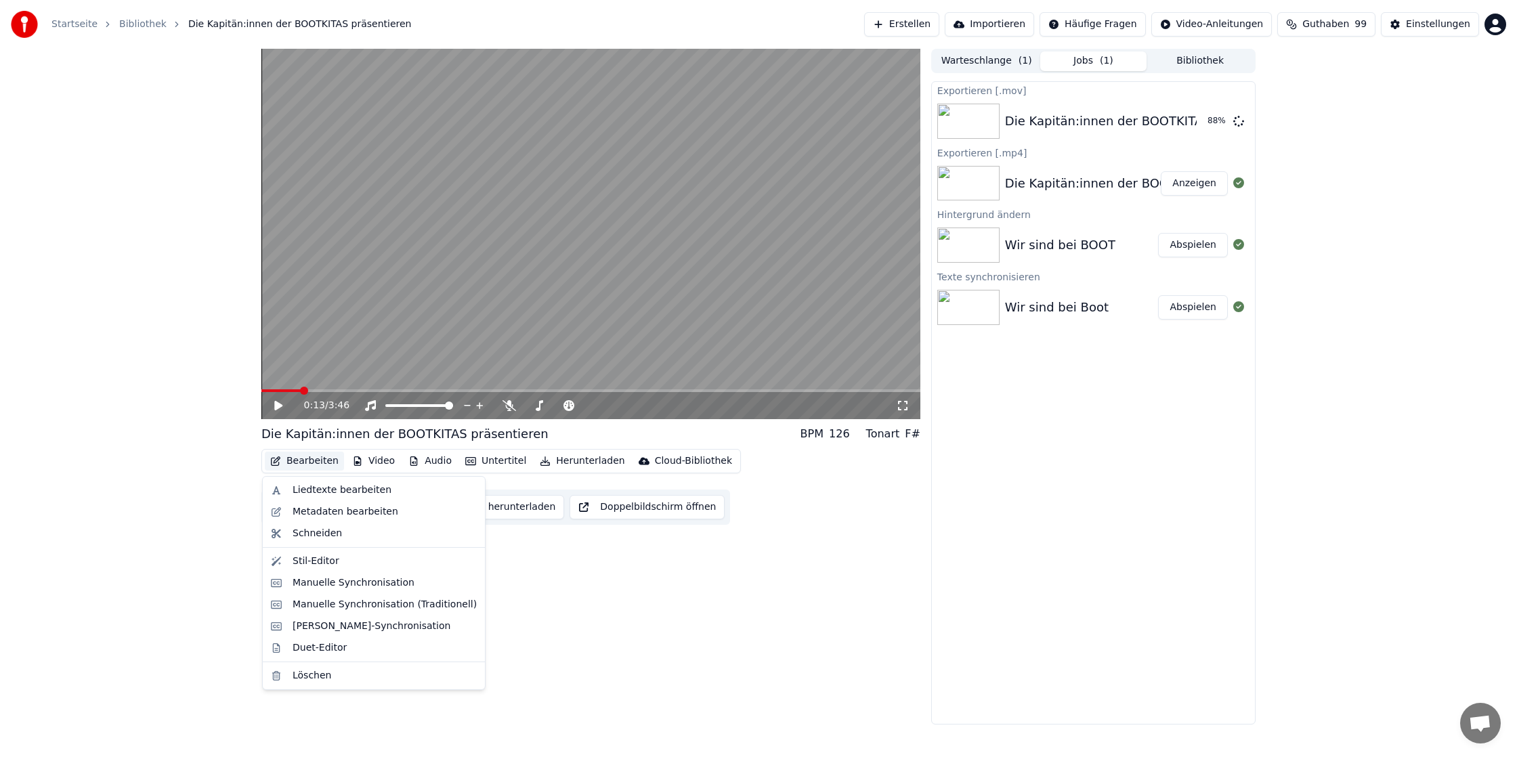
click at [318, 458] on button "Bearbeiten" at bounding box center [304, 461] width 79 height 19
click at [317, 458] on button "Bearbeiten" at bounding box center [304, 461] width 79 height 19
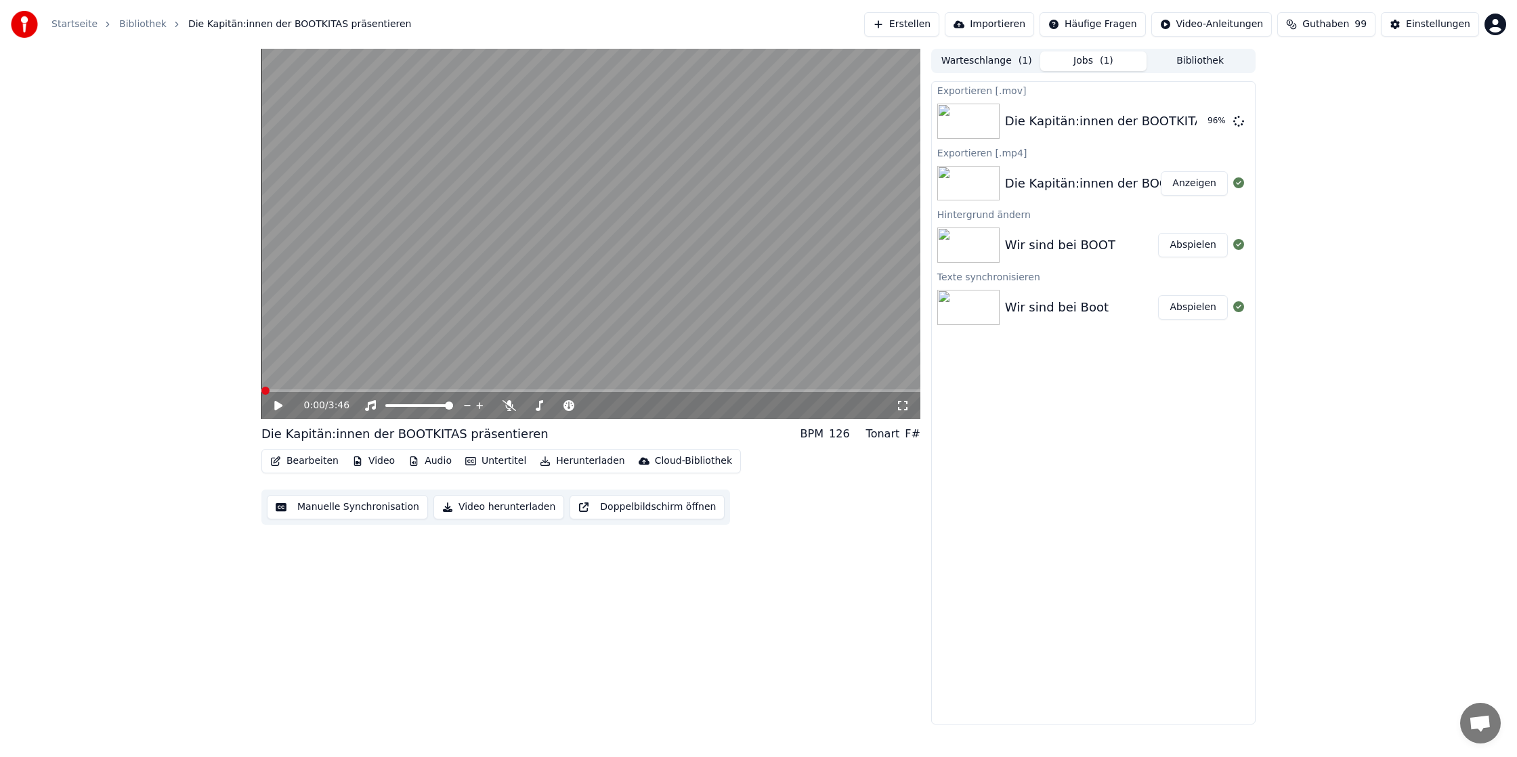
click at [255, 390] on div "0:00 / 3:46 Die Kapitän:innen der BOOTKITAS präsentieren BPM 126 Tonart F# Bear…" at bounding box center [759, 387] width 1016 height 676
click at [280, 401] on icon at bounding box center [288, 405] width 32 height 11
click at [190, 394] on div "0:00 / 3:46 Die Kapitän:innen der BOOTKITAS präsentieren BPM 126 Tonart F# Bear…" at bounding box center [758, 387] width 1517 height 676
click at [278, 409] on icon at bounding box center [288, 405] width 32 height 11
click at [261, 388] on span at bounding box center [265, 391] width 8 height 8
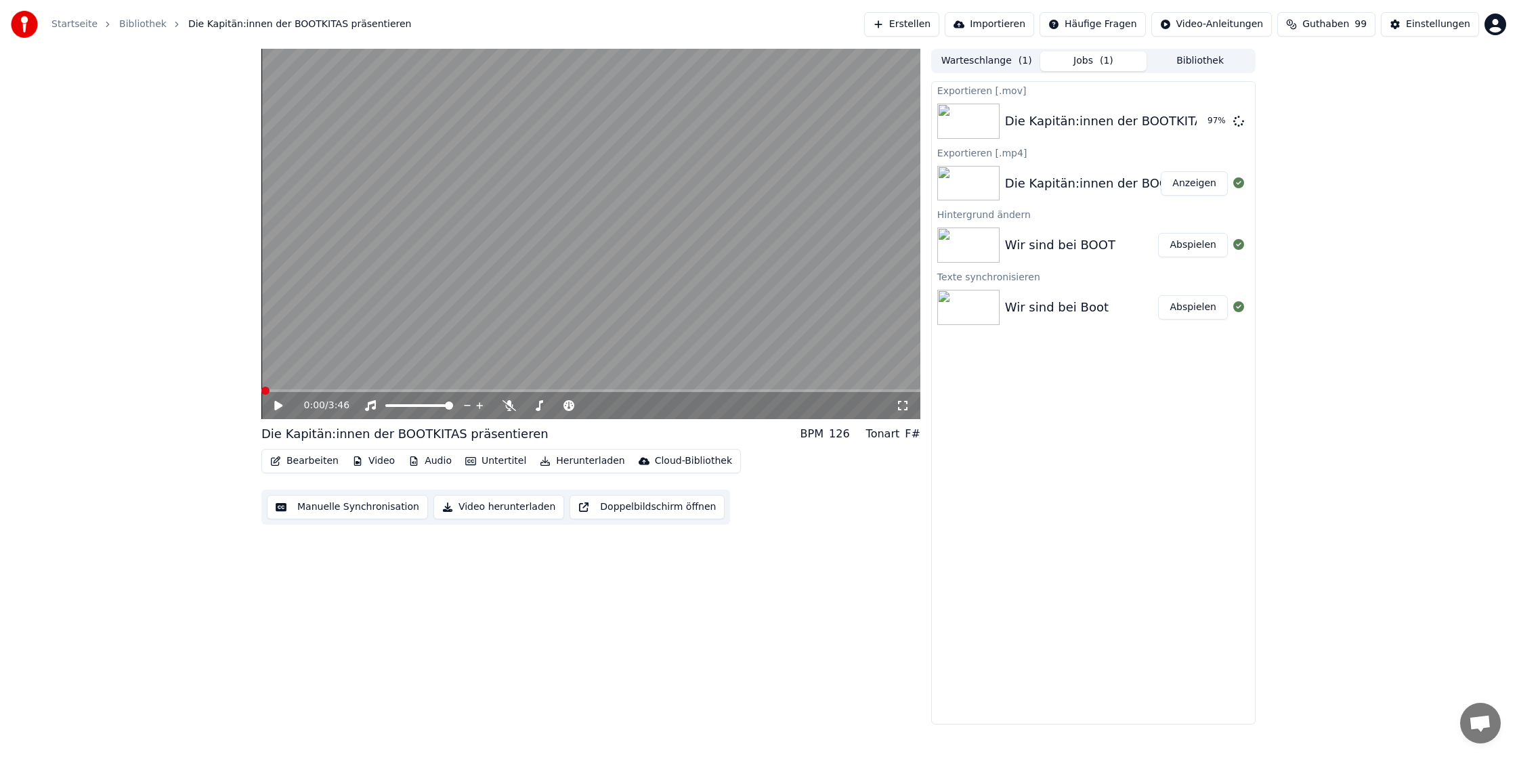
click at [276, 407] on icon at bounding box center [278, 405] width 8 height 9
click at [372, 463] on button "Video" at bounding box center [373, 461] width 53 height 19
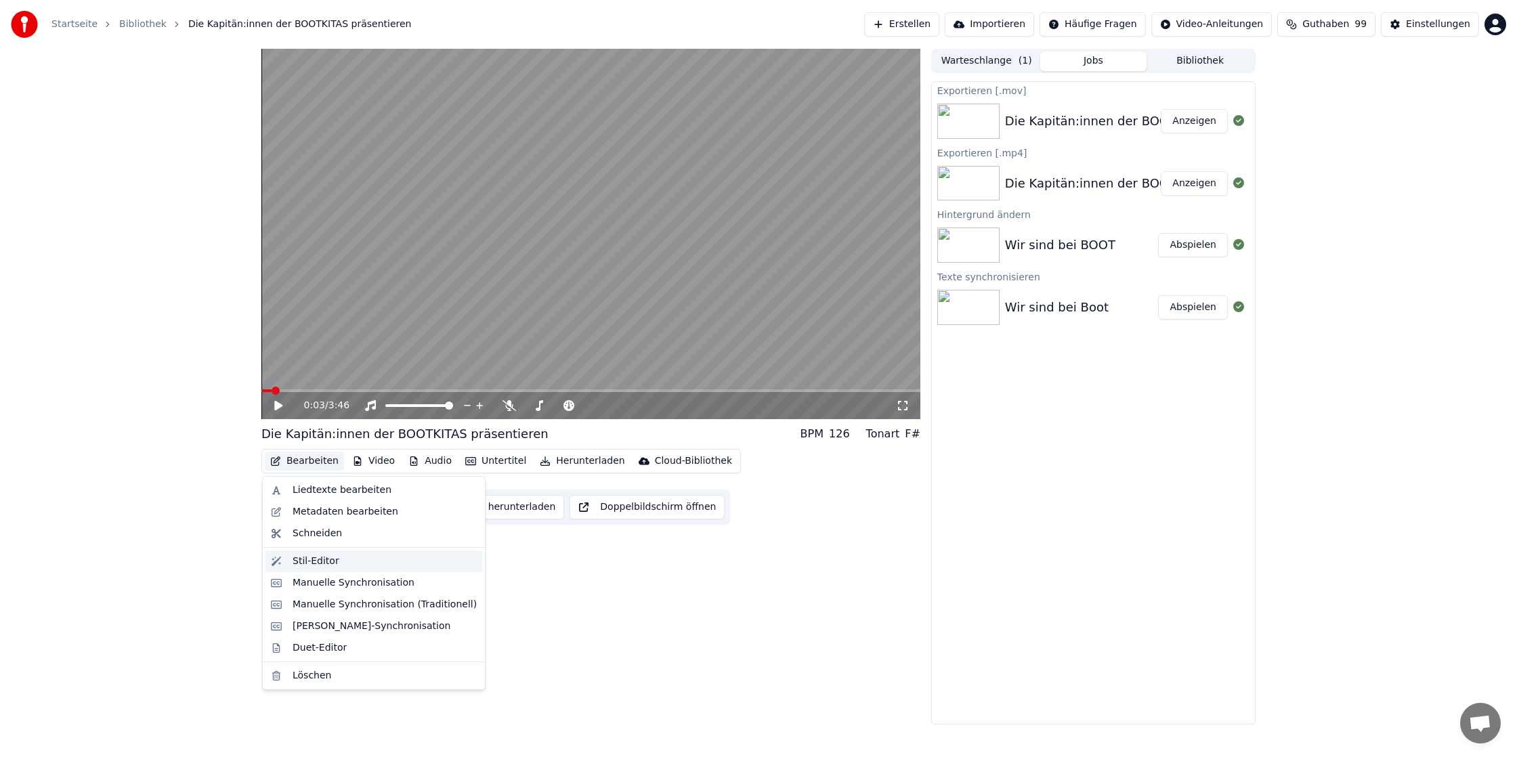
click at [340, 567] on div "Stil-Editor" at bounding box center [385, 562] width 184 height 14
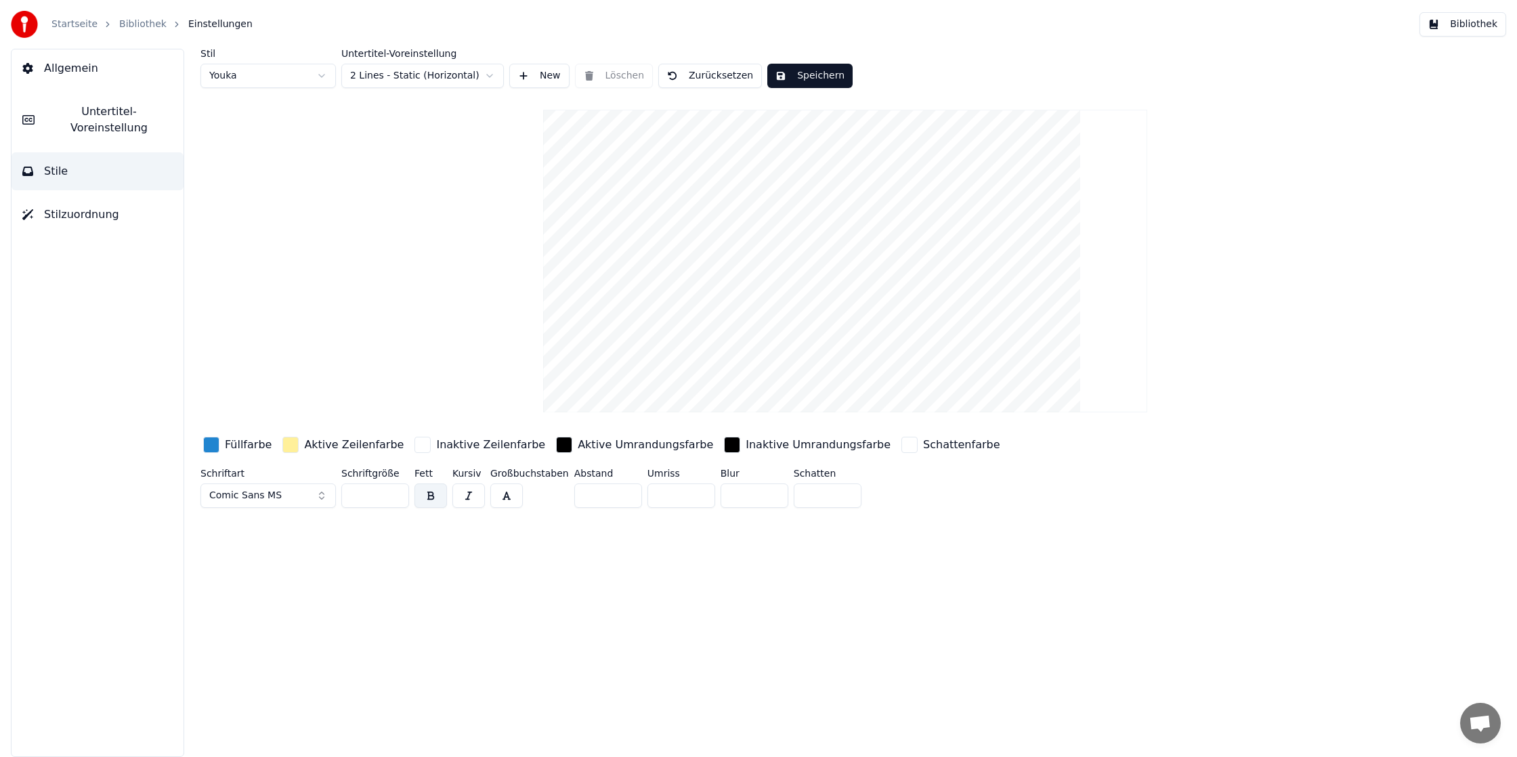
click at [494, 77] on html "Startseite Bibliothek Einstellungen Bibliothek Allgemein Untertitel-Voreinstell…" at bounding box center [758, 378] width 1517 height 757
click at [483, 72] on html "Startseite Bibliothek Einstellungen Bibliothek Allgemein Untertitel-Voreinstell…" at bounding box center [758, 378] width 1517 height 757
click at [497, 77] on html "Startseite Bibliothek Einstellungen Bibliothek Allgemein Untertitel-Voreinstell…" at bounding box center [758, 378] width 1517 height 757
click at [854, 330] on video at bounding box center [845, 261] width 604 height 303
click at [528, 72] on button "New" at bounding box center [539, 76] width 60 height 24
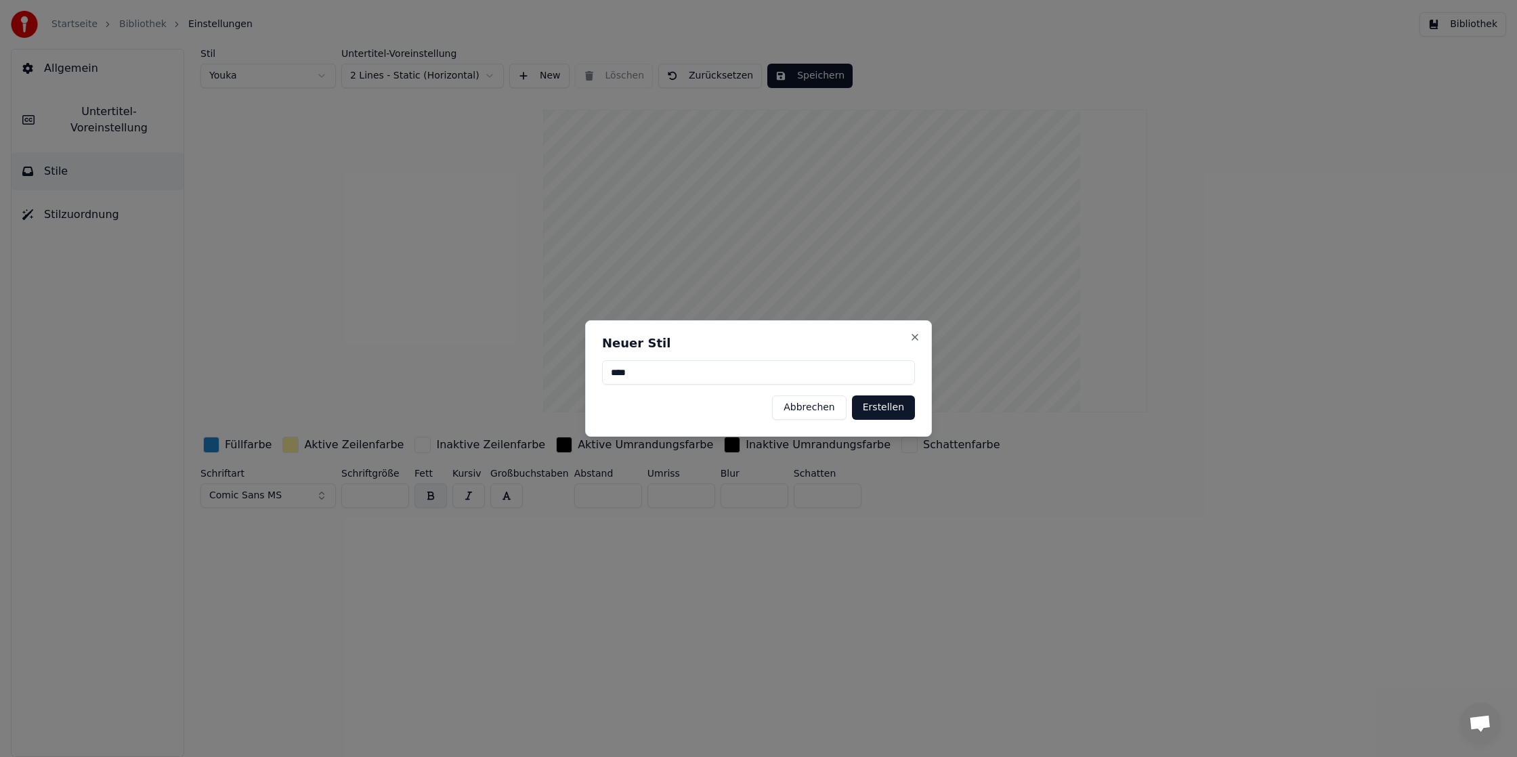
type input "****"
click at [911, 411] on button "Erstellen" at bounding box center [883, 407] width 63 height 24
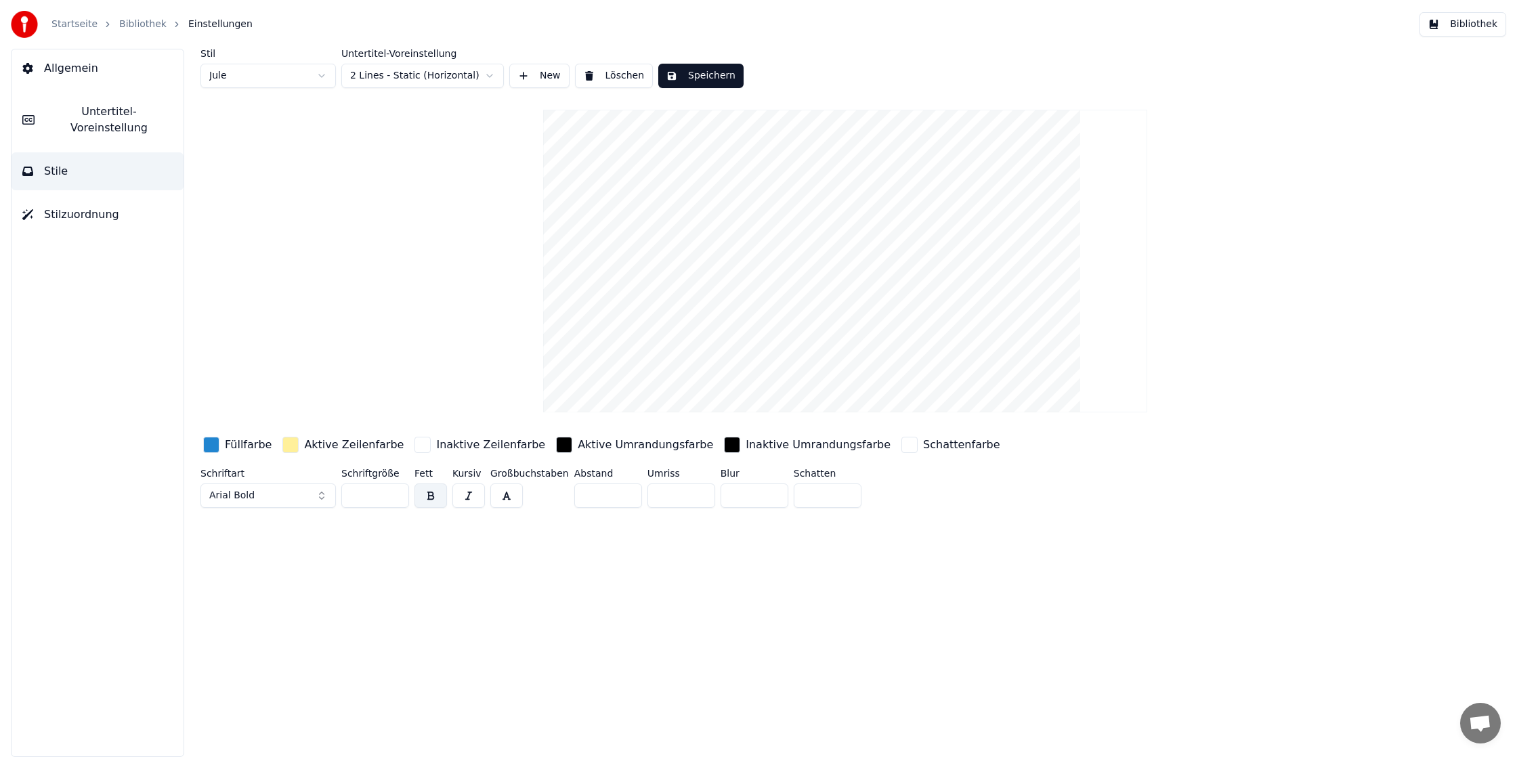
click at [327, 78] on html "Startseite Bibliothek Einstellungen Bibliothek Allgemein Untertitel-Voreinstell…" at bounding box center [758, 378] width 1517 height 757
click at [487, 71] on html "Startseite Bibliothek Einstellungen Bibliothek Allgemein Untertitel-Voreinstell…" at bounding box center [758, 378] width 1517 height 757
click at [485, 71] on html "Startseite Bibliothek Einstellungen Bibliothek Allgemein Untertitel-Voreinstell…" at bounding box center [758, 378] width 1517 height 757
click at [141, 196] on button "Stilzuordnung" at bounding box center [98, 215] width 172 height 38
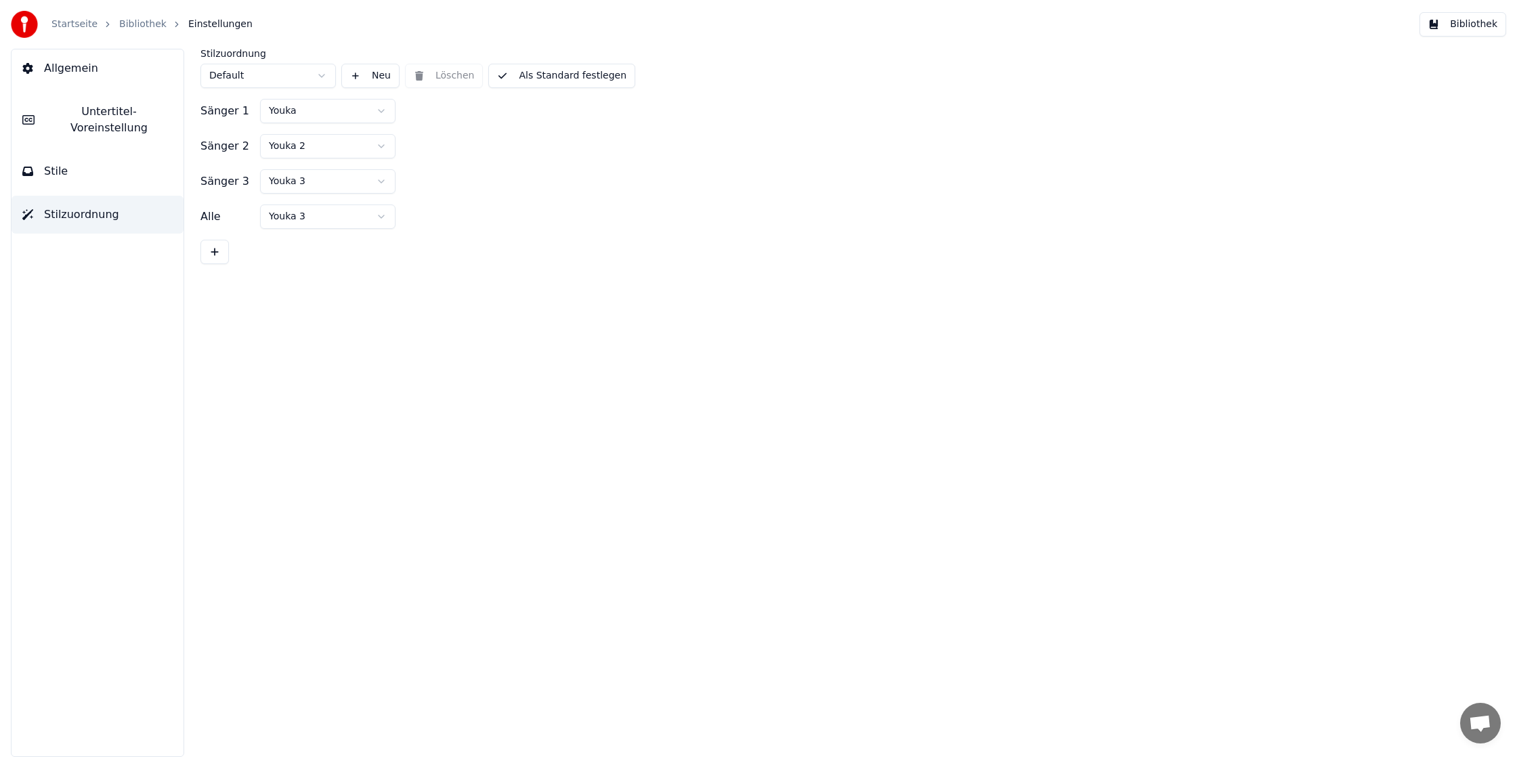
click at [288, 70] on html "Startseite Bibliothek Einstellungen Bibliothek Allgemein Untertitel-Voreinstell…" at bounding box center [758, 378] width 1517 height 757
click at [137, 28] on link "Bibliothek" at bounding box center [142, 25] width 47 height 14
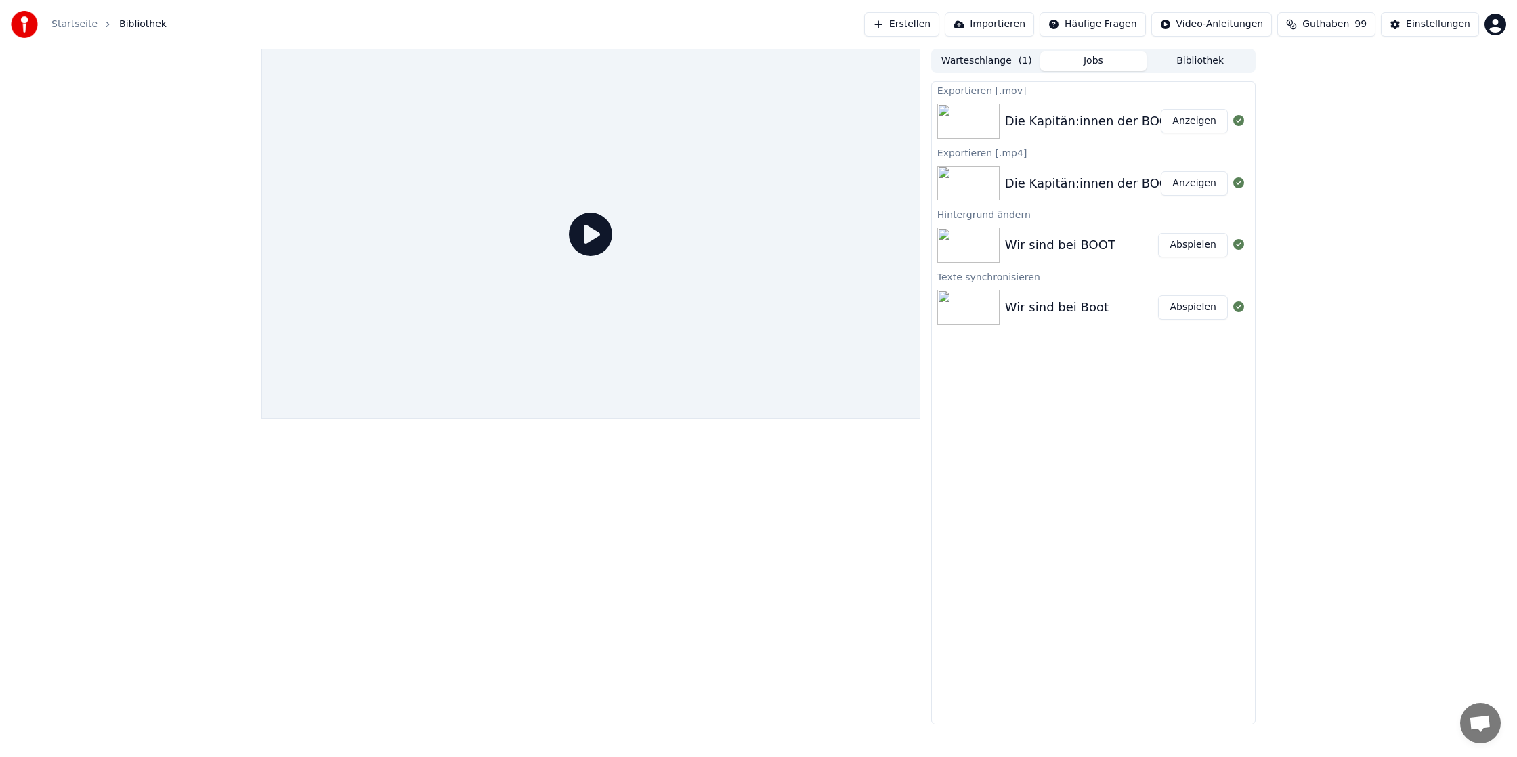
click at [1055, 126] on div "Die Kapitän:innen der BOOTKITAS präsentieren" at bounding box center [1148, 121] width 287 height 19
click at [569, 238] on icon at bounding box center [590, 234] width 43 height 43
click at [593, 236] on icon at bounding box center [590, 234] width 43 height 43
click at [597, 243] on icon at bounding box center [590, 234] width 43 height 43
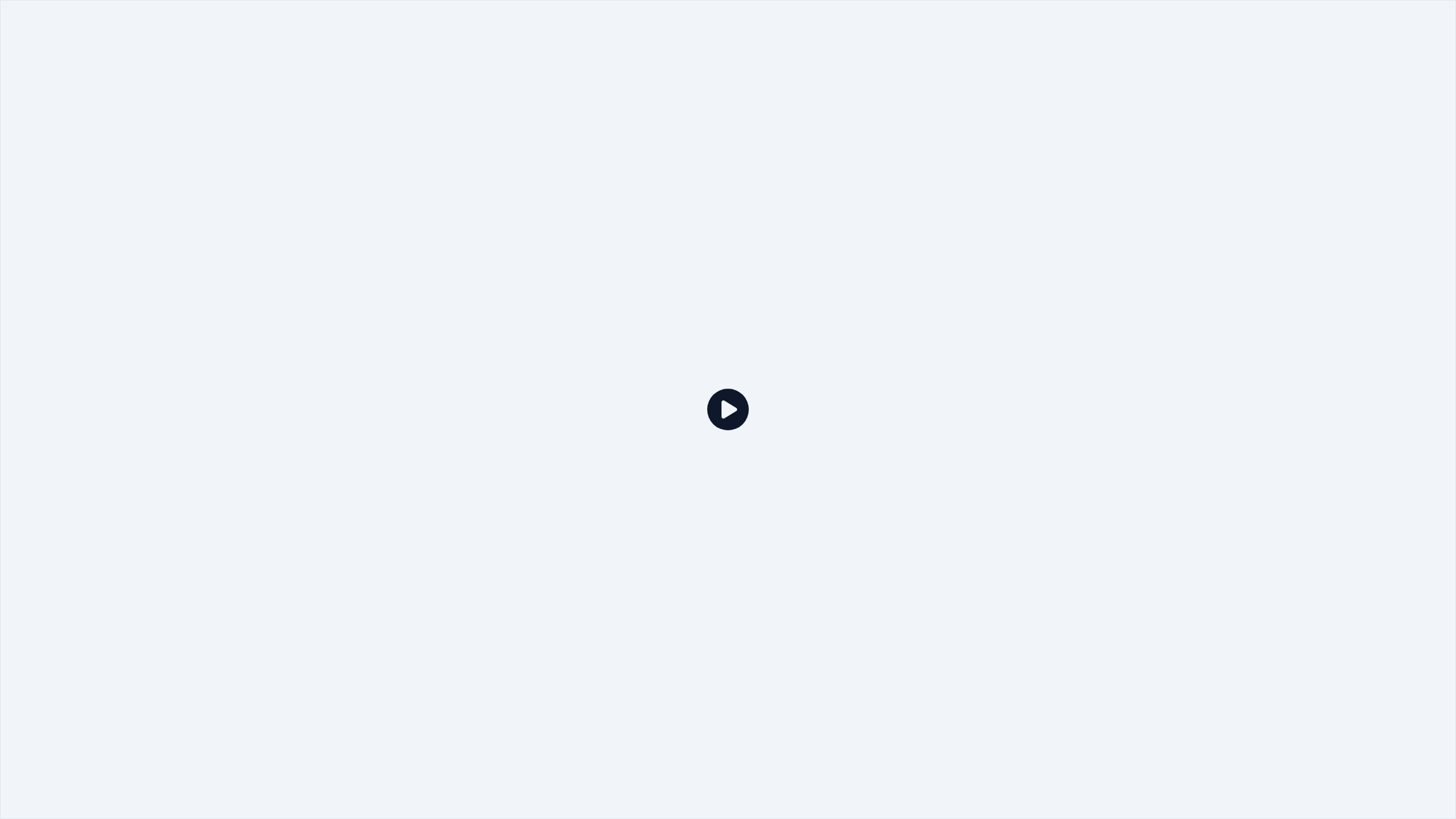
click at [733, 401] on icon at bounding box center [728, 409] width 41 height 41
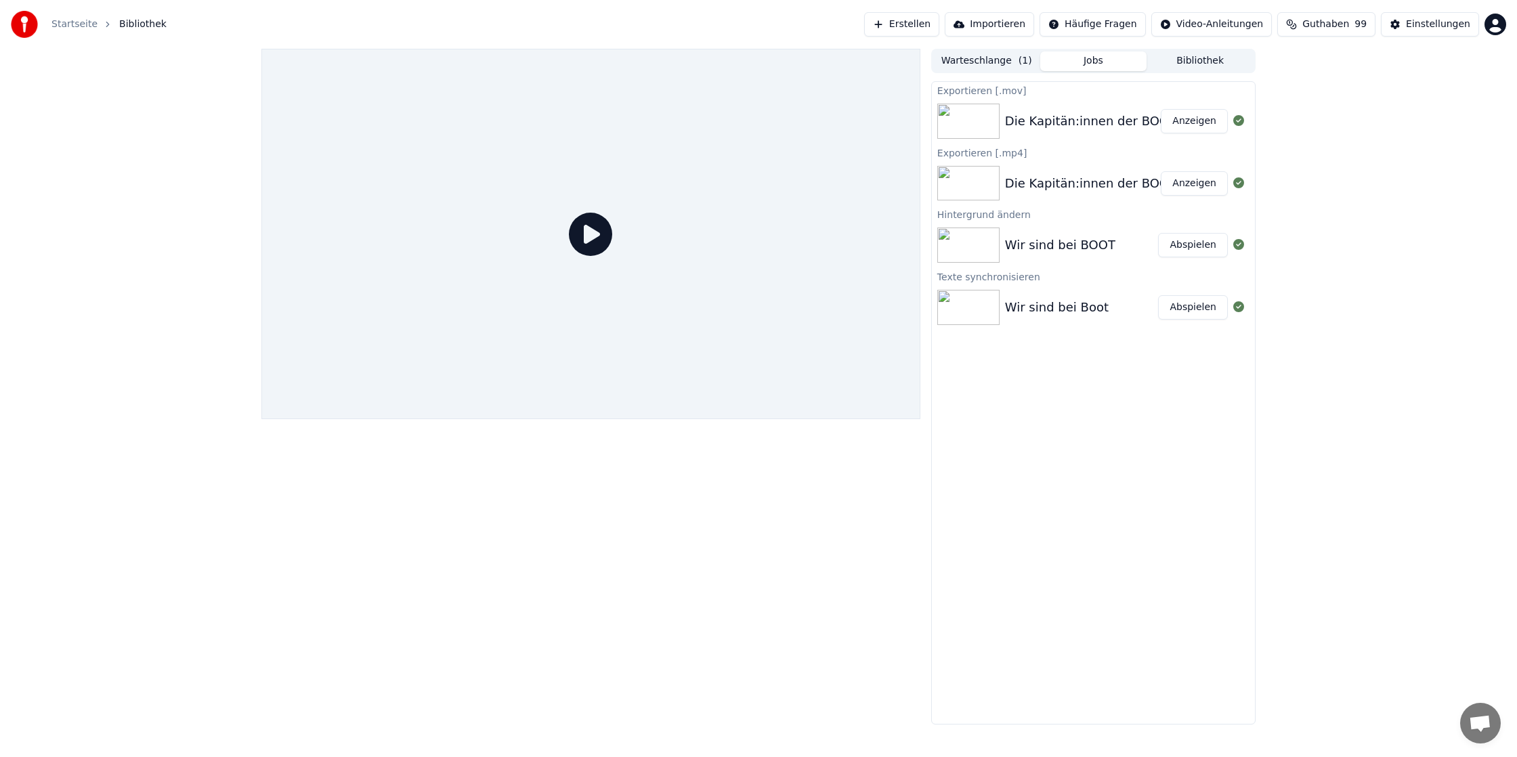
click at [993, 62] on button "Warteschlange ( 1 )" at bounding box center [986, 61] width 107 height 20
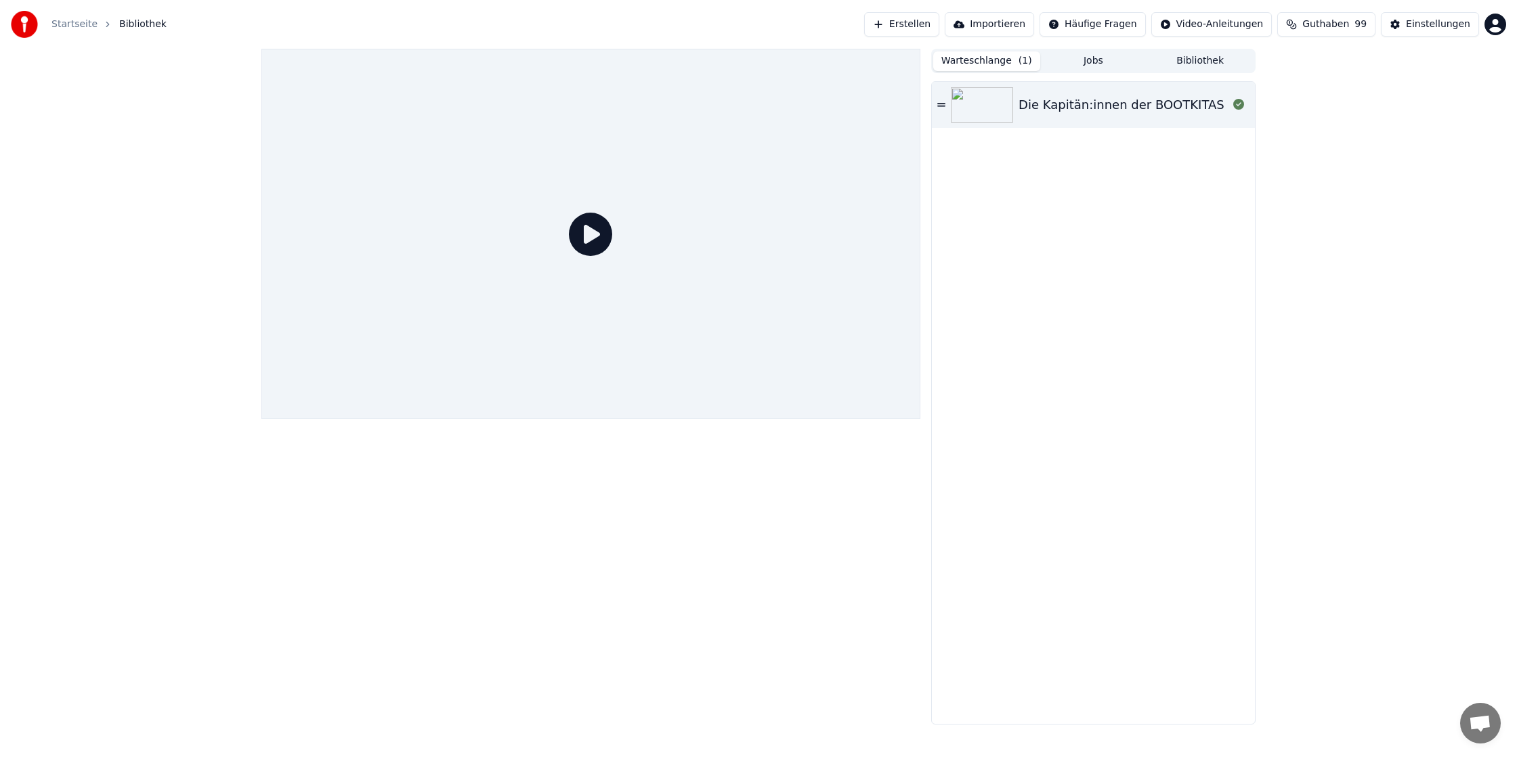
click at [1205, 58] on button "Bibliothek" at bounding box center [1199, 61] width 107 height 20
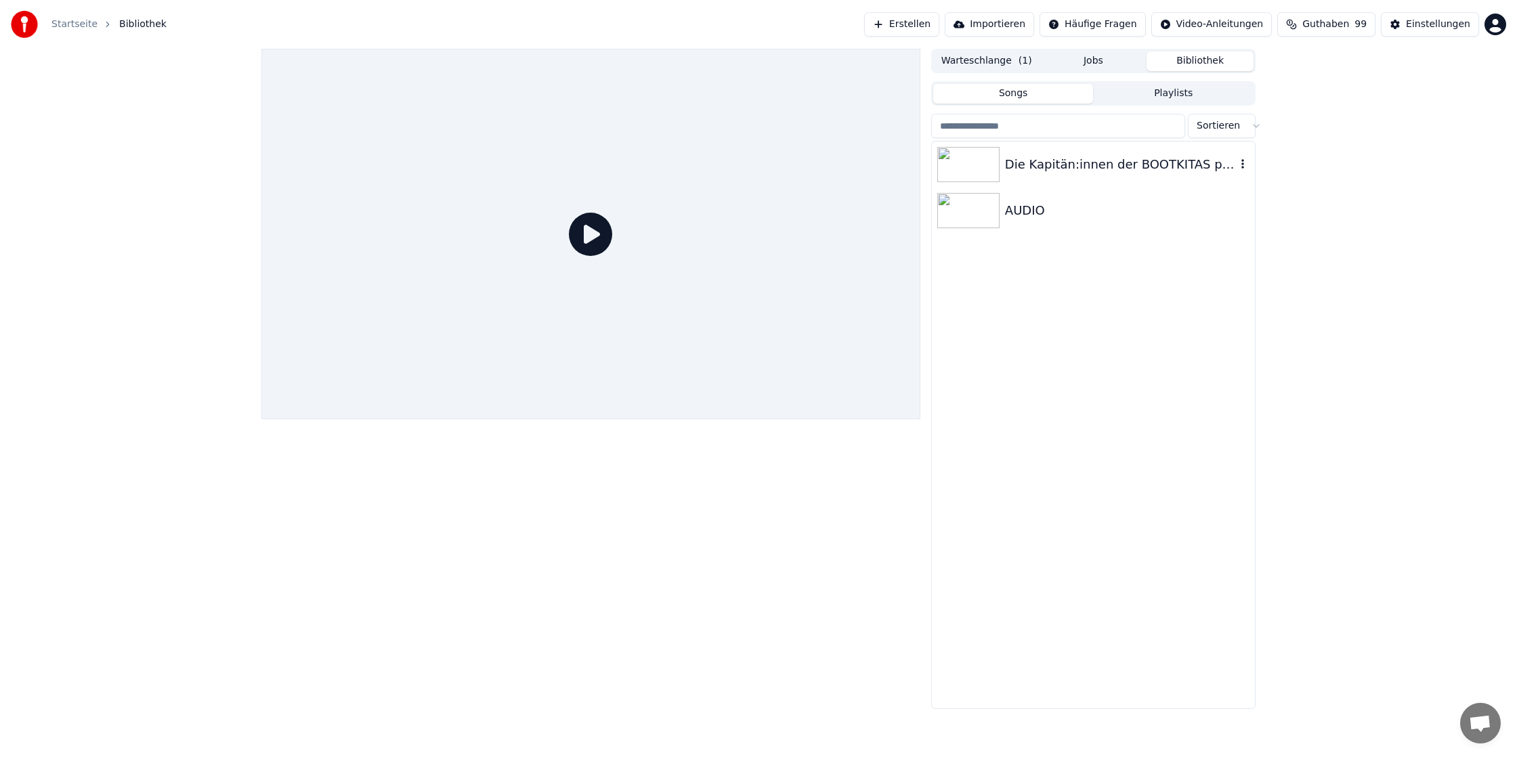
click at [1060, 161] on div "Die Kapitän:innen der BOOTKITAS präsentieren" at bounding box center [1120, 164] width 231 height 19
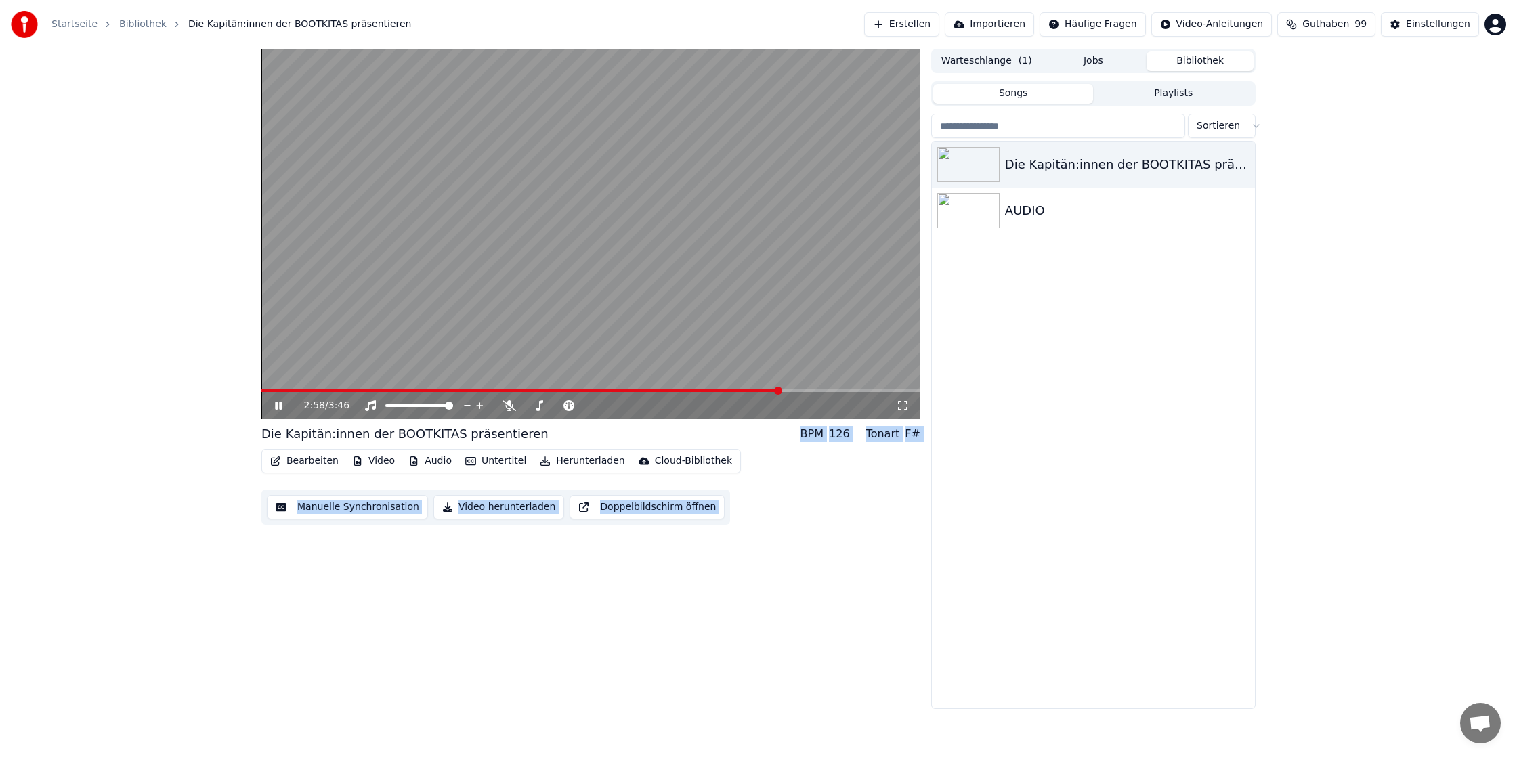
click at [779, 389] on span at bounding box center [590, 390] width 659 height 3
click at [825, 391] on span at bounding box center [590, 390] width 659 height 3
click at [865, 389] on span at bounding box center [590, 390] width 659 height 3
click at [283, 405] on icon at bounding box center [288, 405] width 32 height 11
click at [313, 460] on button "Bearbeiten" at bounding box center [304, 461] width 79 height 19
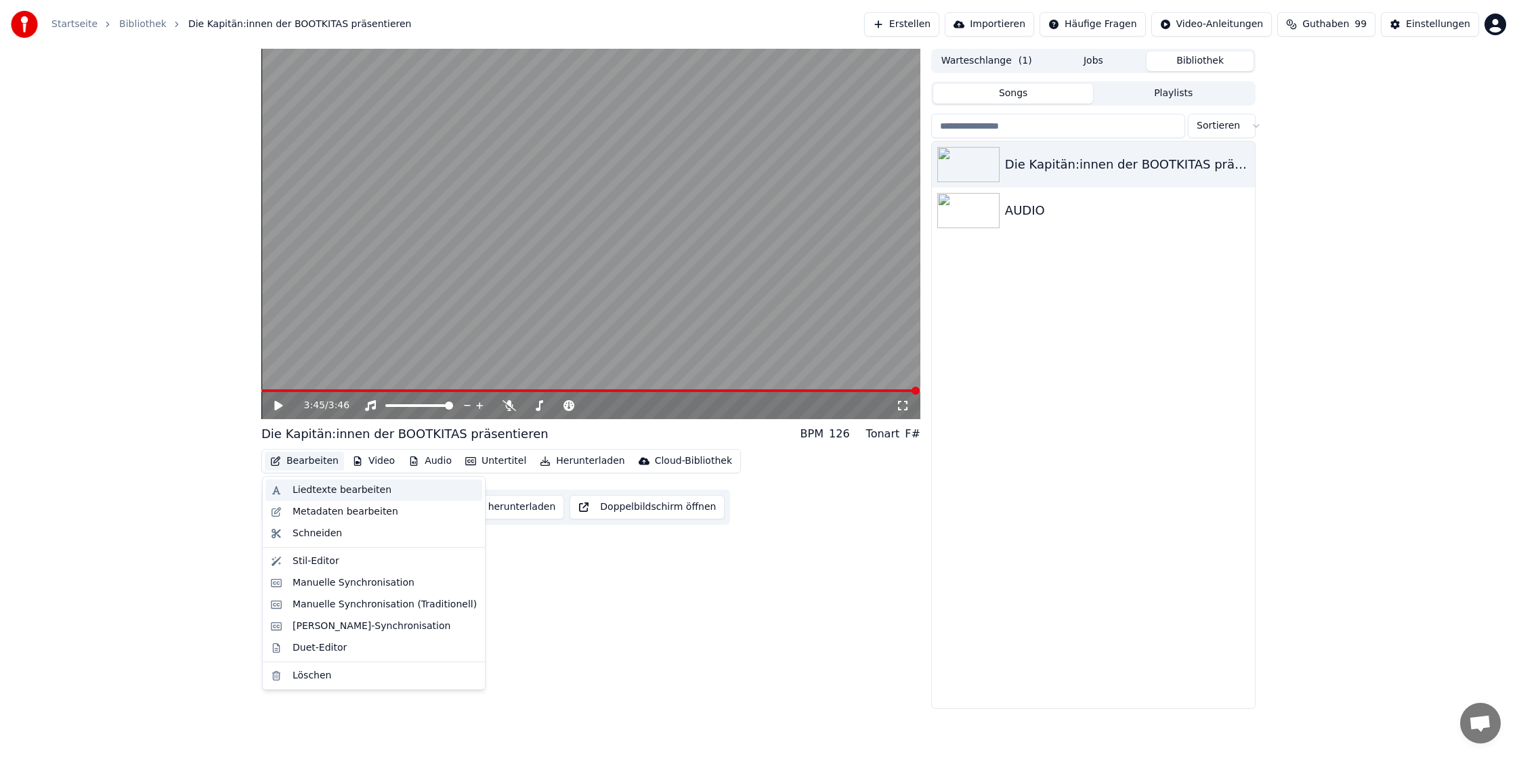
click at [360, 489] on div "Liedtexte bearbeiten" at bounding box center [342, 490] width 99 height 14
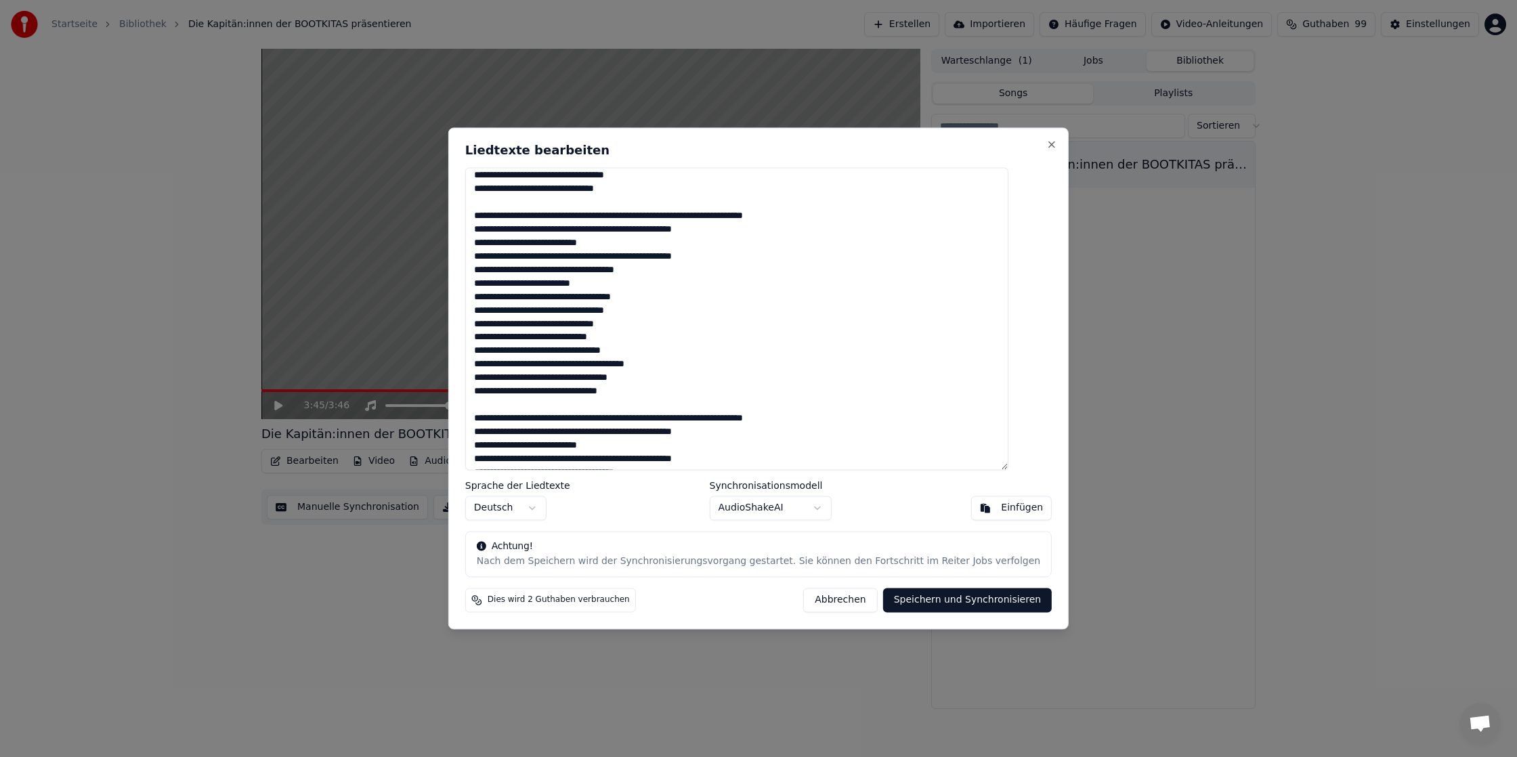
scroll to position [372, 0]
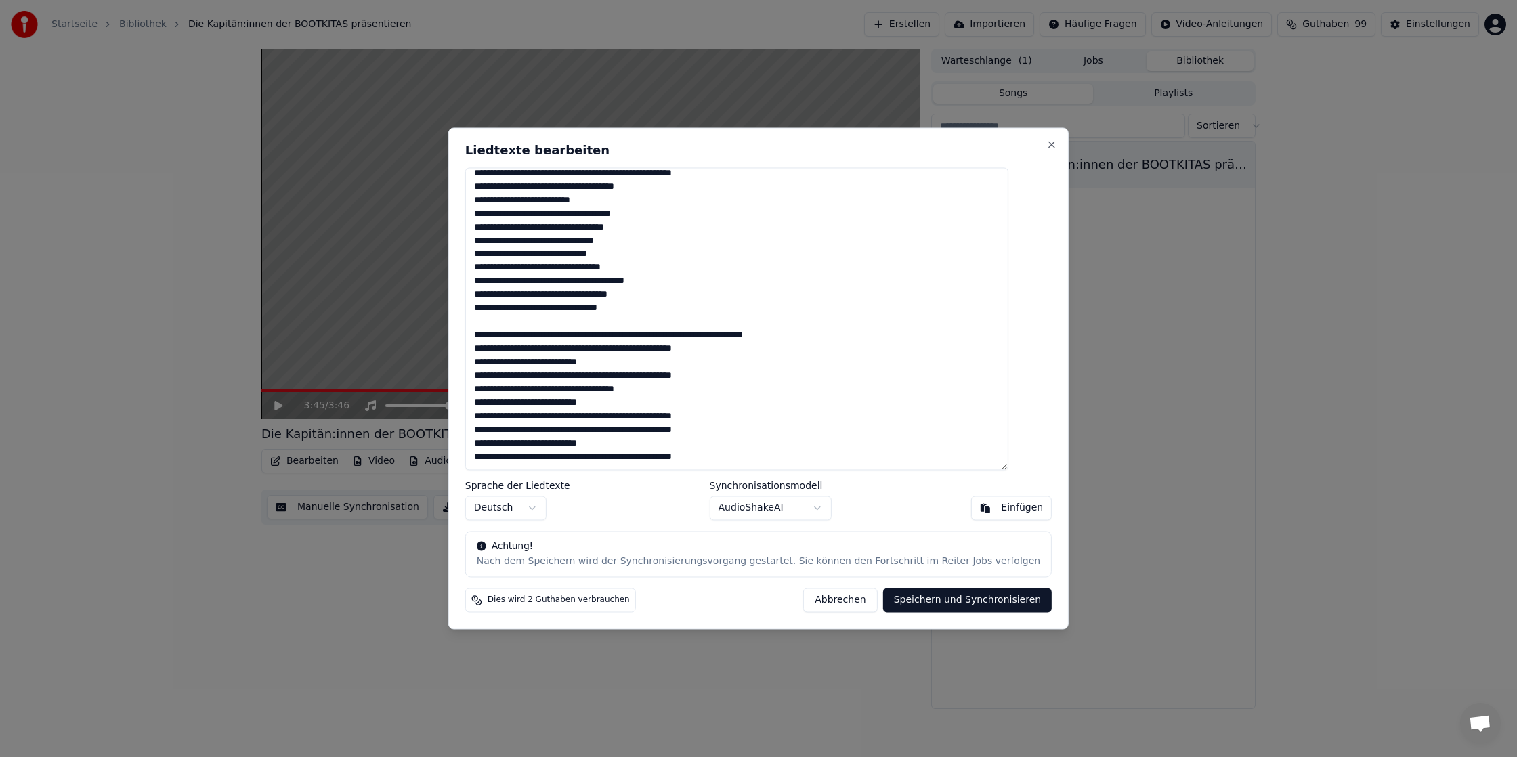
drag, startPoint x: 744, startPoint y: 455, endPoint x: 575, endPoint y: 457, distance: 169.3
click at [575, 457] on textarea at bounding box center [736, 318] width 543 height 303
click at [500, 458] on textarea at bounding box center [736, 318] width 543 height 303
drag, startPoint x: 501, startPoint y: 418, endPoint x: 528, endPoint y: 418, distance: 27.1
click at [501, 418] on textarea at bounding box center [736, 318] width 543 height 303
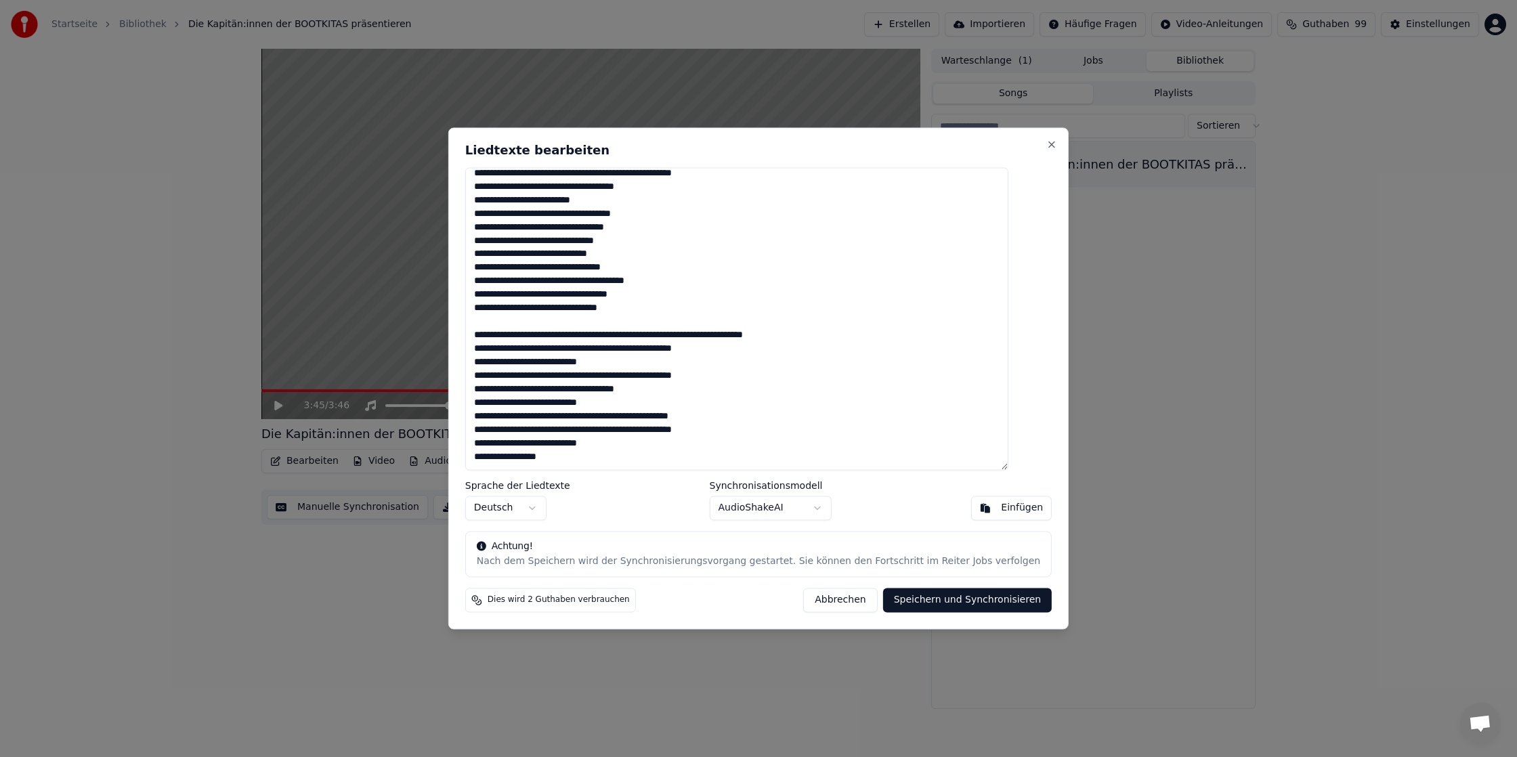
click at [737, 415] on textarea at bounding box center [736, 318] width 543 height 303
click at [736, 372] on textarea at bounding box center [736, 318] width 543 height 303
click at [500, 375] on textarea at bounding box center [736, 318] width 543 height 303
click at [824, 334] on textarea at bounding box center [736, 318] width 543 height 303
click at [595, 336] on textarea at bounding box center [736, 318] width 543 height 303
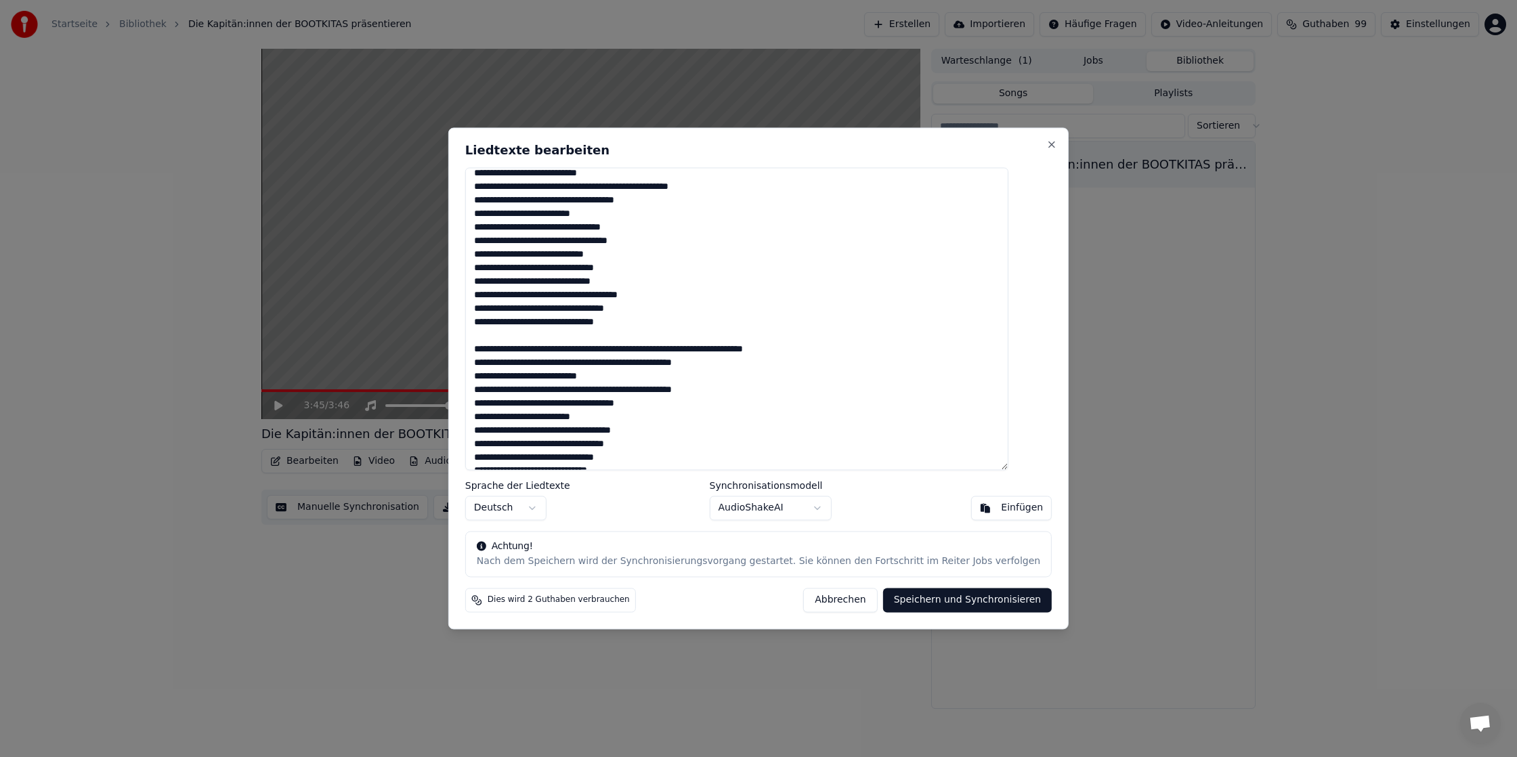
scroll to position [163, 0]
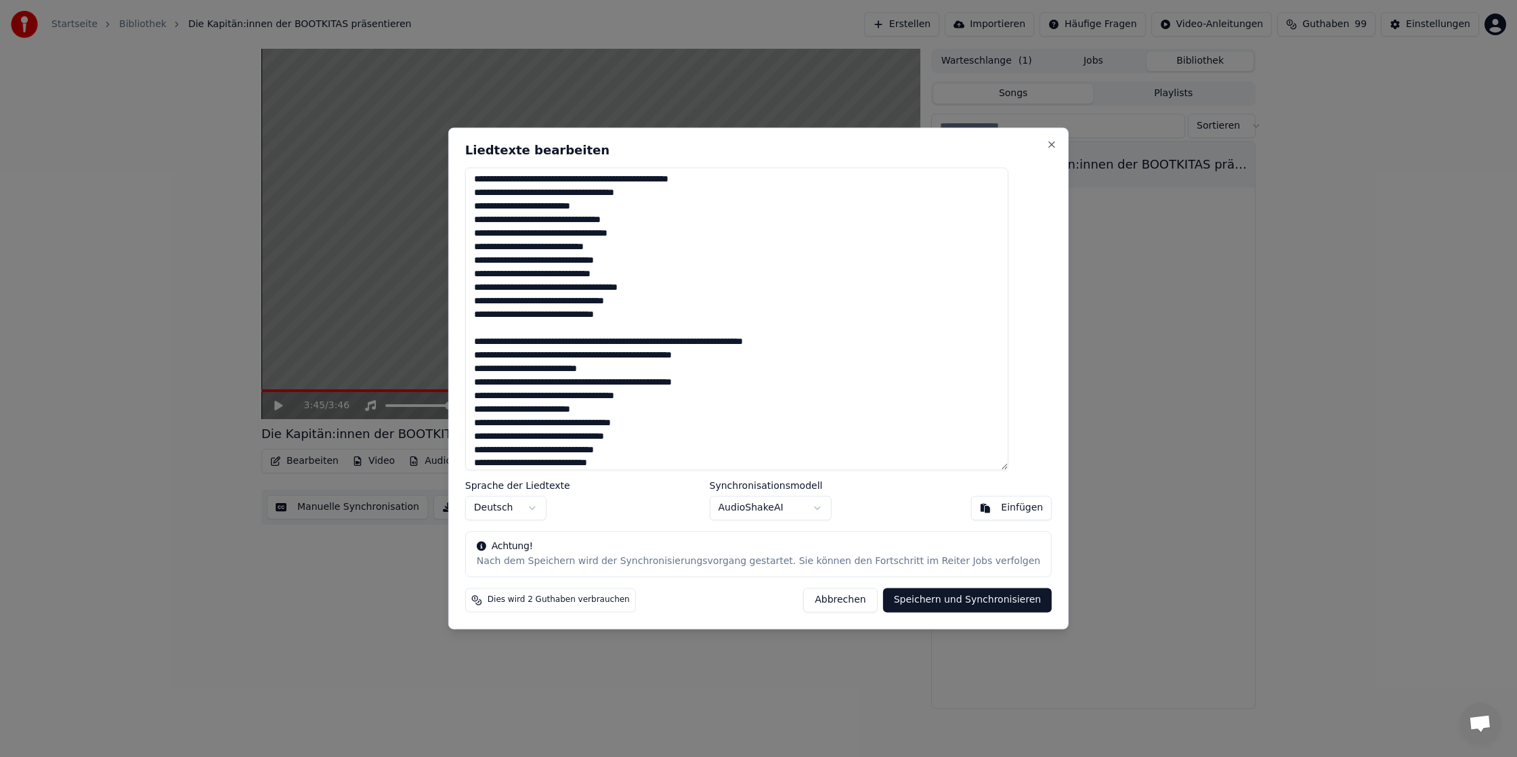
click at [735, 378] on textarea at bounding box center [736, 318] width 543 height 303
click at [502, 385] on textarea at bounding box center [736, 318] width 543 height 303
click at [833, 341] on textarea at bounding box center [736, 318] width 543 height 303
click at [595, 342] on textarea at bounding box center [736, 318] width 543 height 303
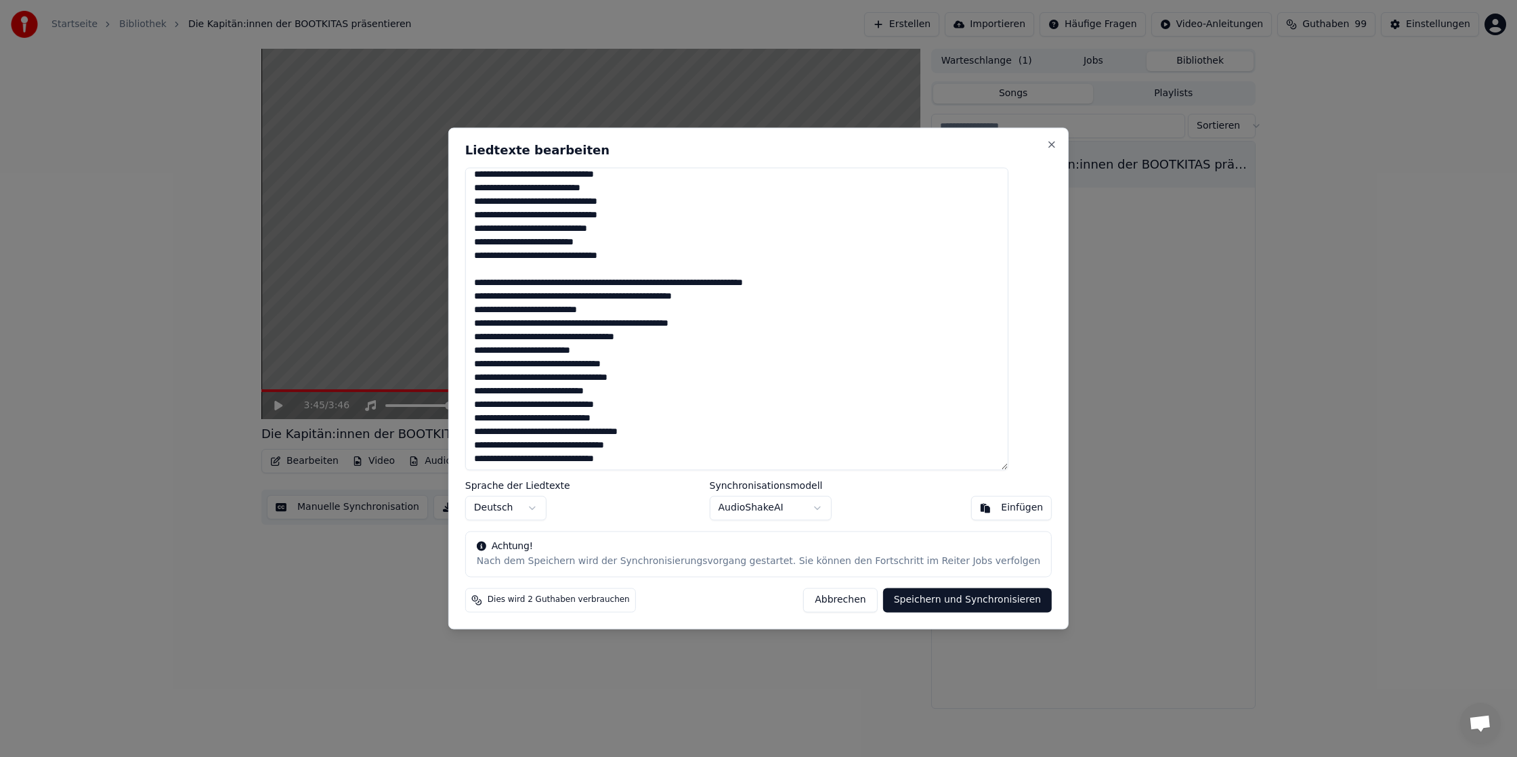
scroll to position [0, 0]
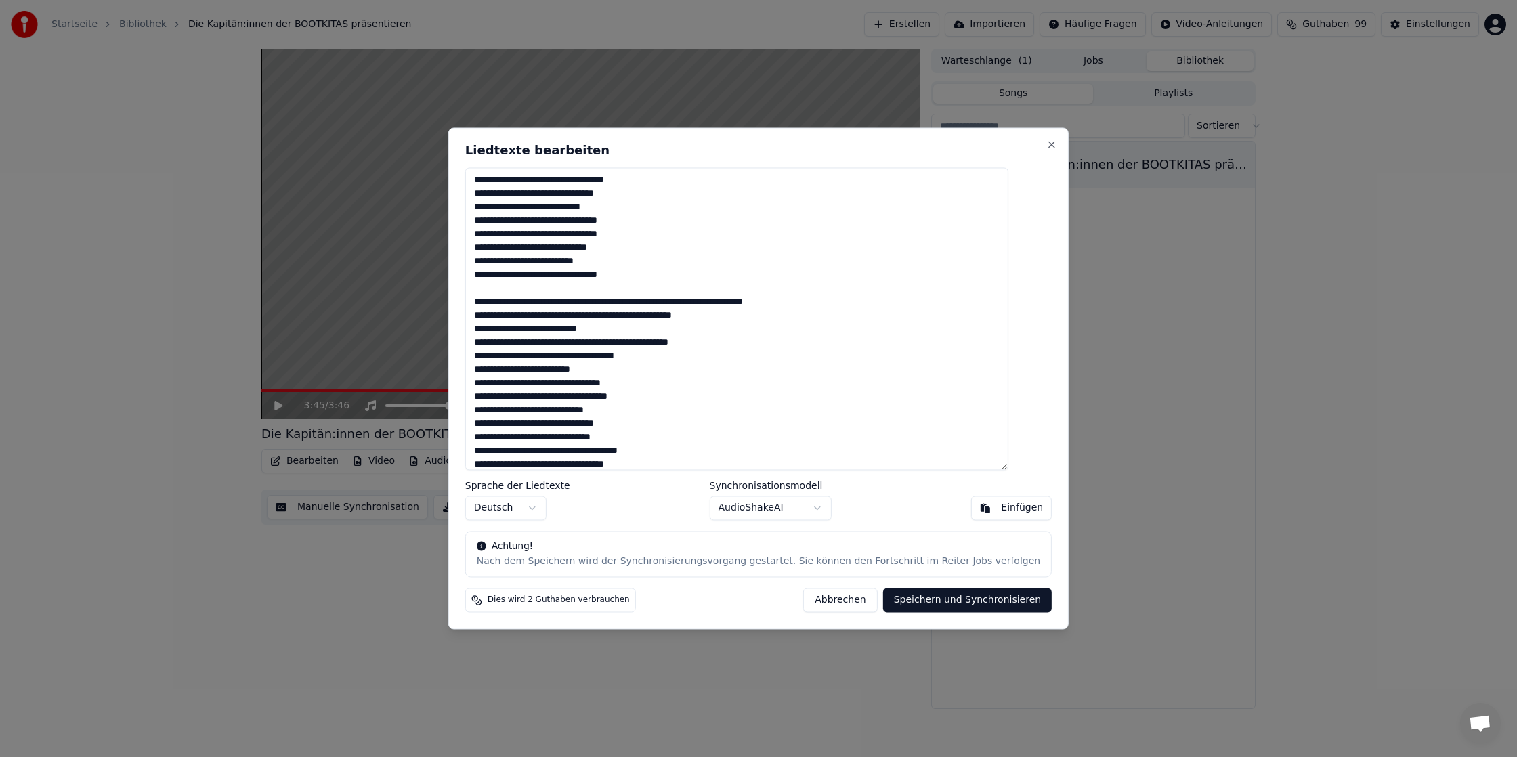
click at [733, 345] on textarea at bounding box center [736, 318] width 543 height 303
click at [830, 304] on textarea at bounding box center [736, 318] width 543 height 303
click at [596, 304] on textarea at bounding box center [736, 318] width 543 height 303
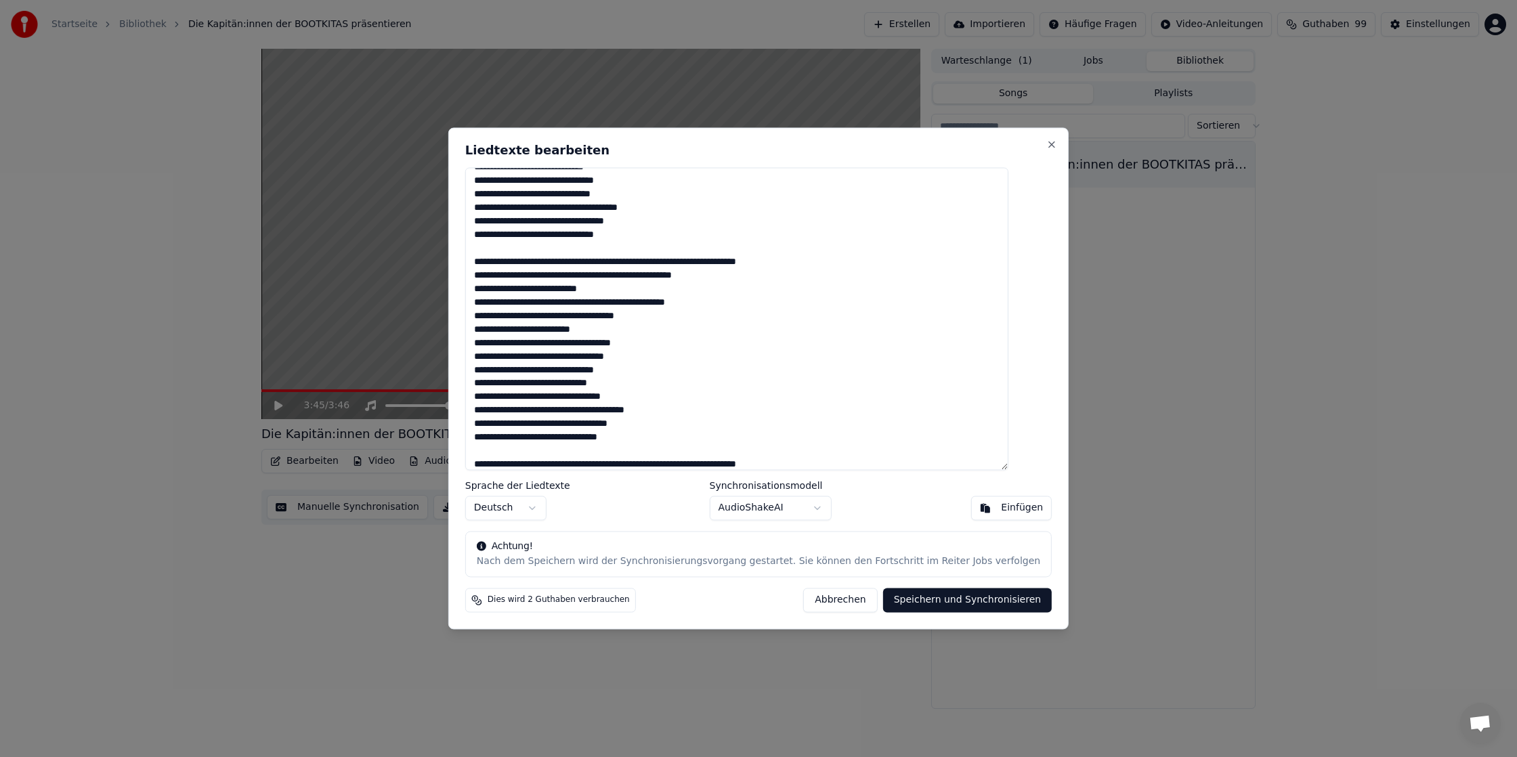
scroll to position [372, 0]
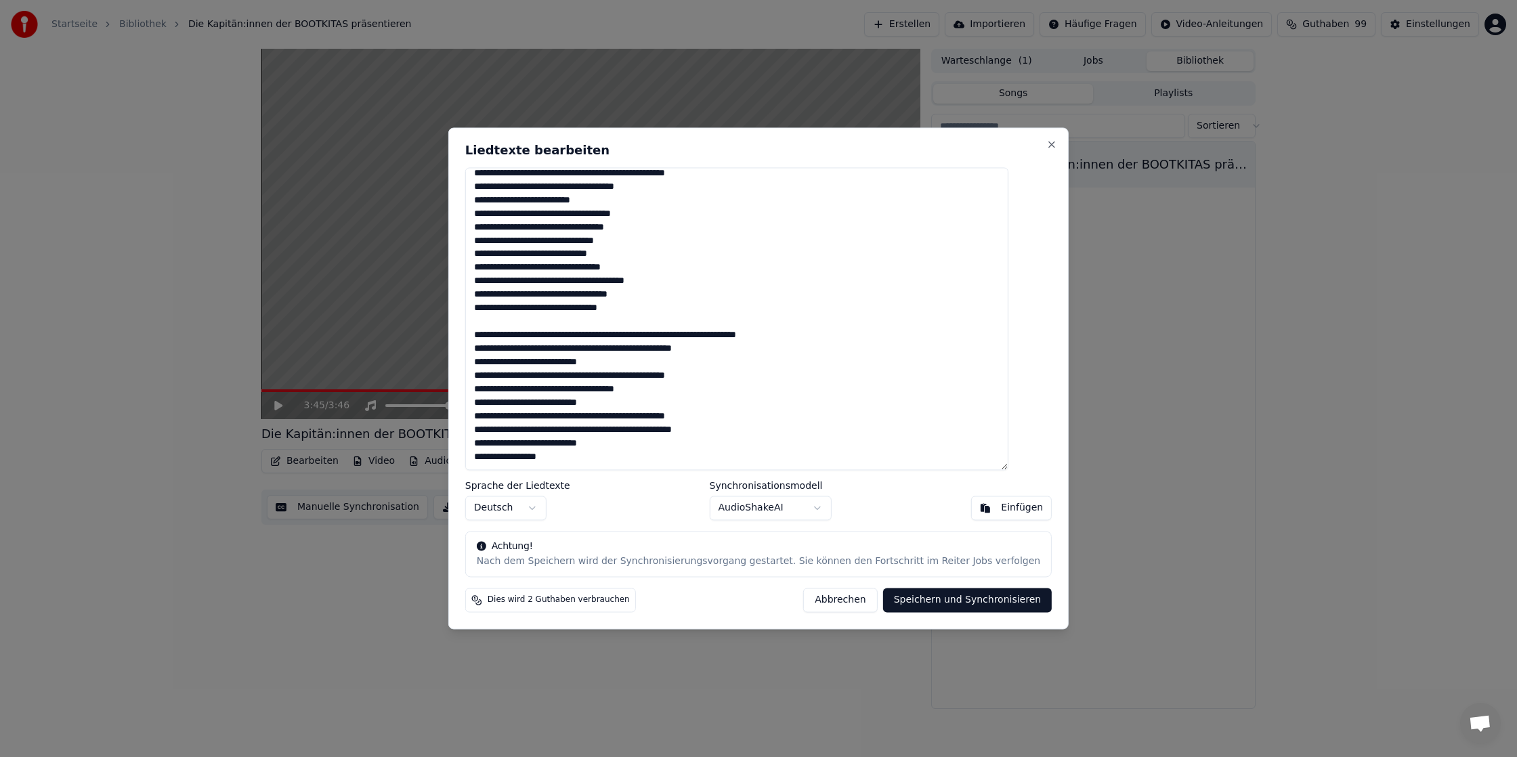
type textarea "**********"
click at [945, 599] on button "Speichern und Synchronisieren" at bounding box center [967, 600] width 169 height 24
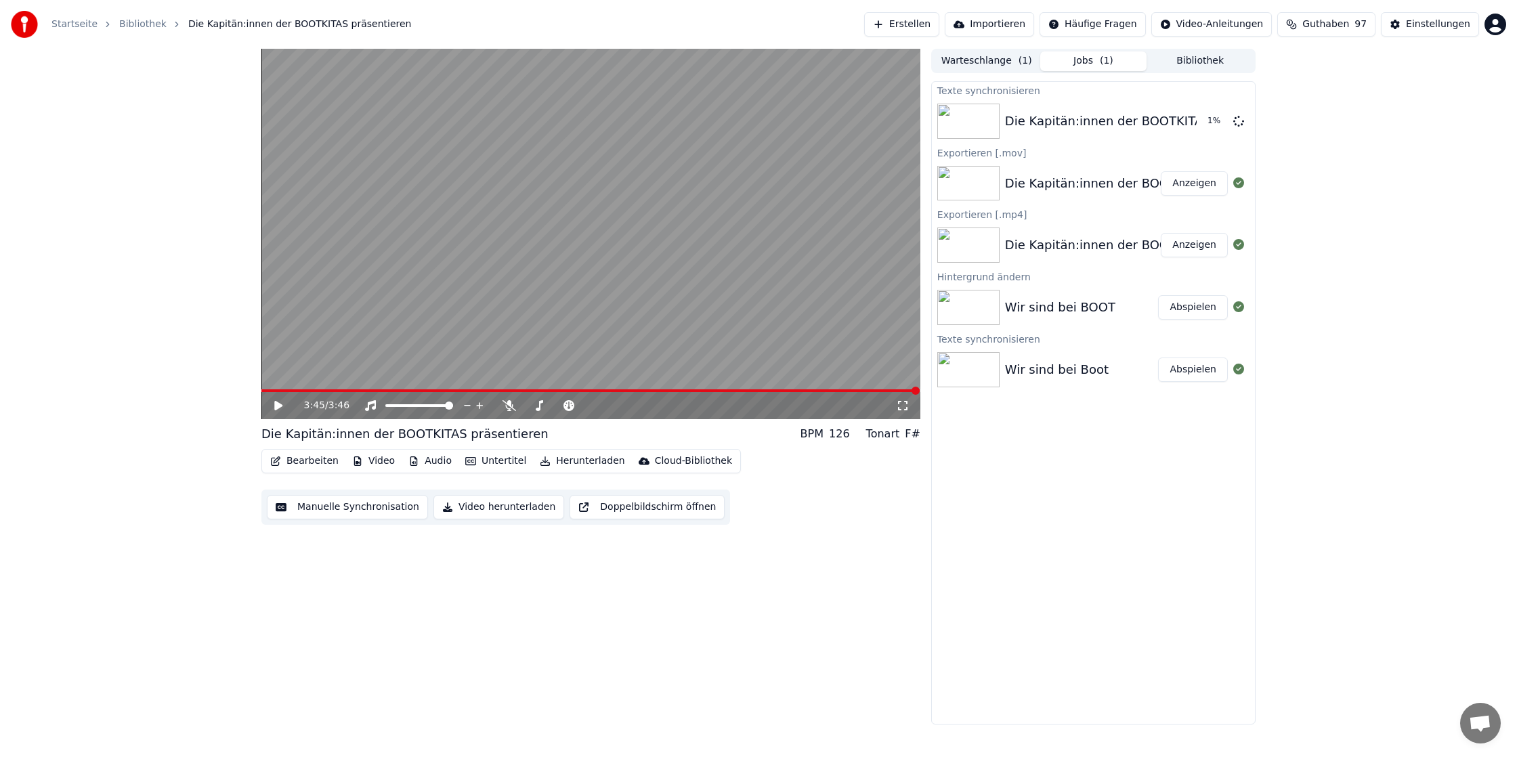
click at [1207, 376] on button "Abspielen" at bounding box center [1193, 370] width 70 height 24
click at [276, 393] on span at bounding box center [271, 391] width 8 height 8
click at [286, 410] on icon at bounding box center [288, 405] width 32 height 11
click at [626, 389] on span at bounding box center [622, 391] width 8 height 8
click at [283, 408] on icon at bounding box center [288, 405] width 32 height 11
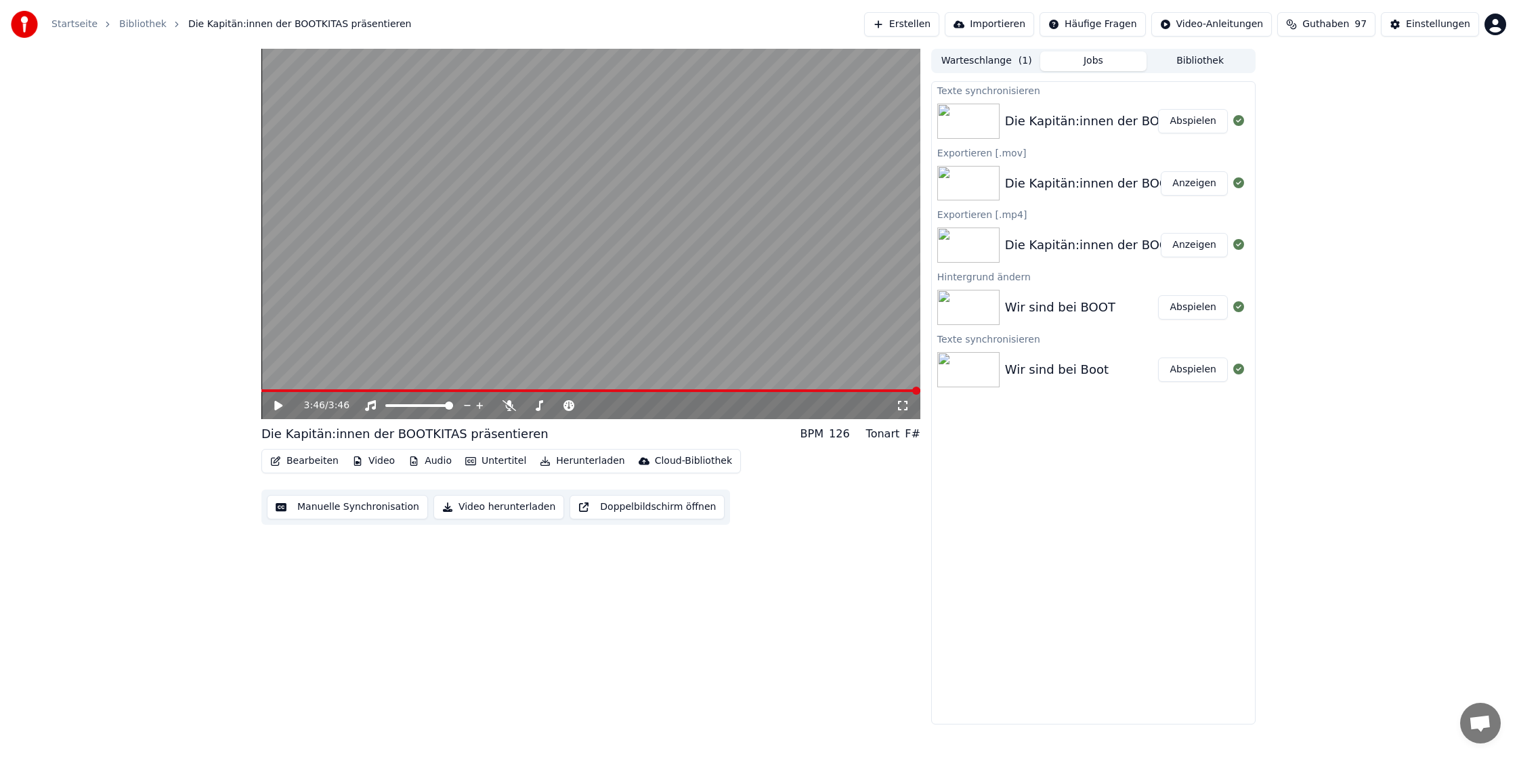
click at [1192, 117] on button "Abspielen" at bounding box center [1193, 121] width 70 height 24
click at [433, 391] on span at bounding box center [590, 390] width 659 height 3
click at [806, 391] on span at bounding box center [590, 390] width 659 height 3
click at [856, 392] on span at bounding box center [590, 390] width 659 height 3
click at [1083, 136] on div "Die Kapitän:innen der BOOTKITAS präsentieren Abspielen" at bounding box center [1093, 121] width 323 height 46
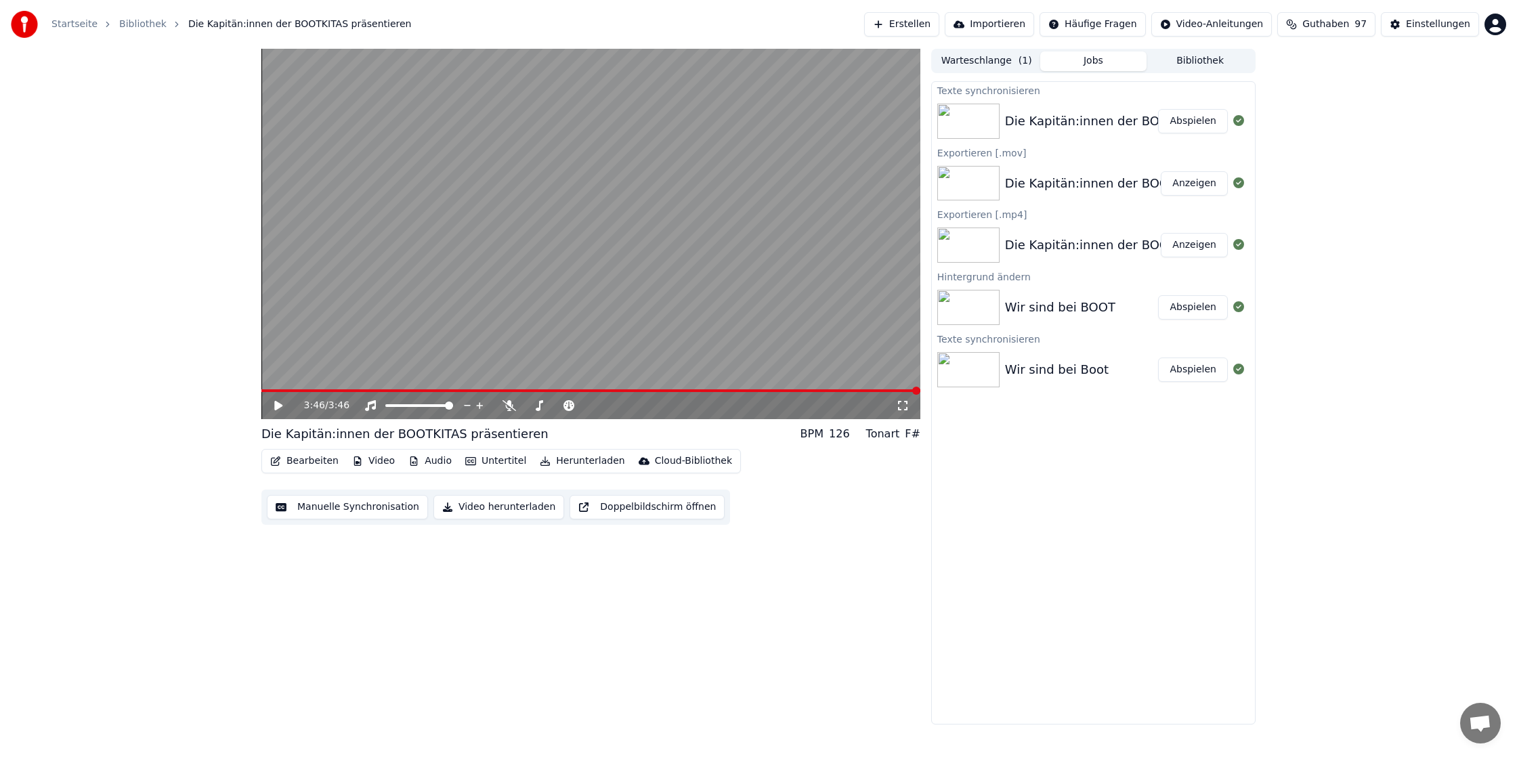
click at [1085, 133] on div "Die Kapitän:innen der BOOTKITAS präsentieren Abspielen" at bounding box center [1093, 121] width 323 height 46
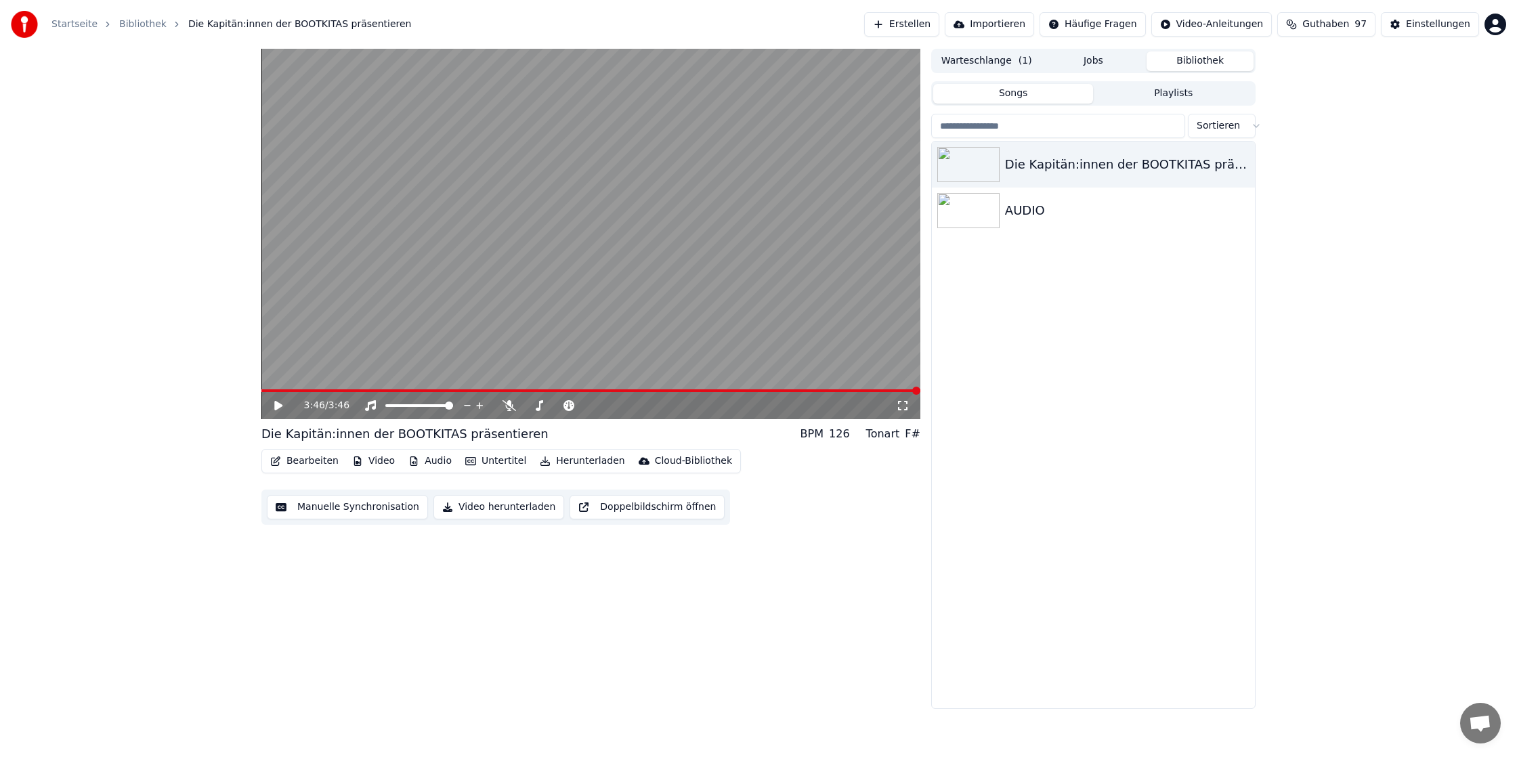
click at [1187, 67] on button "Bibliothek" at bounding box center [1199, 61] width 107 height 20
click at [1093, 162] on div "Die Kapitän:innen der BOOTKITAS präsentieren" at bounding box center [1120, 164] width 231 height 19
click at [330, 502] on button "Manuelle Synchronisation" at bounding box center [347, 507] width 161 height 24
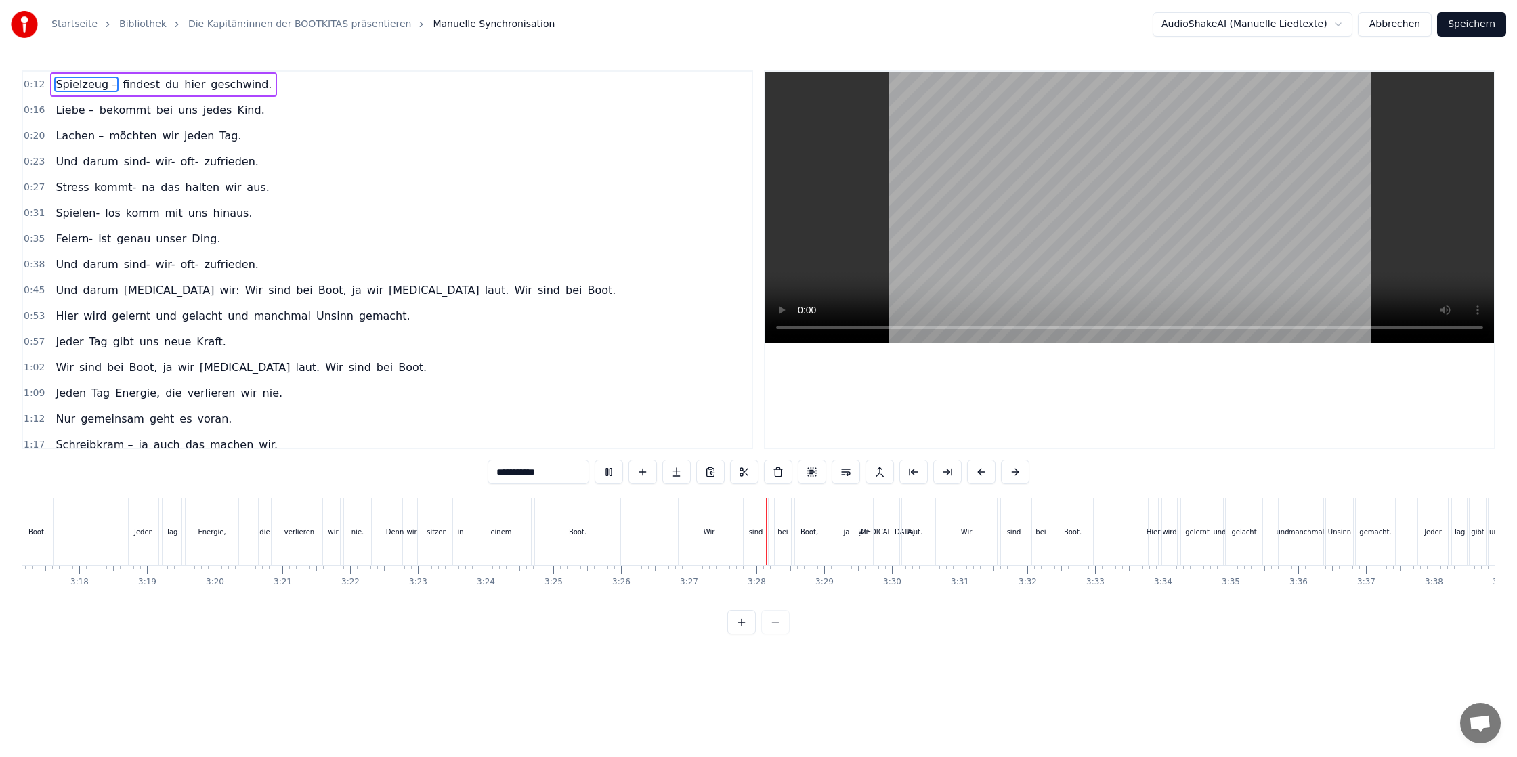
scroll to position [0, 13830]
drag, startPoint x: 1163, startPoint y: 527, endPoint x: 1150, endPoint y: 531, distance: 13.3
click at [1140, 529] on div "neue" at bounding box center [1094, 531] width 141 height 67
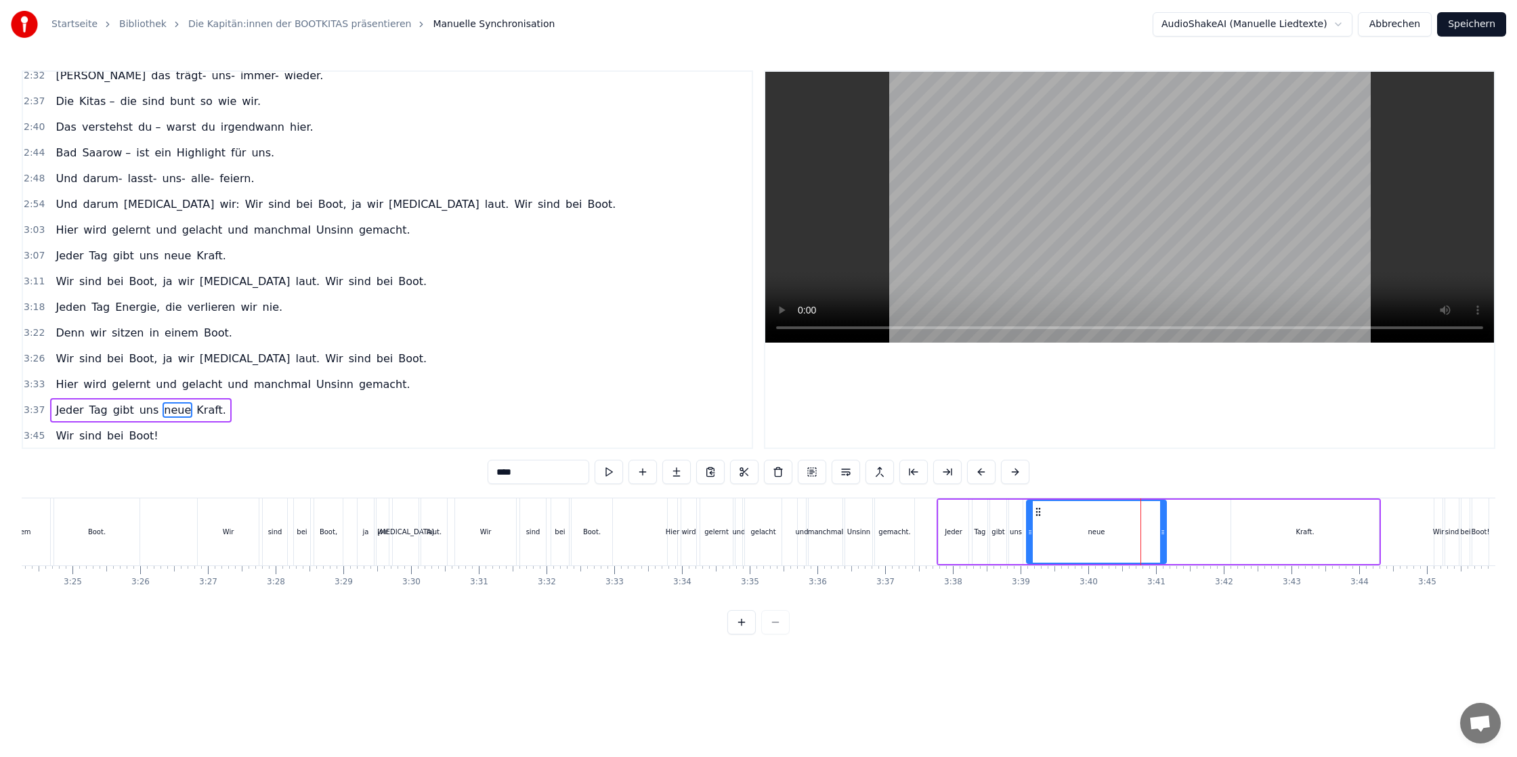
scroll to position [808, 0]
drag, startPoint x: 1163, startPoint y: 536, endPoint x: 1092, endPoint y: 535, distance: 71.8
click at [1091, 535] on icon at bounding box center [1090, 532] width 5 height 11
drag, startPoint x: 1358, startPoint y: 529, endPoint x: 1261, endPoint y: 529, distance: 96.8
click at [1261, 529] on div "Kraft." at bounding box center [1305, 532] width 148 height 64
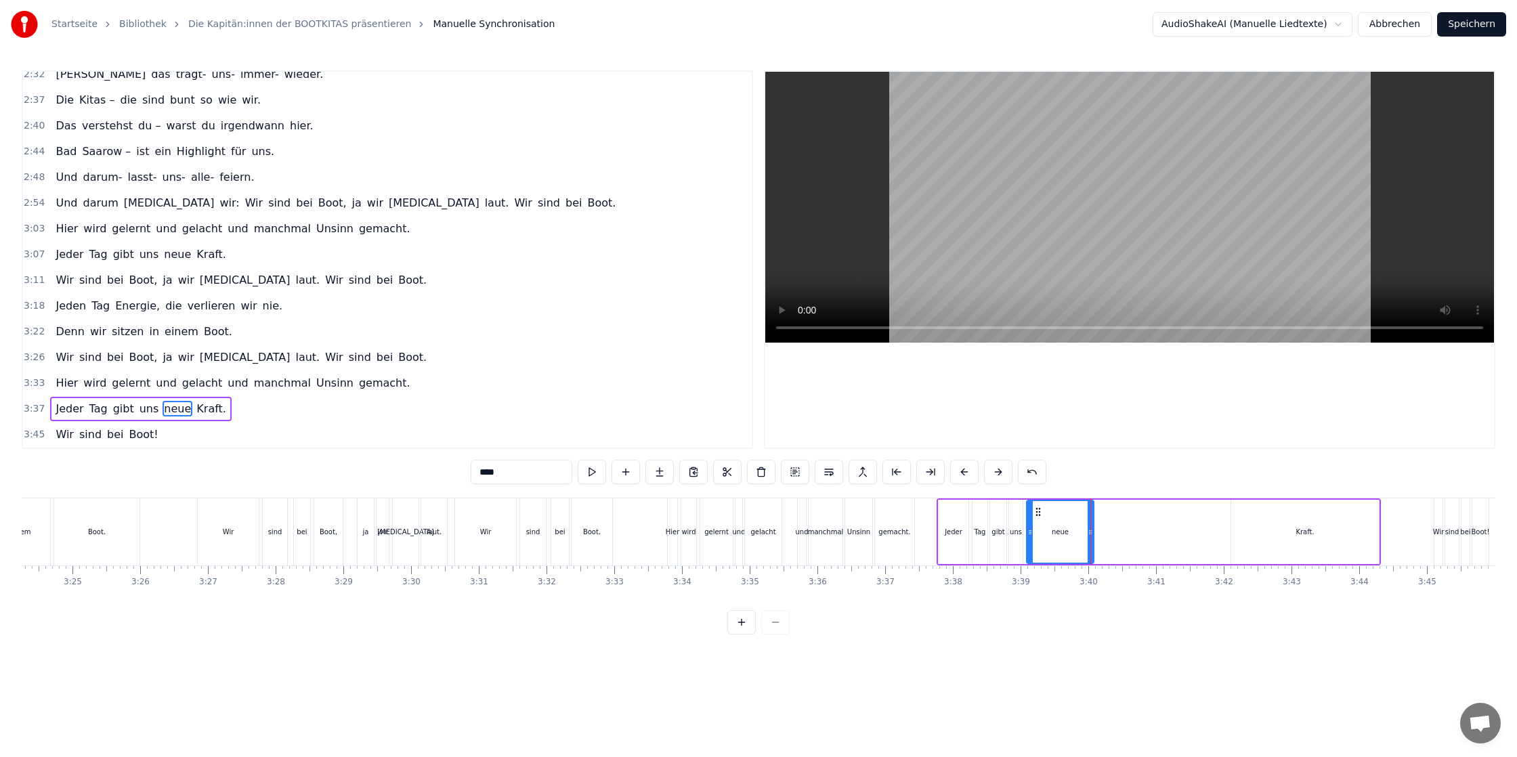
type input "******"
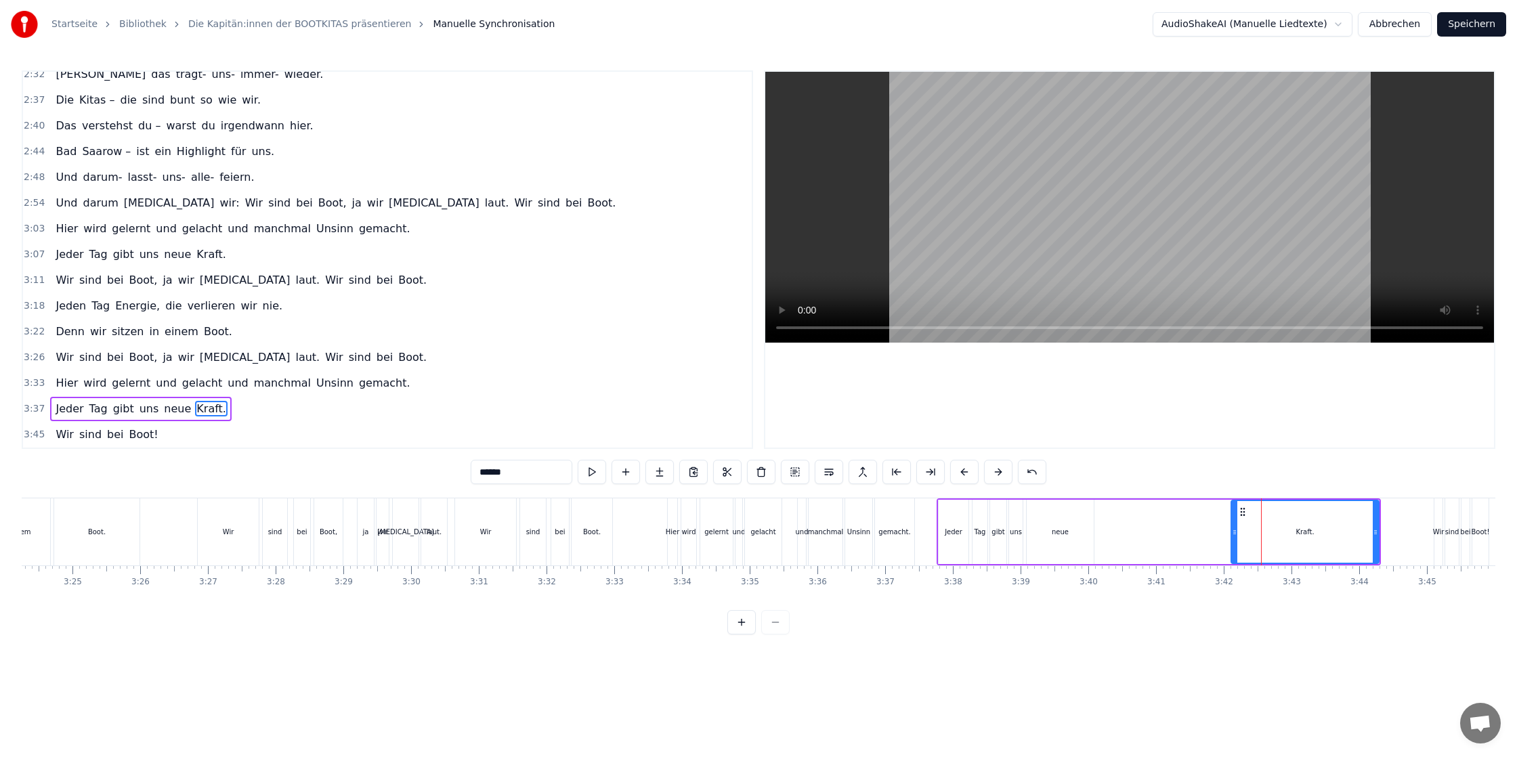
drag, startPoint x: 1266, startPoint y: 524, endPoint x: 1238, endPoint y: 525, distance: 28.4
click at [1238, 525] on div "Kraft." at bounding box center [1305, 532] width 146 height 62
drag, startPoint x: 1375, startPoint y: 530, endPoint x: 1309, endPoint y: 530, distance: 66.4
click at [1309, 530] on icon at bounding box center [1308, 532] width 5 height 11
drag, startPoint x: 1277, startPoint y: 531, endPoint x: 1240, endPoint y: 531, distance: 36.6
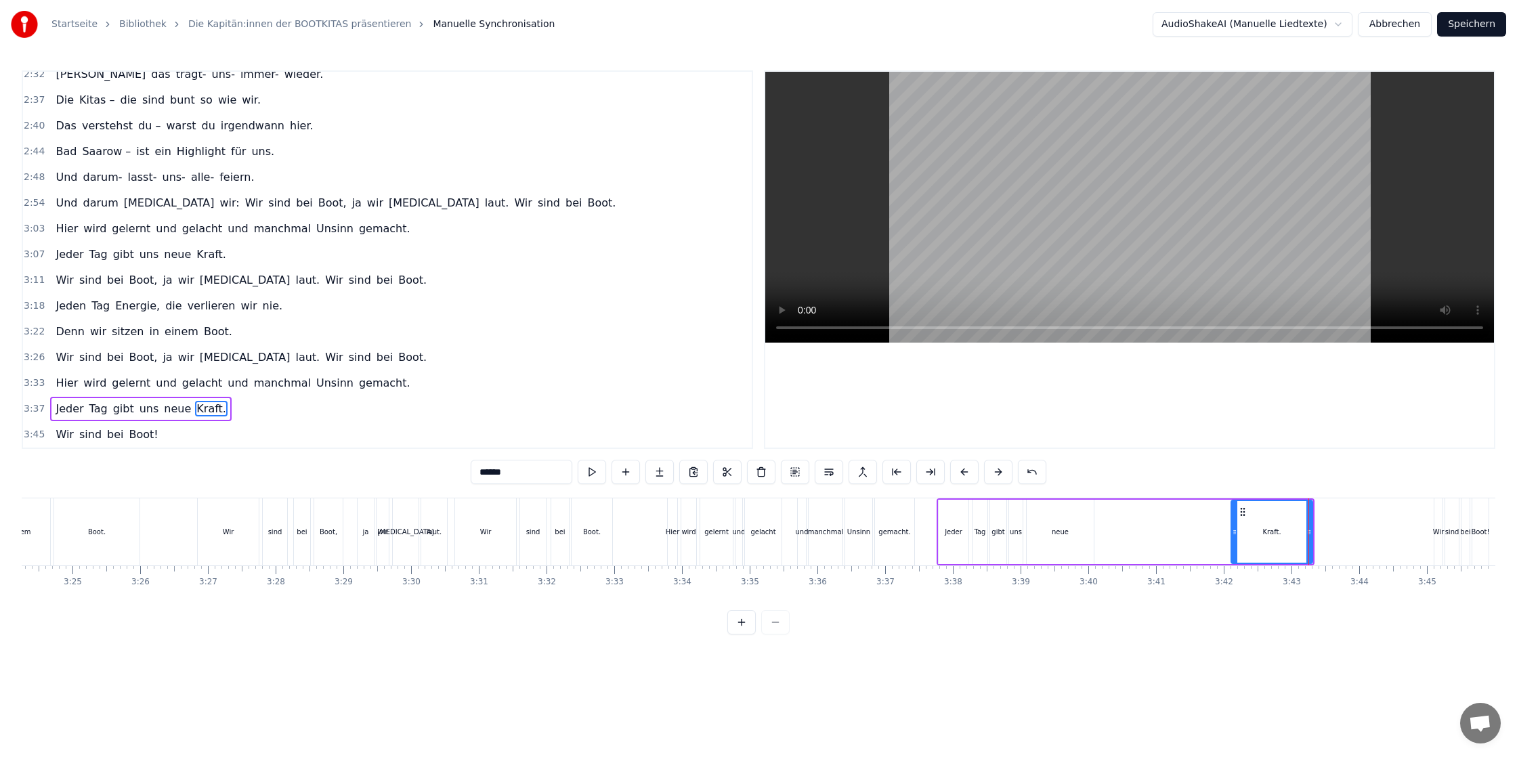
click at [1238, 532] on div "Kraft." at bounding box center [1272, 532] width 80 height 62
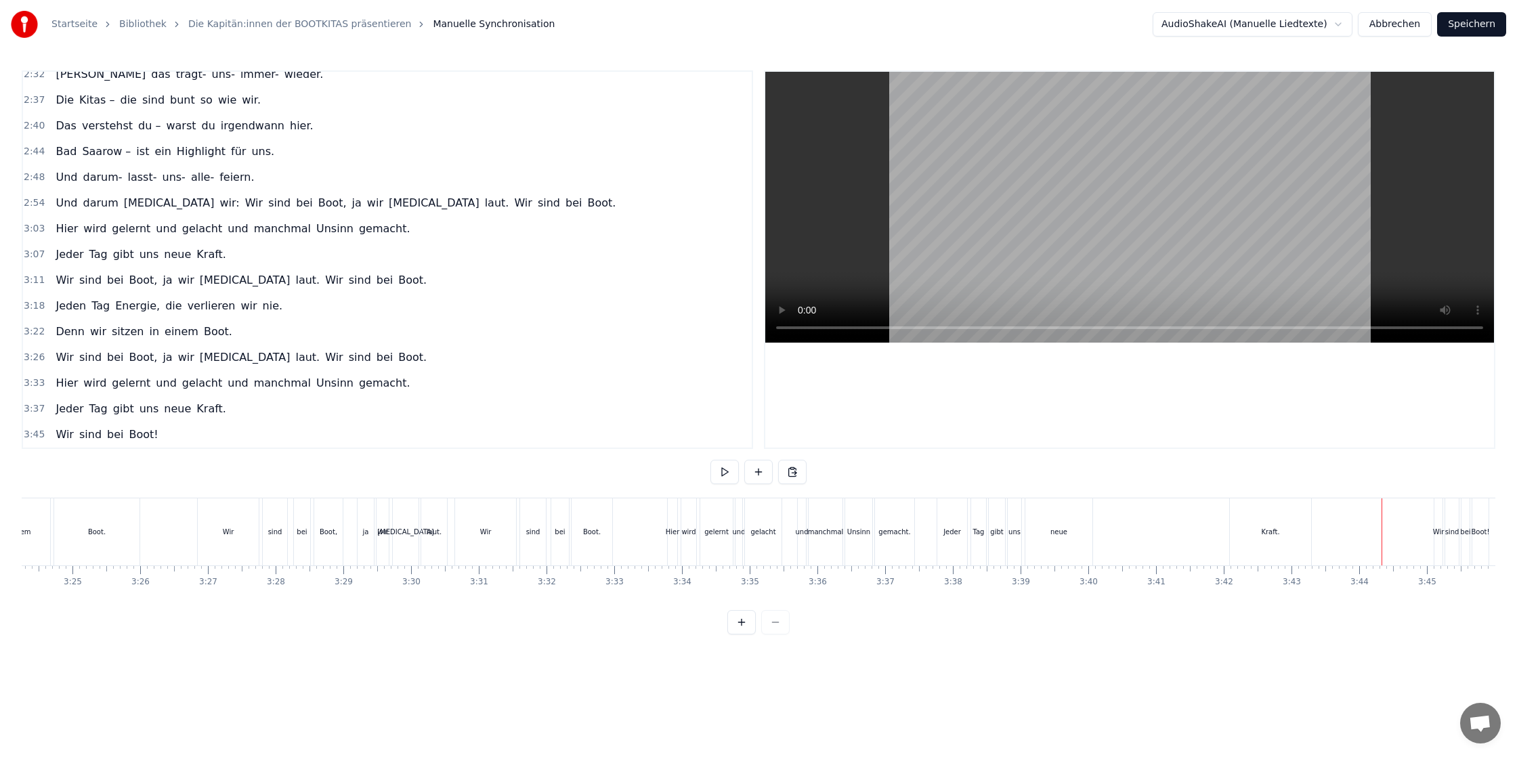
click at [1291, 534] on div "Kraft." at bounding box center [1270, 531] width 81 height 67
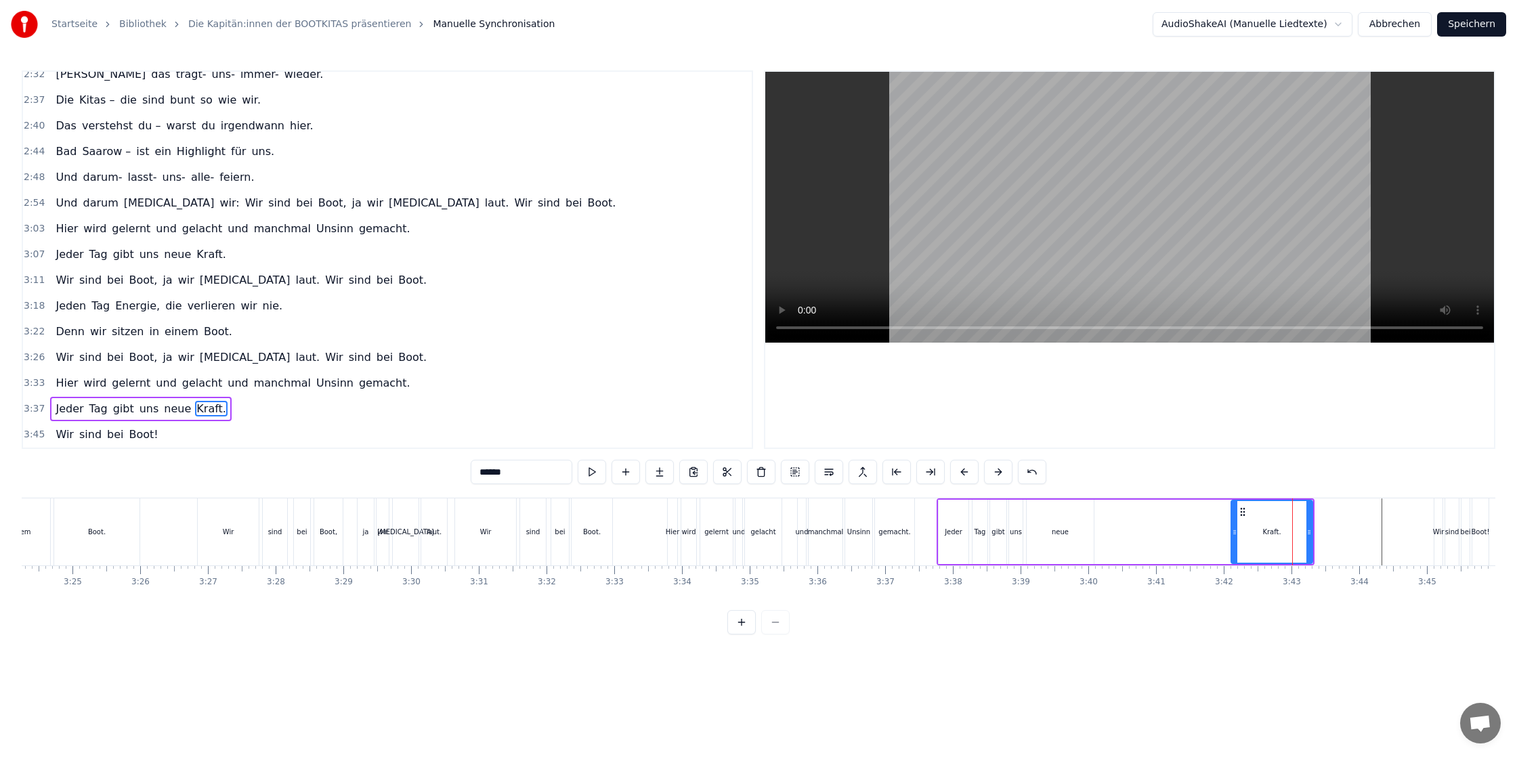
drag, startPoint x: 1293, startPoint y: 532, endPoint x: 1217, endPoint y: 531, distance: 76.5
click at [1217, 531] on div "Jeder Tag gibt uns neue Kraft." at bounding box center [1125, 531] width 378 height 67
drag, startPoint x: 1230, startPoint y: 529, endPoint x: 1205, endPoint y: 527, distance: 25.1
click at [1205, 527] on div "Jeder Tag gibt uns neue Kraft." at bounding box center [1125, 531] width 378 height 67
click at [1260, 528] on div "Kraft." at bounding box center [1271, 532] width 81 height 64
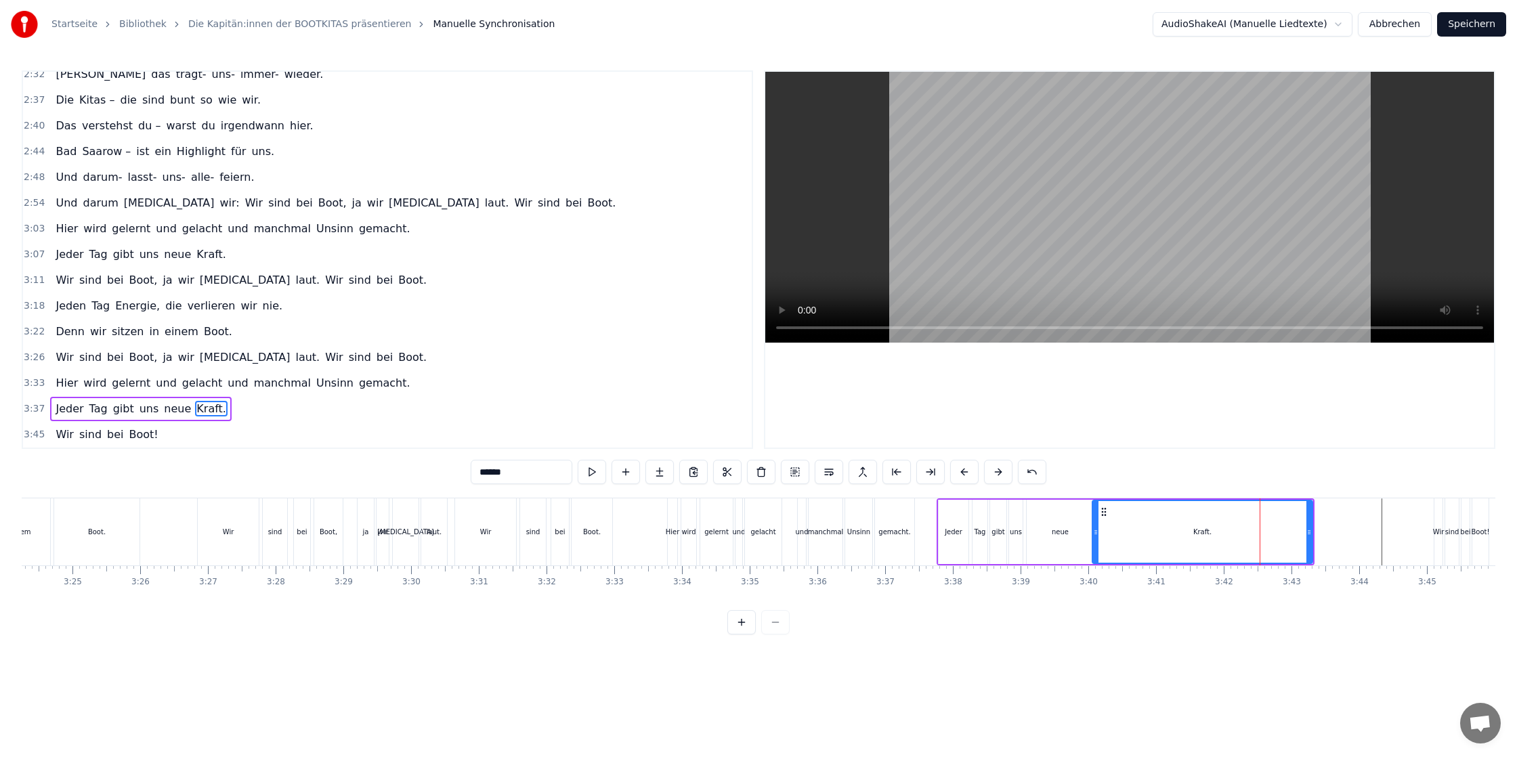
drag, startPoint x: 1232, startPoint y: 532, endPoint x: 1094, endPoint y: 528, distance: 138.9
click at [1094, 528] on icon at bounding box center [1095, 532] width 5 height 11
drag, startPoint x: 1304, startPoint y: 530, endPoint x: 1177, endPoint y: 525, distance: 126.7
click at [1177, 525] on div at bounding box center [1177, 532] width 5 height 62
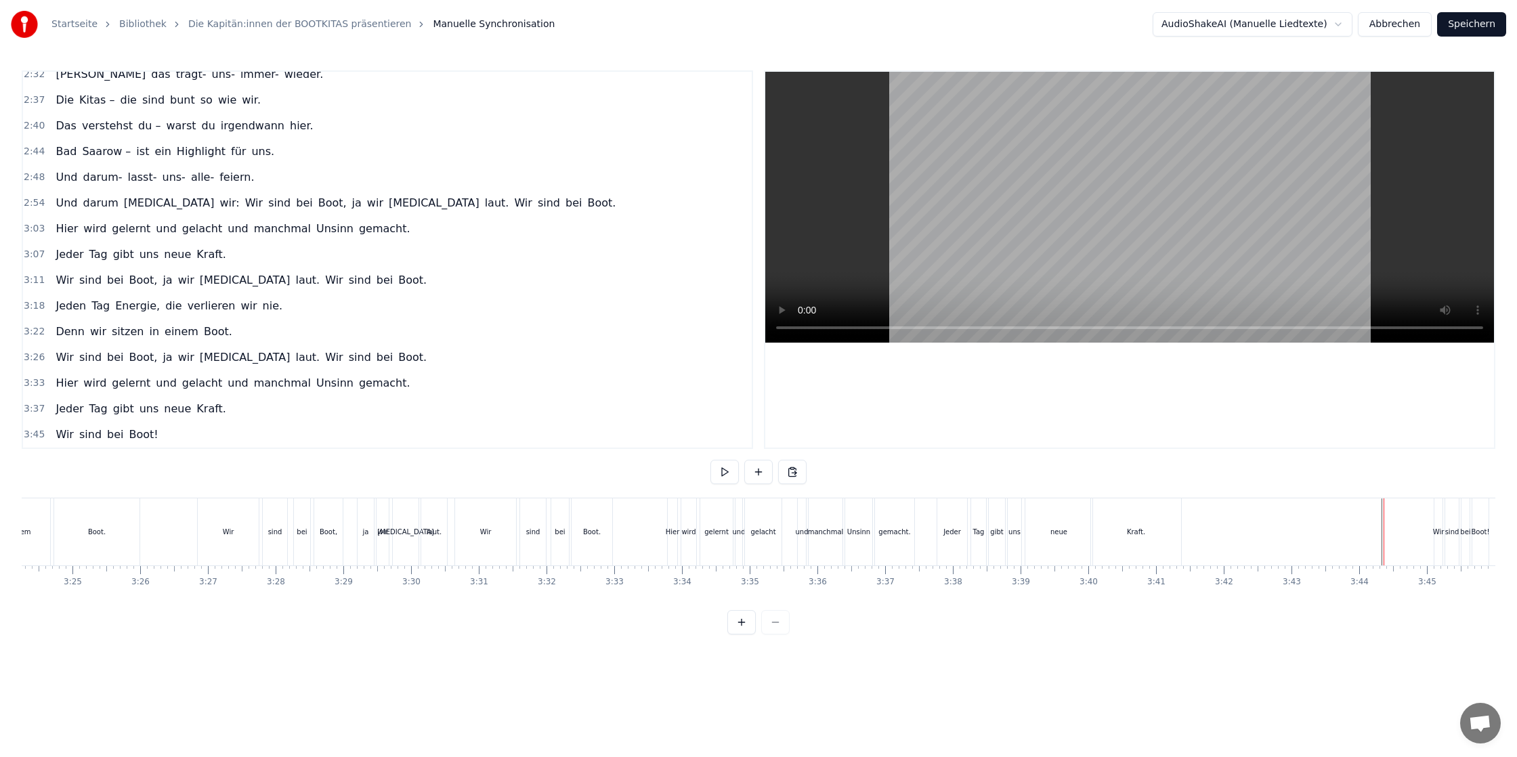
click at [1435, 535] on div "Wir" at bounding box center [1439, 532] width 12 height 10
click at [735, 627] on button at bounding box center [741, 622] width 28 height 24
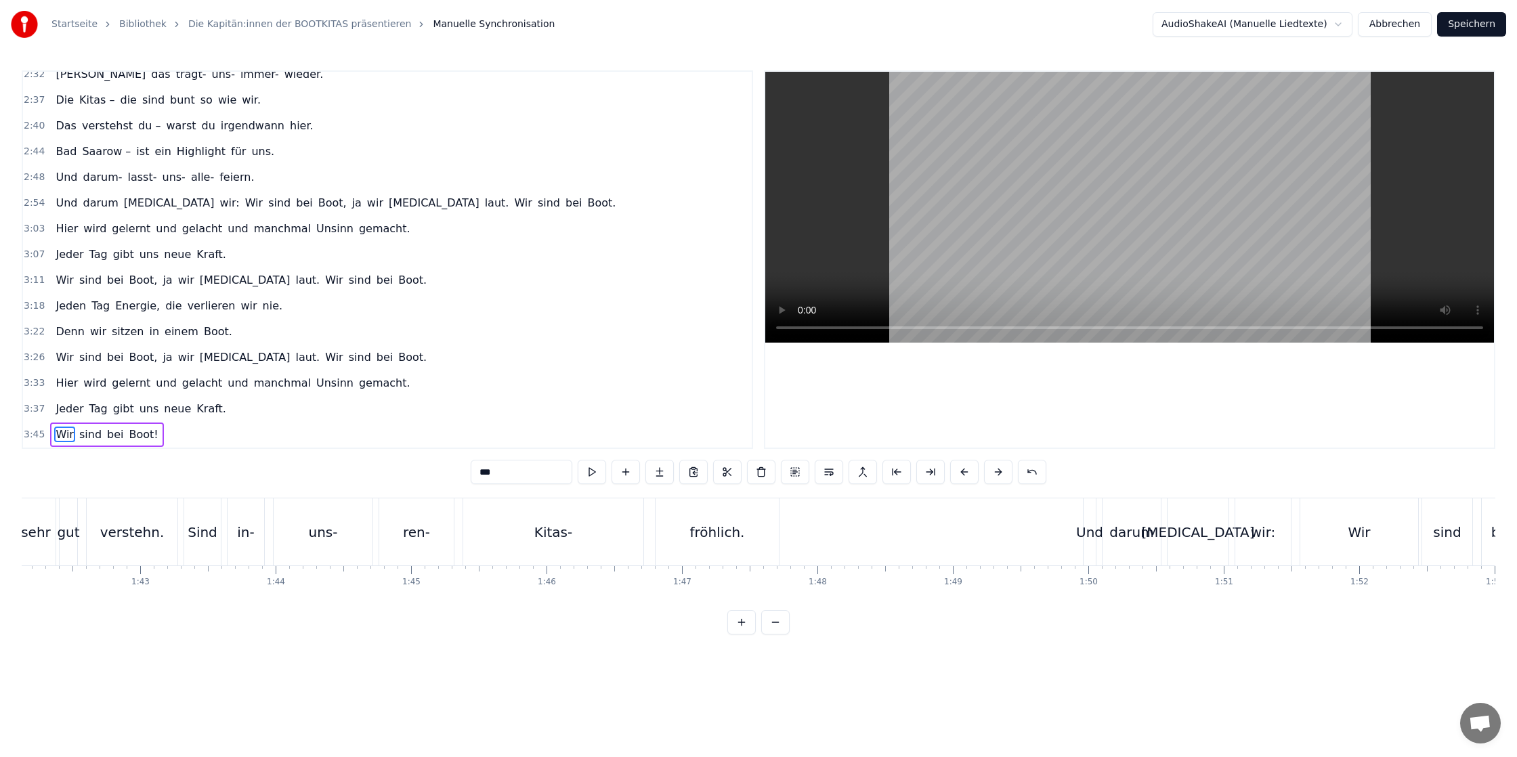
click at [735, 627] on button at bounding box center [741, 622] width 28 height 24
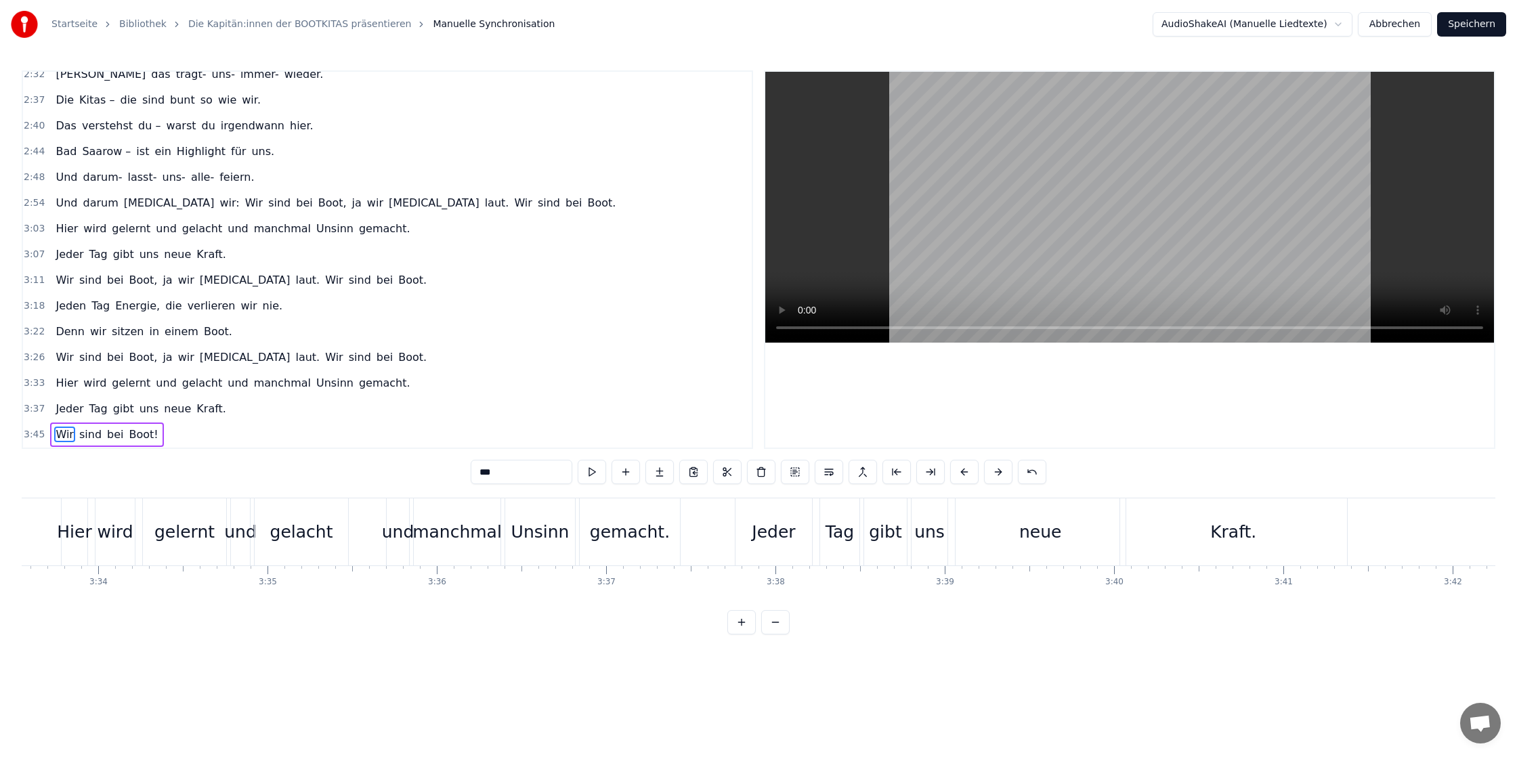
scroll to position [0, 36786]
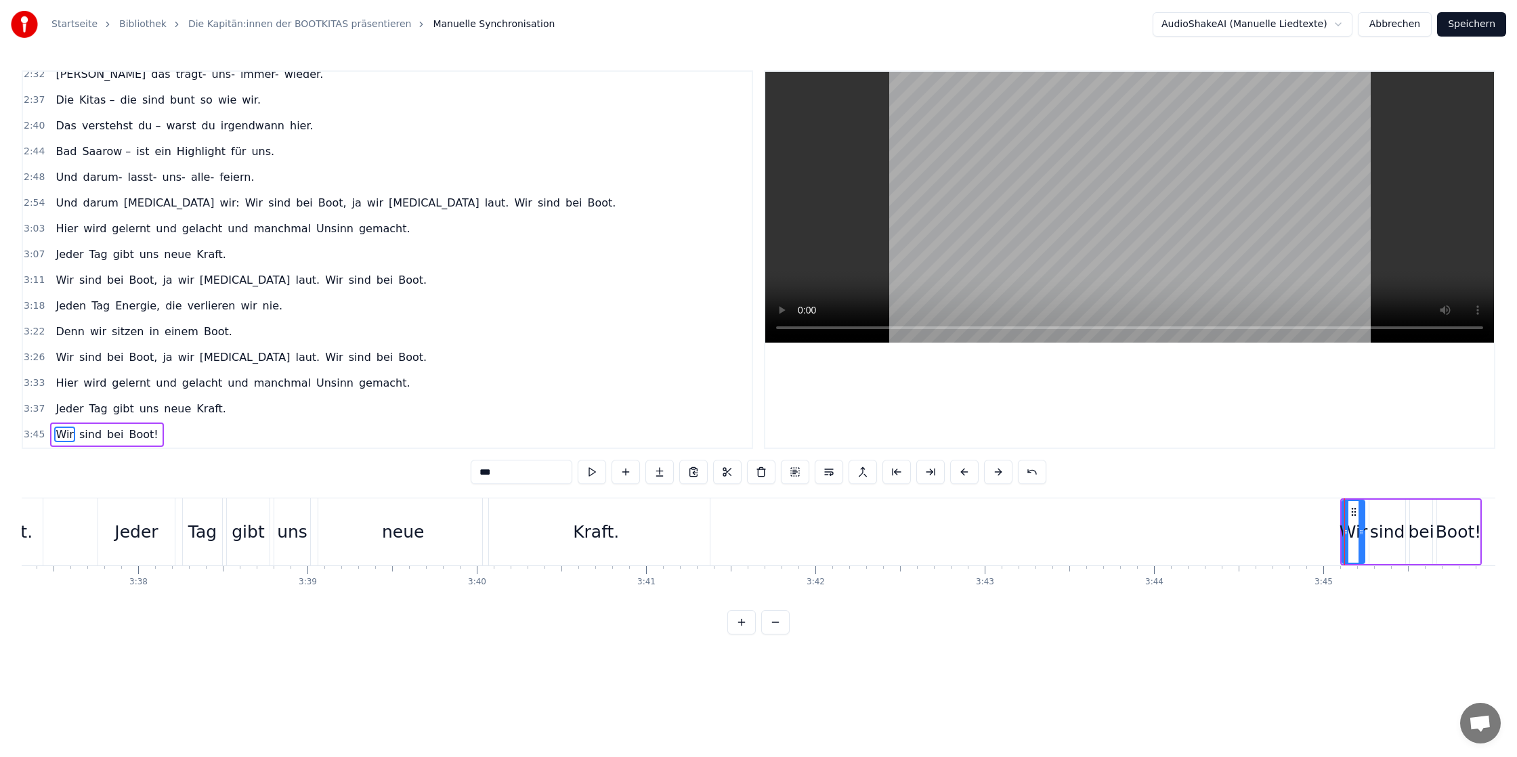
click at [1347, 530] on div "Wir" at bounding box center [1352, 532] width 28 height 26
drag, startPoint x: 1343, startPoint y: 531, endPoint x: 1213, endPoint y: 533, distance: 130.7
click at [1226, 533] on icon at bounding box center [1228, 532] width 5 height 11
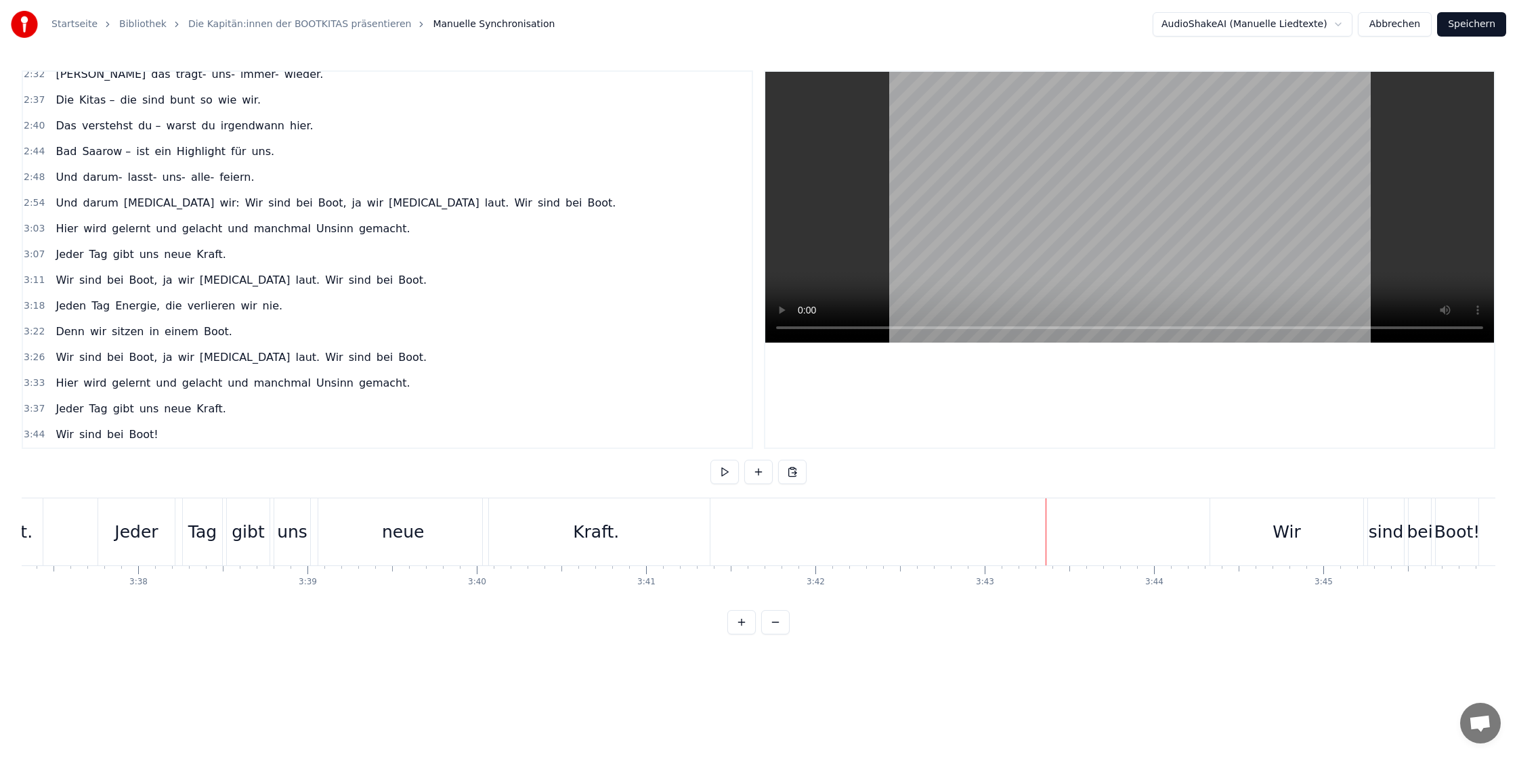
click at [1219, 526] on div "Wir" at bounding box center [1286, 531] width 153 height 67
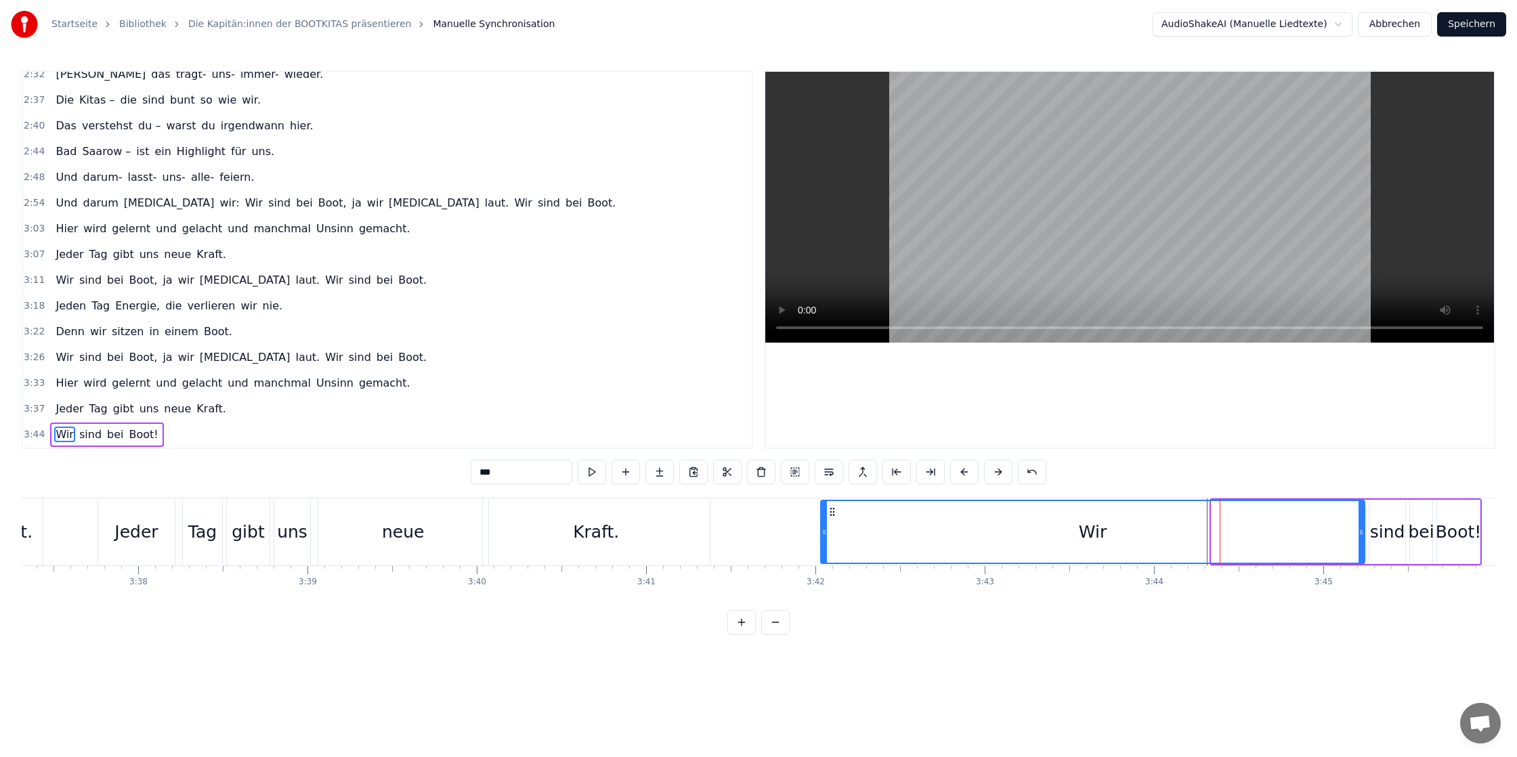
drag, startPoint x: 1214, startPoint y: 530, endPoint x: 825, endPoint y: 517, distance: 388.9
click at [823, 517] on div at bounding box center [823, 532] width 5 height 62
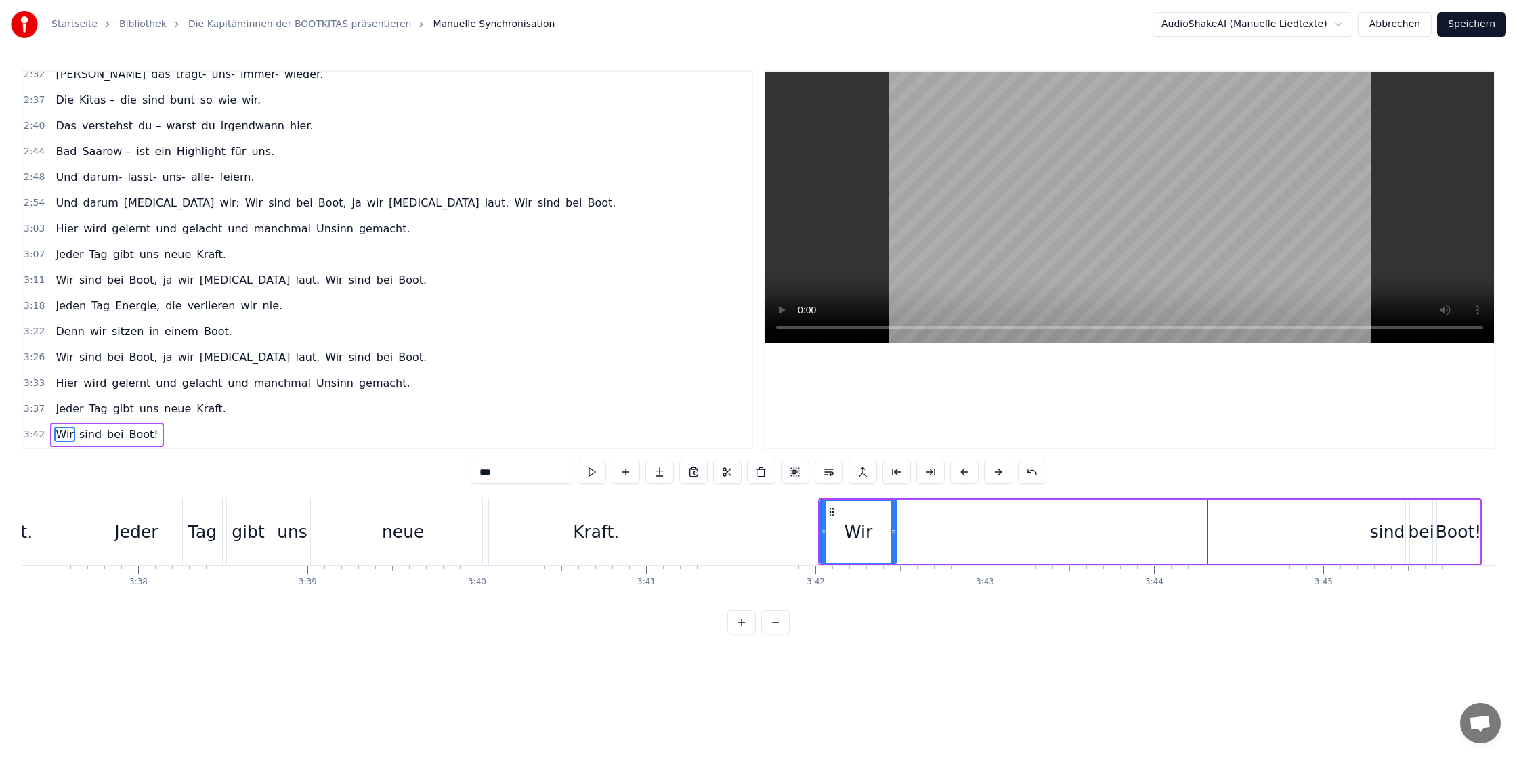
drag, startPoint x: 1349, startPoint y: 524, endPoint x: 890, endPoint y: 509, distance: 459.3
click at [890, 509] on div at bounding box center [892, 532] width 5 height 62
click at [1387, 537] on div "sind" at bounding box center [1387, 532] width 35 height 26
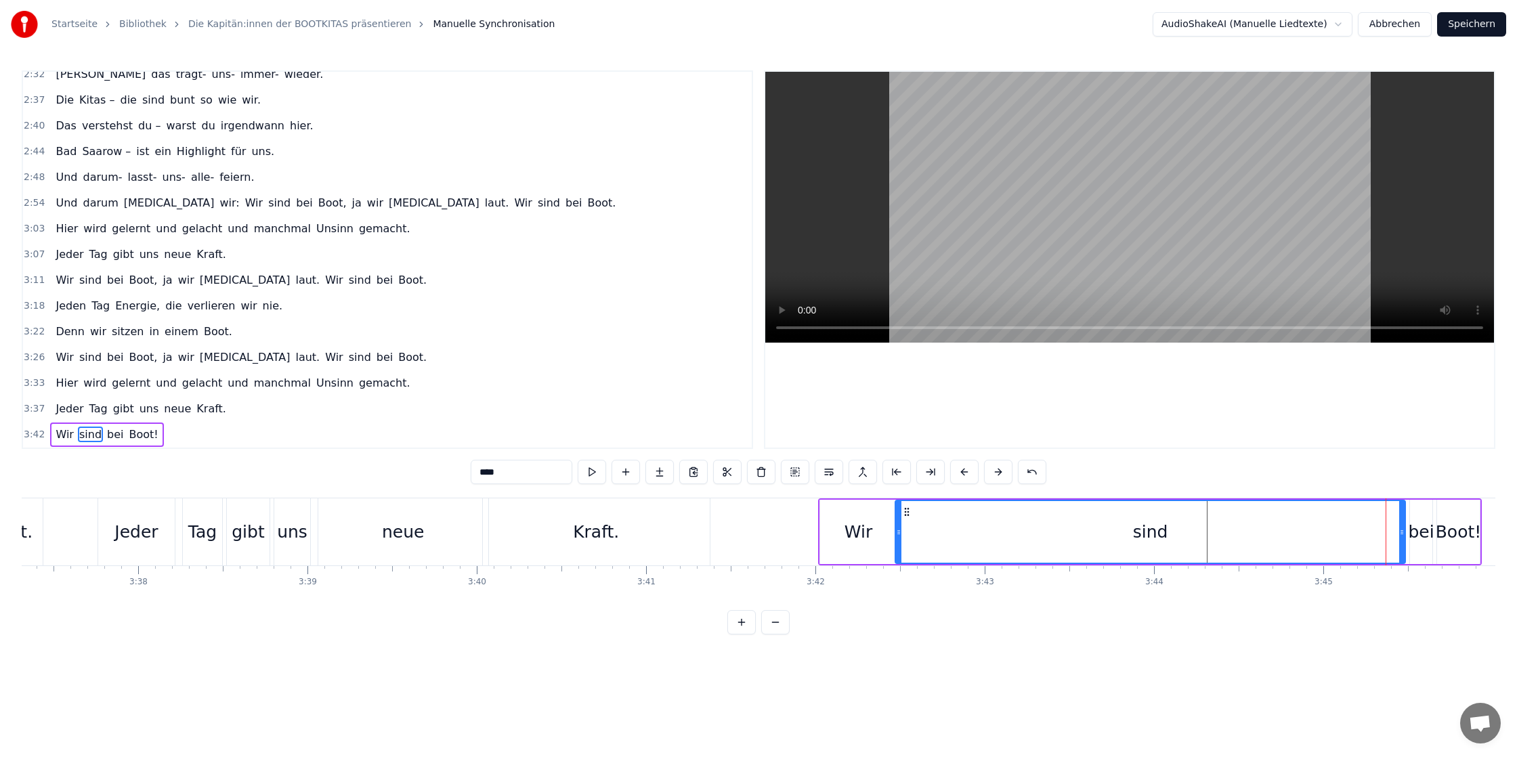
drag, startPoint x: 1364, startPoint y: 528, endPoint x: 897, endPoint y: 540, distance: 466.7
click at [897, 540] on div at bounding box center [898, 532] width 5 height 62
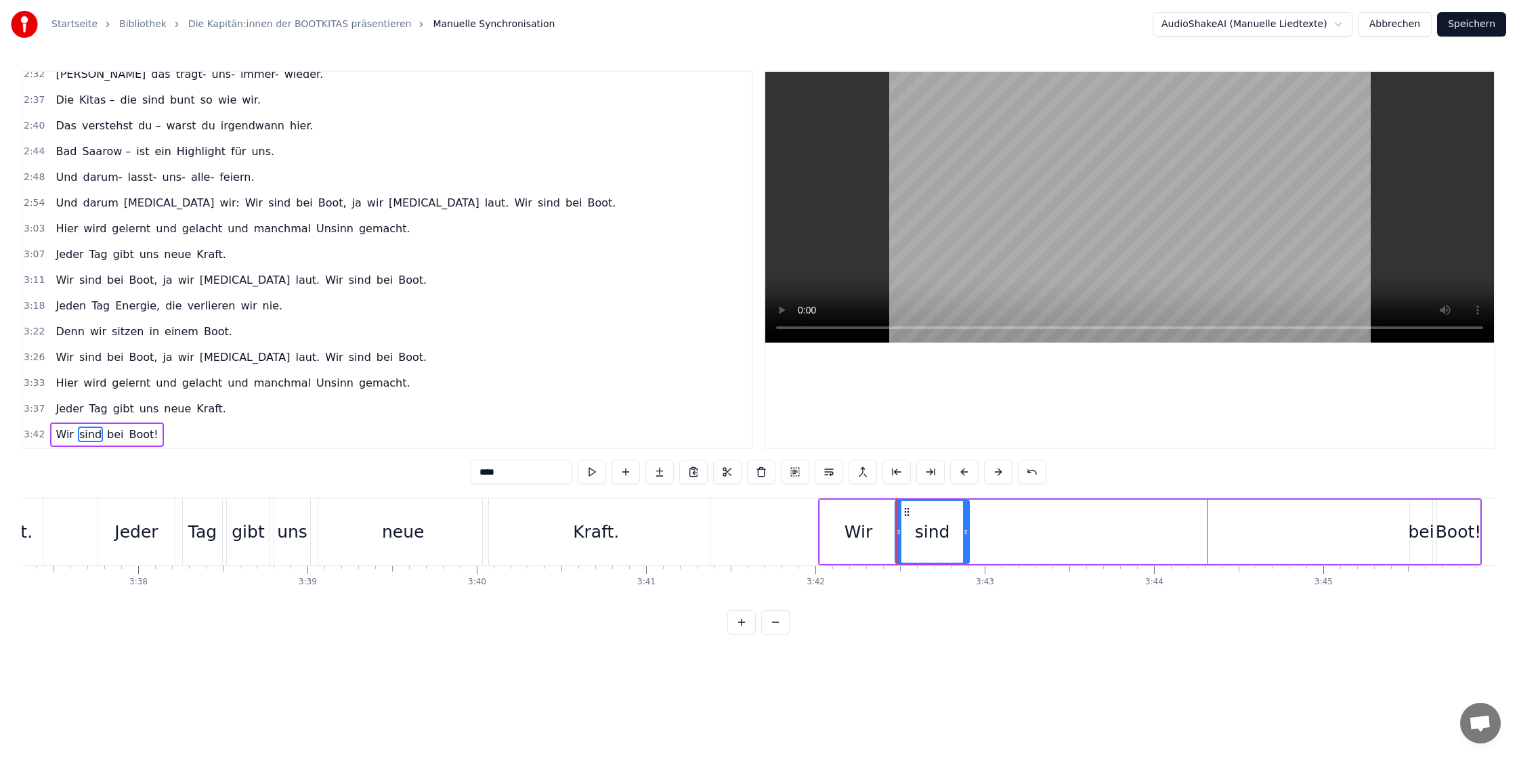
drag, startPoint x: 1401, startPoint y: 534, endPoint x: 991, endPoint y: 527, distance: 409.7
click at [968, 527] on icon at bounding box center [965, 532] width 5 height 11
click at [1415, 534] on div "bei" at bounding box center [1421, 532] width 26 height 26
drag, startPoint x: 1410, startPoint y: 532, endPoint x: 1318, endPoint y: 534, distance: 92.1
click at [1253, 532] on icon at bounding box center [1255, 532] width 5 height 11
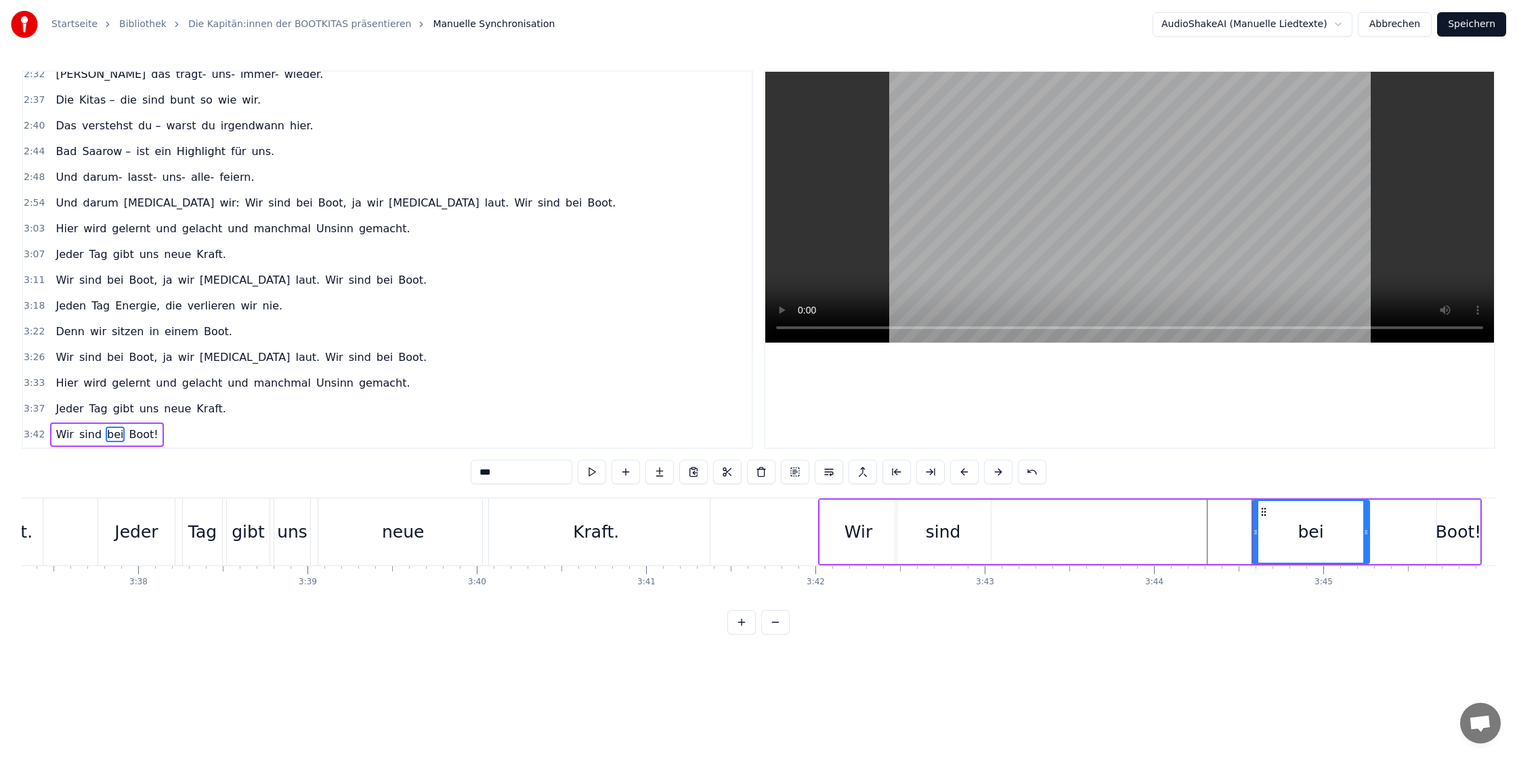
drag, startPoint x: 1429, startPoint y: 528, endPoint x: 1352, endPoint y: 527, distance: 77.2
click at [1363, 527] on icon at bounding box center [1365, 532] width 5 height 11
drag, startPoint x: 1256, startPoint y: 533, endPoint x: 997, endPoint y: 527, distance: 258.7
click at [997, 527] on icon at bounding box center [996, 532] width 5 height 11
drag, startPoint x: 1352, startPoint y: 528, endPoint x: 1055, endPoint y: 521, distance: 297.3
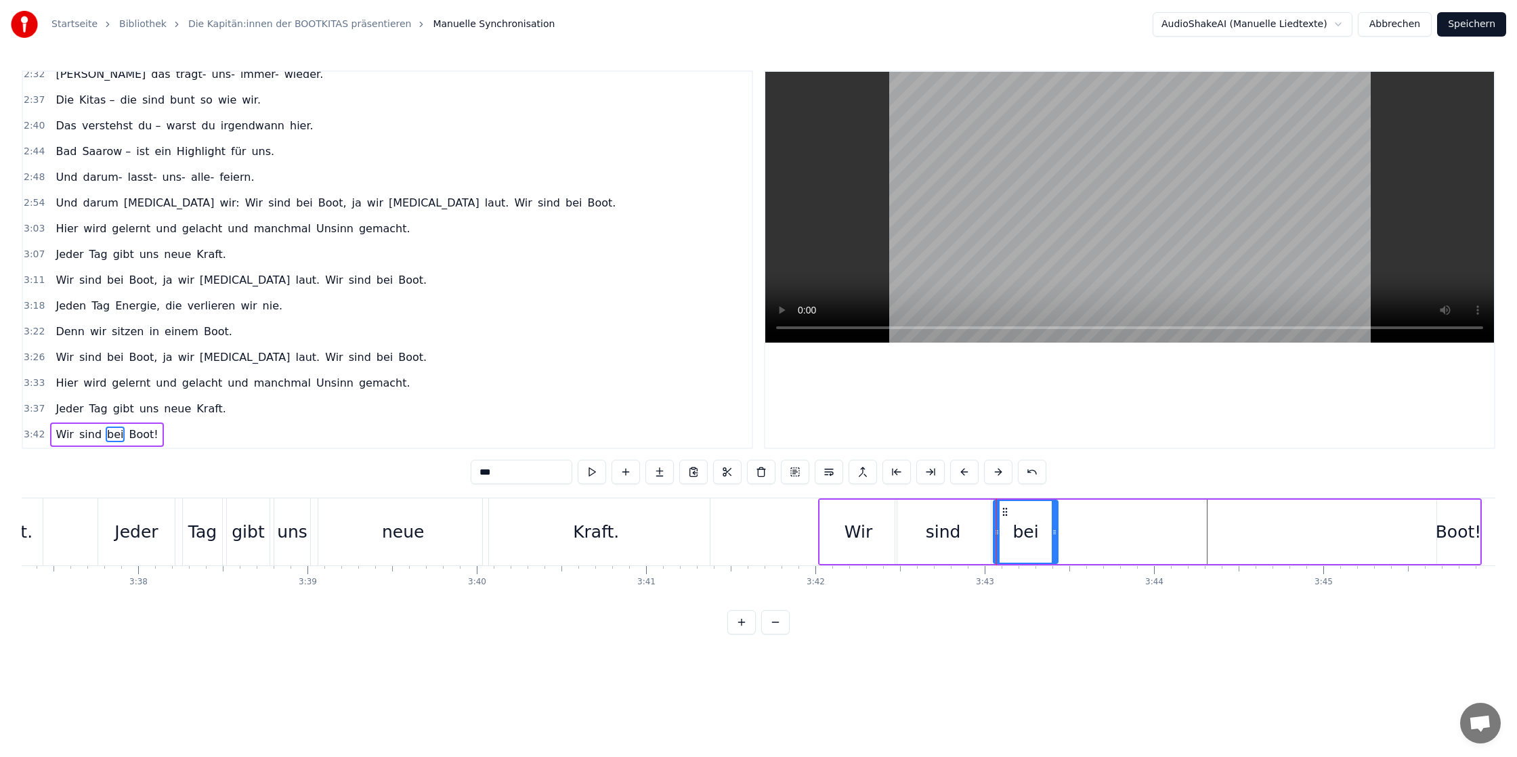
click at [1055, 521] on div at bounding box center [1054, 532] width 5 height 62
click at [1444, 526] on div "Boot!" at bounding box center [1458, 532] width 46 height 26
type input "*****"
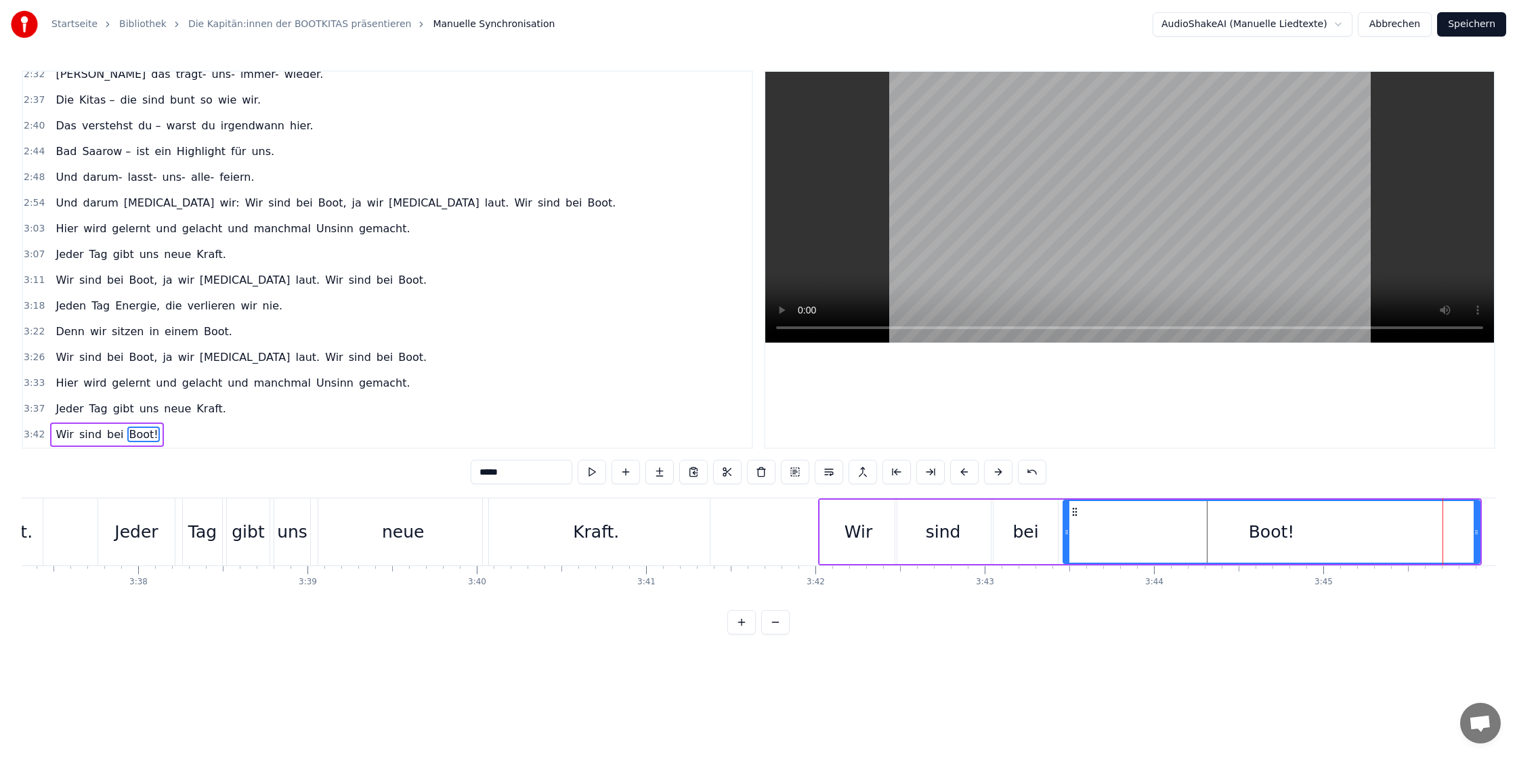
drag, startPoint x: 1439, startPoint y: 530, endPoint x: 1065, endPoint y: 521, distance: 373.9
click at [1065, 521] on div at bounding box center [1066, 532] width 5 height 62
drag, startPoint x: 1477, startPoint y: 528, endPoint x: 1217, endPoint y: 521, distance: 259.4
click at [1174, 521] on div at bounding box center [1171, 532] width 5 height 62
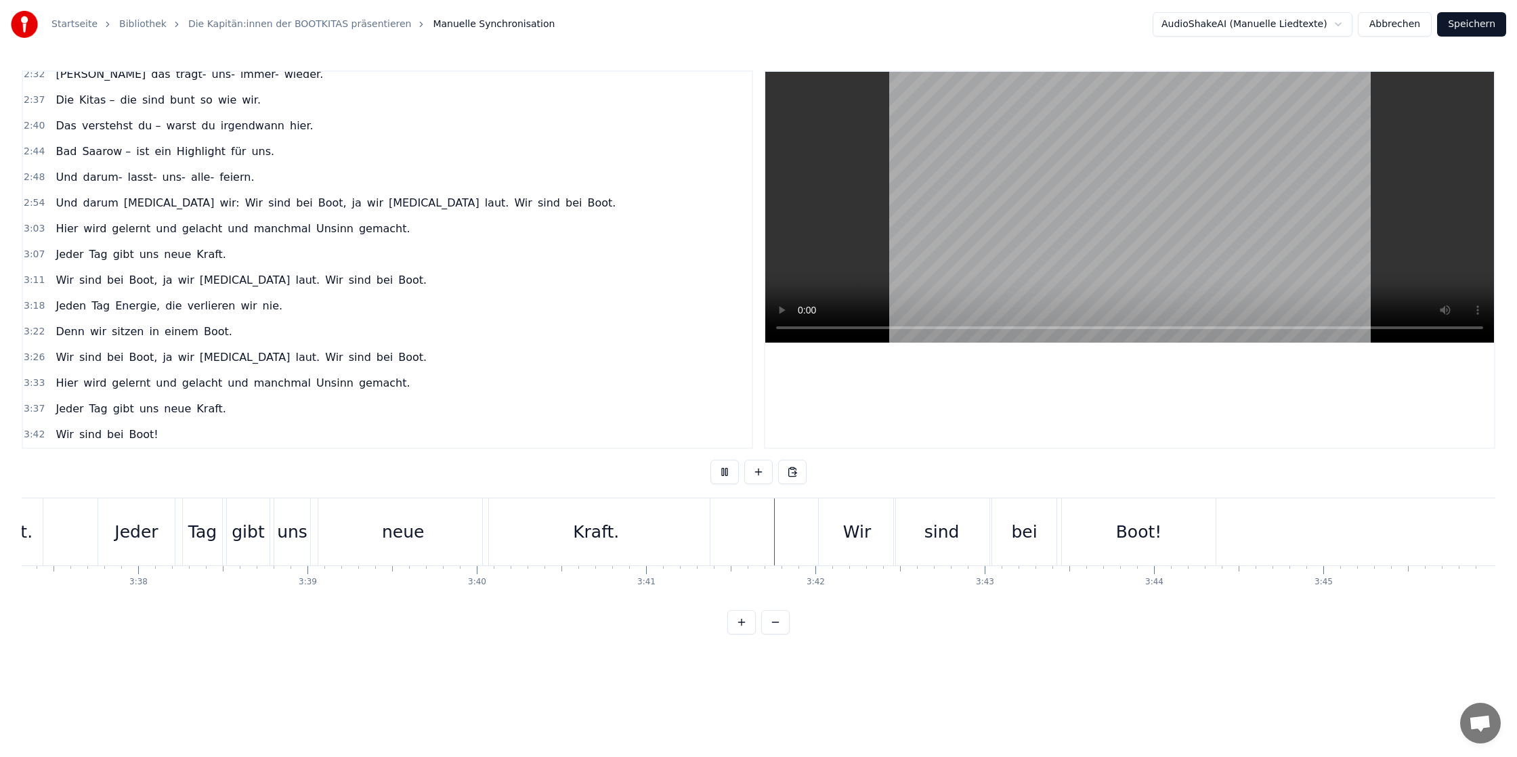
scroll to position [0, 36788]
click at [100, 523] on div "Jeder" at bounding box center [134, 531] width 77 height 67
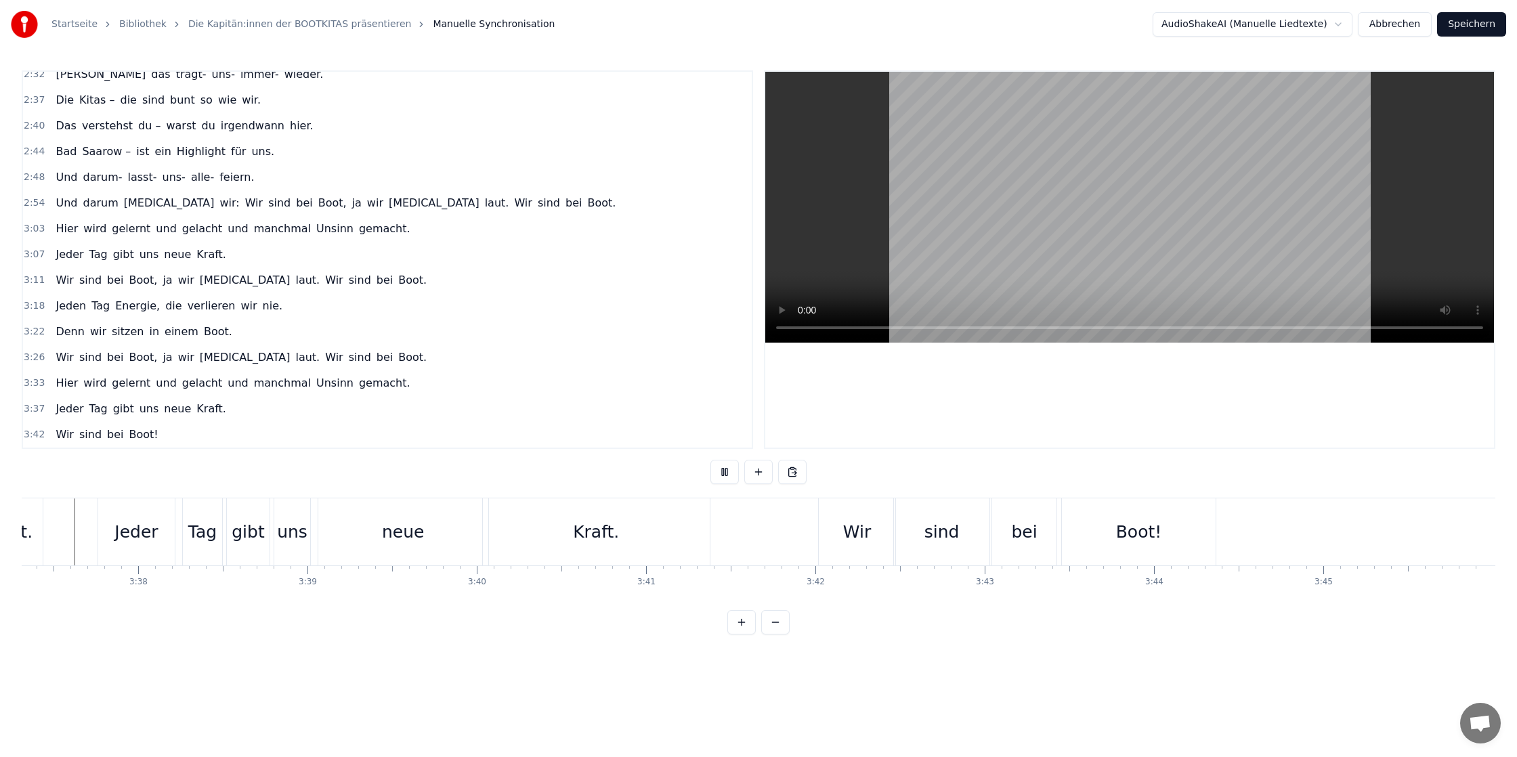
click at [1486, 23] on button "Speichern" at bounding box center [1471, 24] width 69 height 24
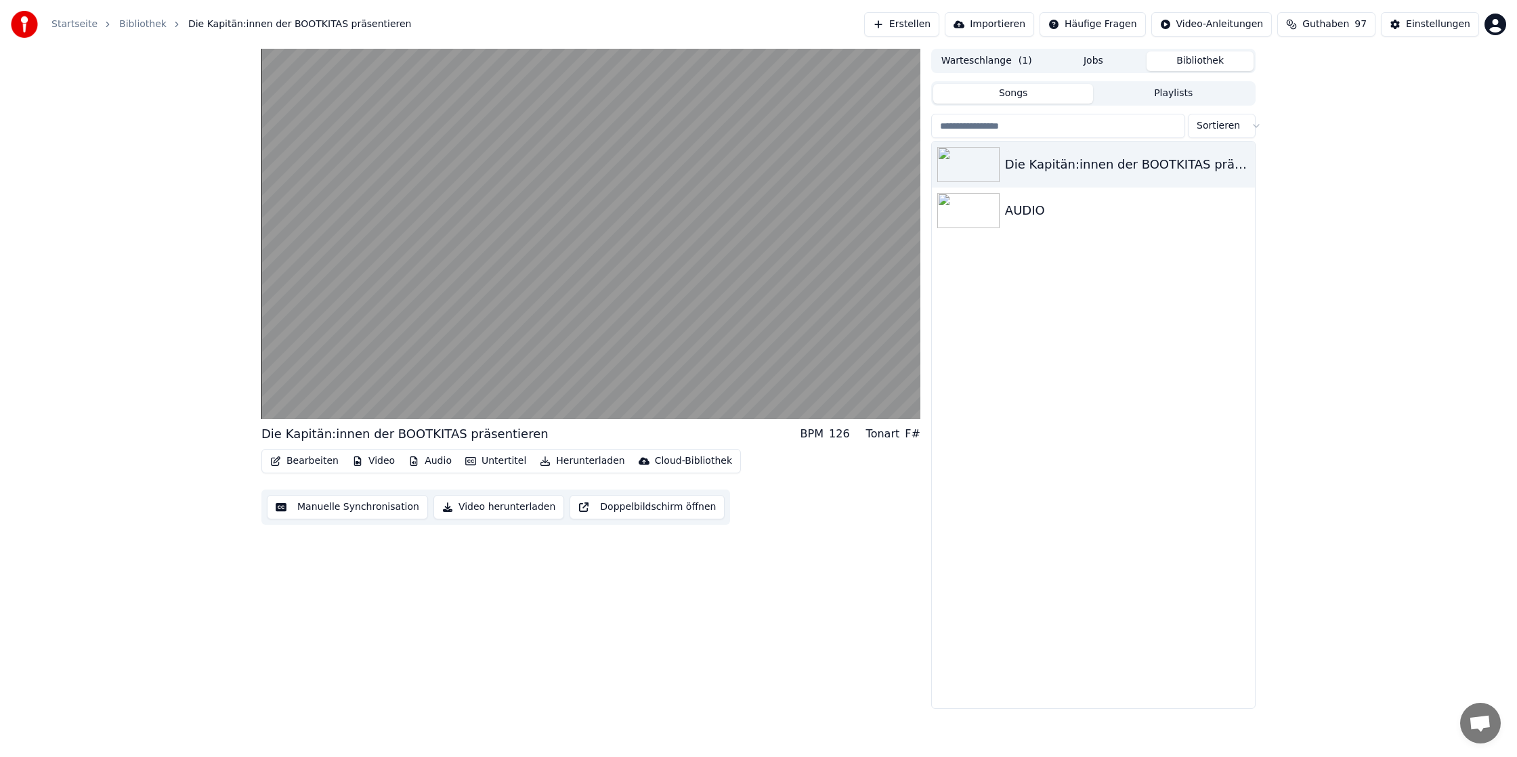
click at [301, 462] on button "Bearbeiten" at bounding box center [304, 461] width 79 height 19
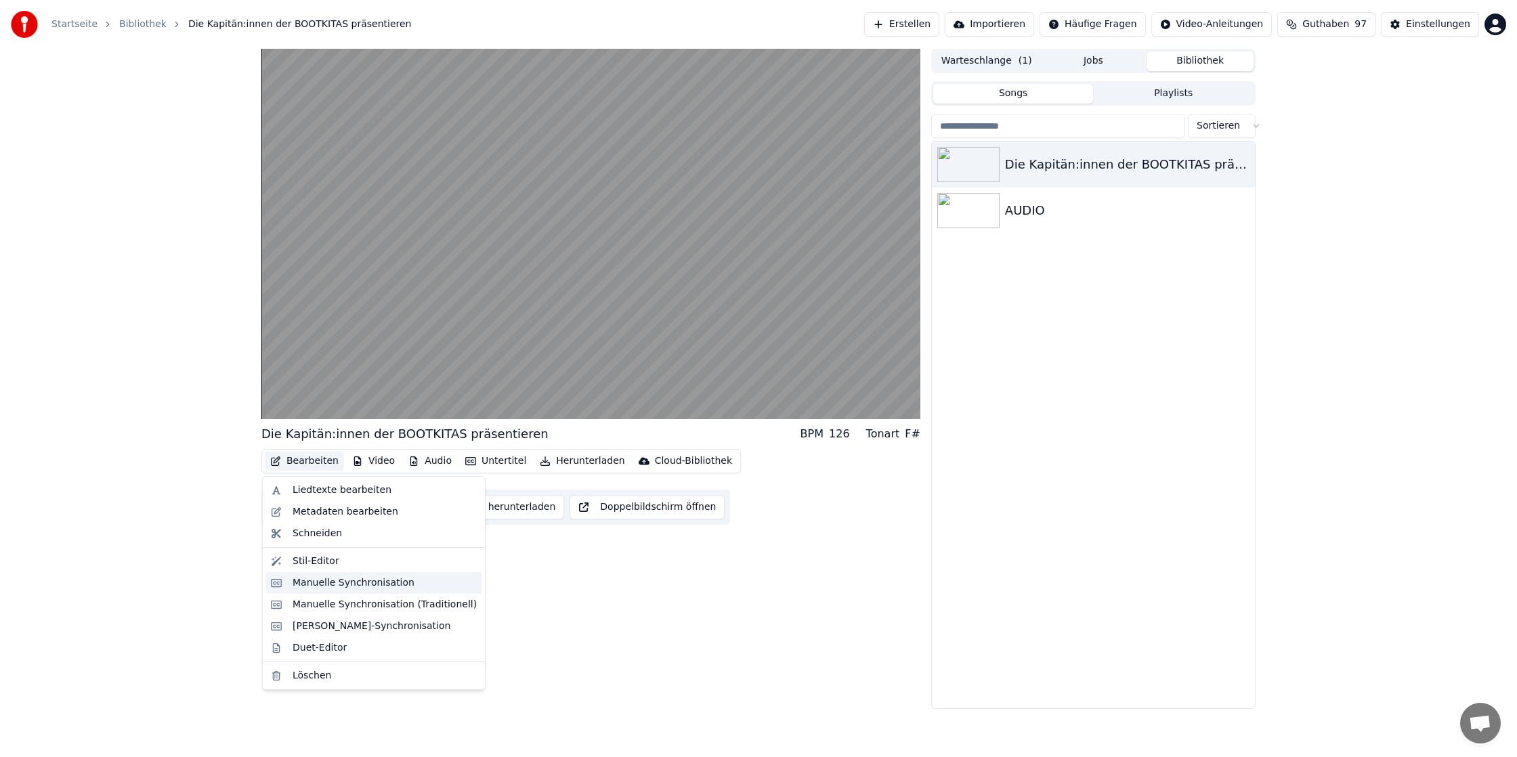
click at [355, 583] on div "Manuelle Synchronisation" at bounding box center [354, 583] width 122 height 14
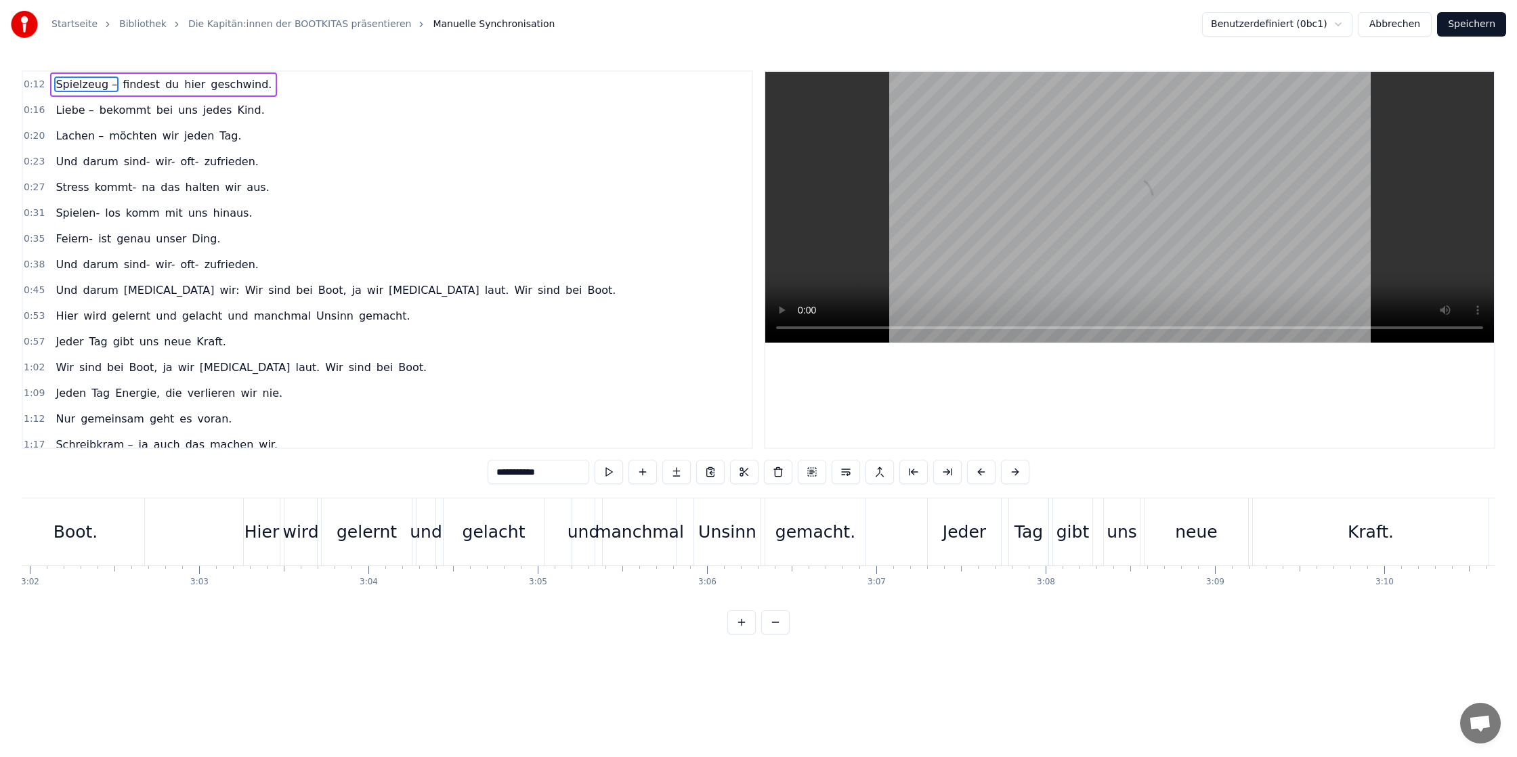
scroll to position [0, 30811]
click at [1493, 32] on button "Speichern" at bounding box center [1471, 24] width 69 height 24
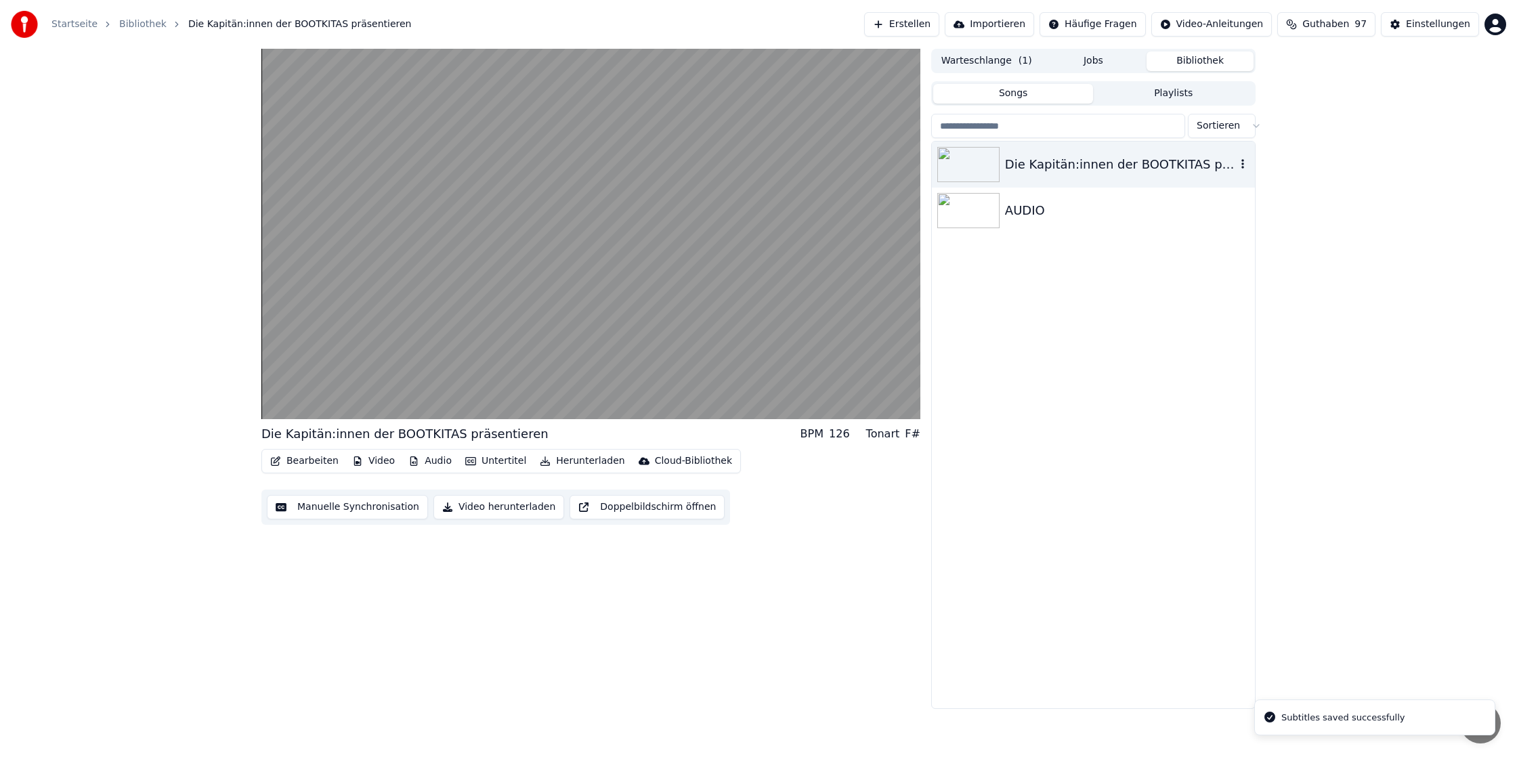
click at [1216, 169] on div "Die Kapitän:innen der BOOTKITAS präsentieren" at bounding box center [1120, 164] width 231 height 19
click at [1243, 164] on icon "button" at bounding box center [1242, 163] width 3 height 9
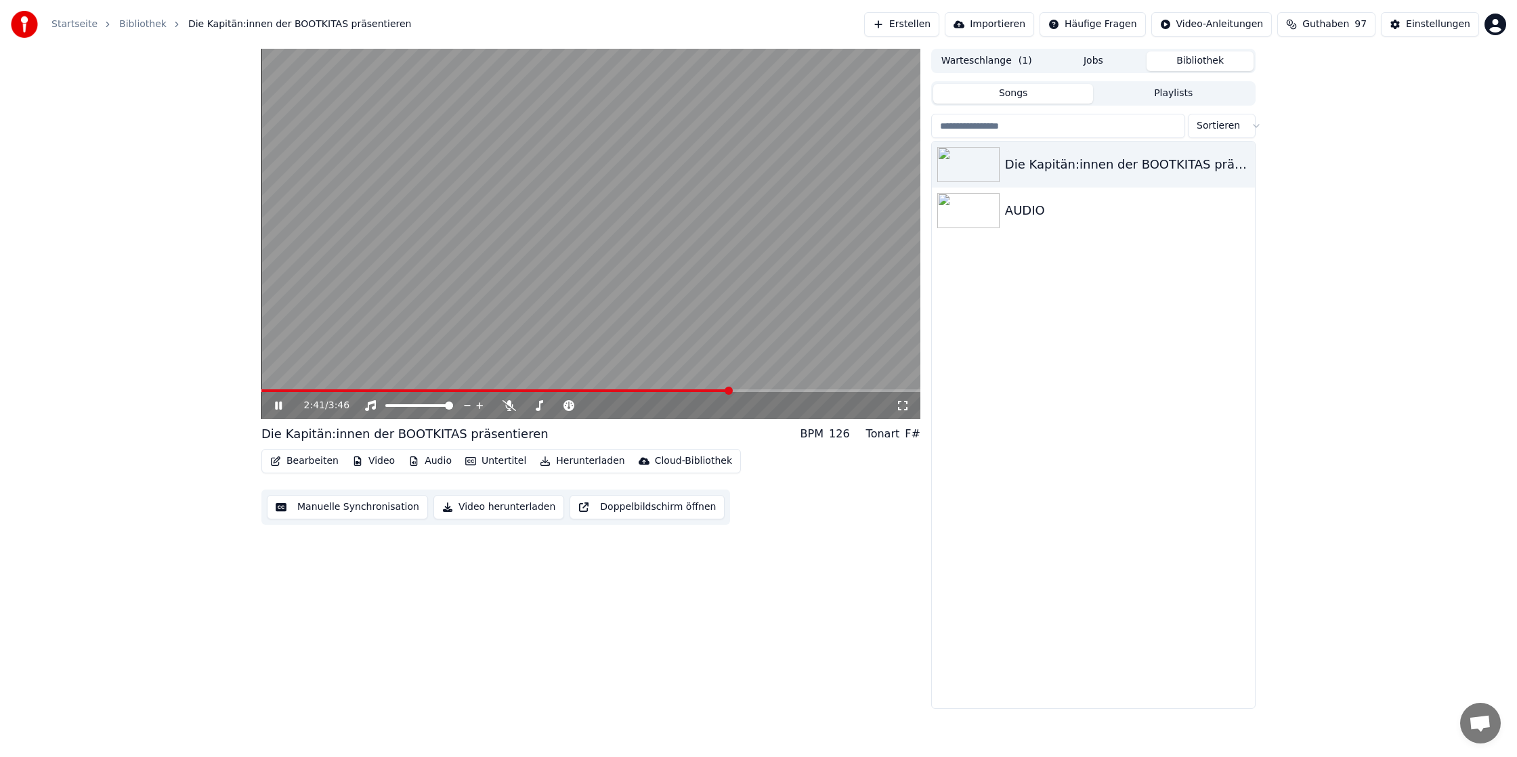
click at [729, 390] on span at bounding box center [590, 390] width 659 height 3
click at [471, 511] on button "Video herunterladen" at bounding box center [498, 507] width 131 height 24
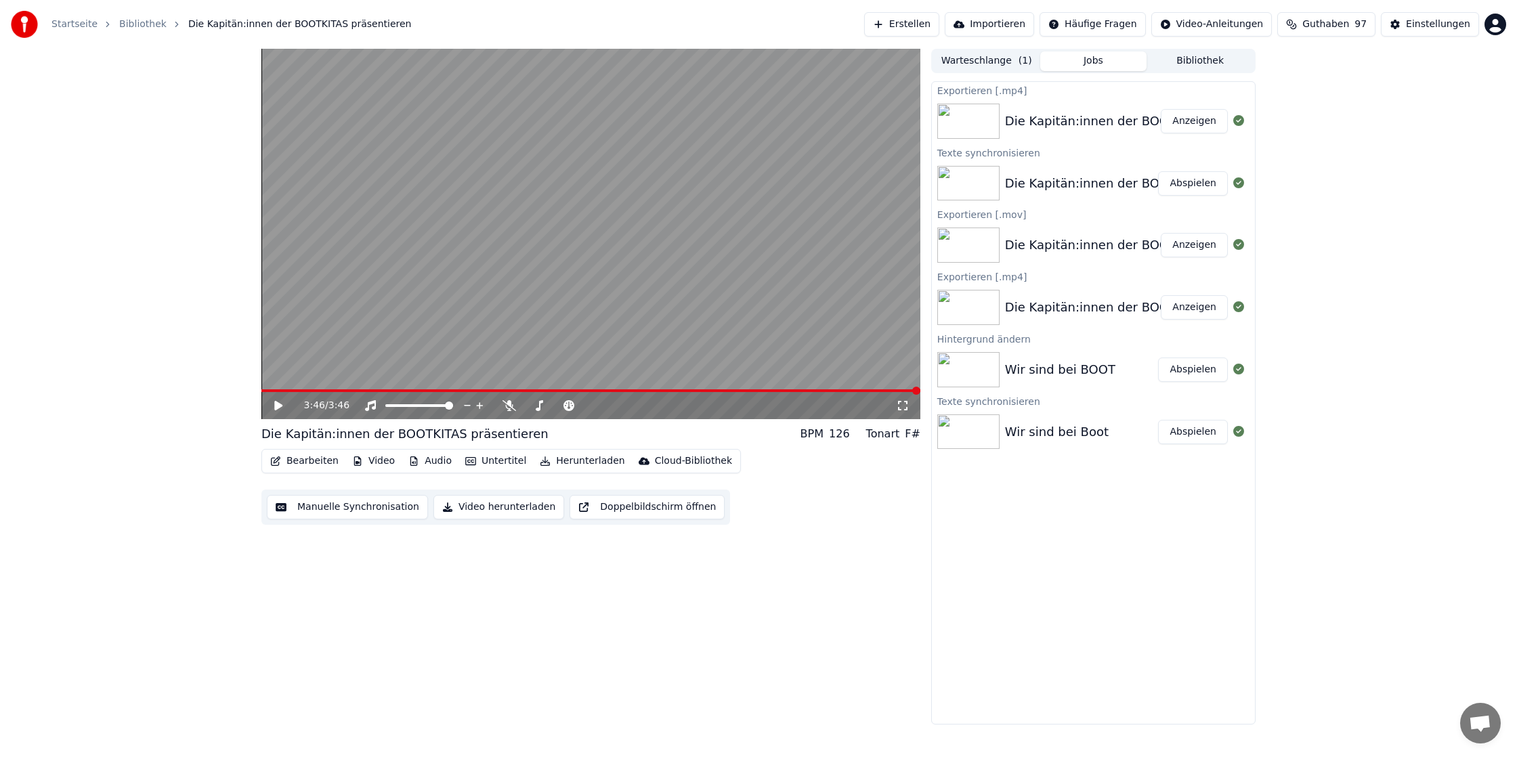
click at [1206, 123] on button "Anzeigen" at bounding box center [1194, 121] width 67 height 24
